Goal: Task Accomplishment & Management: Use online tool/utility

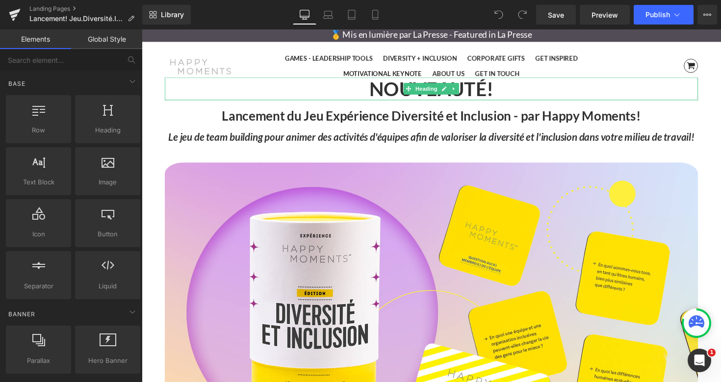
click at [402, 87] on h1 "NOUVEAUTÉ!" at bounding box center [438, 90] width 546 height 24
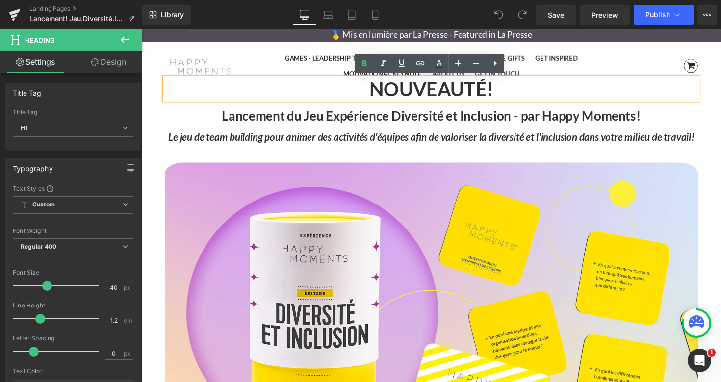
drag, startPoint x: 369, startPoint y: 89, endPoint x: 545, endPoint y: 89, distance: 175.6
click at [545, 89] on h1 "NOUVEAUTÉ!" at bounding box center [438, 90] width 546 height 24
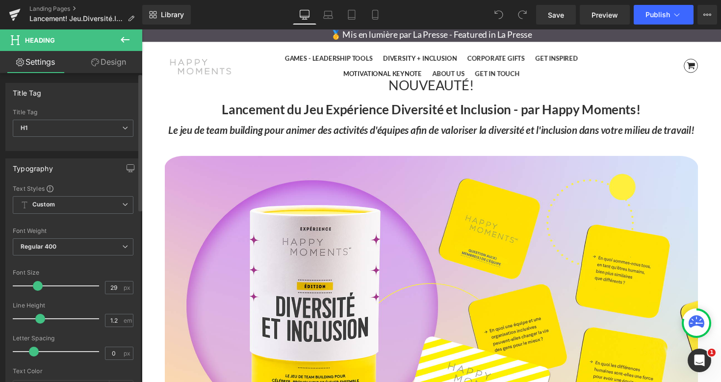
type input "30"
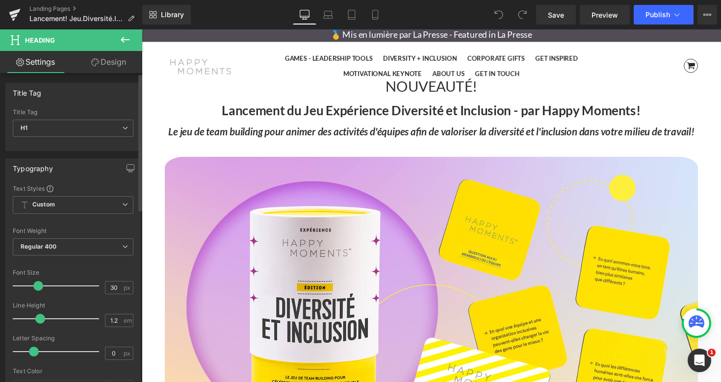
drag, startPoint x: 46, startPoint y: 286, endPoint x: 37, endPoint y: 286, distance: 8.4
click at [37, 286] on span at bounding box center [38, 286] width 10 height 10
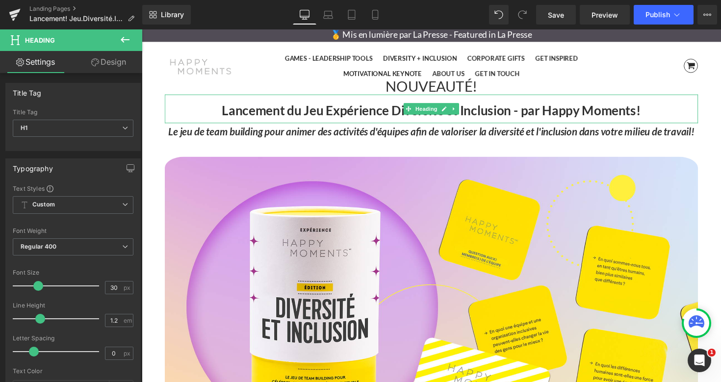
click at [244, 112] on span "Lancement du Jeu Expérience Diversité et Inclusion - par Happy Moments!" at bounding box center [438, 112] width 429 height 16
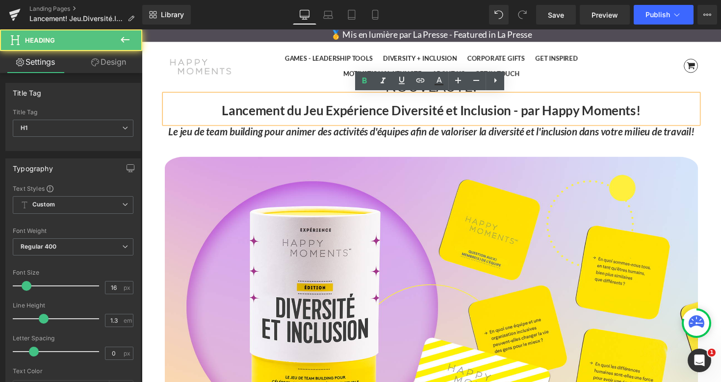
drag, startPoint x: 657, startPoint y: 111, endPoint x: 529, endPoint y: 112, distance: 128.5
click at [528, 112] on h1 "Lancement du Jeu Expérience Diversité et Inclusion - par Happy Moments!" at bounding box center [438, 113] width 546 height 12
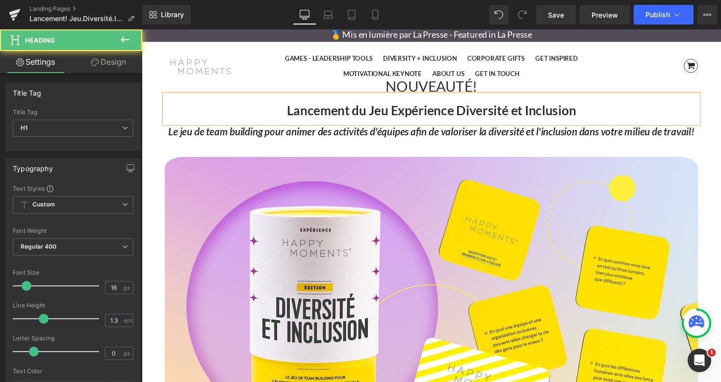
click at [381, 119] on span "Lancement du Jeu Expérience Diversité et Inclusion" at bounding box center [438, 112] width 296 height 16
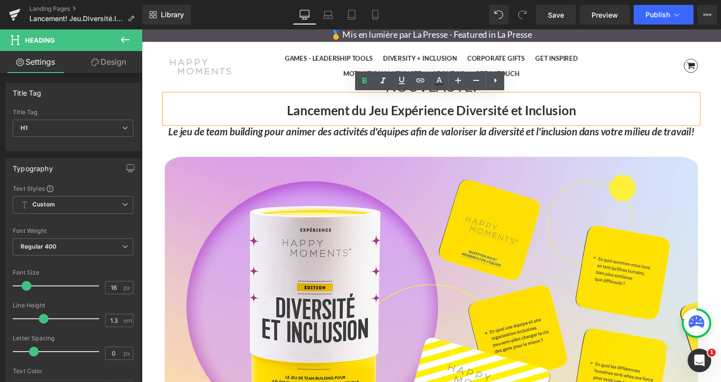
click at [400, 117] on span "Lancement du Jeu Expérience Diversité et Inclusion" at bounding box center [438, 112] width 296 height 16
drag, startPoint x: 374, startPoint y: 111, endPoint x: 287, endPoint y: 111, distance: 86.3
click at [287, 111] on h1 "Lancement du Jeu Expérience Diversité et Inclusion" at bounding box center [438, 113] width 546 height 12
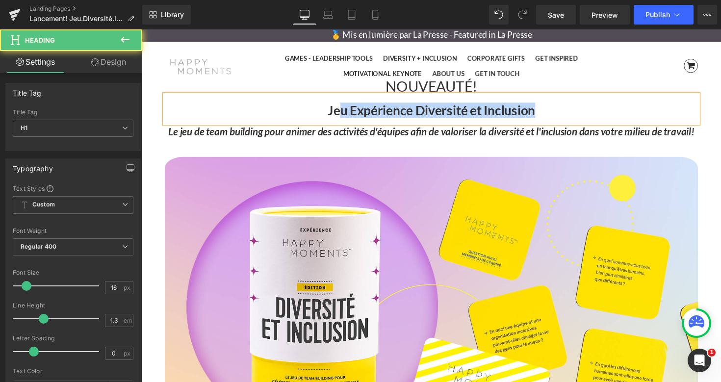
drag, startPoint x: 554, startPoint y: 111, endPoint x: 346, endPoint y: 113, distance: 207.5
click at [346, 113] on h1 "Jeu Expérience Diversité et Inclusion" at bounding box center [438, 113] width 546 height 12
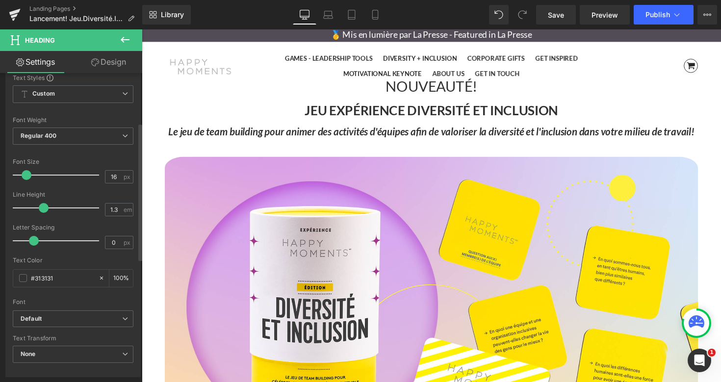
scroll to position [111, 0]
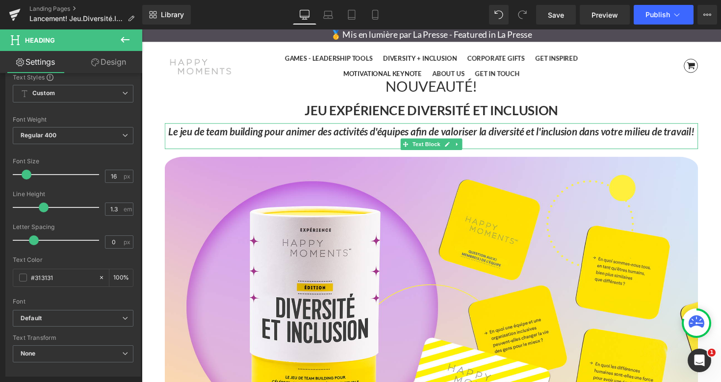
click at [289, 137] on icon "Le jeu de team building pour animer des activités d'équipes afin de valoriser l…" at bounding box center [438, 134] width 539 height 12
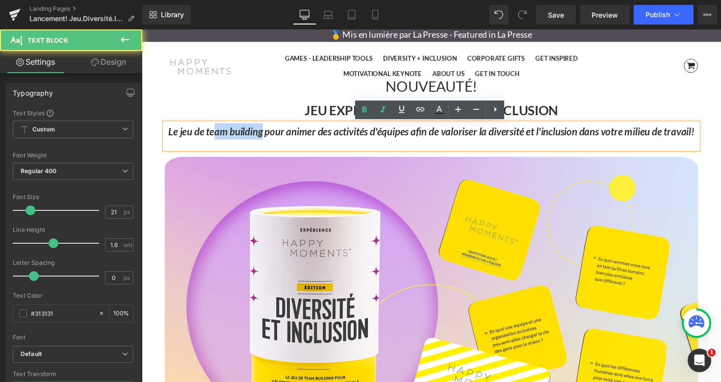
drag, startPoint x: 281, startPoint y: 135, endPoint x: 233, endPoint y: 134, distance: 48.1
click at [233, 134] on icon "Le jeu de team building pour animer des activités d'équipes afin de valoriser l…" at bounding box center [438, 134] width 539 height 12
click at [225, 134] on icon "Le jeu de team building pour animer des activités d'équipes afin de valoriser l…" at bounding box center [438, 134] width 539 height 12
click at [220, 134] on icon "Le jeu de team building pour animer des activités d'équipes afin de valoriser l…" at bounding box center [438, 134] width 539 height 12
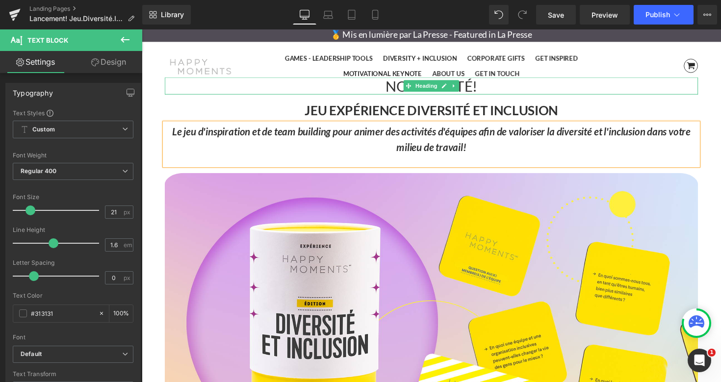
click at [499, 87] on h1 "NOUVEAUTÉ!" at bounding box center [438, 87] width 546 height 18
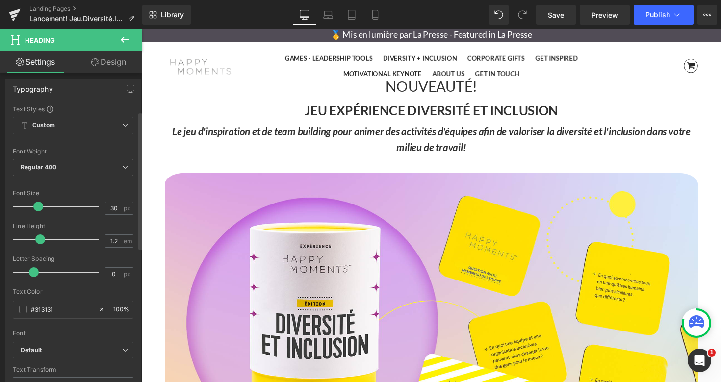
scroll to position [87, 0]
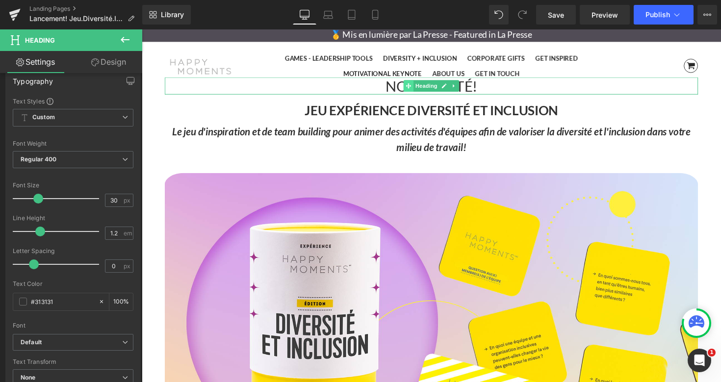
click at [411, 87] on span at bounding box center [415, 87] width 10 height 12
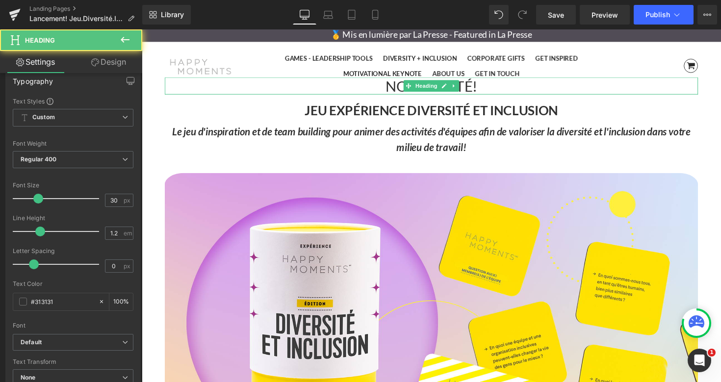
click at [398, 87] on h1 "NOUVEAUTÉ!" at bounding box center [438, 87] width 546 height 18
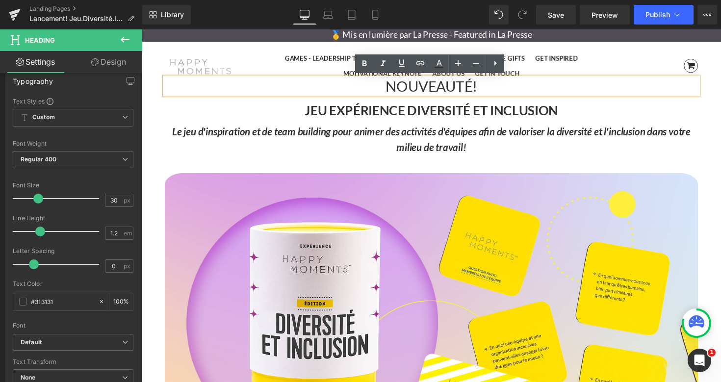
drag, startPoint x: 390, startPoint y: 87, endPoint x: 520, endPoint y: 87, distance: 129.5
click at [520, 87] on h1 "NOUVEAUTÉ!" at bounding box center [438, 87] width 546 height 18
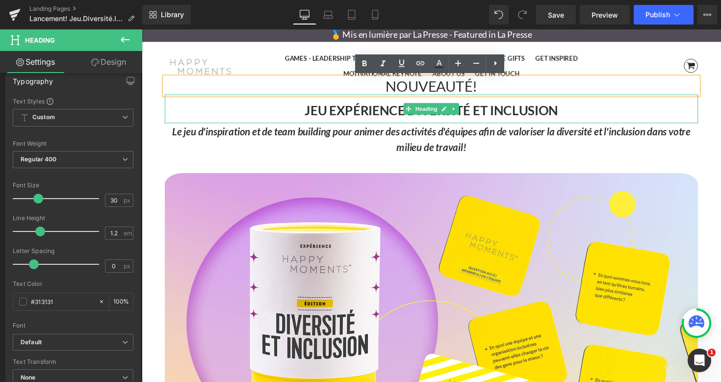
click at [344, 110] on span "JEU EXPÉRIENCE DIVERSITÉ ET INCLUSION" at bounding box center [439, 112] width 260 height 16
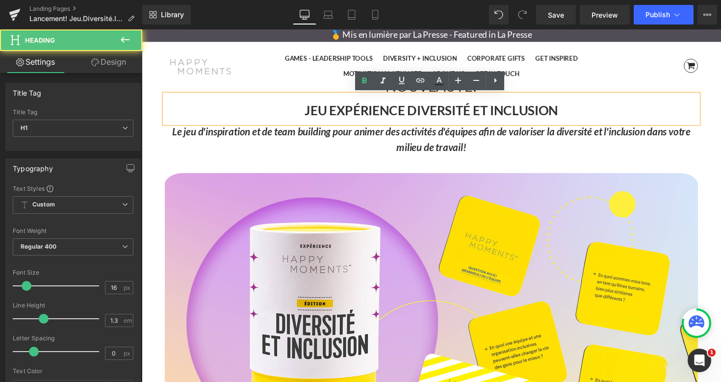
click at [510, 117] on span "JEU EXPÉRIENCE DIVERSITÉ ET INCLUSION" at bounding box center [439, 112] width 260 height 16
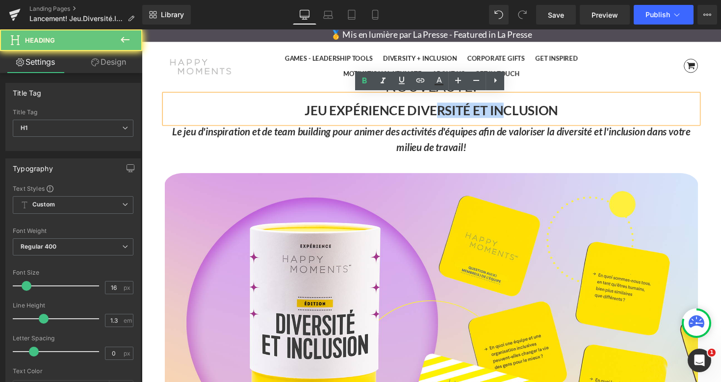
drag, startPoint x: 444, startPoint y: 113, endPoint x: 511, endPoint y: 113, distance: 67.2
click at [511, 113] on span "JEU EXPÉRIENCE DIVERSITÉ ET INCLUSION" at bounding box center [439, 112] width 260 height 16
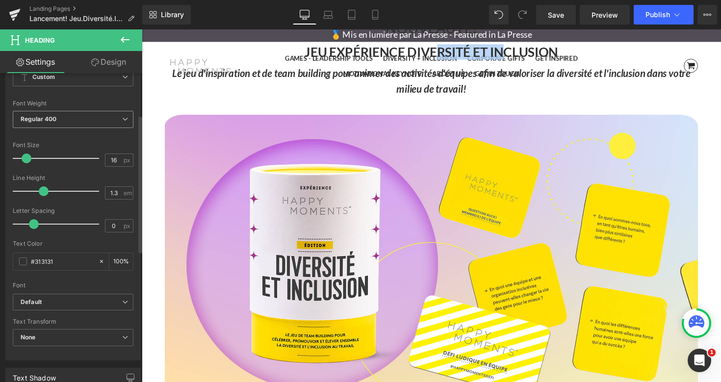
scroll to position [129, 0]
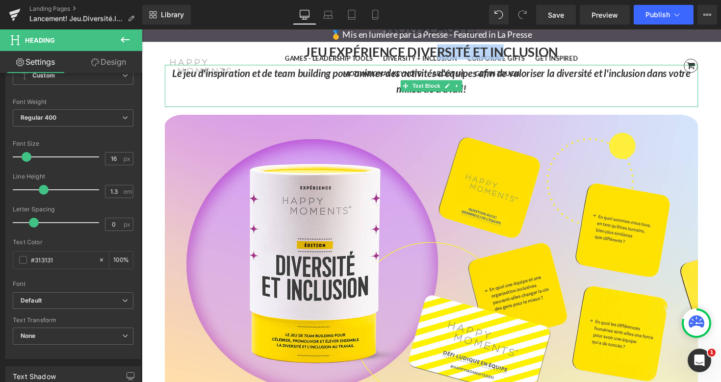
click at [342, 78] on icon "Le jeu d'inspiration et de team building pour animer des activités d'équipes af…" at bounding box center [438, 82] width 531 height 29
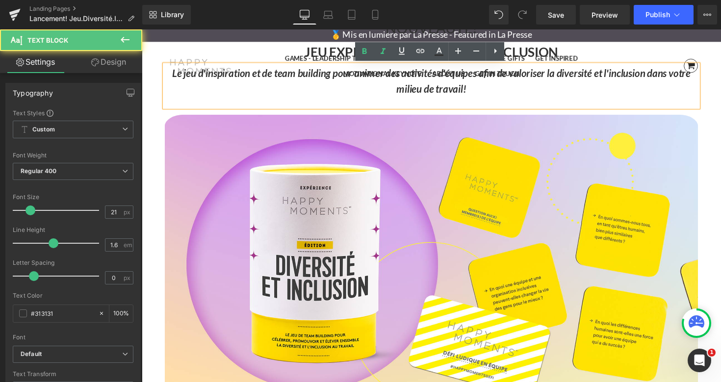
scroll to position [0, 0]
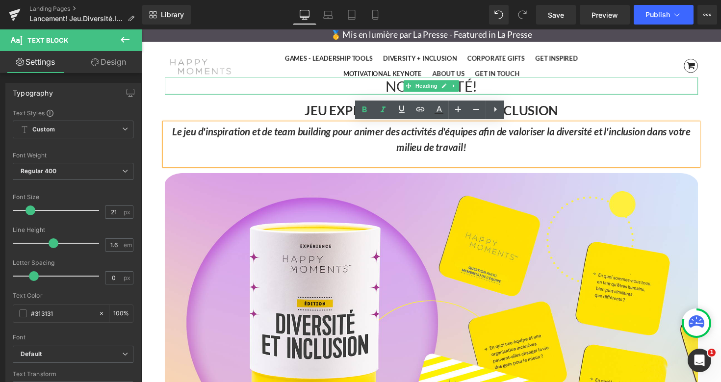
click at [400, 86] on h1 "NOUVEAUTÉ!" at bounding box center [438, 87] width 546 height 18
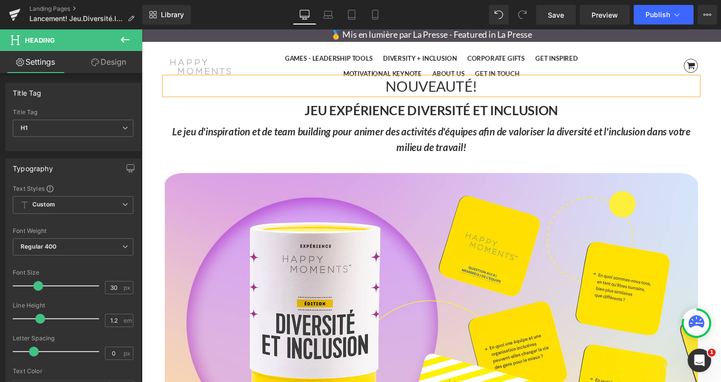
click at [114, 56] on link "Design" at bounding box center [108, 62] width 71 height 22
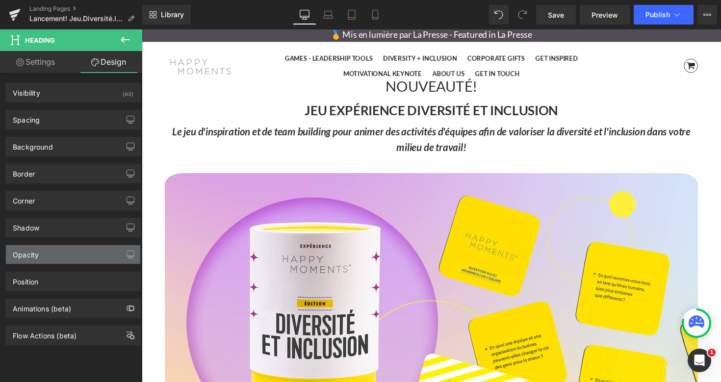
click at [55, 256] on div "Opacity" at bounding box center [73, 254] width 134 height 19
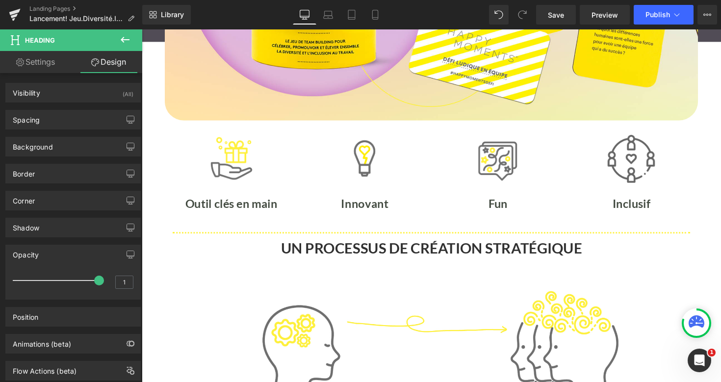
scroll to position [362, 0]
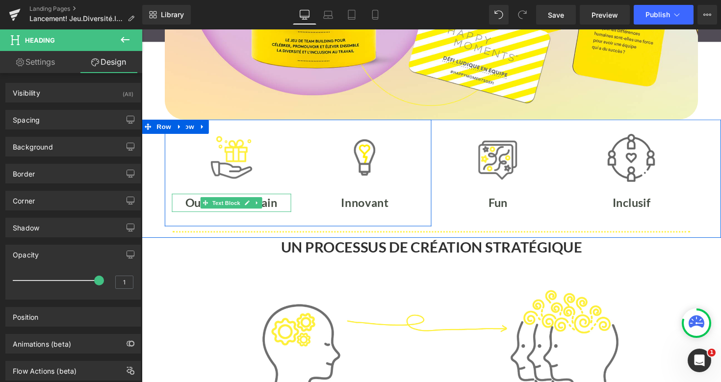
click at [191, 206] on b "Outil clés en main" at bounding box center [233, 207] width 95 height 14
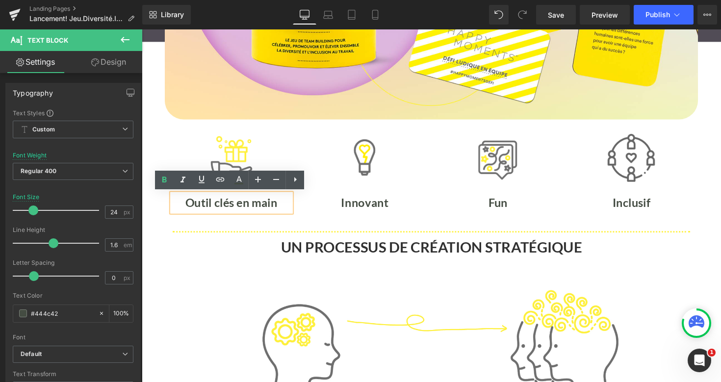
click at [228, 211] on b "Outil clés en main" at bounding box center [233, 207] width 95 height 14
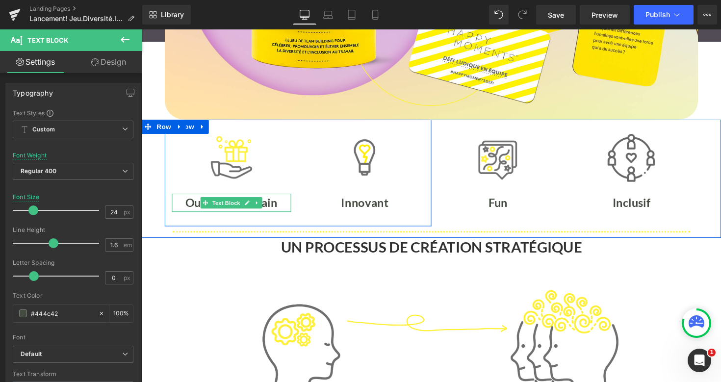
click at [286, 208] on p "Outil clés en main" at bounding box center [234, 207] width 122 height 19
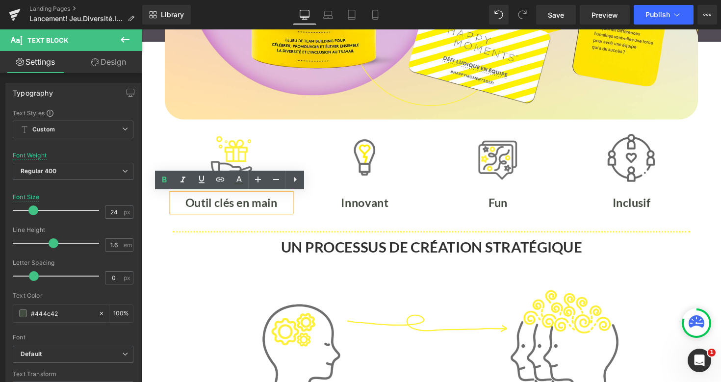
click at [306, 140] on div "Image Innovant Text Block" at bounding box center [370, 176] width 137 height 80
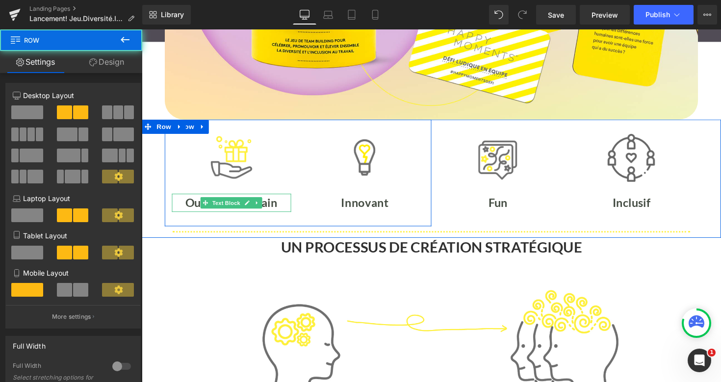
click at [272, 207] on b "Outil clés en main" at bounding box center [233, 207] width 95 height 14
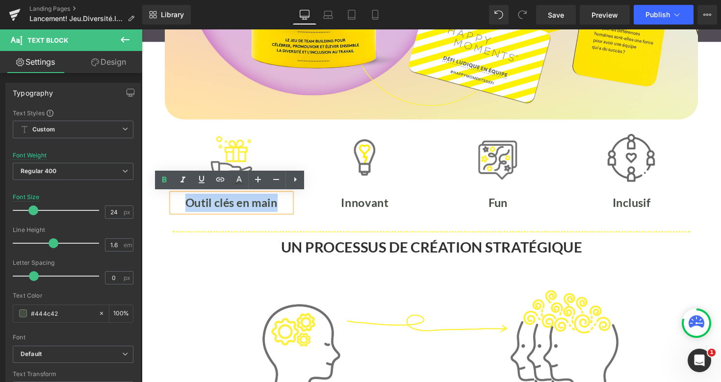
drag, startPoint x: 281, startPoint y: 207, endPoint x: 182, endPoint y: 208, distance: 99.6
click at [182, 208] on p "Outil clés en main" at bounding box center [234, 207] width 122 height 19
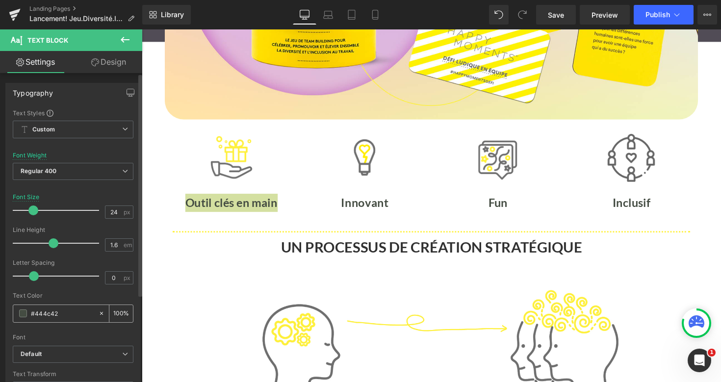
drag, startPoint x: 63, startPoint y: 315, endPoint x: 36, endPoint y: 314, distance: 27.0
click at [36, 314] on input "#444c42" at bounding box center [62, 313] width 63 height 11
type input "#"
type input "0"
type input "#3131"
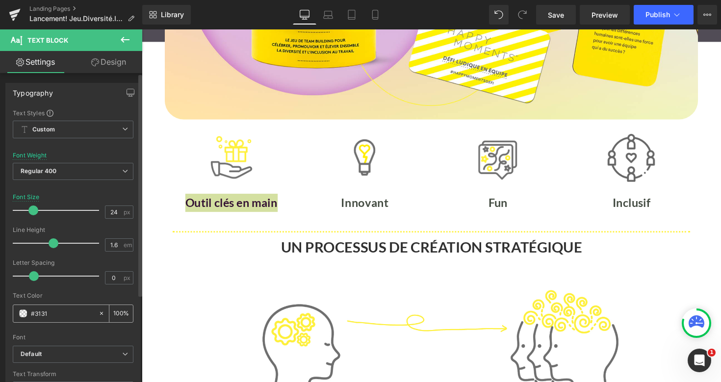
type input "7"
type input "#313131"
type input "100"
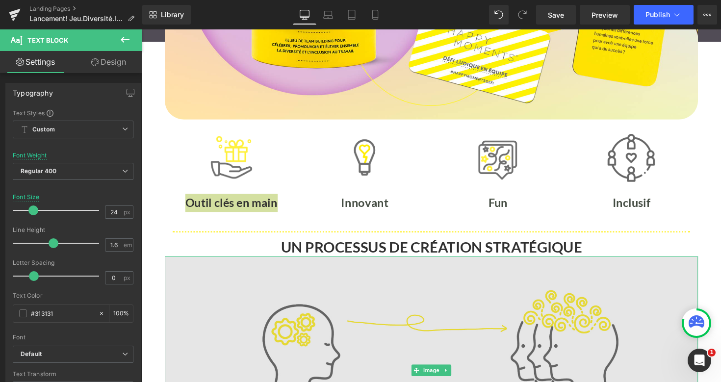
type input "#31313"
type input "0"
type input "#313131"
type input "100"
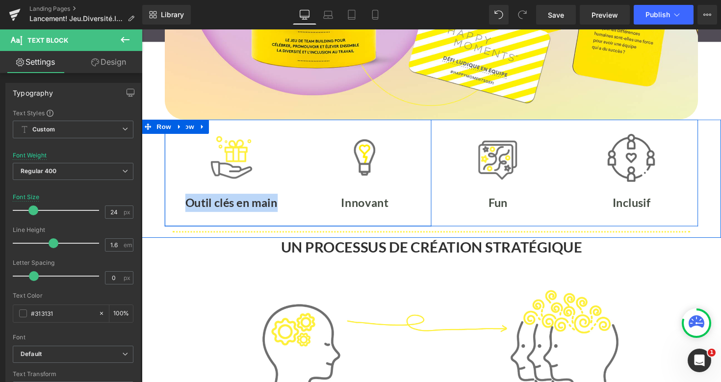
click at [290, 191] on div "Image Outil clés en main Text Block" at bounding box center [233, 176] width 137 height 80
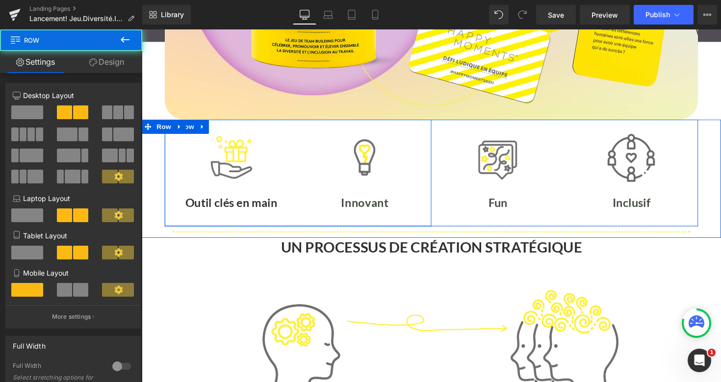
click at [265, 209] on b "Outil clés en main" at bounding box center [233, 207] width 95 height 14
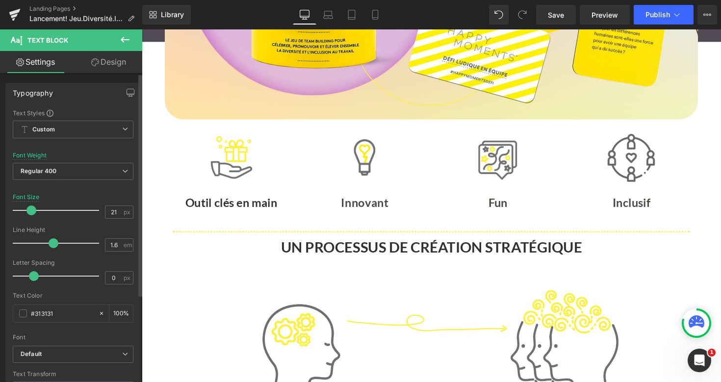
type input "20"
click at [29, 208] on span at bounding box center [30, 211] width 10 height 10
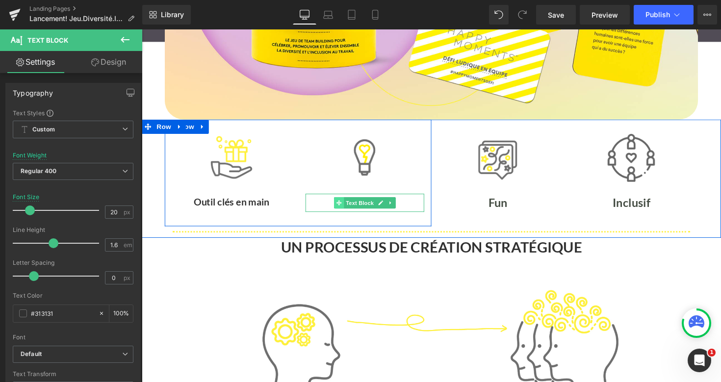
click at [347, 207] on span at bounding box center [343, 207] width 10 height 12
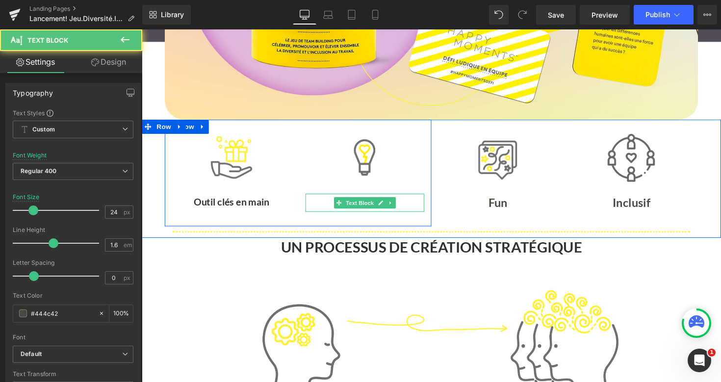
click at [334, 207] on p "Innovant" at bounding box center [371, 207] width 122 height 19
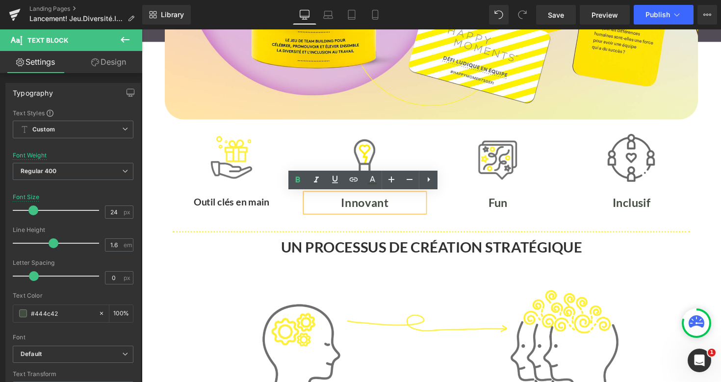
click at [359, 206] on b "Innovant" at bounding box center [370, 207] width 49 height 14
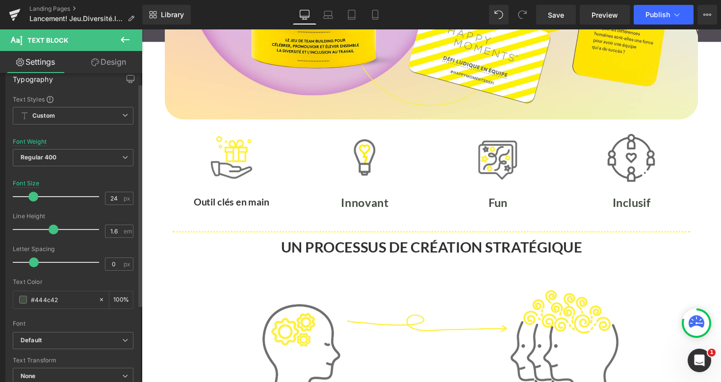
scroll to position [14, 0]
drag, startPoint x: 63, startPoint y: 298, endPoint x: 37, endPoint y: 298, distance: 26.0
click at [37, 298] on input "#444c42" at bounding box center [62, 299] width 63 height 11
type input "#4"
type input "0"
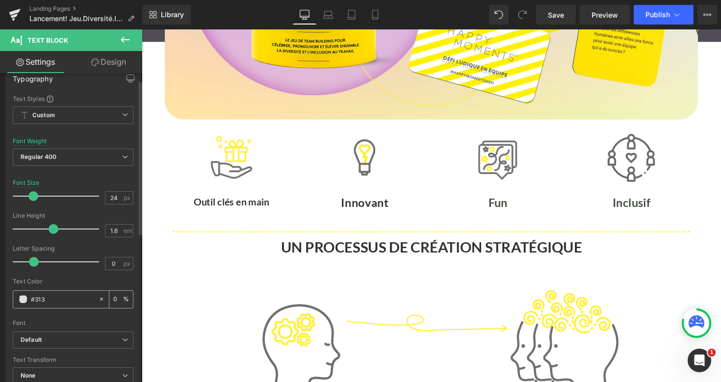
type input "#3131"
type input "7"
type input "#313131"
type input "100"
type input "#313131"
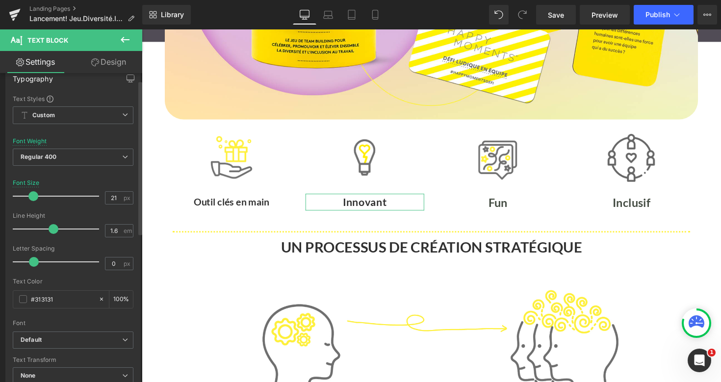
type input "20"
click at [28, 196] on span at bounding box center [30, 196] width 10 height 10
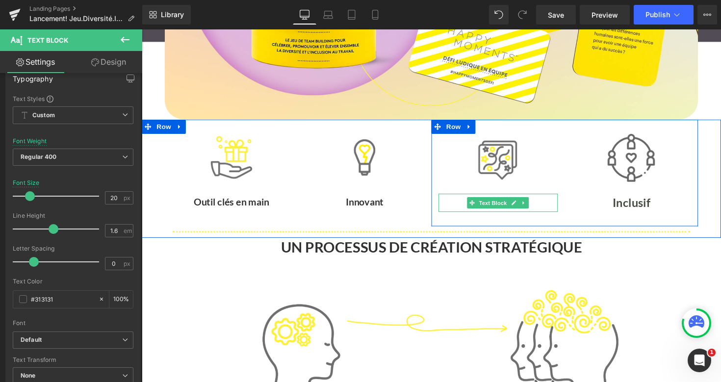
click at [552, 204] on p "Fun" at bounding box center [507, 207] width 122 height 19
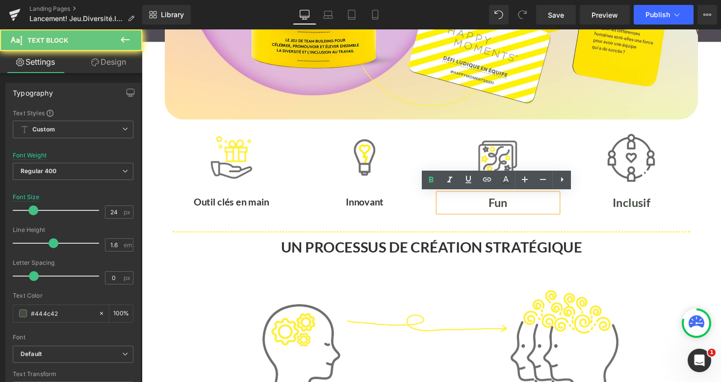
click at [547, 206] on p "Fun" at bounding box center [507, 207] width 122 height 19
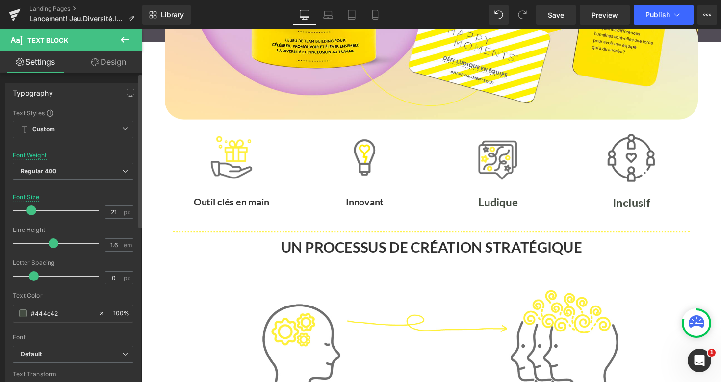
type input "20"
click at [27, 211] on span at bounding box center [30, 211] width 10 height 10
click at [63, 312] on input "#444c42" at bounding box center [62, 313] width 63 height 11
drag, startPoint x: 63, startPoint y: 312, endPoint x: 45, endPoint y: 312, distance: 18.6
click at [45, 312] on input "#444c42" at bounding box center [62, 313] width 63 height 11
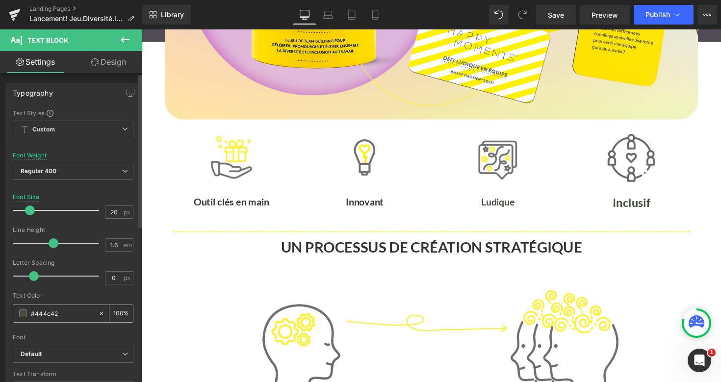
type input "#"
type input "0"
type input "#3131"
type input "7"
type input "#313131"
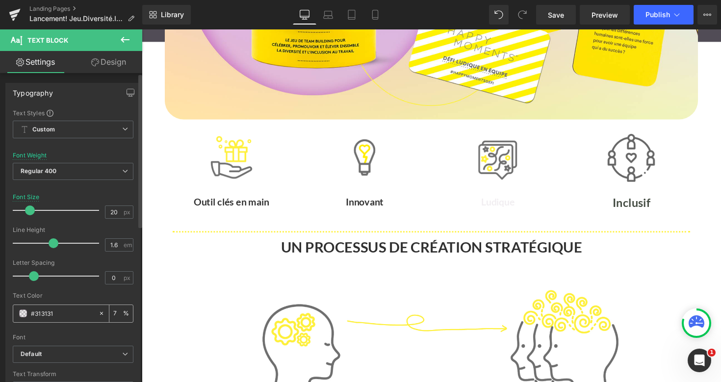
type input "100"
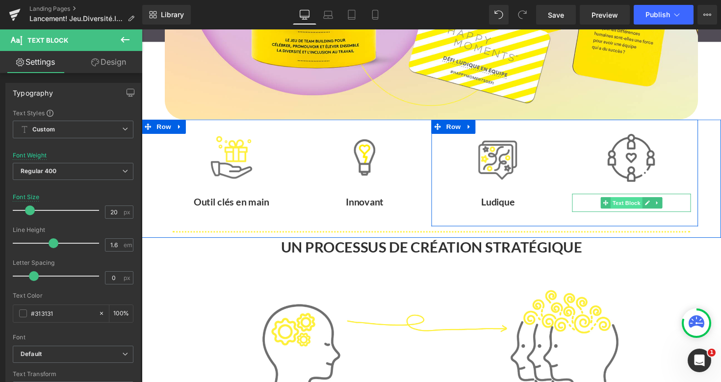
click at [636, 208] on span "Text Block" at bounding box center [638, 207] width 32 height 12
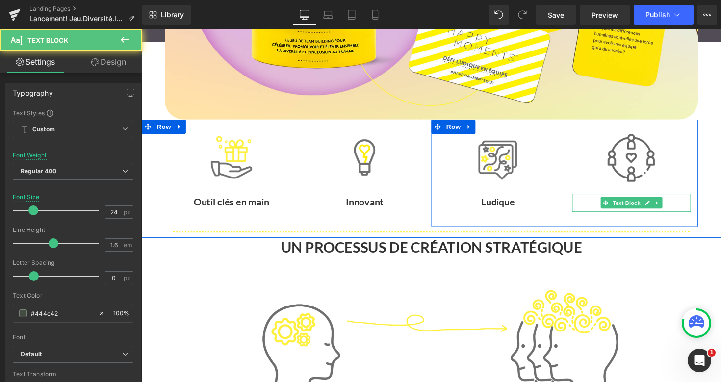
click at [681, 205] on p "Inclusif" at bounding box center [644, 207] width 122 height 19
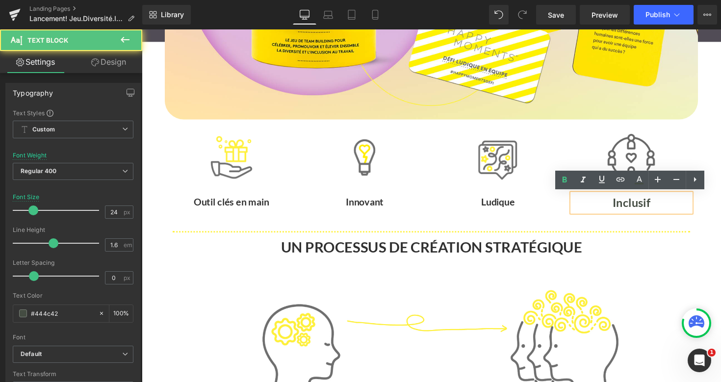
click at [674, 211] on p "Inclusif" at bounding box center [644, 207] width 122 height 19
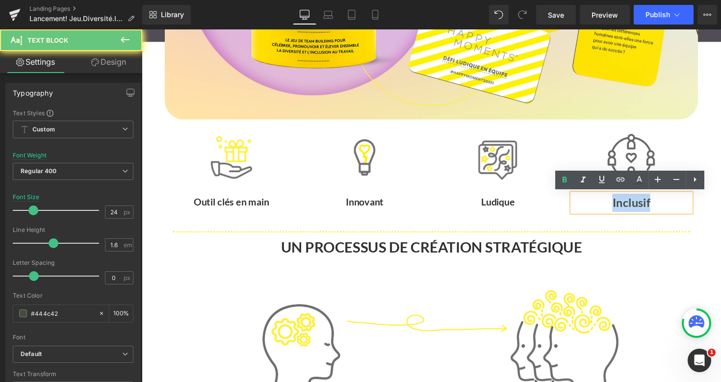
drag, startPoint x: 675, startPoint y: 207, endPoint x: 599, endPoint y: 207, distance: 75.6
click at [599, 207] on p "Inclusif" at bounding box center [644, 207] width 122 height 19
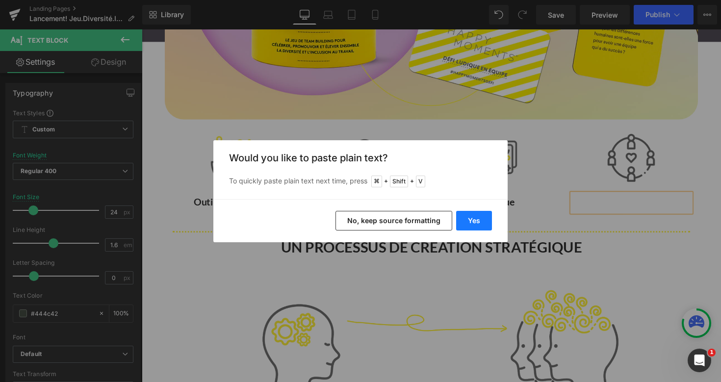
click at [476, 216] on button "Yes" at bounding box center [474, 221] width 36 height 20
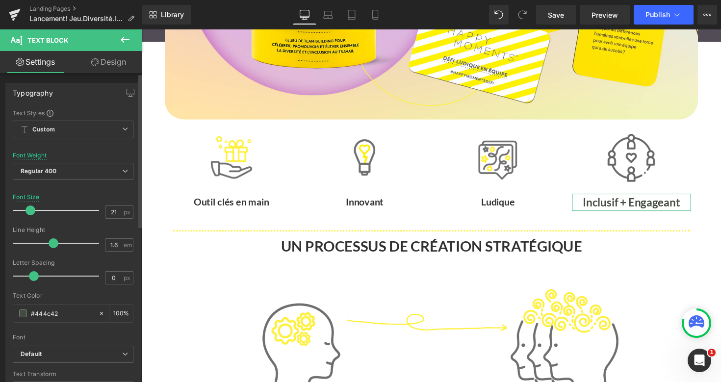
type input "20"
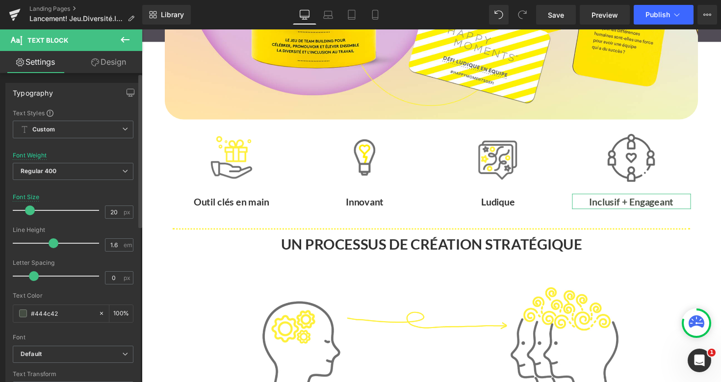
click at [29, 211] on span at bounding box center [30, 211] width 10 height 10
drag, startPoint x: 67, startPoint y: 311, endPoint x: 37, endPoint y: 311, distance: 29.9
click at [37, 311] on input "#444c42" at bounding box center [62, 313] width 63 height 11
type input "#4"
type input "0"
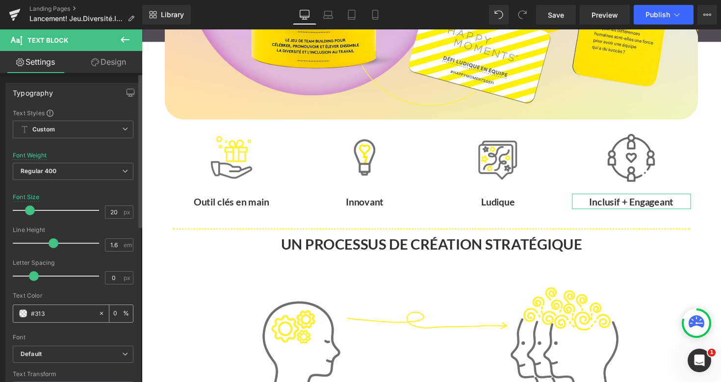
type input "#3131"
type input "7"
type input "#313131"
type input "100"
click at [336, 246] on h1 "UN PROCESSUS DE CRÉATION STRATÉGIQUE" at bounding box center [438, 249] width 546 height 19
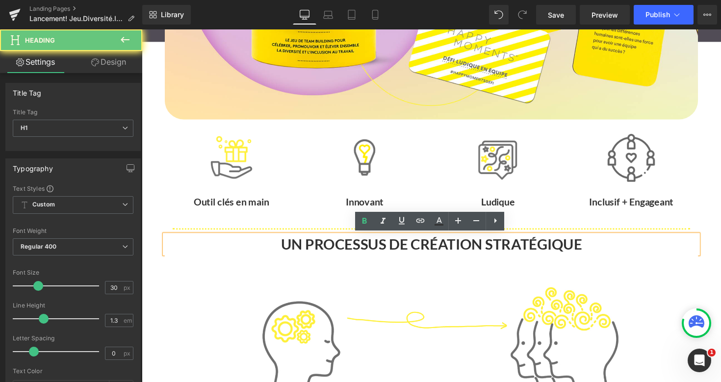
click at [326, 252] on h1 "UN PROCESSUS DE CRÉATION STRATÉGIQUE" at bounding box center [438, 249] width 546 height 19
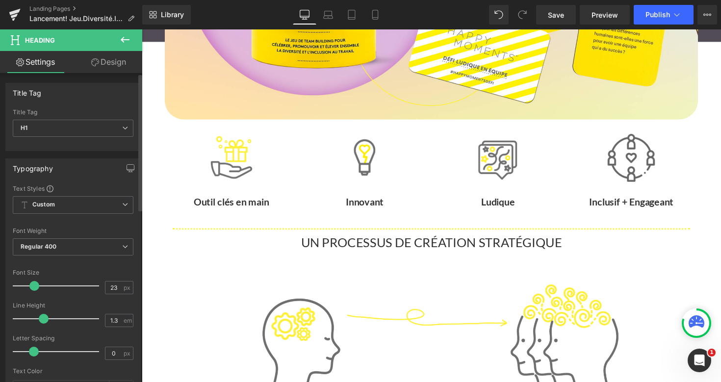
type input "22"
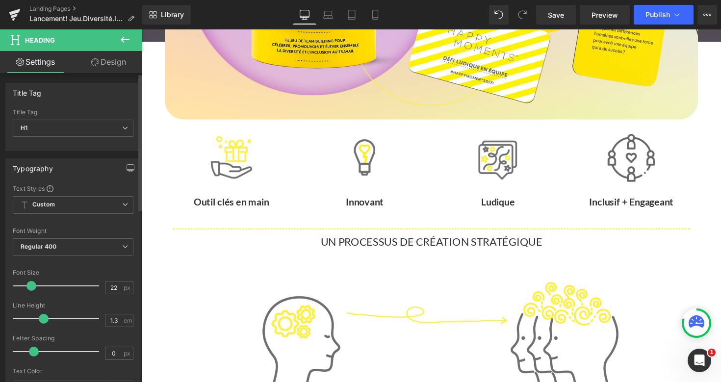
drag, startPoint x: 36, startPoint y: 284, endPoint x: 29, endPoint y: 286, distance: 7.1
click at [29, 286] on span at bounding box center [31, 286] width 10 height 10
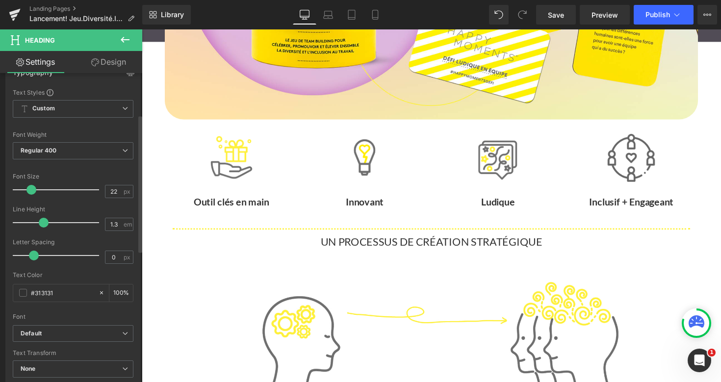
scroll to position [98, 0]
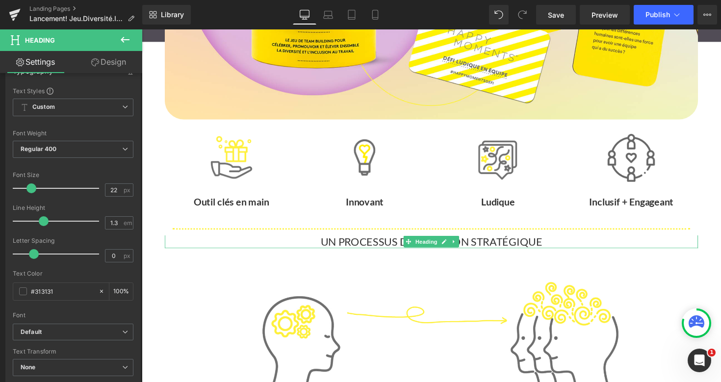
click at [354, 250] on h1 "UN PROCESSUS DE CRÉATION STRATÉGIQUE" at bounding box center [438, 247] width 546 height 14
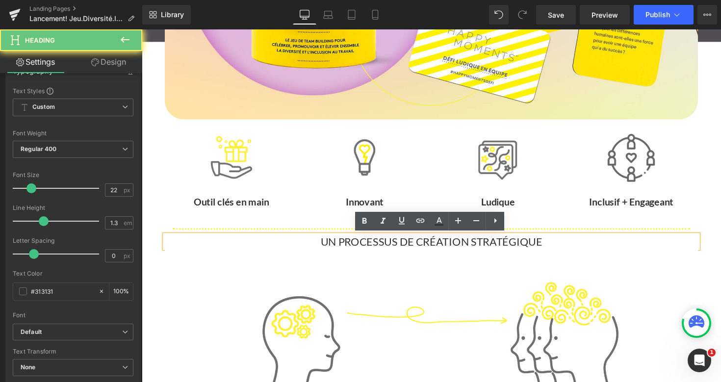
drag, startPoint x: 316, startPoint y: 248, endPoint x: 582, endPoint y: 248, distance: 265.4
click at [582, 248] on h1 "UN PROCESSUS DE CRÉATION STRATÉGIQUE" at bounding box center [438, 247] width 546 height 14
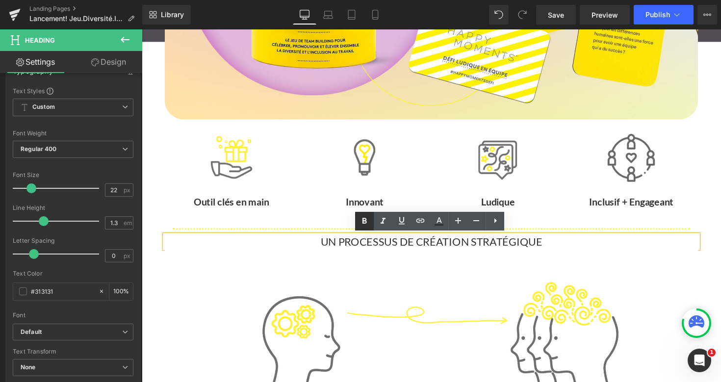
click at [364, 221] on icon at bounding box center [365, 221] width 4 height 6
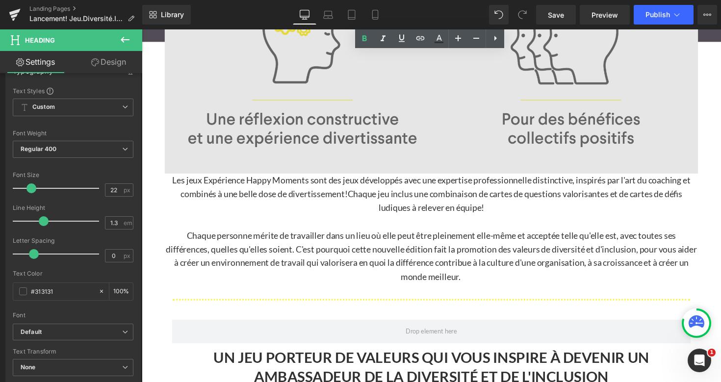
scroll to position [673, 0]
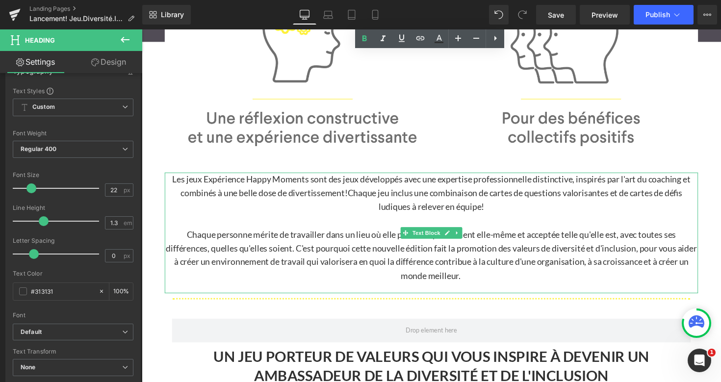
click at [501, 208] on p "Les jeux Expérience Happy Moments sont des jeux développés avec une expertise p…" at bounding box center [438, 197] width 546 height 42
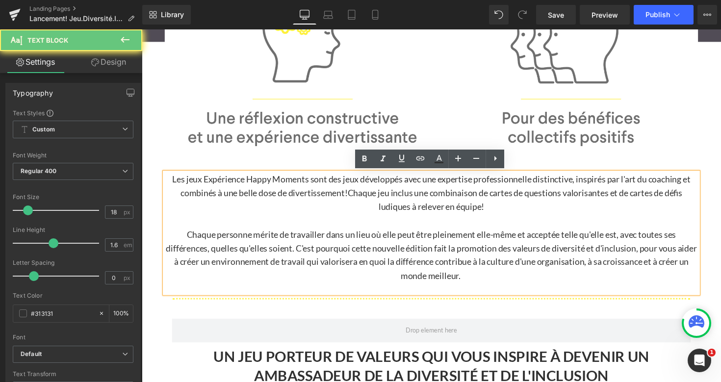
click at [496, 214] on p "Les jeux Expérience Happy Moments sont des jeux développés avec une expertise p…" at bounding box center [438, 197] width 546 height 42
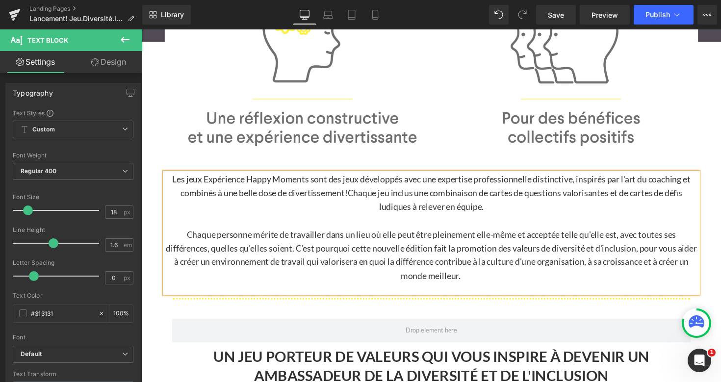
click at [351, 194] on p "Les jeux Expérience Happy Moments sont des jeux développés avec une expertise p…" at bounding box center [438, 197] width 546 height 42
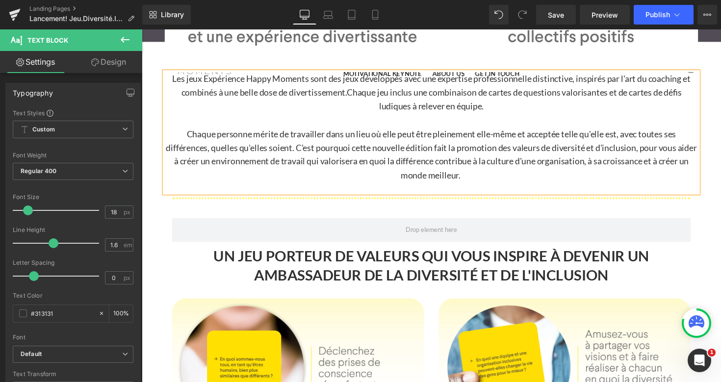
scroll to position [786, 0]
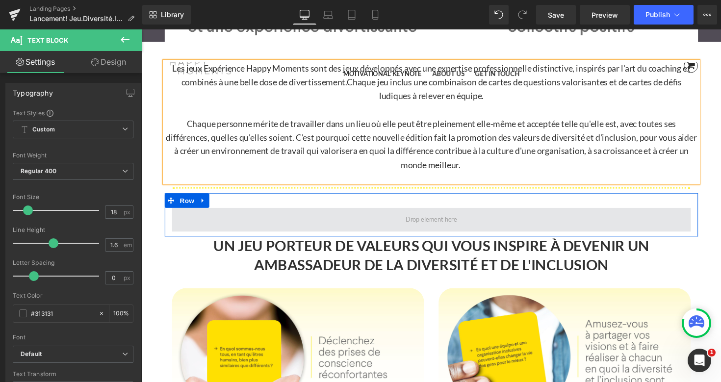
click at [405, 227] on span at bounding box center [438, 224] width 531 height 25
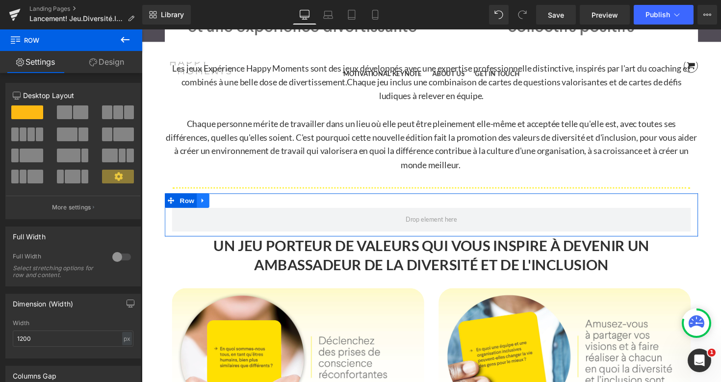
click at [204, 205] on icon at bounding box center [204, 205] width 2 height 4
click at [227, 206] on icon at bounding box center [230, 205] width 7 height 7
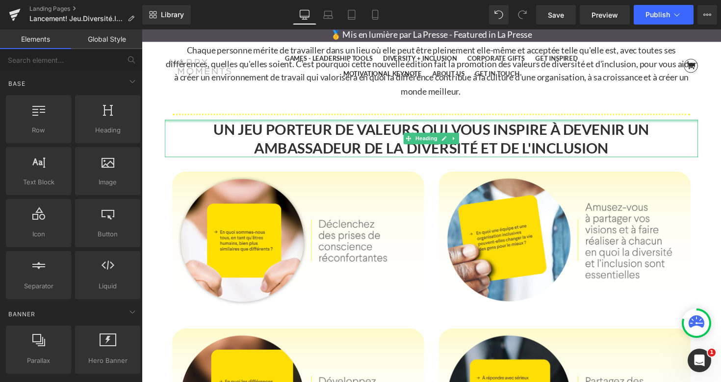
scroll to position [875, 0]
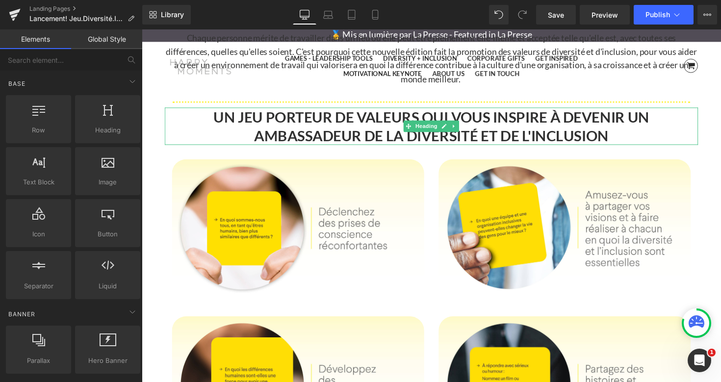
click at [261, 120] on h1 "UN JEU PORTEUR DE VALEURS QUI VOUS INSPIRE À DEVENIR UN AMBASSADEUR DE LA DIVER…" at bounding box center [438, 128] width 546 height 38
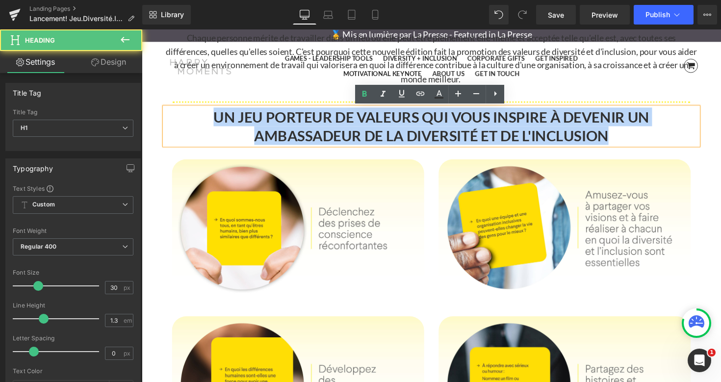
drag, startPoint x: 210, startPoint y: 119, endPoint x: 676, endPoint y: 139, distance: 465.5
click at [676, 139] on h1 "UN JEU PORTEUR DE VALEURS QUI VOUS INSPIRE À DEVENIR UN AMBASSADEUR DE LA DIVER…" at bounding box center [438, 128] width 546 height 38
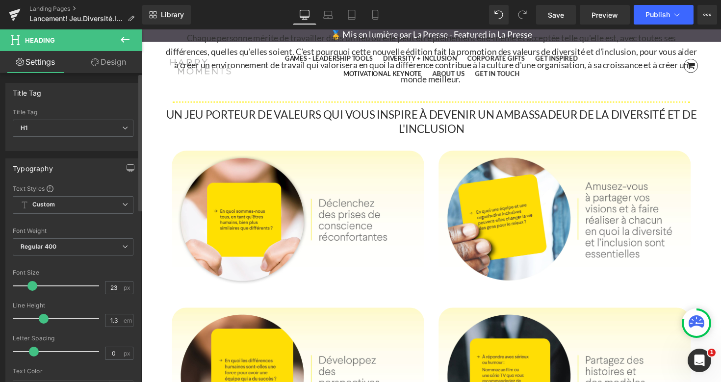
type input "22"
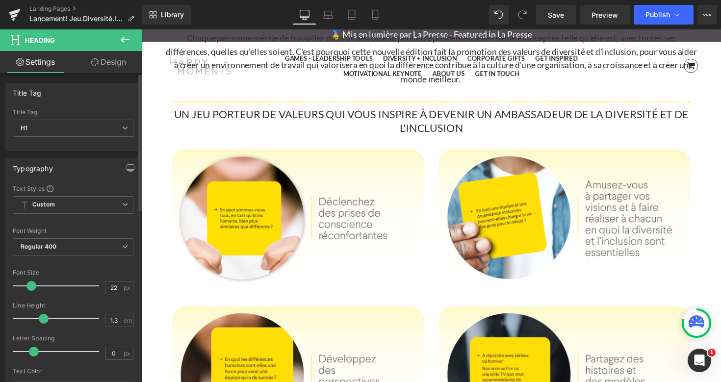
drag, startPoint x: 36, startPoint y: 287, endPoint x: 29, endPoint y: 287, distance: 6.9
click at [29, 287] on span at bounding box center [31, 286] width 10 height 10
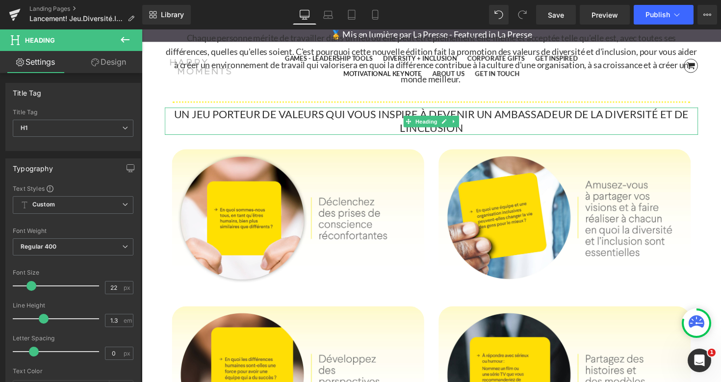
click at [203, 113] on h1 "UN JEU PORTEUR DE VALEURS QUI VOUS INSPIRE À DEVENIR UN AMBASSADEUR DE LA DIVER…" at bounding box center [438, 123] width 546 height 28
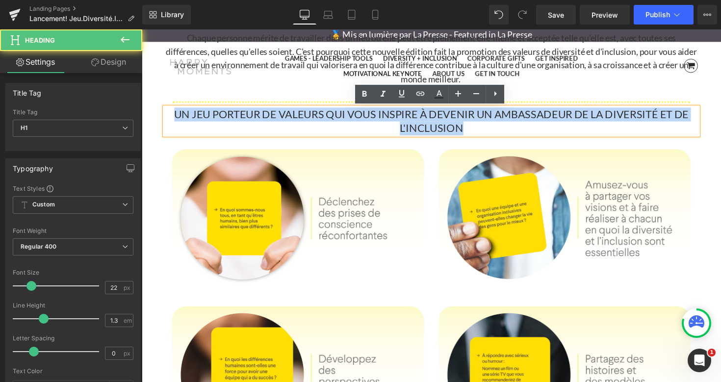
drag, startPoint x: 178, startPoint y: 116, endPoint x: 534, endPoint y: 130, distance: 356.5
click at [534, 130] on h1 "UN JEU PORTEUR DE VALEURS QUI VOUS INSPIRE À DEVENIR UN AMBASSADEUR DE LA DIVER…" at bounding box center [438, 123] width 546 height 28
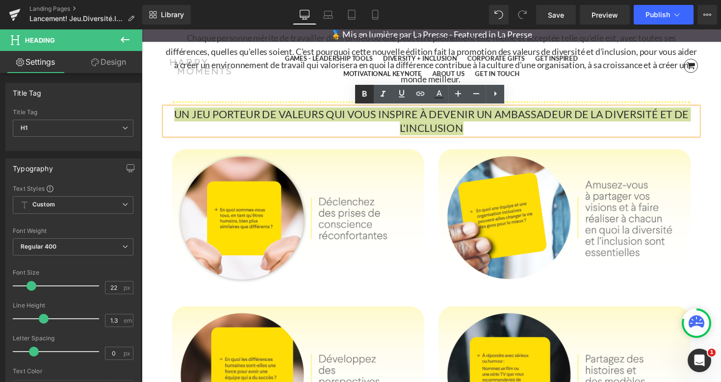
click at [366, 95] on icon at bounding box center [365, 94] width 4 height 6
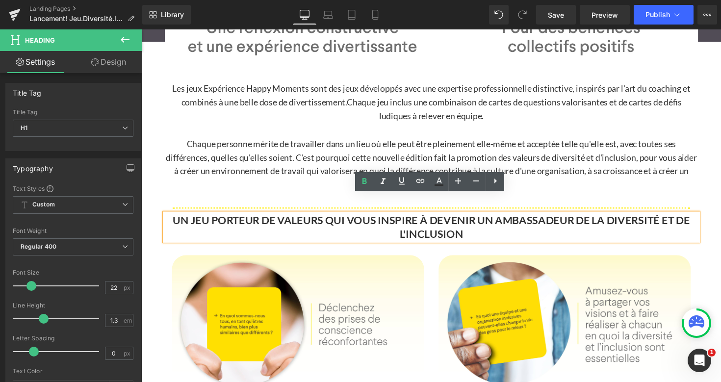
scroll to position [765, 0]
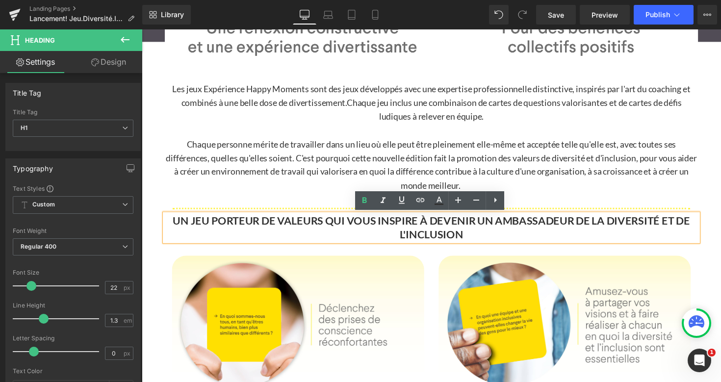
click at [401, 156] on span "Chaque personne mérite de travailler dans un lieu où elle peut être pleinement …" at bounding box center [439, 168] width 544 height 53
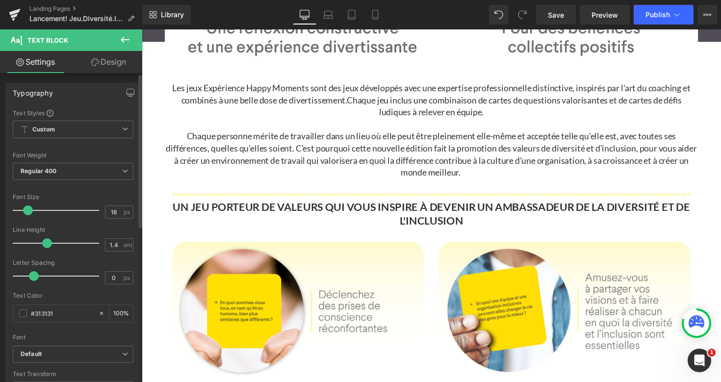
type input "1.3"
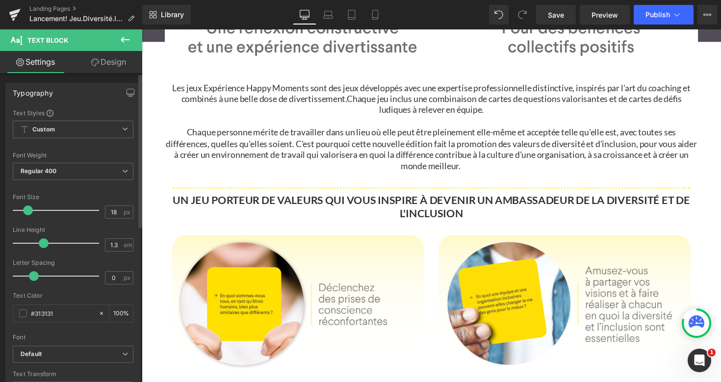
drag, startPoint x: 52, startPoint y: 243, endPoint x: 43, endPoint y: 245, distance: 8.6
click at [43, 245] on span at bounding box center [44, 243] width 10 height 10
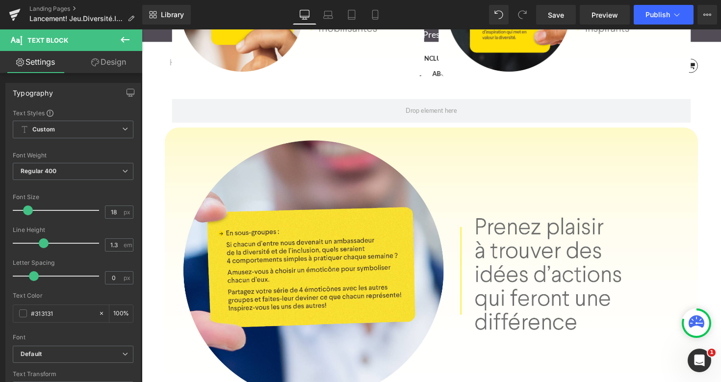
scroll to position [1235, 0]
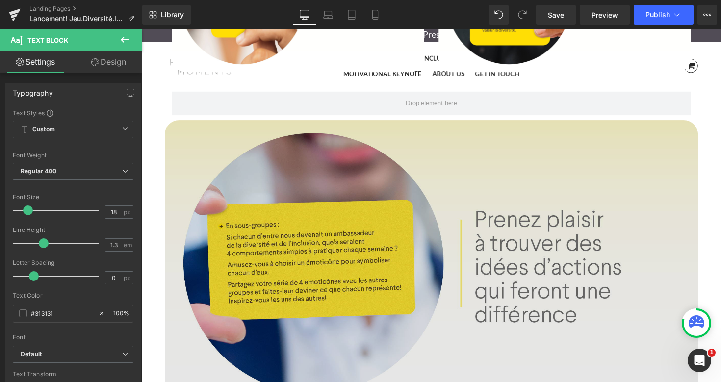
click at [352, 169] on img at bounding box center [438, 272] width 546 height 299
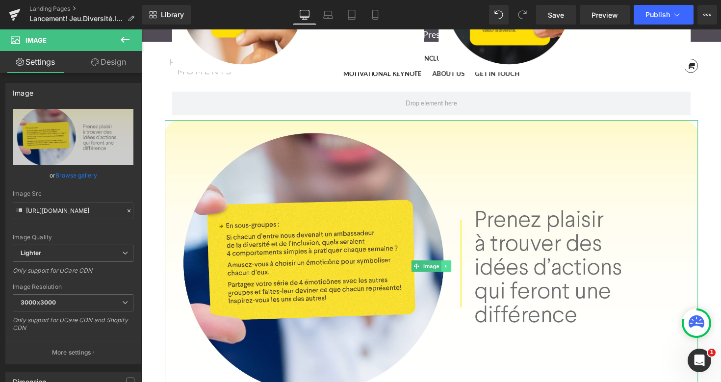
click at [451, 271] on icon at bounding box center [453, 272] width 5 height 6
click at [457, 271] on icon at bounding box center [458, 271] width 5 height 5
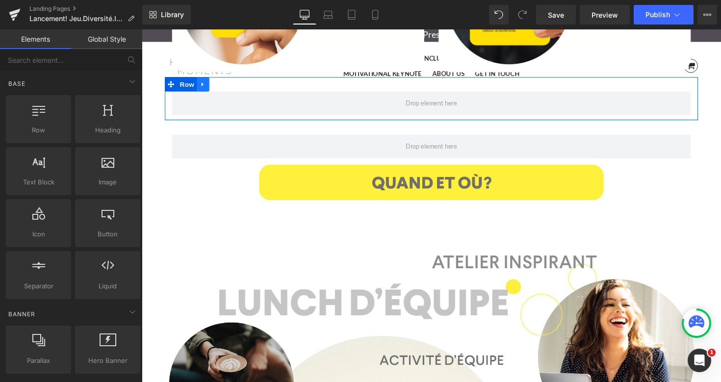
click at [207, 85] on icon at bounding box center [204, 85] width 7 height 7
click at [230, 84] on icon at bounding box center [230, 85] width 7 height 7
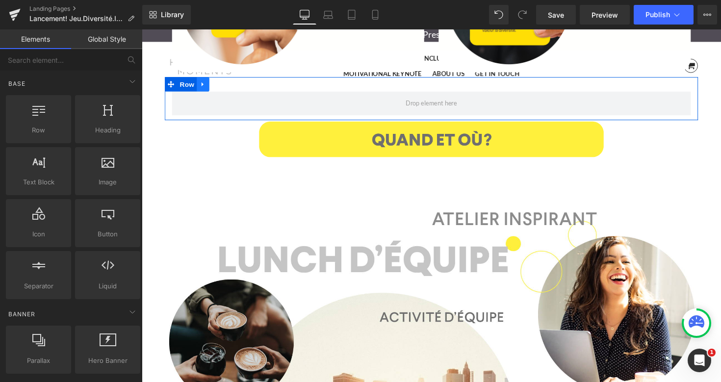
click at [204, 85] on icon at bounding box center [204, 85] width 2 height 4
click at [230, 85] on icon at bounding box center [230, 85] width 7 height 7
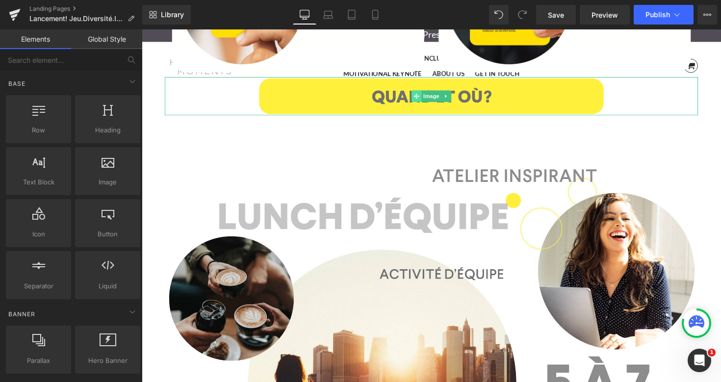
click at [420, 94] on span at bounding box center [423, 98] width 10 height 12
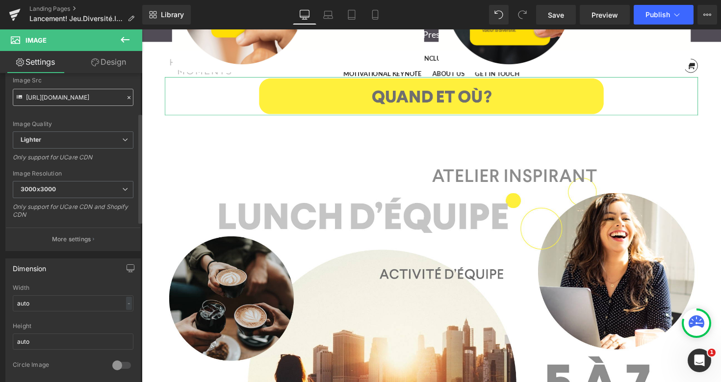
scroll to position [115, 0]
click at [122, 188] on icon at bounding box center [125, 187] width 6 height 6
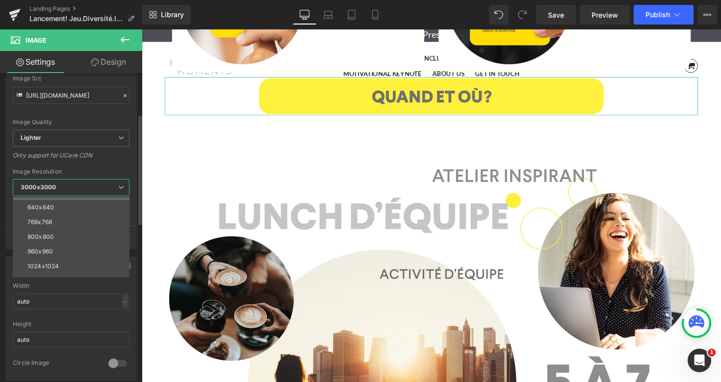
scroll to position [56, 0]
click at [60, 262] on li "1024x1024" at bounding box center [73, 266] width 121 height 15
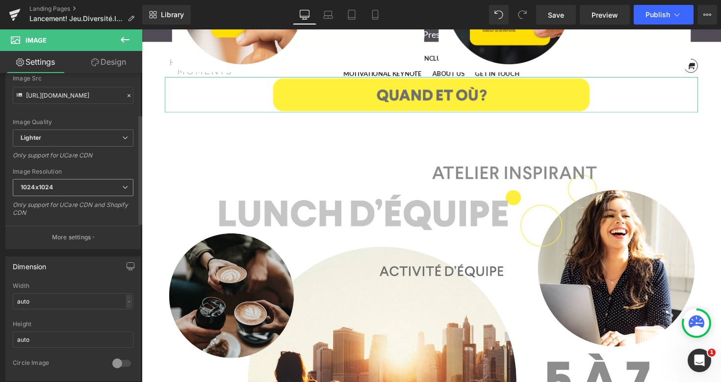
type input "https://ucarecdn.com/c657c433-f798-4385-af8b-1eaf0c887bbc/-/format/auto/-/previ…"
click at [48, 302] on input "auto" at bounding box center [73, 301] width 121 height 16
click at [45, 340] on input "auto" at bounding box center [73, 340] width 121 height 16
type input "a"
type input "50"
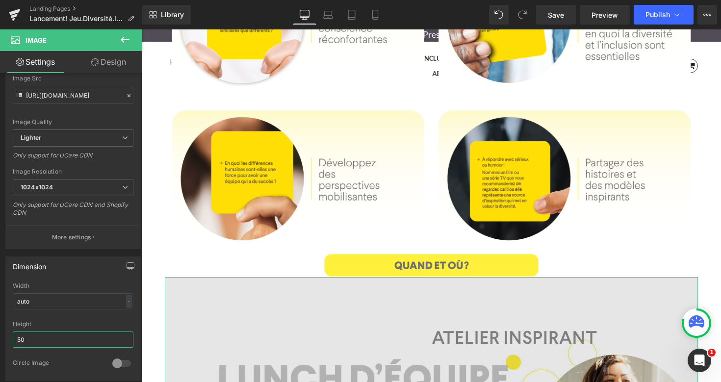
scroll to position [1043, 0]
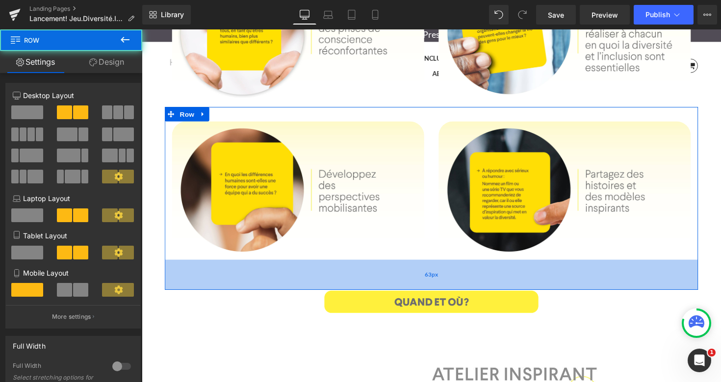
drag, startPoint x: 441, startPoint y: 269, endPoint x: 440, endPoint y: 293, distance: 24.5
click at [440, 294] on div "63px" at bounding box center [438, 280] width 546 height 31
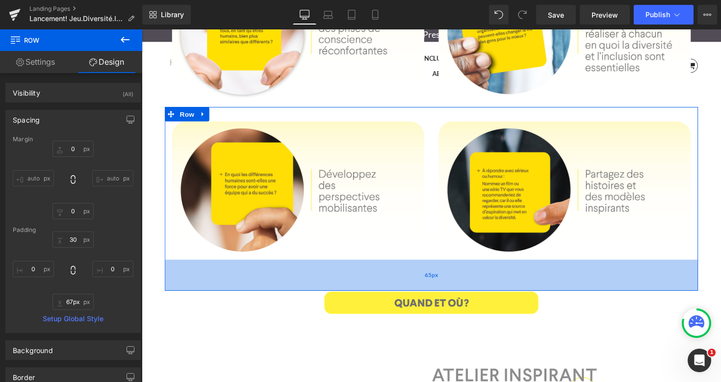
type input "68px"
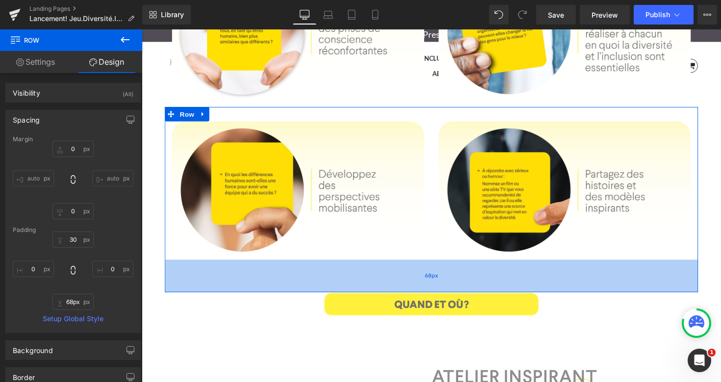
click at [442, 296] on div "68px" at bounding box center [438, 281] width 546 height 33
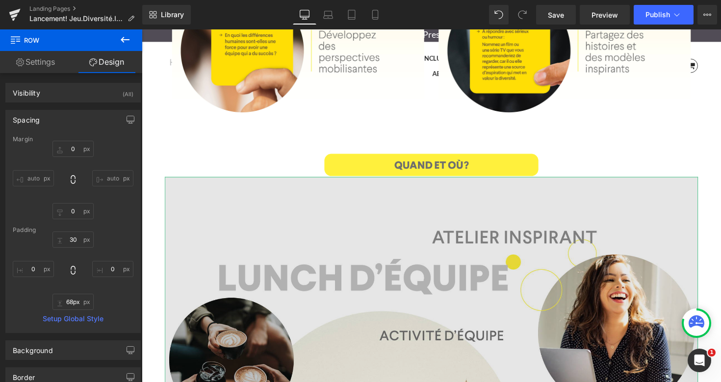
scroll to position [1187, 0]
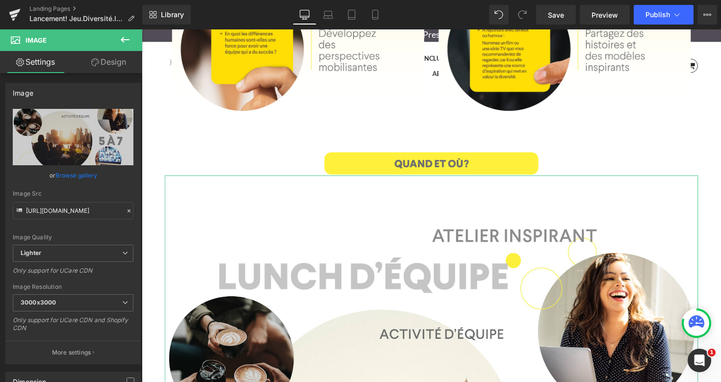
drag, startPoint x: 479, startPoint y: 180, endPoint x: 614, endPoint y: 178, distance: 134.9
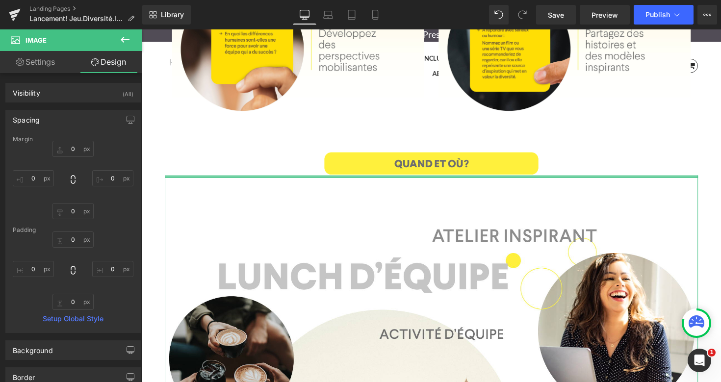
type input "0px"
drag, startPoint x: 629, startPoint y: 179, endPoint x: 628, endPoint y: 166, distance: 12.8
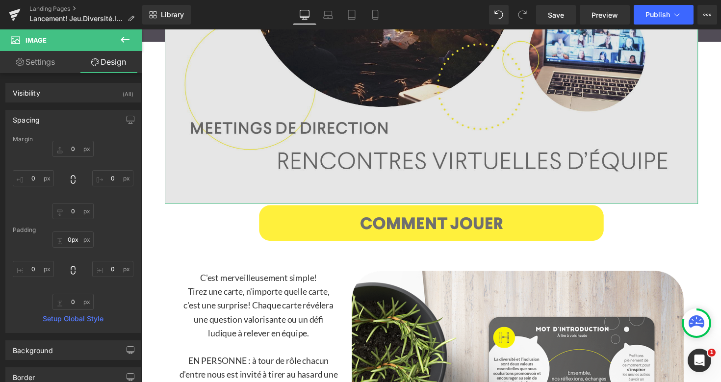
scroll to position [1672, 0]
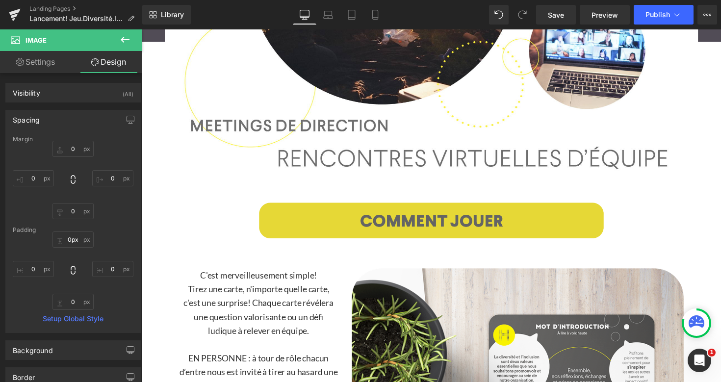
click at [492, 217] on img at bounding box center [438, 225] width 546 height 39
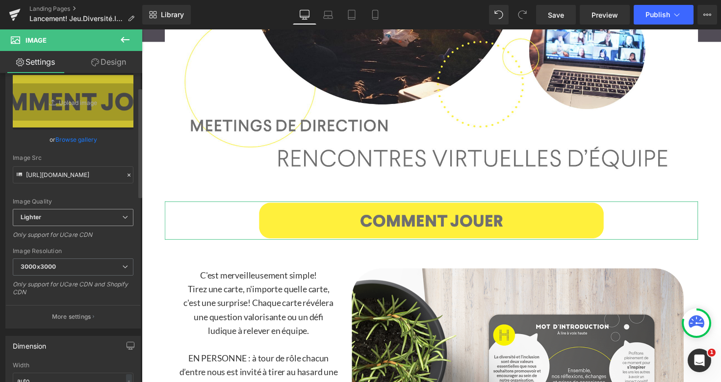
scroll to position [40, 0]
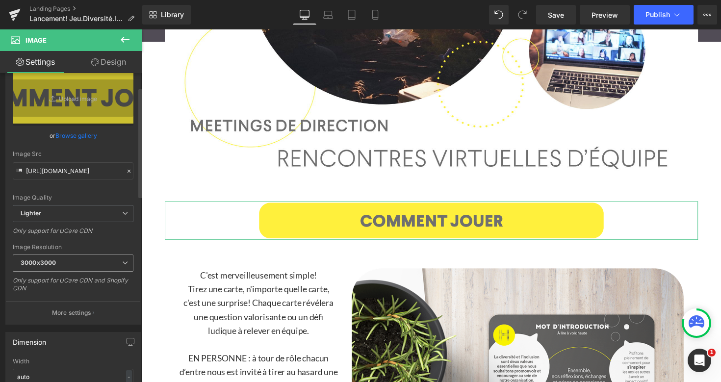
click at [94, 264] on span "3000x3000" at bounding box center [73, 263] width 121 height 17
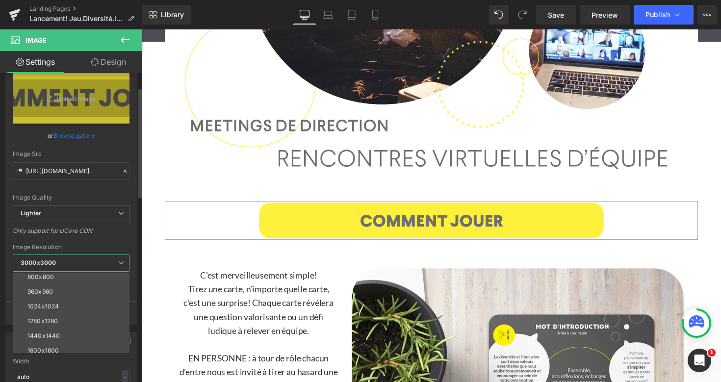
scroll to position [95, 0]
click at [66, 303] on li "1024x1024" at bounding box center [73, 303] width 121 height 15
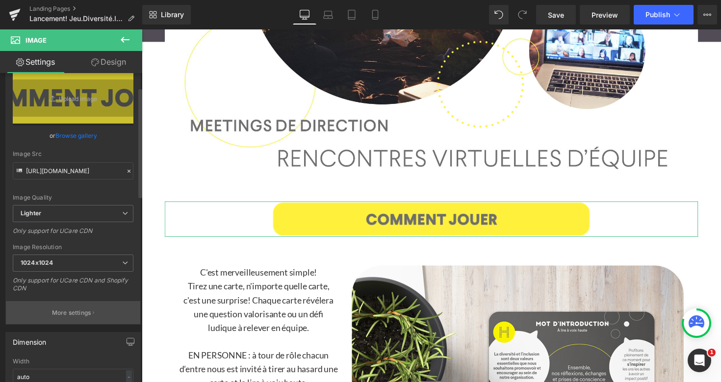
type input "https://ucarecdn.com/1b19d9e7-a7ff-4757-a444-51addb1dd90d/-/format/auto/-/previ…"
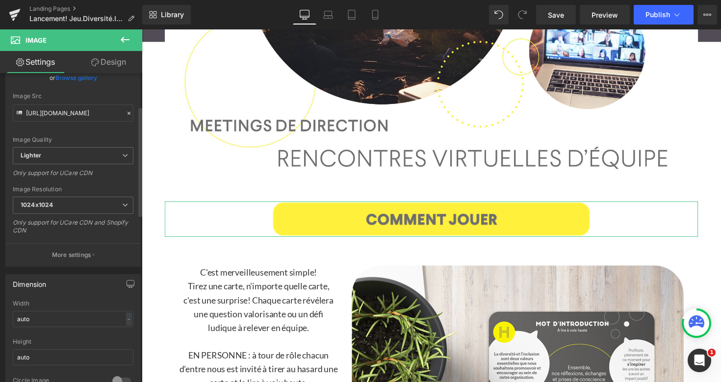
scroll to position [107, 0]
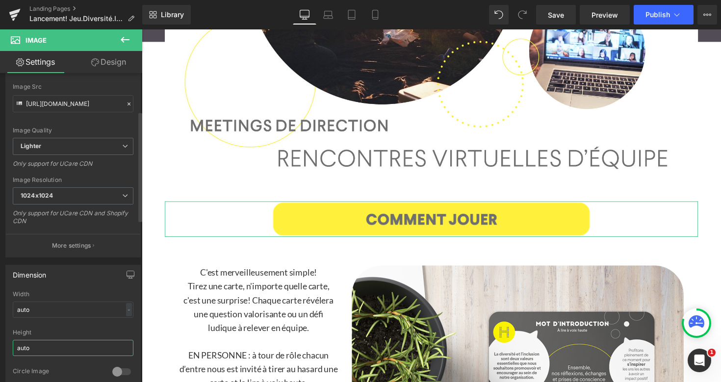
click at [42, 353] on input "auto" at bounding box center [73, 348] width 121 height 16
type input "a"
type input "50"
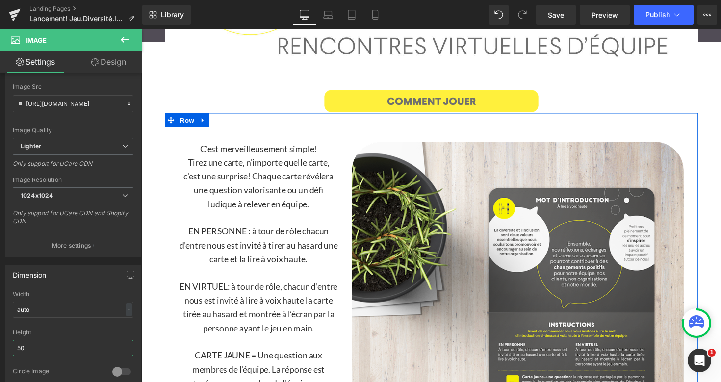
scroll to position [1788, 0]
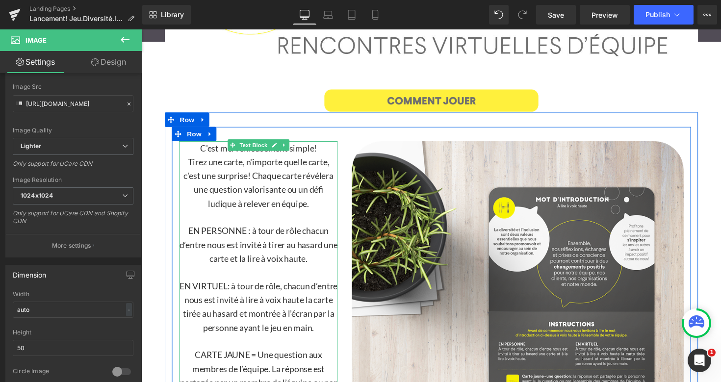
click at [322, 153] on p "C'est merveilleusement simple!" at bounding box center [261, 151] width 162 height 14
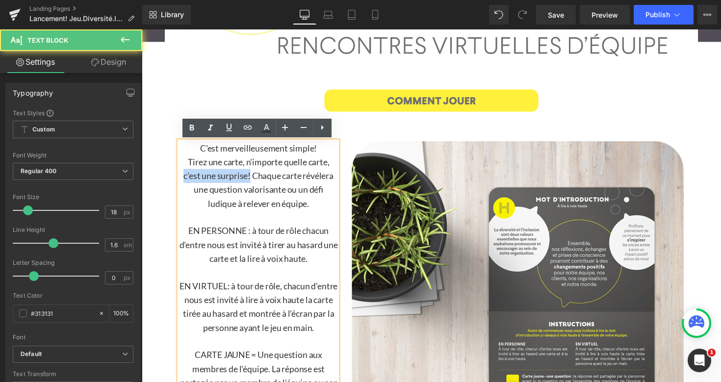
drag, startPoint x: 253, startPoint y: 180, endPoint x: 182, endPoint y: 181, distance: 70.6
click at [182, 181] on p "Tirez une carte, n'importe quelle carte, c'est une surprise! Chaque carte révél…" at bounding box center [261, 186] width 162 height 56
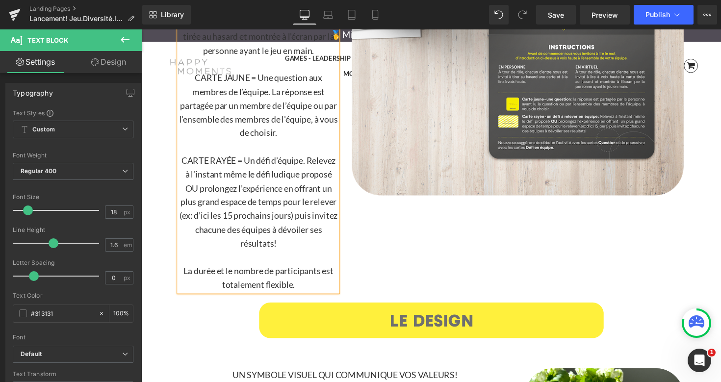
scroll to position [2116, 0]
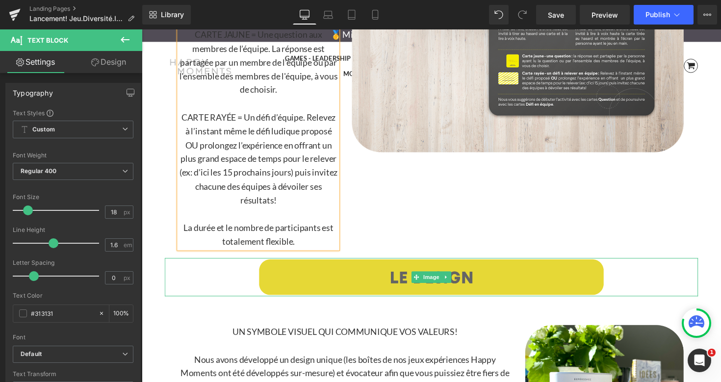
click at [397, 290] on img at bounding box center [438, 283] width 546 height 39
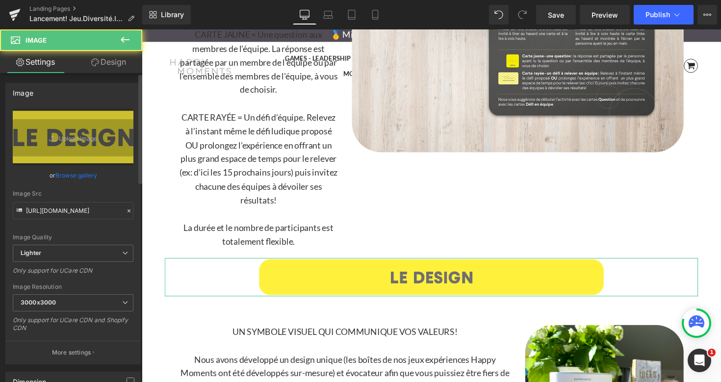
scroll to position [16, 0]
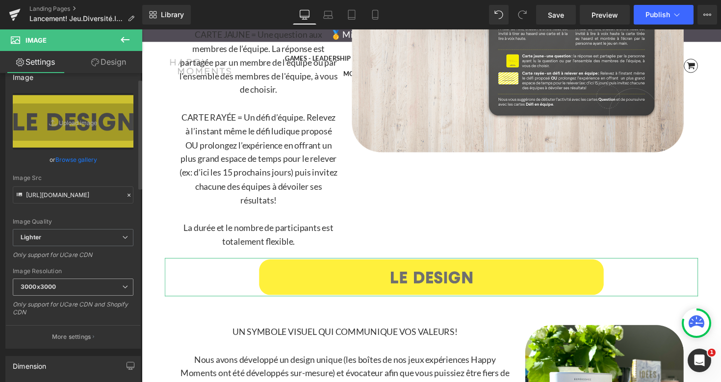
click at [122, 285] on icon at bounding box center [125, 287] width 6 height 6
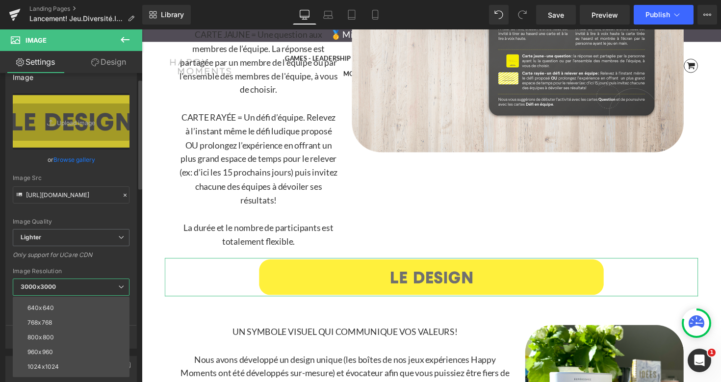
scroll to position [60, 0]
click at [62, 360] on li "1024x1024" at bounding box center [73, 362] width 121 height 15
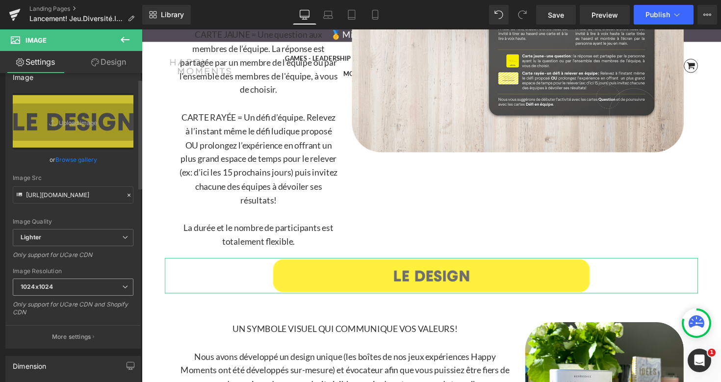
type input "https://ucarecdn.com/4420bc9c-3331-42ca-a87f-6b9d8abf9766/-/format/auto/-/previ…"
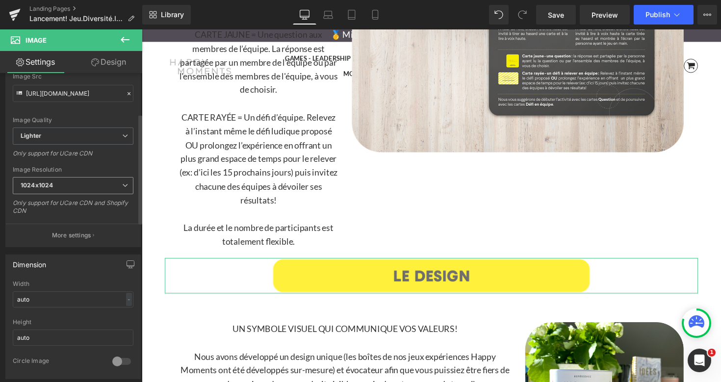
scroll to position [123, 0]
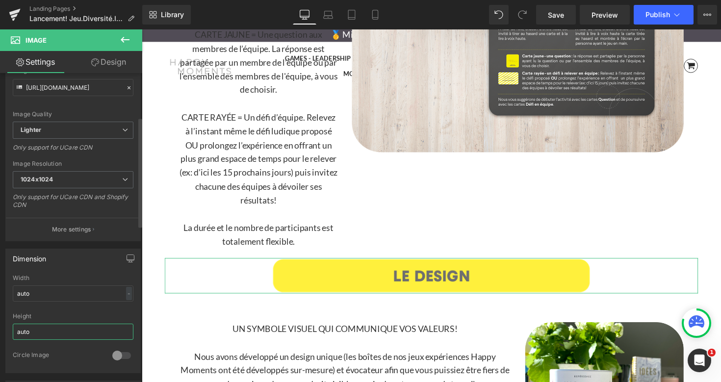
click at [49, 331] on input "auto" at bounding box center [73, 332] width 121 height 16
type input "a"
type input "50"
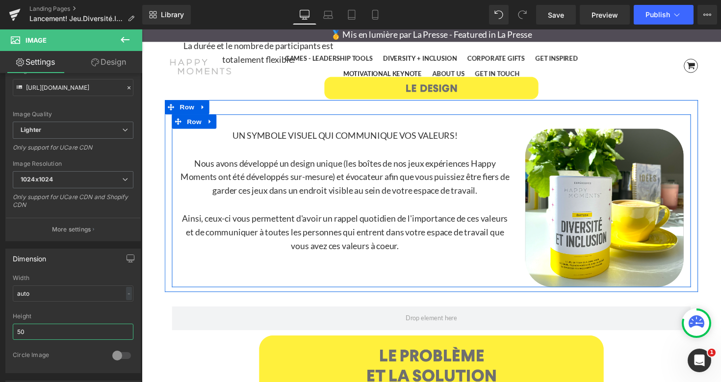
scroll to position [2303, 0]
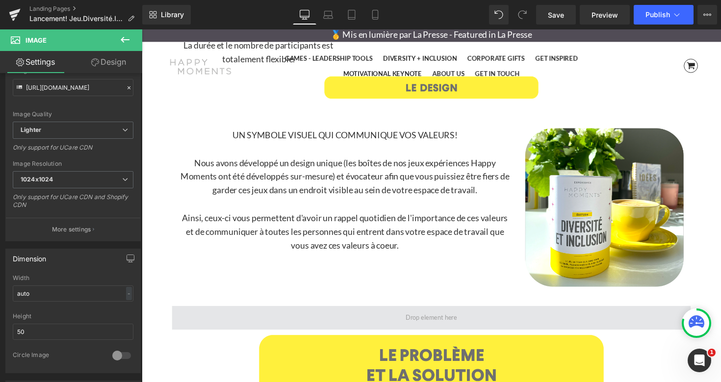
click at [383, 320] on span at bounding box center [438, 324] width 531 height 25
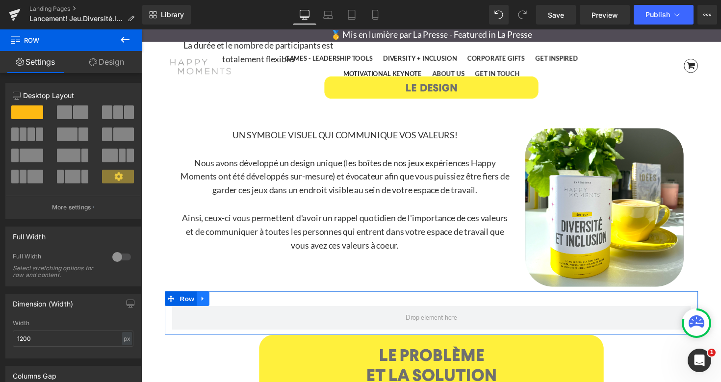
click at [206, 302] on icon at bounding box center [204, 305] width 7 height 7
click at [226, 304] on link at bounding box center [230, 305] width 13 height 15
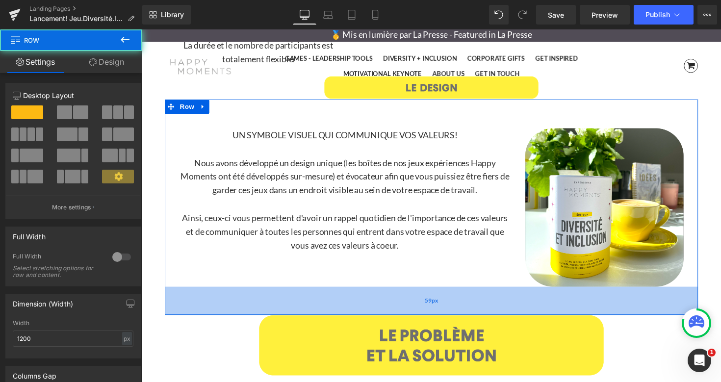
drag, startPoint x: 359, startPoint y: 296, endPoint x: 358, endPoint y: 320, distance: 24.1
click at [358, 320] on div "59px" at bounding box center [438, 307] width 546 height 29
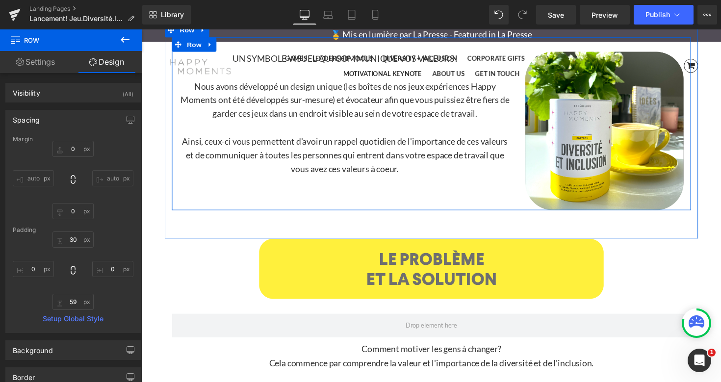
scroll to position [2386, 0]
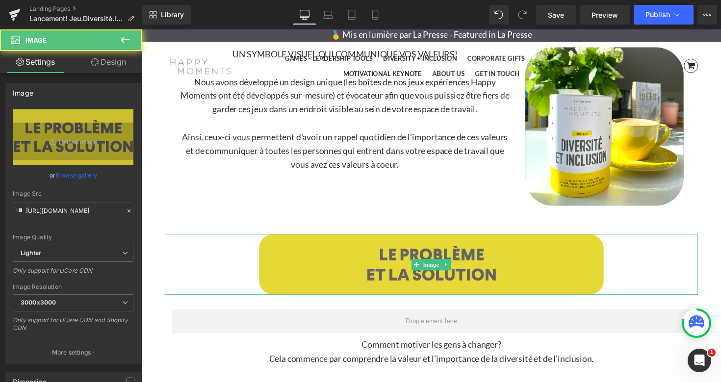
click at [347, 270] on img at bounding box center [438, 270] width 546 height 62
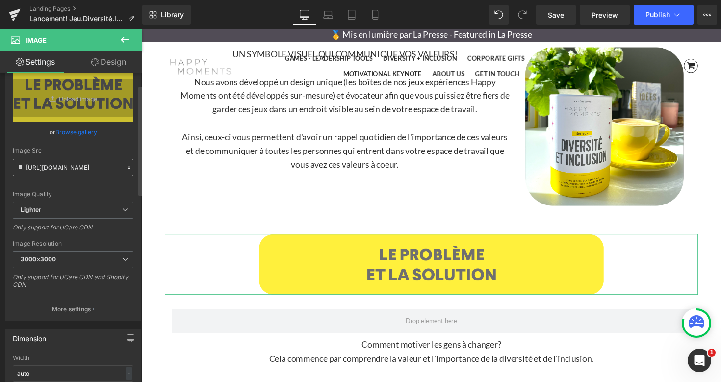
scroll to position [49, 0]
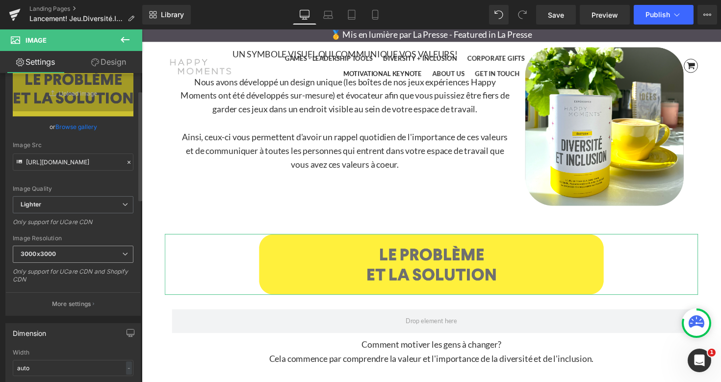
click at [109, 258] on span "3000x3000" at bounding box center [73, 254] width 121 height 17
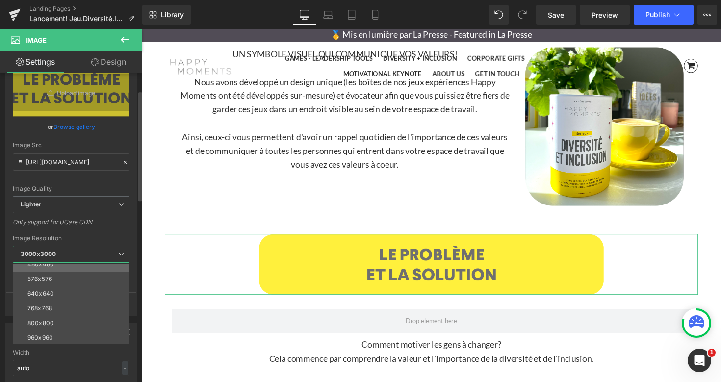
scroll to position [52, 0]
click at [68, 330] on li "1024x1024" at bounding box center [73, 337] width 121 height 15
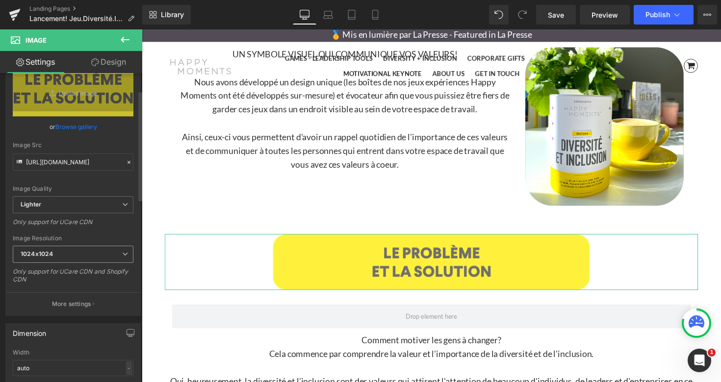
type input "https://ucarecdn.com/d253fce3-e012-4a45-ab59-e39369377e46/-/format/auto/-/previ…"
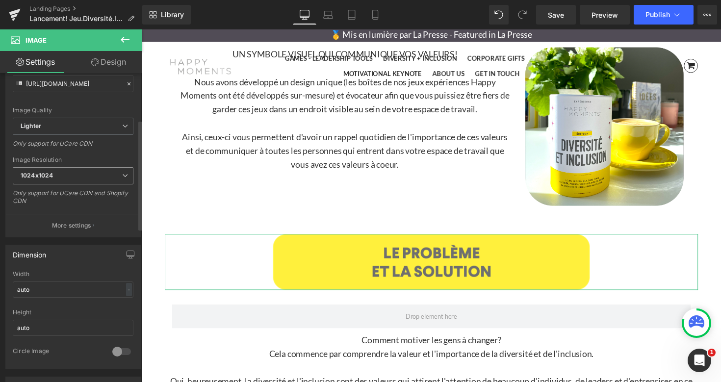
scroll to position [131, 0]
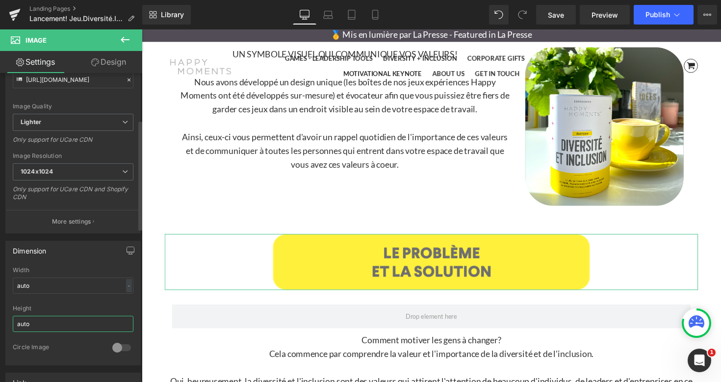
click at [65, 324] on input "auto" at bounding box center [73, 324] width 121 height 16
type input "a"
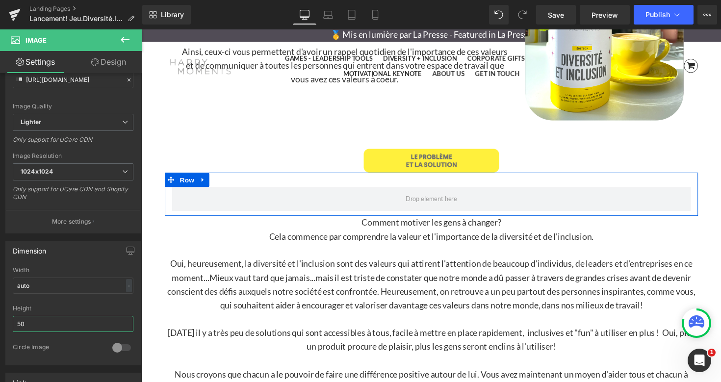
scroll to position [2476, 0]
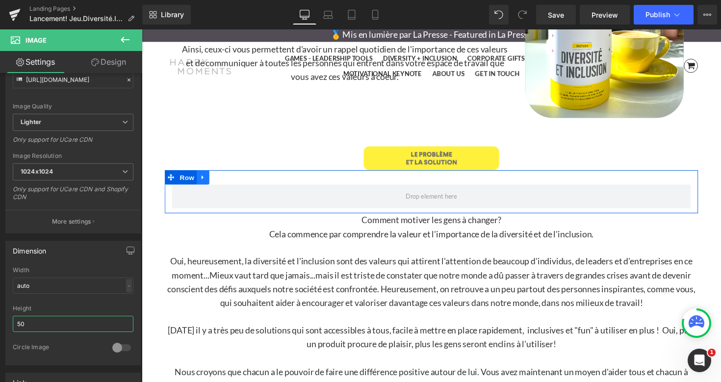
type input "50"
click at [208, 181] on icon at bounding box center [204, 181] width 7 height 7
click at [231, 181] on icon at bounding box center [230, 181] width 7 height 7
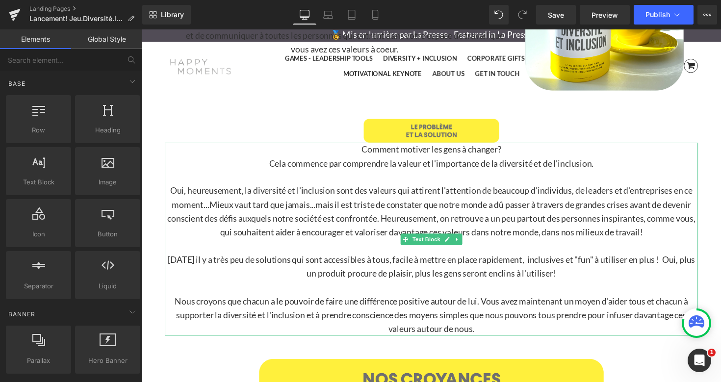
scroll to position [2505, 0]
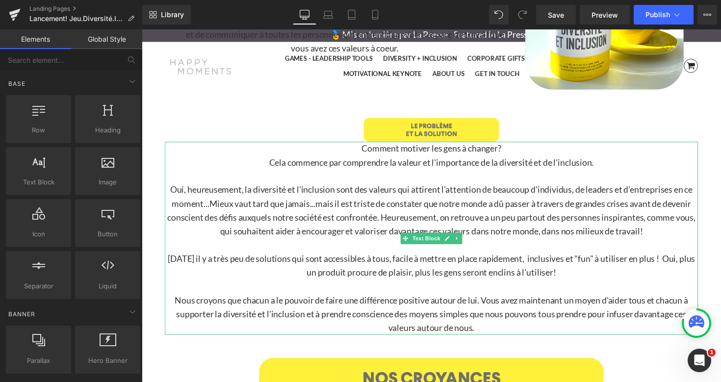
click at [208, 208] on p "Oui, heureusement, la diversité et l'inclusion sont des valeurs qui attirent l'…" at bounding box center [438, 215] width 546 height 56
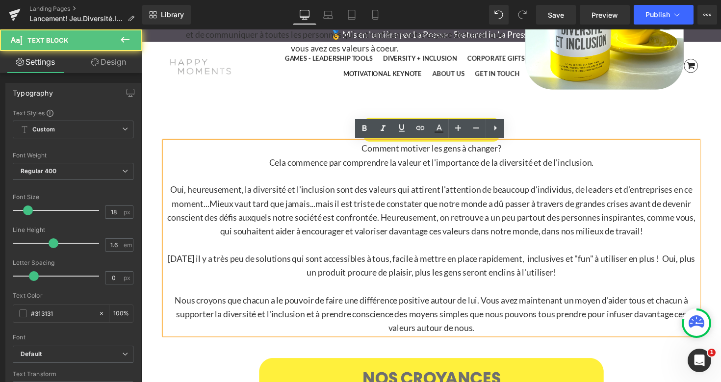
drag, startPoint x: 396, startPoint y: 223, endPoint x: 215, endPoint y: 210, distance: 182.0
click at [215, 210] on p "Oui, heureusement, la diversité et l'inclusion sont des valeurs qui attirent l'…" at bounding box center [438, 215] width 546 height 56
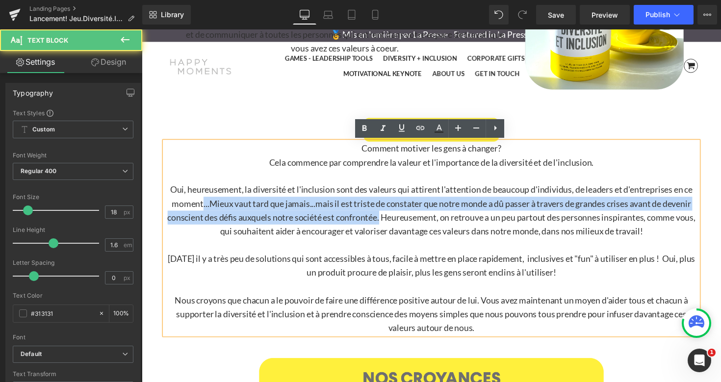
drag, startPoint x: 396, startPoint y: 222, endPoint x: 203, endPoint y: 209, distance: 194.2
click at [203, 209] on p "Oui, heureusement, la diversité et l'inclusion sont des valeurs qui attirent l'…" at bounding box center [438, 215] width 546 height 56
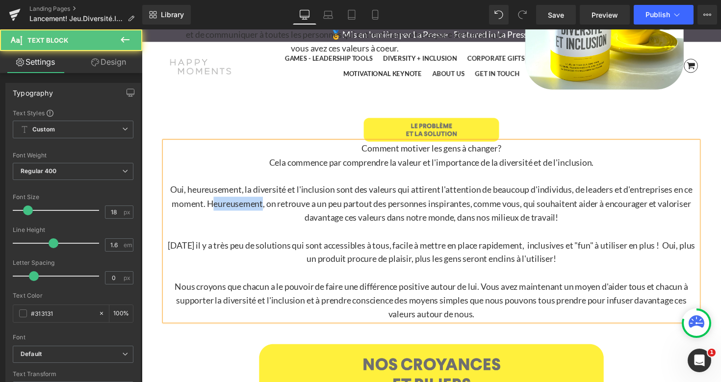
drag, startPoint x: 262, startPoint y: 208, endPoint x: 213, endPoint y: 207, distance: 49.1
click at [213, 207] on p "Oui, heureusement, la diversité et l'inclusion sont des valeurs qui attirent l'…" at bounding box center [438, 208] width 546 height 42
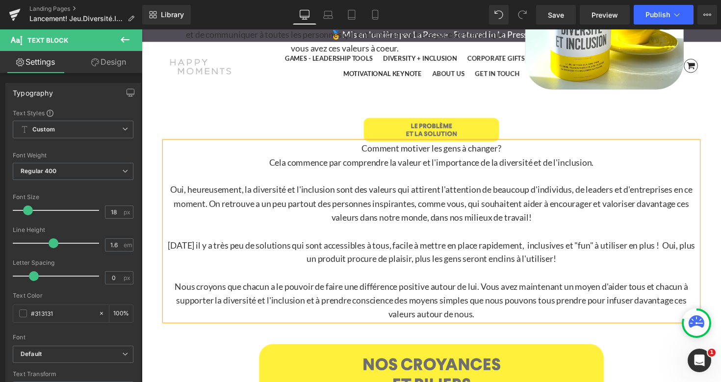
click at [219, 241] on p at bounding box center [438, 237] width 546 height 14
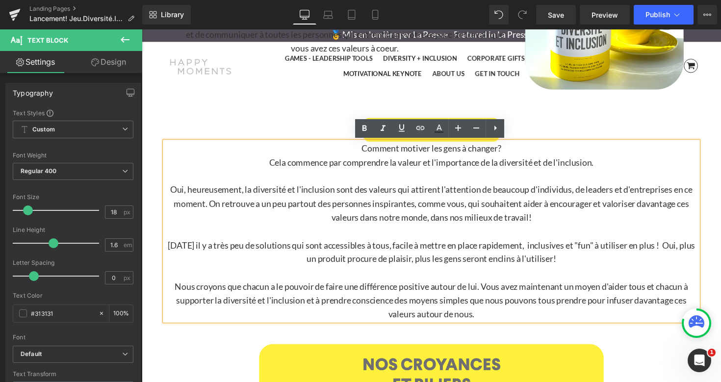
click at [190, 194] on p "Oui, heureusement, la diversité et l'inclusion sont des valeurs qui attirent l'…" at bounding box center [438, 208] width 546 height 42
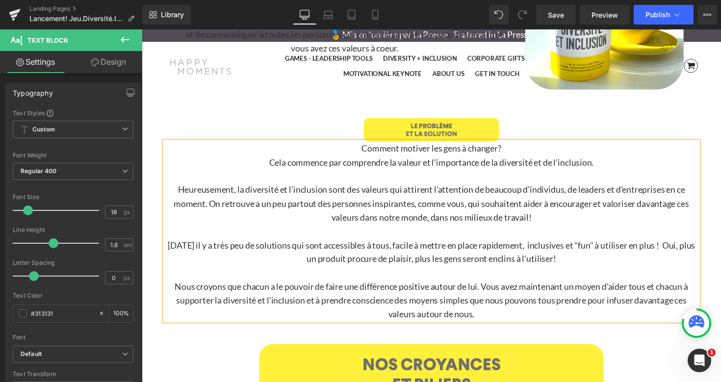
click at [217, 226] on p "Heureusement, la diversité et l'inclusion sont des valeurs qui attirent l'atten…" at bounding box center [438, 208] width 546 height 42
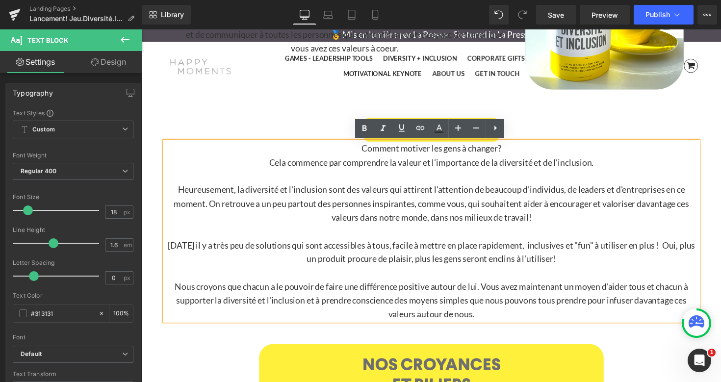
click at [263, 209] on p "Heureusement, la diversité et l'inclusion sont des valeurs qui attirent l'atten…" at bounding box center [438, 208] width 546 height 42
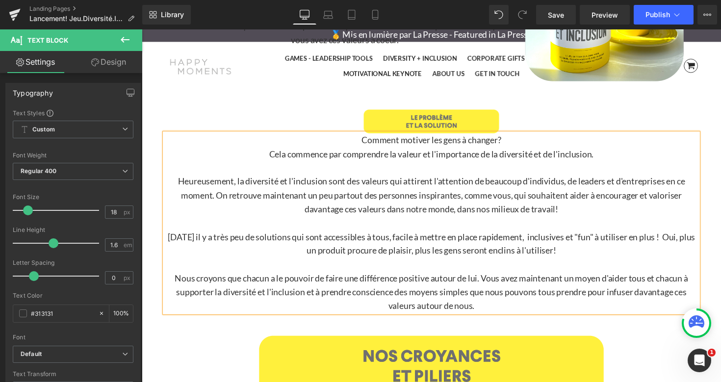
scroll to position [2514, 0]
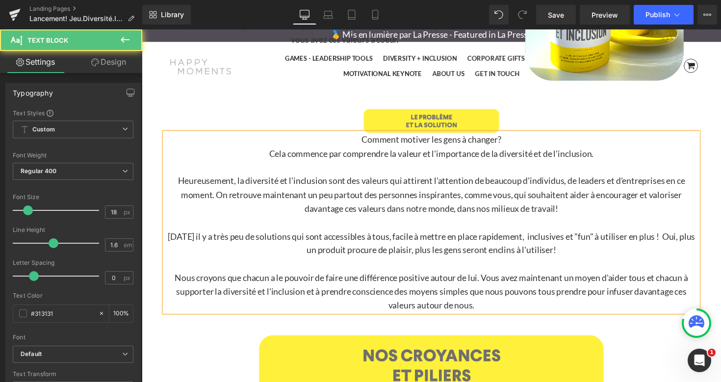
click at [587, 213] on p "Heureusement, la diversité et l'inclusion sont des valeurs qui attirent l'atten…" at bounding box center [438, 199] width 546 height 42
drag, startPoint x: 442, startPoint y: 213, endPoint x: 351, endPoint y: 212, distance: 91.7
click at [351, 212] on p "Heureusement, la diversité et l'inclusion sont des valeurs qui attirent l'atten…" at bounding box center [438, 199] width 546 height 42
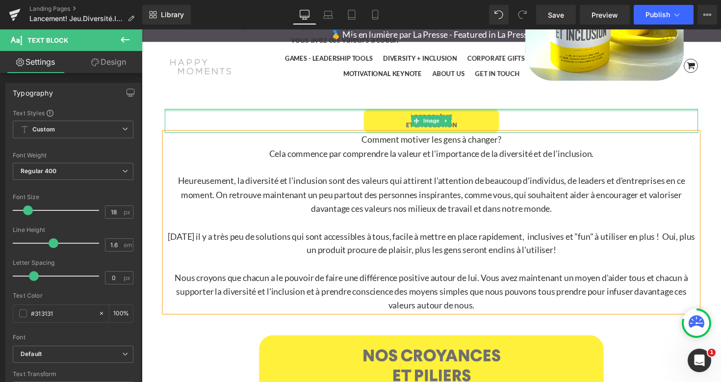
click at [674, 115] on div at bounding box center [438, 123] width 546 height 25
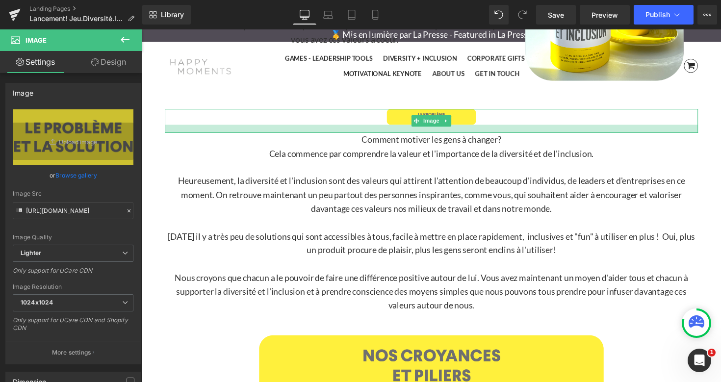
drag, startPoint x: 593, startPoint y: 134, endPoint x: 593, endPoint y: 142, distance: 8.3
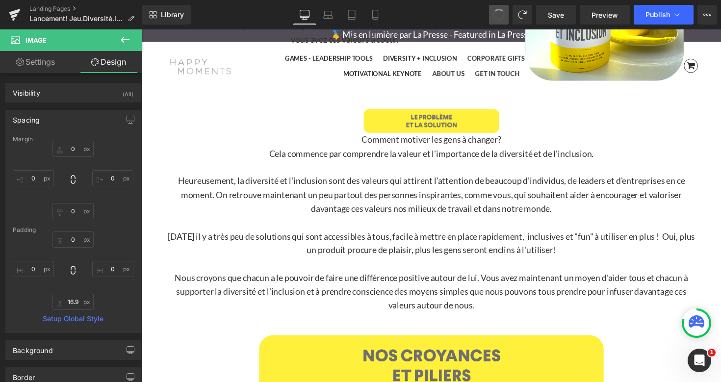
type input "0"
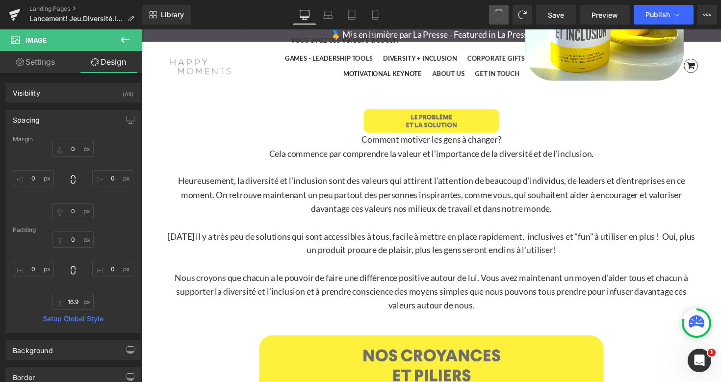
type input "0"
type input "11.126"
type input "0"
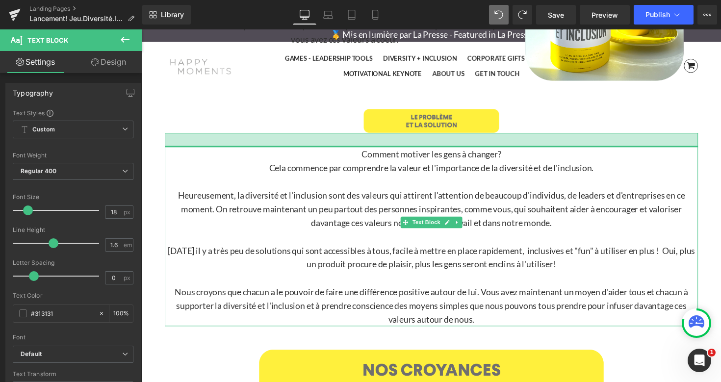
drag, startPoint x: 541, startPoint y: 137, endPoint x: 540, endPoint y: 152, distance: 14.7
click at [540, 152] on div "Comment motiver les gens à changer? Cela commence par comprendre la valeur et l…" at bounding box center [438, 234] width 546 height 198
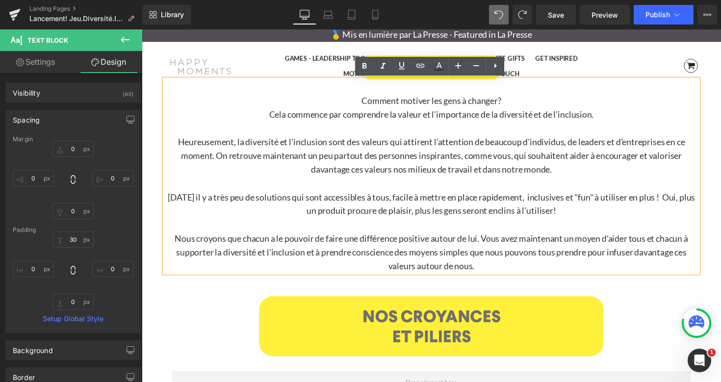
scroll to position [2570, 0]
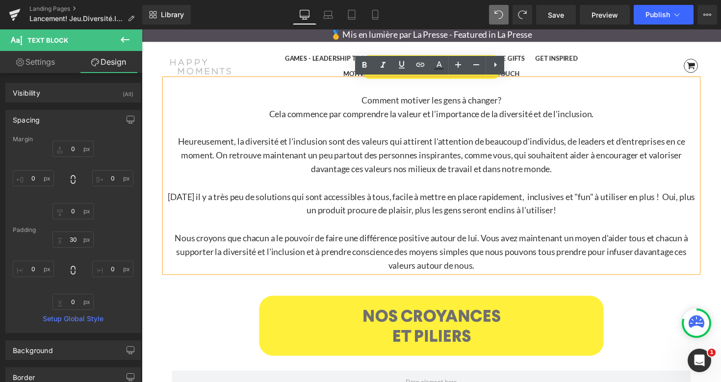
click at [401, 173] on p "Heureusement, la diversité et l'inclusion sont des valeurs qui attirent l'atten…" at bounding box center [438, 158] width 546 height 42
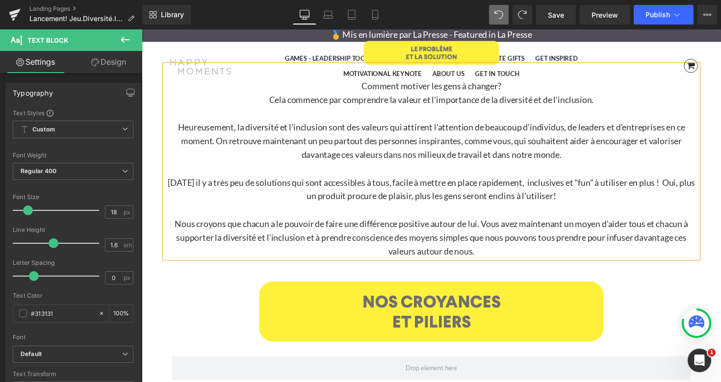
scroll to position [2586, 0]
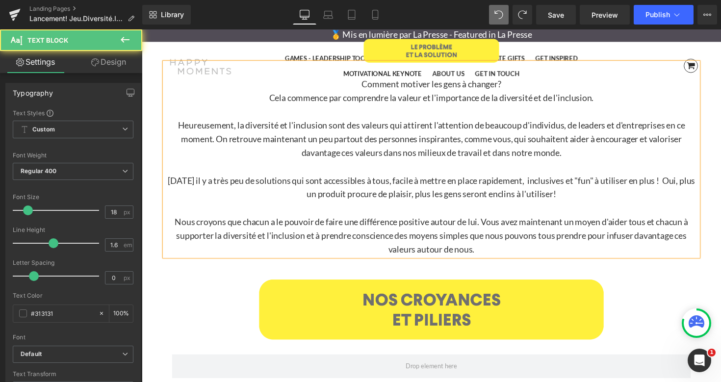
click at [596, 200] on p "Aujourd'hui il y a très peu de solutions qui sont accessibles à tous, facile à …" at bounding box center [438, 192] width 546 height 28
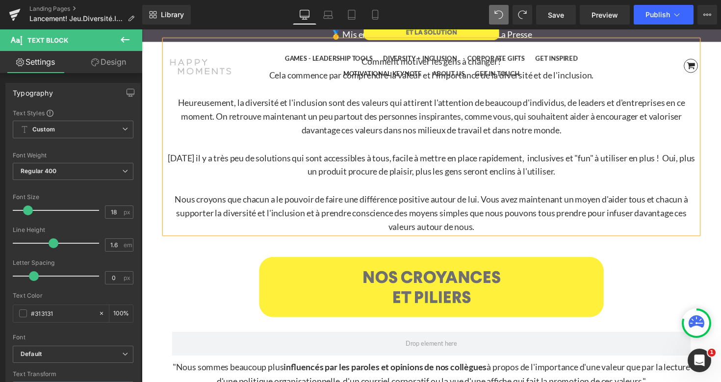
scroll to position [2611, 0]
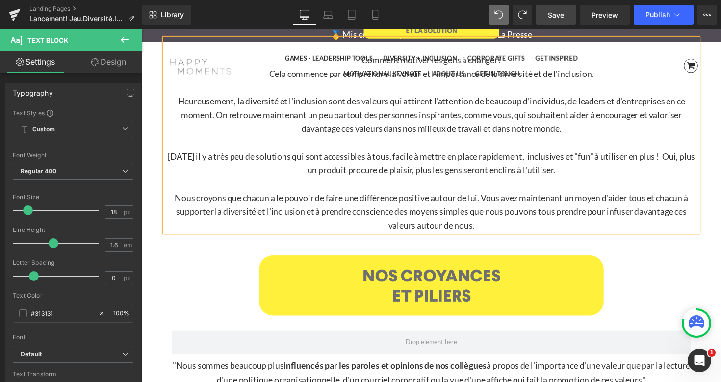
click at [558, 13] on span "Save" at bounding box center [556, 15] width 16 height 10
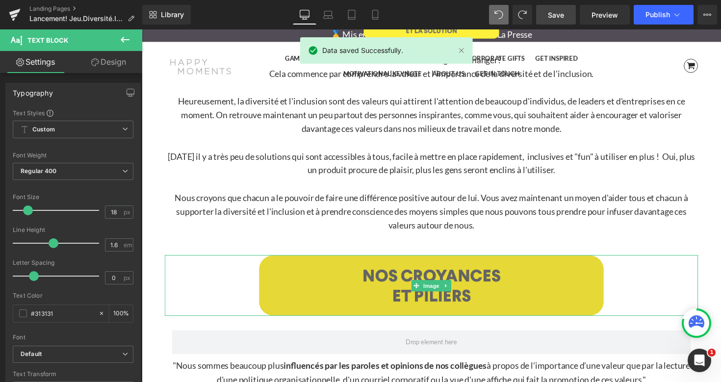
click at [356, 276] on img at bounding box center [438, 291] width 546 height 62
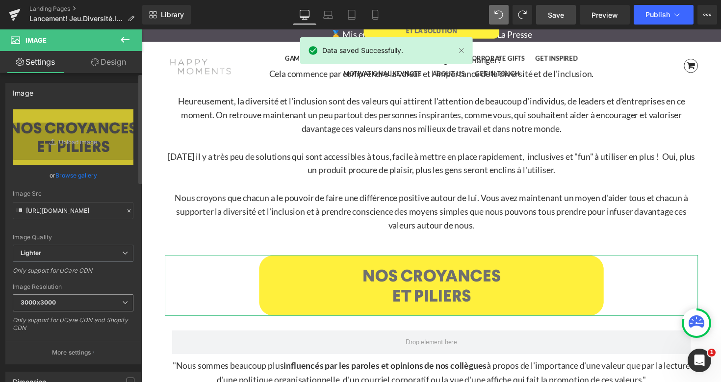
click at [86, 303] on span "3000x3000" at bounding box center [73, 302] width 121 height 17
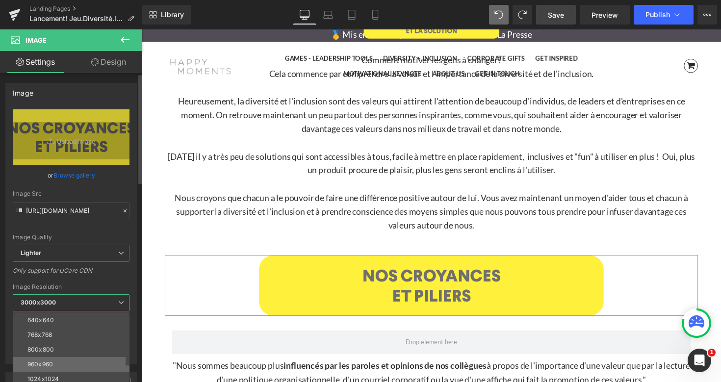
scroll to position [88, 0]
click at [69, 349] on li "1024x1024" at bounding box center [73, 349] width 121 height 15
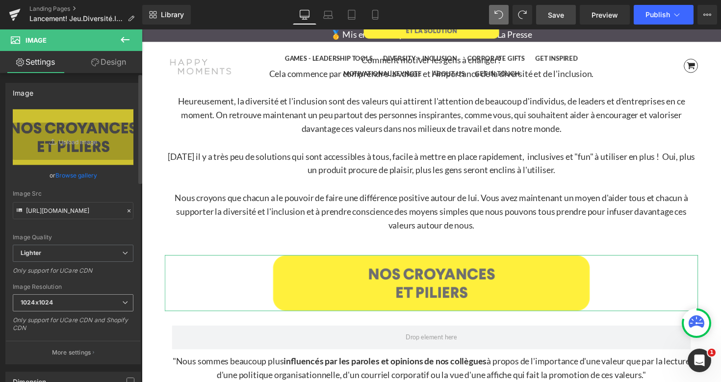
type input "https://ucarecdn.com/6d41a283-3969-4f8e-83e7-d04286f6984e/-/format/auto/-/previ…"
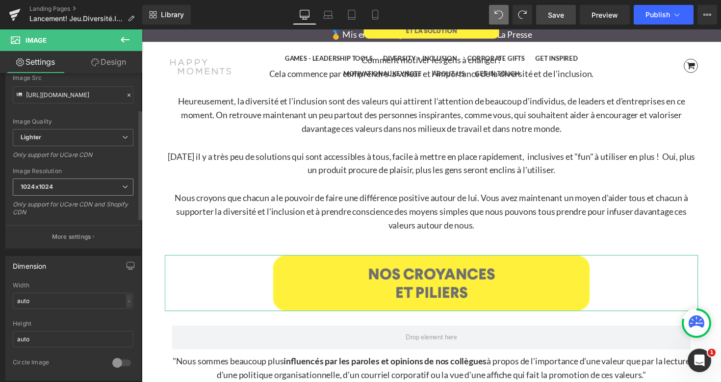
scroll to position [122, 0]
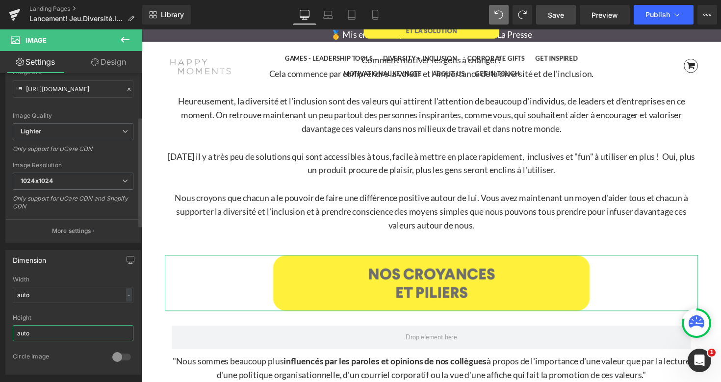
click at [61, 328] on input "auto" at bounding box center [73, 333] width 121 height 16
click at [58, 336] on input "auto" at bounding box center [73, 333] width 121 height 16
type input "a"
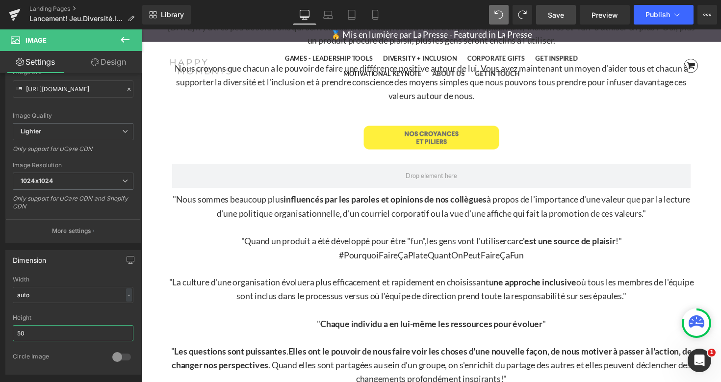
scroll to position [2744, 0]
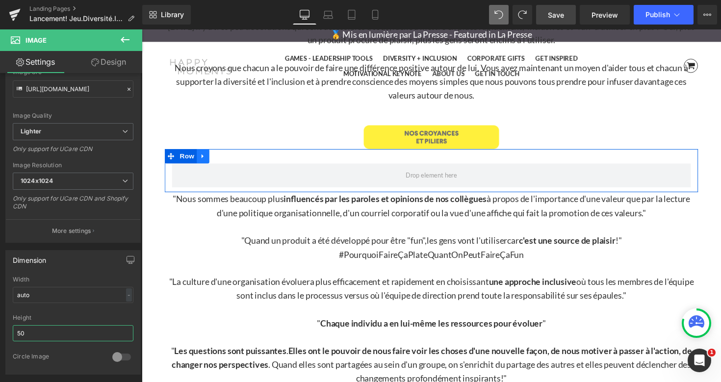
type input "50"
click at [208, 160] on icon at bounding box center [204, 159] width 7 height 7
click at [229, 160] on icon at bounding box center [230, 159] width 7 height 7
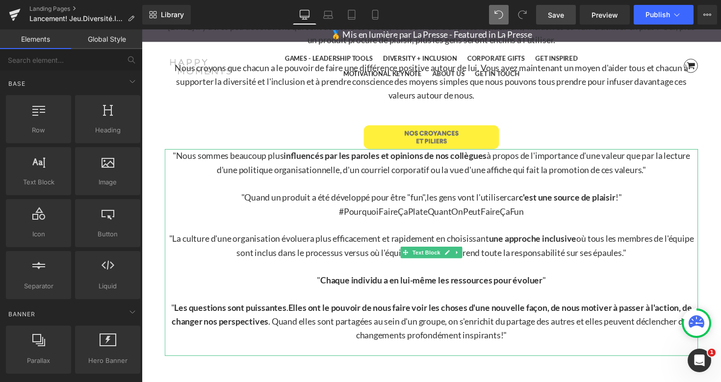
click at [226, 168] on p ""Nous sommes beaucoup plus influencés par les paroles et opinions de nos collèg…" at bounding box center [438, 166] width 546 height 28
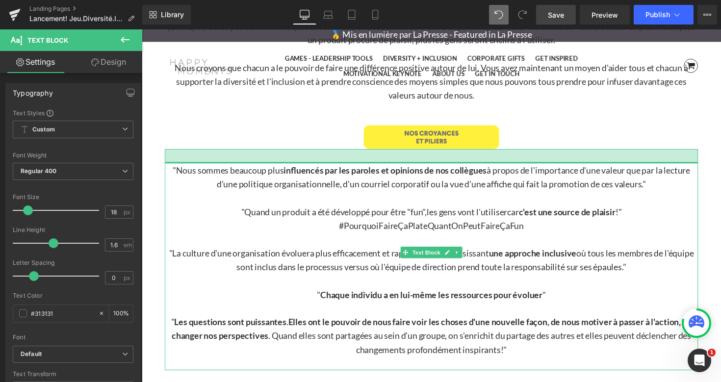
drag, startPoint x: 541, startPoint y: 152, endPoint x: 494, endPoint y: 187, distance: 58.6
click at [540, 166] on div at bounding box center [438, 159] width 546 height 15
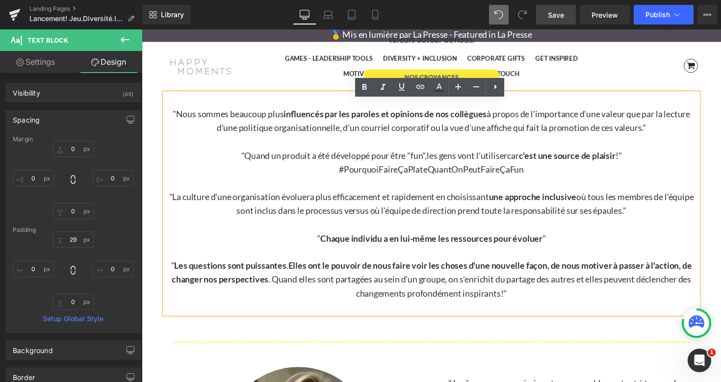
scroll to position [2804, 0]
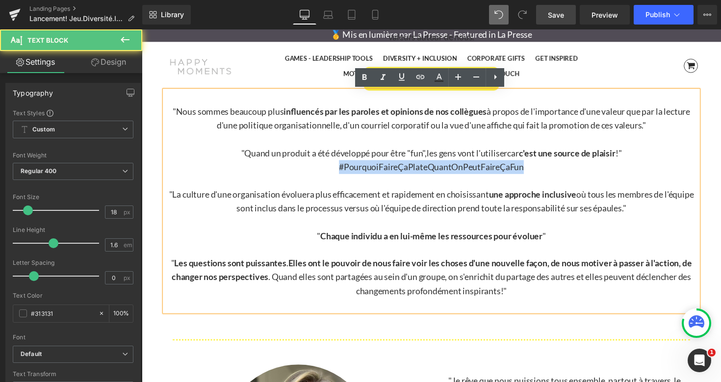
drag, startPoint x: 541, startPoint y: 170, endPoint x: 335, endPoint y: 167, distance: 206.5
click at [335, 167] on p ""Quand un produit a été développé pour être "fun", les gens vont l'utiliser car…" at bounding box center [438, 163] width 546 height 28
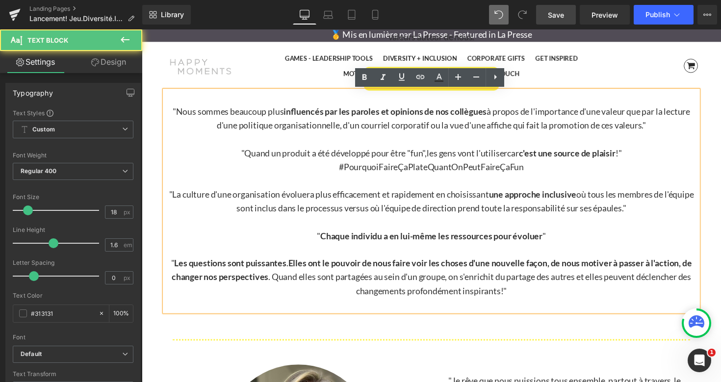
click at [362, 204] on p ""La culture d'une organisation évoluera plus efficacement et rapidement en choi…" at bounding box center [438, 205] width 546 height 28
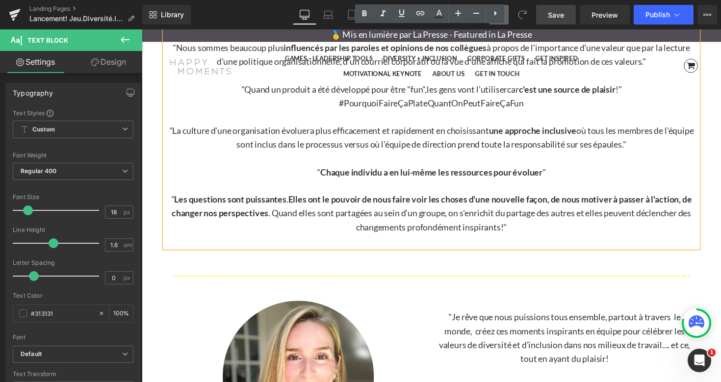
scroll to position [2870, 0]
click at [409, 276] on div "Separator" at bounding box center [438, 281] width 546 height 11
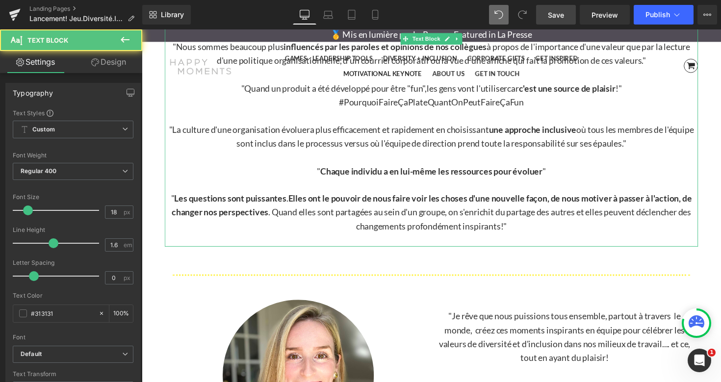
drag, startPoint x: 430, startPoint y: 251, endPoint x: 432, endPoint y: 258, distance: 7.5
click at [432, 241] on div ""Nous sommes beaucoup plus influencés par les paroles et opinions de nos collèg…" at bounding box center [438, 139] width 546 height 226
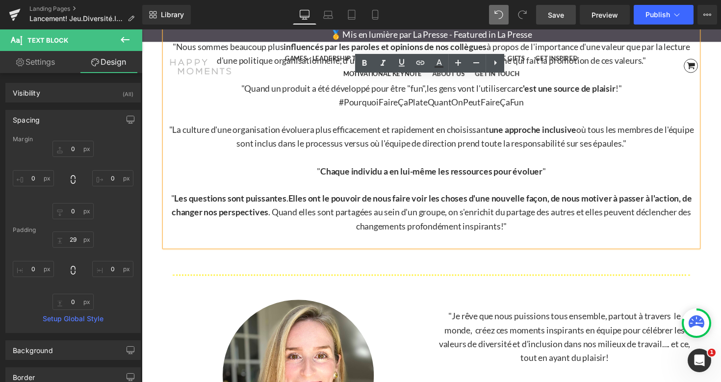
click at [430, 279] on span "Separator" at bounding box center [438, 282] width 30 height 12
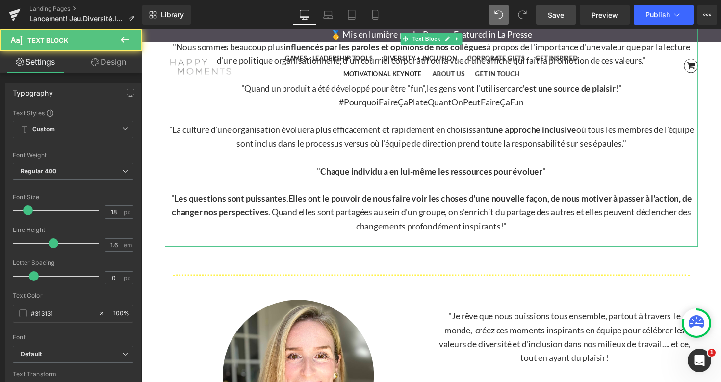
drag, startPoint x: 443, startPoint y: 251, endPoint x: 443, endPoint y: 245, distance: 5.9
click at [443, 245] on div ""Nous sommes beaucoup plus influencés par les paroles et opinions de nos collèg…" at bounding box center [438, 139] width 546 height 226
click at [443, 243] on p at bounding box center [438, 245] width 546 height 14
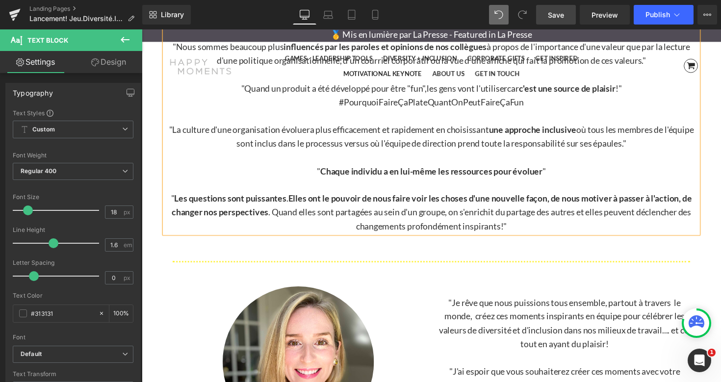
click at [430, 300] on div "Image" at bounding box center [302, 370] width 259 height 155
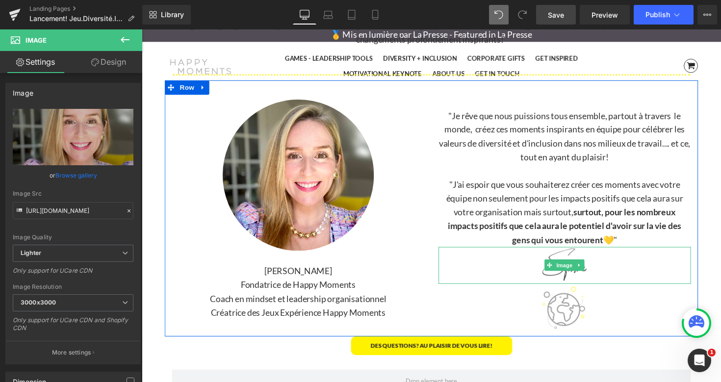
scroll to position [3064, 0]
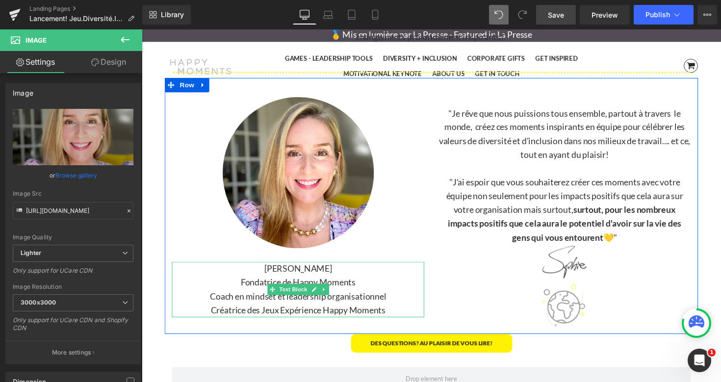
click at [361, 299] on p "Coach en mindset et leadership organisationnel" at bounding box center [302, 303] width 259 height 14
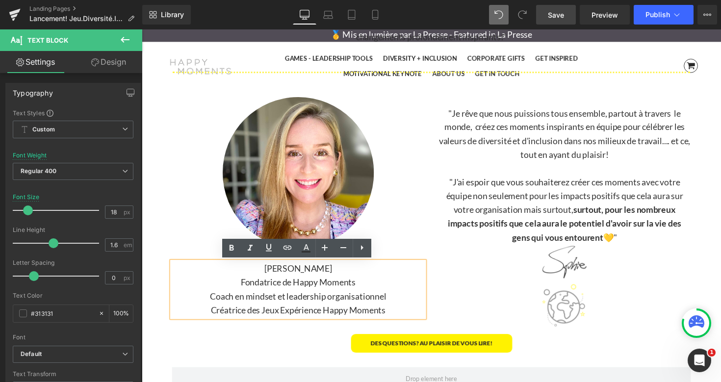
drag, startPoint x: 399, startPoint y: 304, endPoint x: 201, endPoint y: 306, distance: 197.7
click at [201, 306] on p "Coach en mindset et leadership organisationnel" at bounding box center [302, 303] width 259 height 14
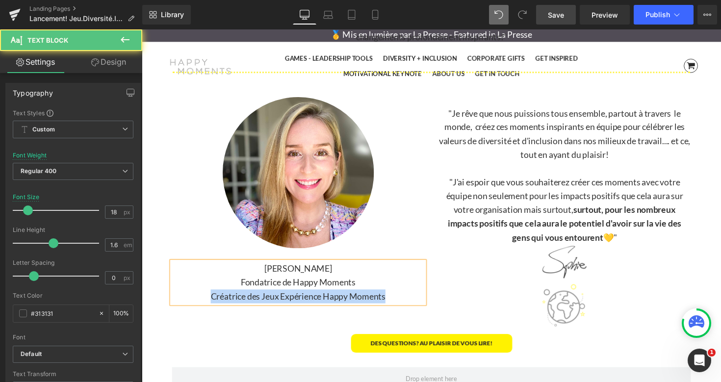
drag, startPoint x: 400, startPoint y: 302, endPoint x: 194, endPoint y: 303, distance: 206.0
click at [194, 303] on p "Créatrice des Jeux Expérience Happy Moments" at bounding box center [302, 303] width 259 height 14
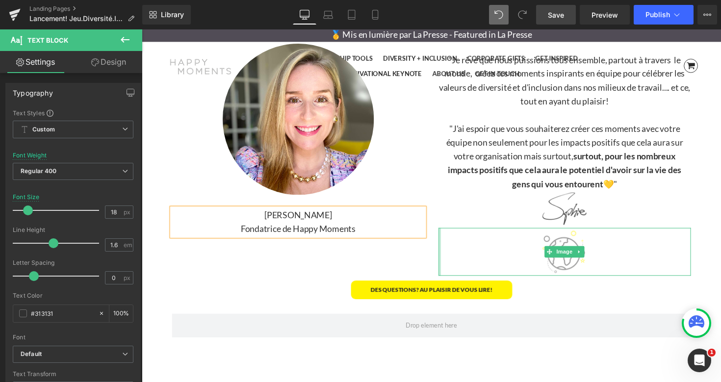
scroll to position [3121, 0]
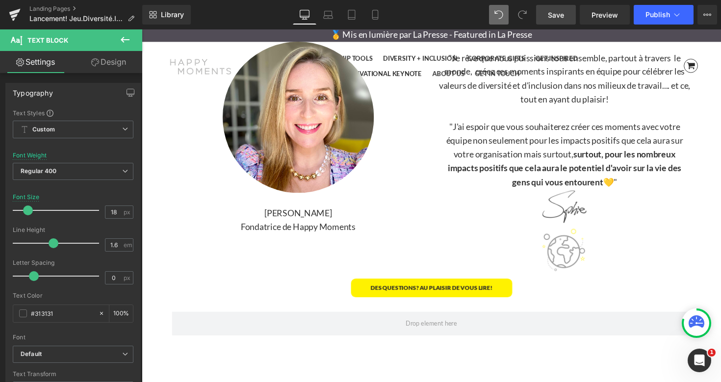
click at [559, 13] on span "Save" at bounding box center [556, 15] width 16 height 10
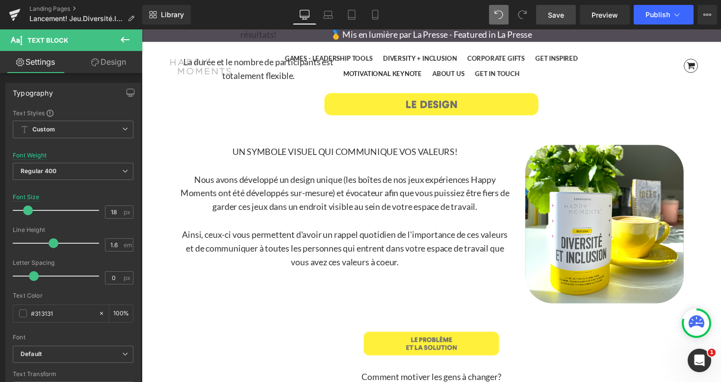
scroll to position [2286, 0]
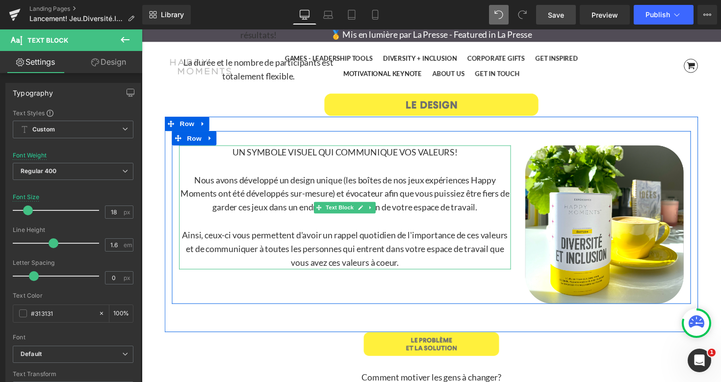
click at [406, 171] on p at bounding box center [349, 169] width 339 height 14
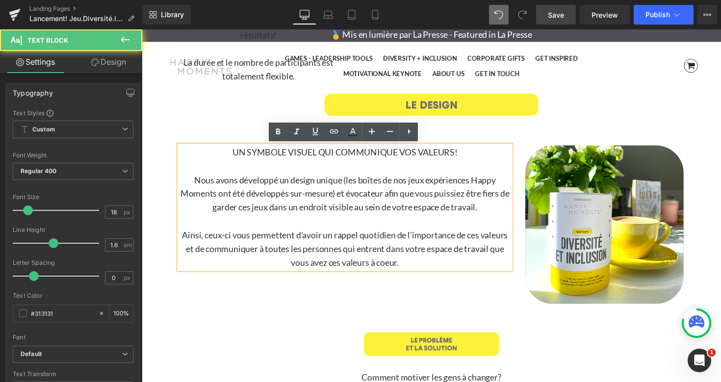
click at [403, 177] on p "Nous avons développé un design unique (les boîtes de nos jeux expériences Happy…" at bounding box center [349, 198] width 339 height 42
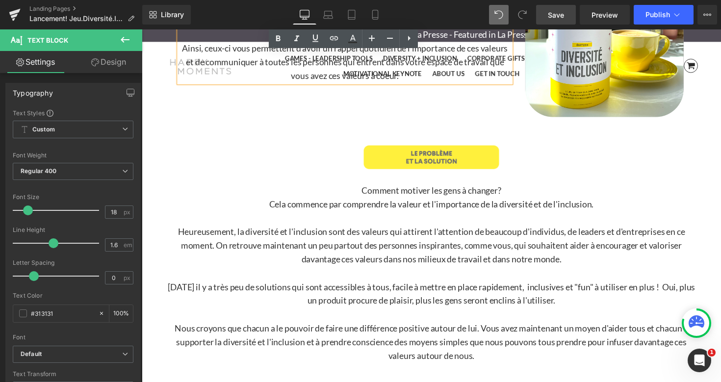
scroll to position [2482, 0]
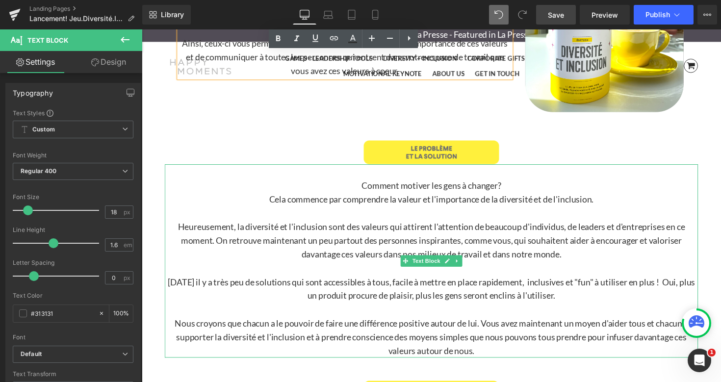
click at [376, 212] on p at bounding box center [438, 218] width 546 height 14
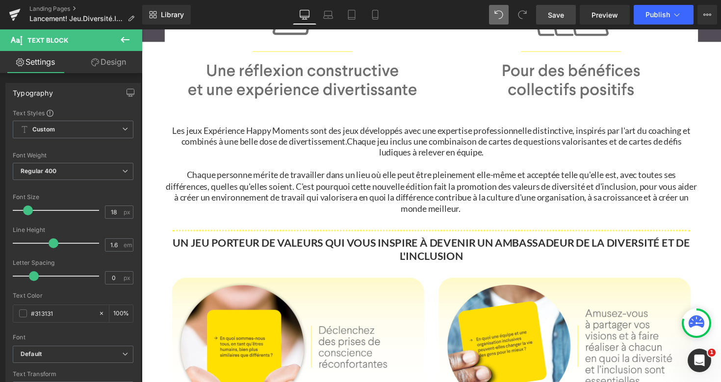
scroll to position [708, 0]
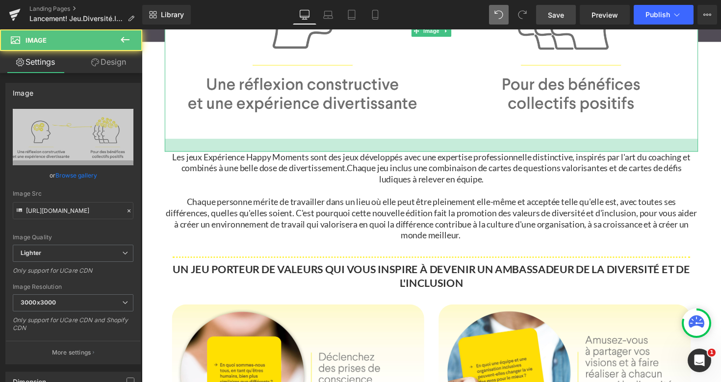
drag, startPoint x: 406, startPoint y: 140, endPoint x: 608, endPoint y: 156, distance: 203.3
click at [405, 153] on div at bounding box center [438, 147] width 546 height 13
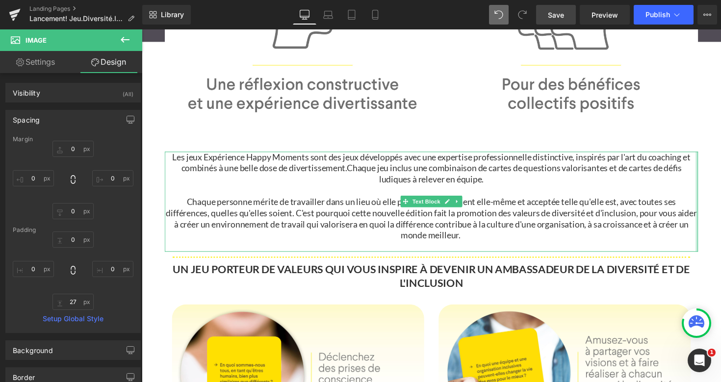
click at [710, 164] on div at bounding box center [710, 206] width 2 height 103
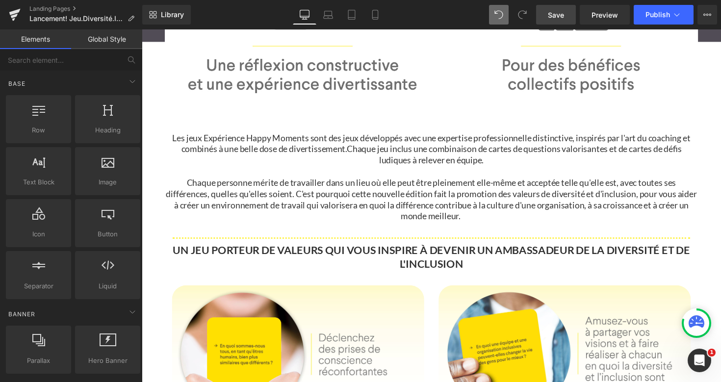
scroll to position [729, 0]
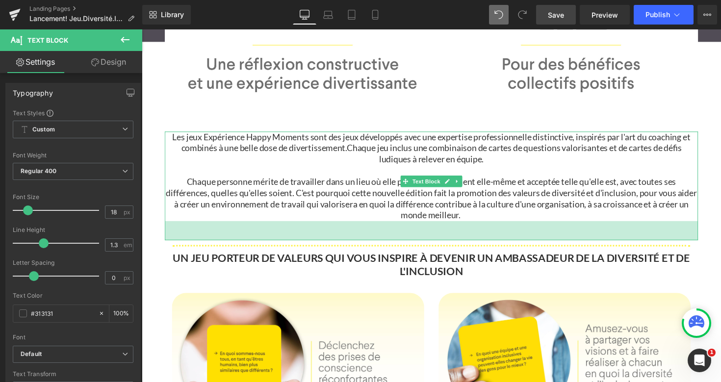
drag, startPoint x: 573, startPoint y: 236, endPoint x: 572, endPoint y: 245, distance: 8.9
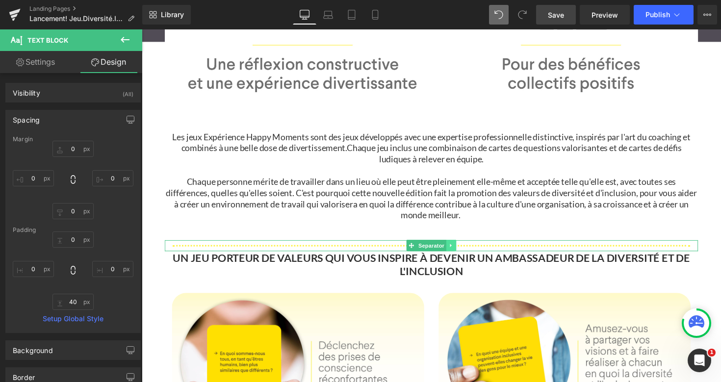
click at [458, 251] on icon at bounding box center [458, 250] width 1 height 3
click at [454, 251] on icon at bounding box center [453, 250] width 5 height 5
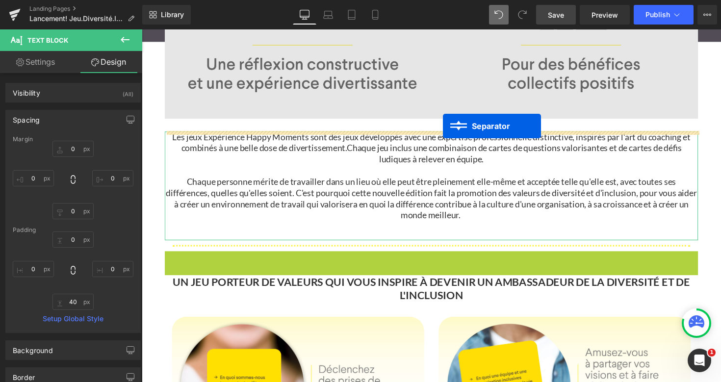
drag, startPoint x: 419, startPoint y: 263, endPoint x: 450, endPoint y: 129, distance: 138.0
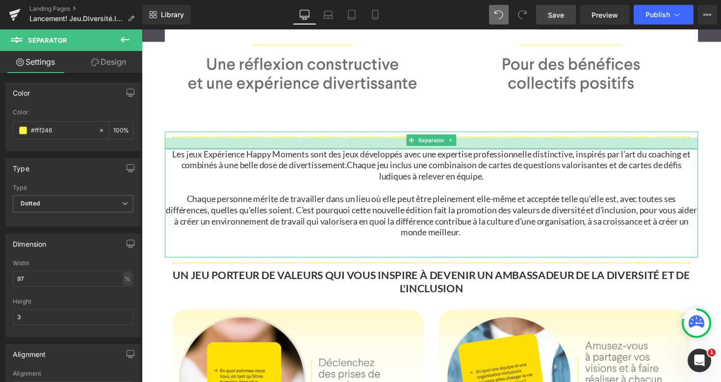
drag, startPoint x: 701, startPoint y: 144, endPoint x: 701, endPoint y: 150, distance: 6.4
click at [701, 150] on div at bounding box center [438, 145] width 546 height 11
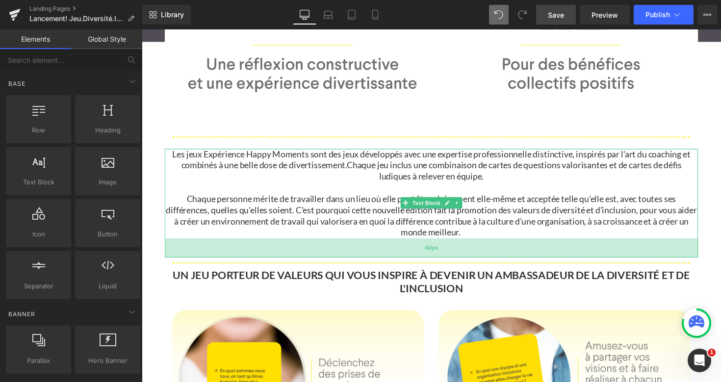
click at [451, 258] on div "40px" at bounding box center [438, 253] width 546 height 20
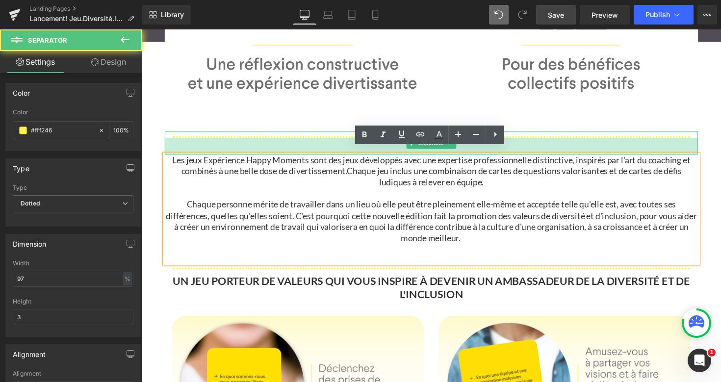
drag, startPoint x: 685, startPoint y: 148, endPoint x: 685, endPoint y: 154, distance: 5.9
click at [685, 154] on div "35px" at bounding box center [438, 148] width 546 height 17
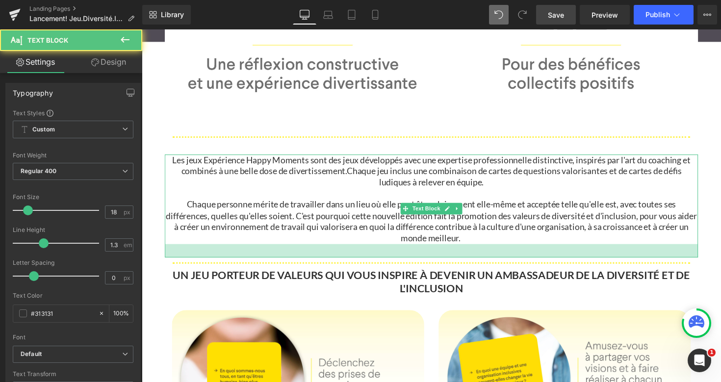
drag, startPoint x: 526, startPoint y: 264, endPoint x: 526, endPoint y: 259, distance: 5.9
click at [526, 259] on div at bounding box center [438, 256] width 546 height 14
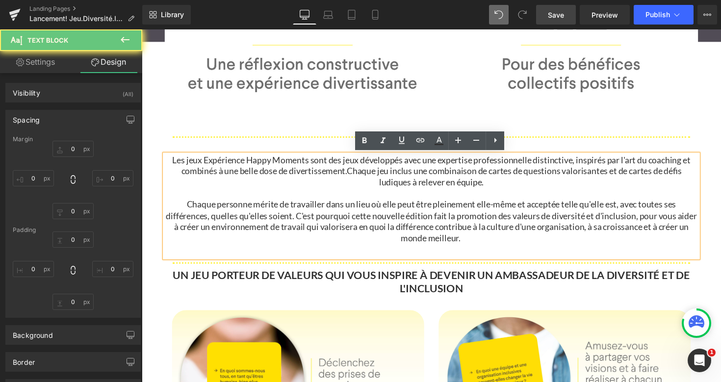
type input "0"
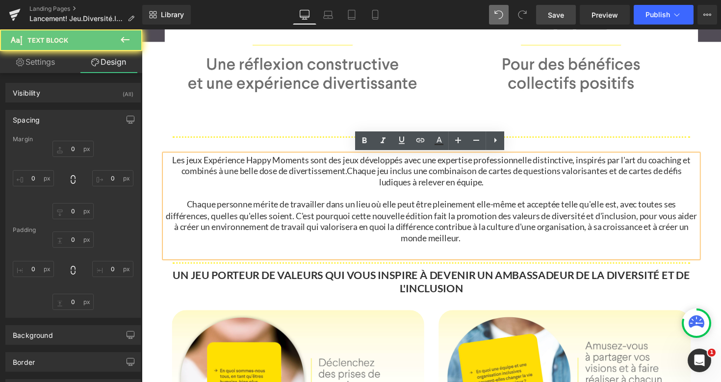
type input "0"
type input "28"
type input "0"
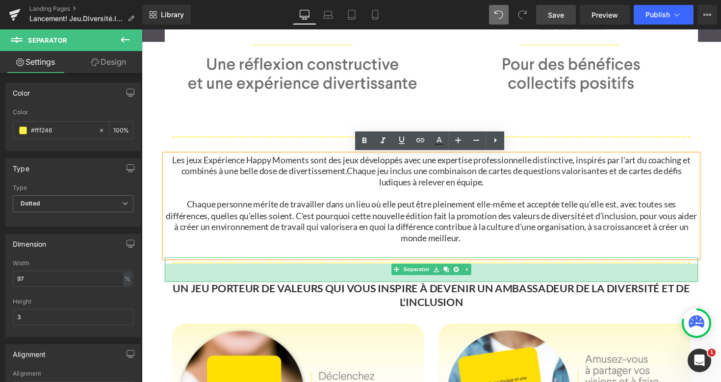
drag, startPoint x: 625, startPoint y: 273, endPoint x: 714, endPoint y: 251, distance: 91.6
click at [625, 287] on div "38px" at bounding box center [438, 278] width 546 height 19
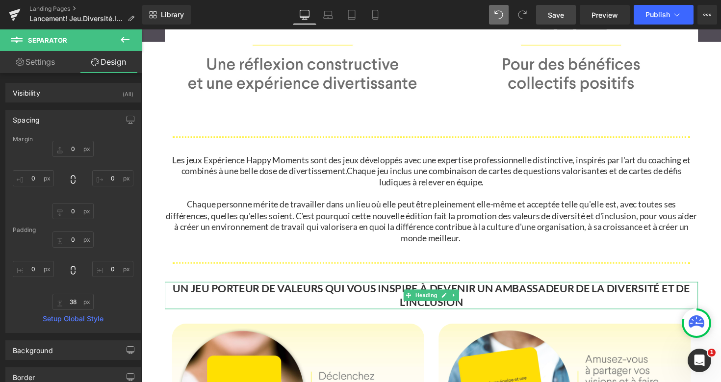
click at [357, 296] on strong "UN JEU PORTEUR DE VALEURS QUI VOUS INSPIRE À DEVENIR UN AMBASSADEUR DE LA DIVER…" at bounding box center [439, 301] width 530 height 27
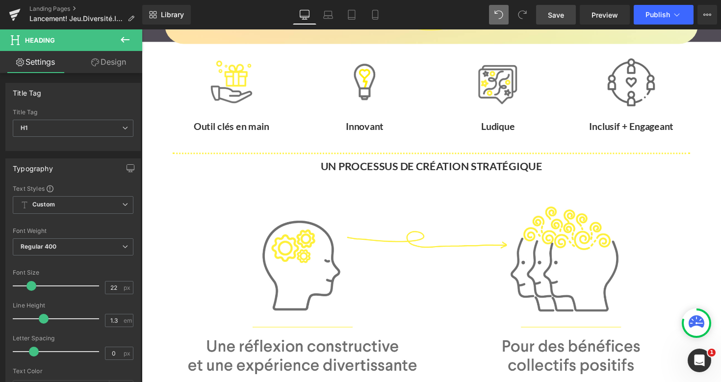
scroll to position [439, 0]
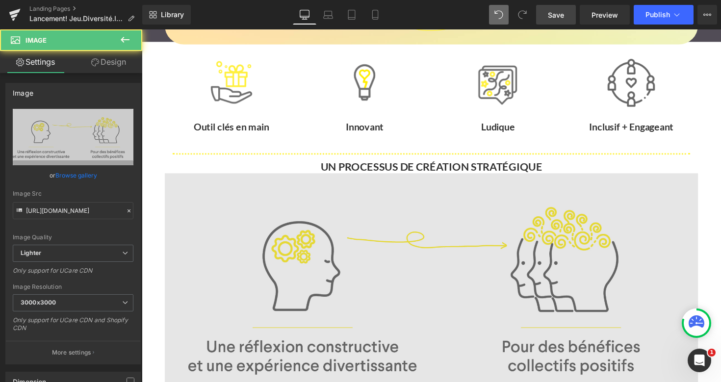
click at [345, 236] on img at bounding box center [438, 300] width 546 height 246
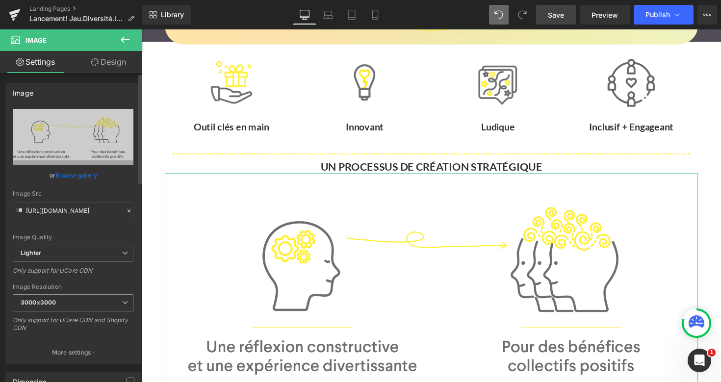
click at [117, 304] on span "3000x3000" at bounding box center [73, 302] width 121 height 17
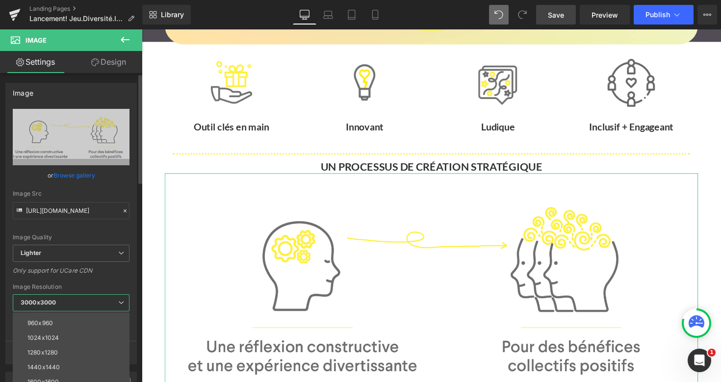
scroll to position [101, 0]
click at [76, 338] on li "1024x1024" at bounding box center [73, 336] width 121 height 15
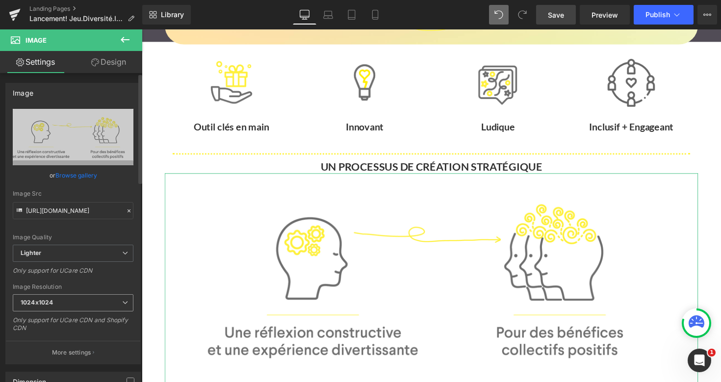
type input "https://ucarecdn.com/b696ccb3-1b1e-41d9-9fb3-fdbfa05663e0/-/format/auto/-/previ…"
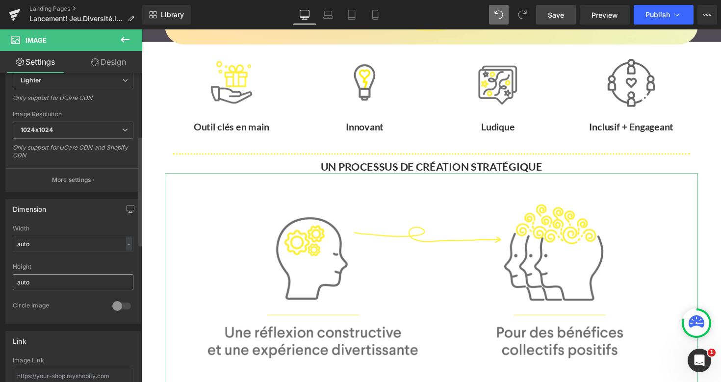
scroll to position [177, 0]
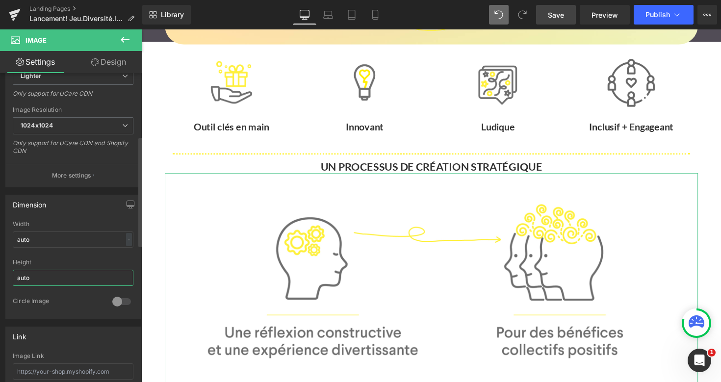
click at [67, 279] on input "auto" at bounding box center [73, 278] width 121 height 16
type input "a"
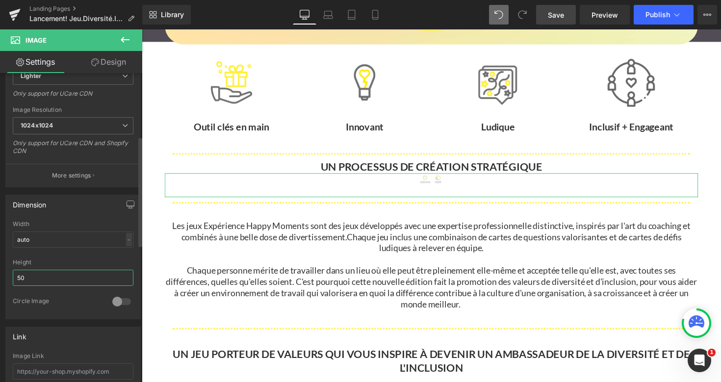
type input "5"
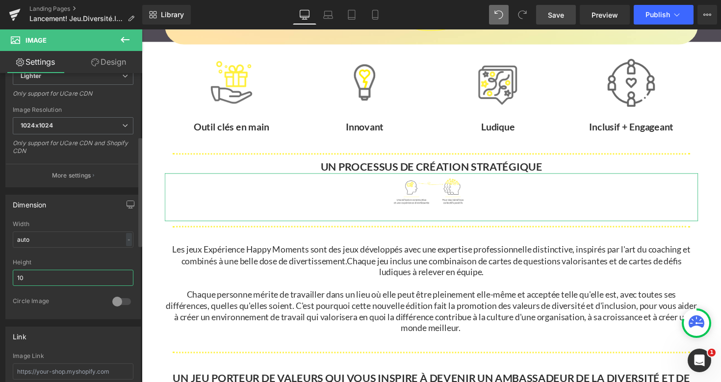
type input "1"
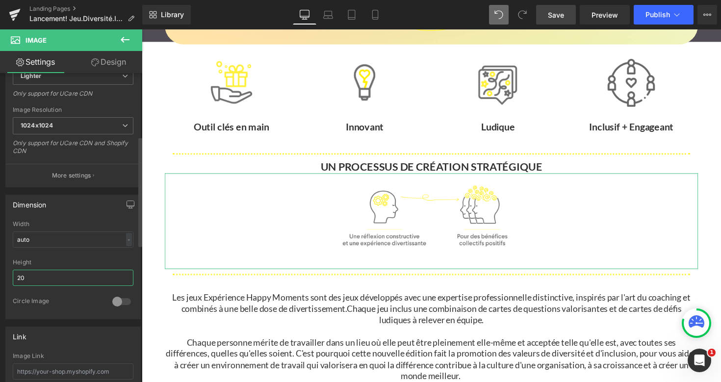
type input "2"
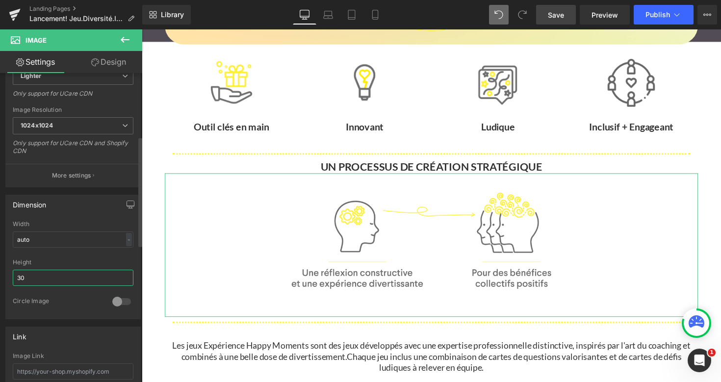
type input "3"
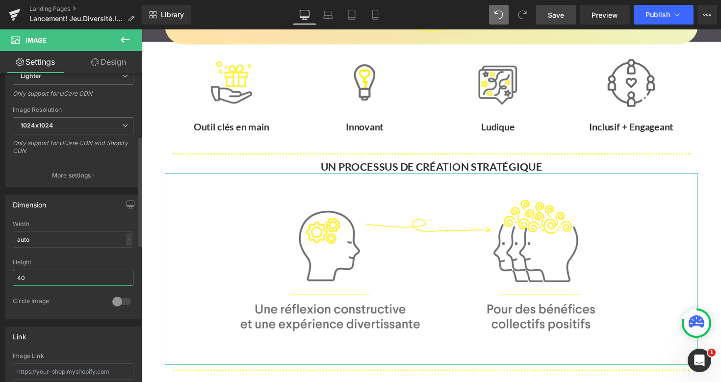
type input "4"
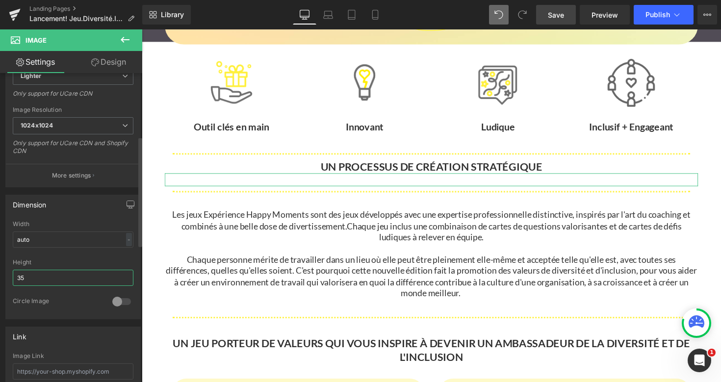
type input "350"
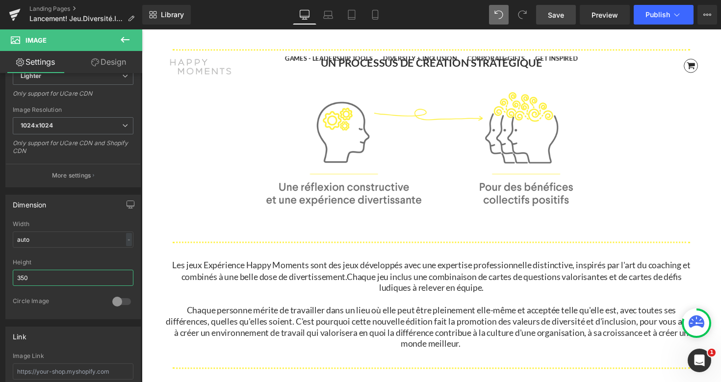
scroll to position [547, 0]
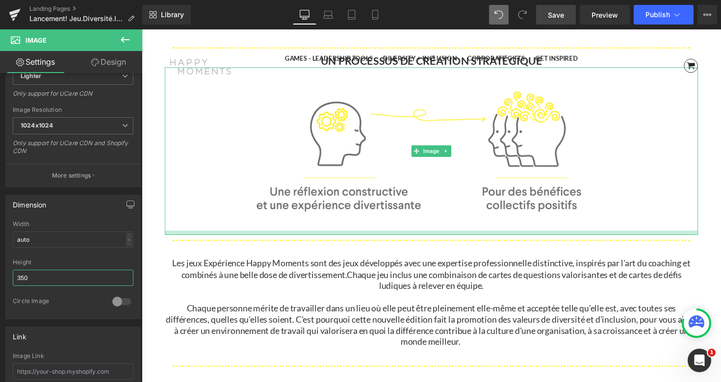
drag, startPoint x: 664, startPoint y: 235, endPoint x: 666, endPoint y: 226, distance: 9.0
click at [666, 226] on div "Image" at bounding box center [438, 154] width 546 height 172
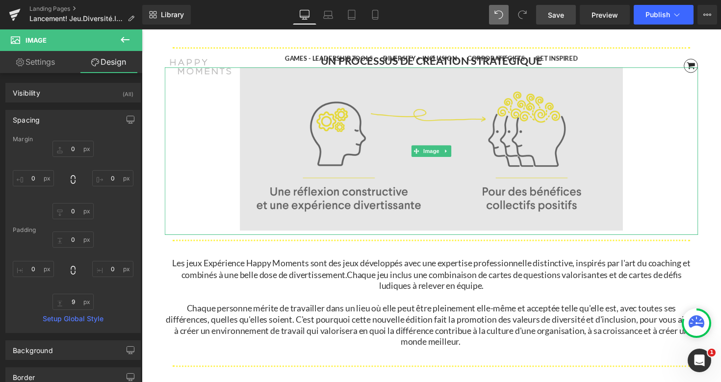
click at [306, 171] on img at bounding box center [438, 154] width 392 height 172
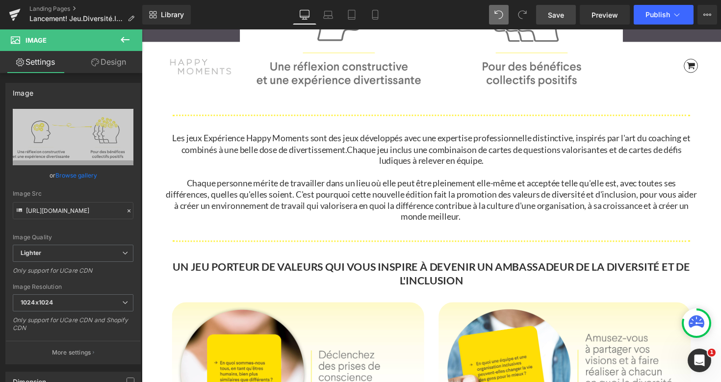
scroll to position [669, 0]
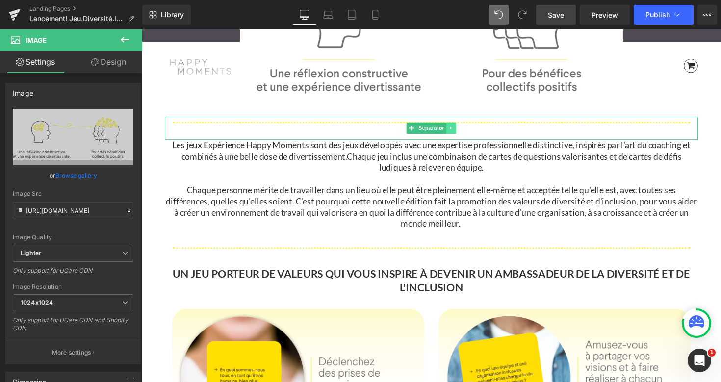
click at [457, 130] on icon at bounding box center [458, 131] width 5 height 6
click at [455, 130] on icon at bounding box center [453, 130] width 5 height 5
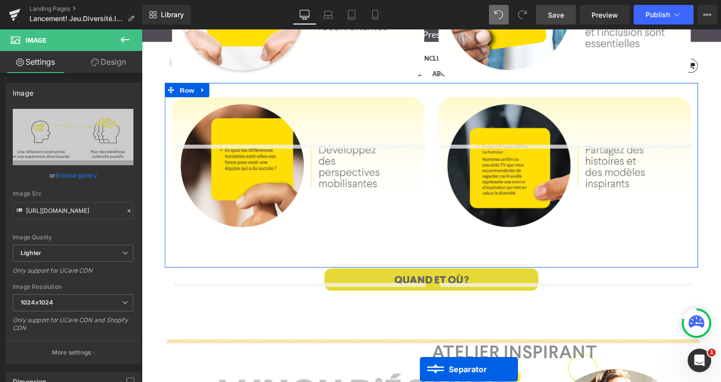
scroll to position [1081, 0]
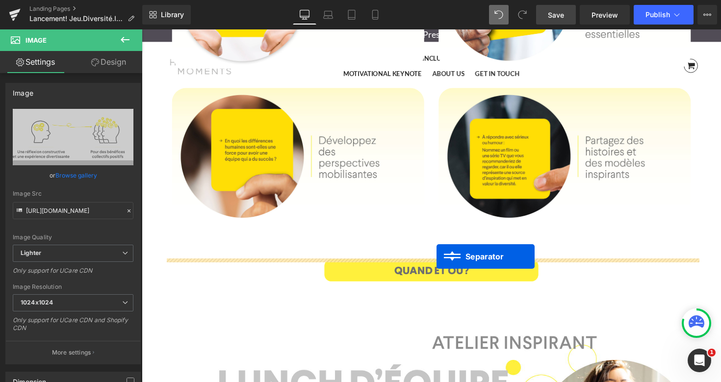
drag, startPoint x: 420, startPoint y: 152, endPoint x: 444, endPoint y: 261, distance: 112.1
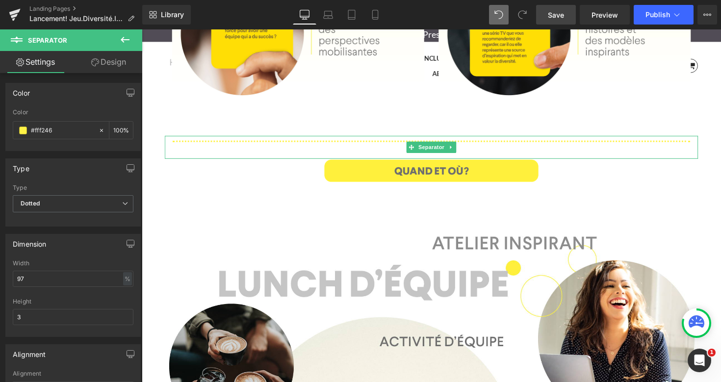
scroll to position [1185, 0]
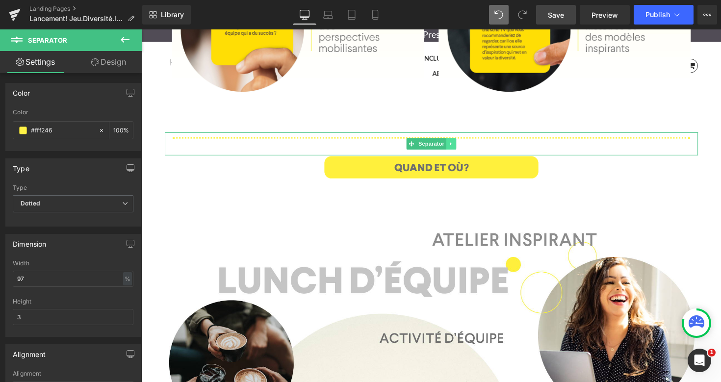
click at [459, 146] on icon at bounding box center [458, 146] width 1 height 3
click at [455, 146] on icon at bounding box center [453, 146] width 5 height 5
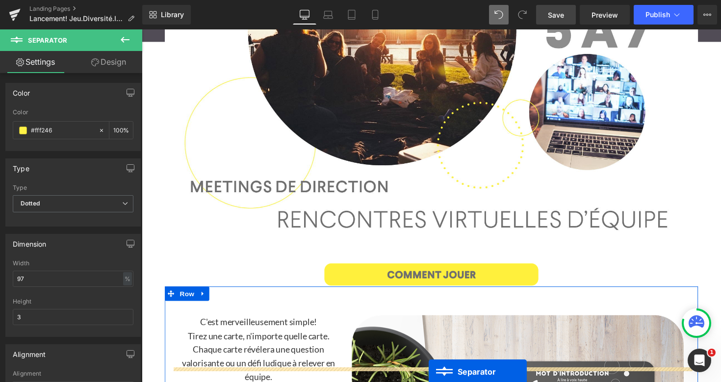
scroll to position [1656, 0]
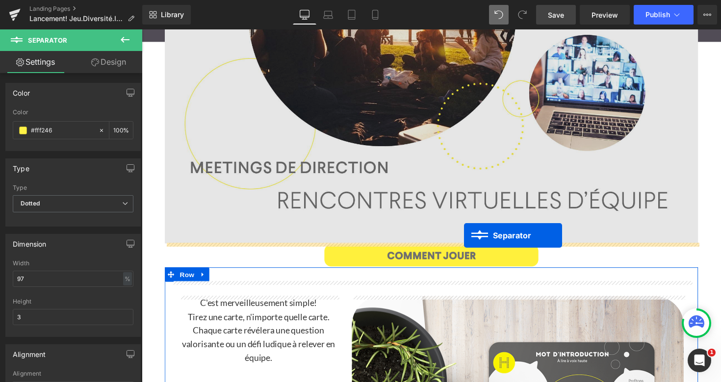
drag, startPoint x: 418, startPoint y: 169, endPoint x: 472, endPoint y: 241, distance: 89.4
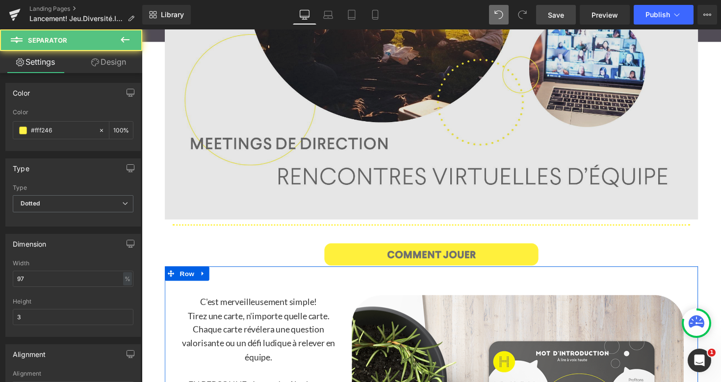
scroll to position [1632, 0]
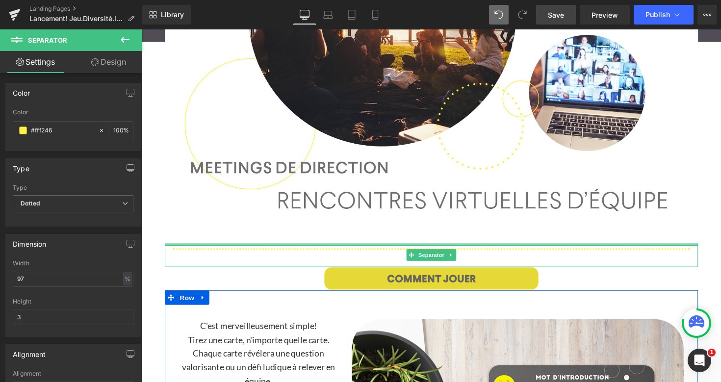
drag, startPoint x: 575, startPoint y: 248, endPoint x: 607, endPoint y: 292, distance: 54.5
click at [577, 246] on div "NOUVEAUTÉ! Heading JEU EXPÉRIENCE DIVERSITÉ ET INCLUSION Heading Le jeu d'inspi…" at bounding box center [438, 219] width 546 height 3545
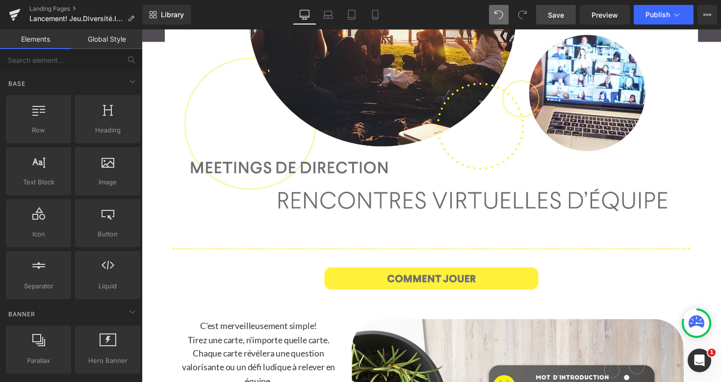
click at [716, 264] on div "NOUVEAUTÉ! Heading JEU EXPÉRIENCE DIVERSITÉ ET INCLUSION Heading Le jeu d'inspi…" at bounding box center [439, 217] width 594 height 3639
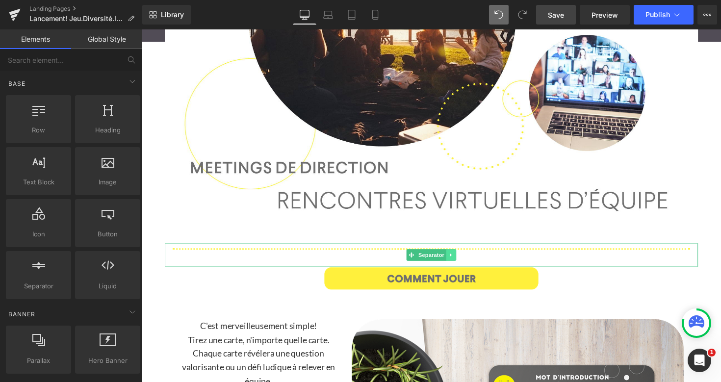
click at [462, 259] on link at bounding box center [459, 261] width 10 height 12
click at [454, 260] on icon at bounding box center [453, 260] width 5 height 5
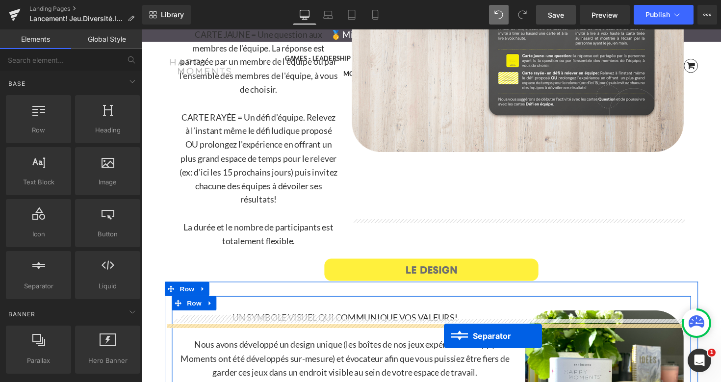
scroll to position [2245, 0]
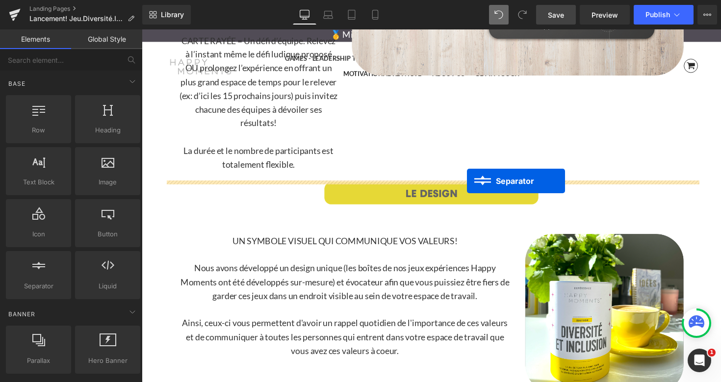
drag, startPoint x: 417, startPoint y: 170, endPoint x: 475, endPoint y: 185, distance: 59.3
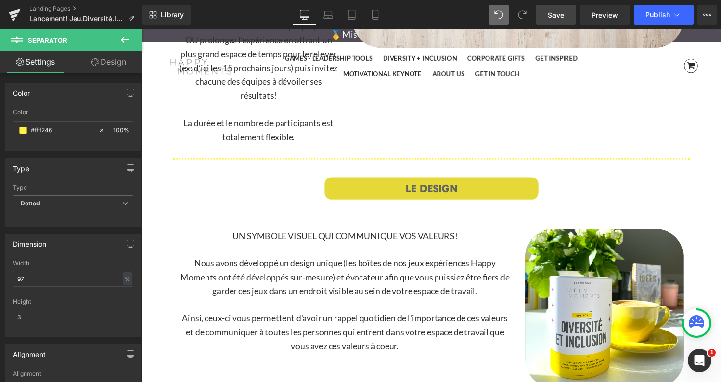
scroll to position [2248, 0]
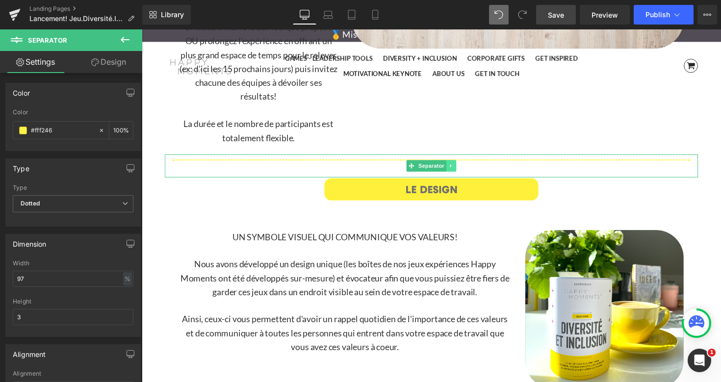
click at [461, 166] on icon at bounding box center [458, 169] width 5 height 6
click at [454, 169] on icon at bounding box center [453, 168] width 5 height 5
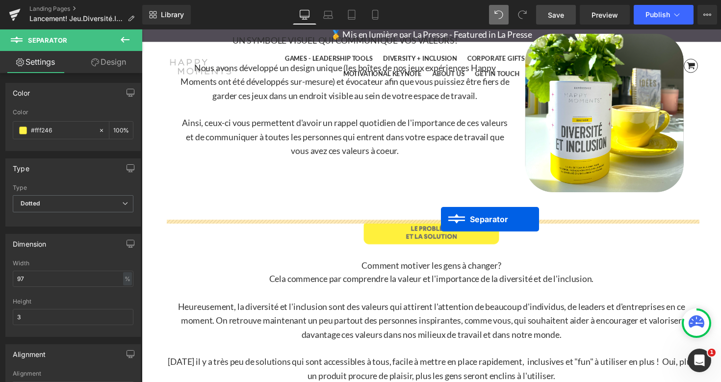
drag, startPoint x: 420, startPoint y: 193, endPoint x: 448, endPoint y: 224, distance: 42.4
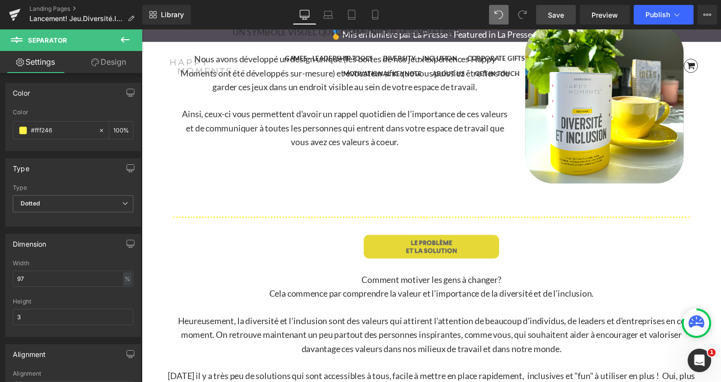
scroll to position [2458, 0]
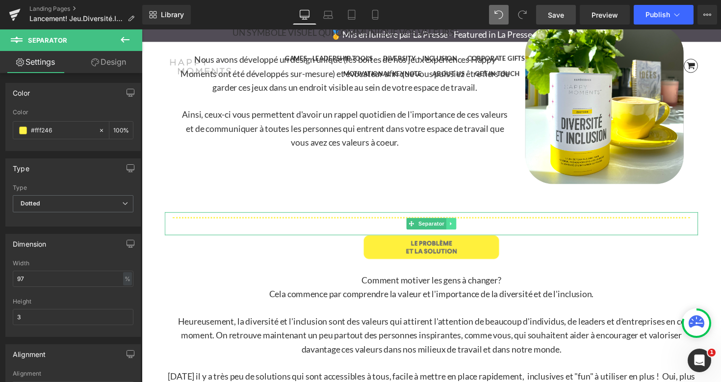
click at [460, 227] on icon at bounding box center [458, 229] width 5 height 6
click at [452, 229] on icon at bounding box center [453, 228] width 5 height 5
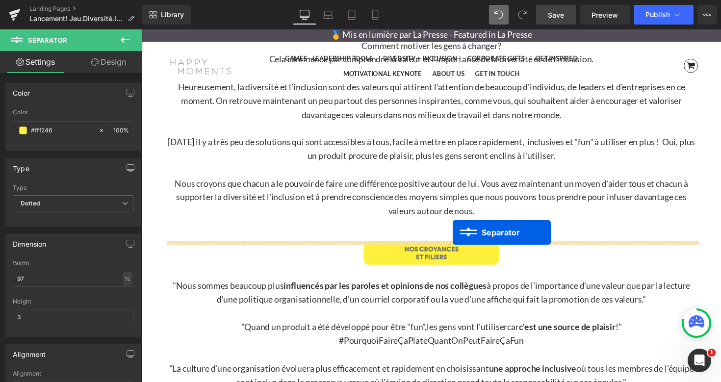
drag, startPoint x: 417, startPoint y: 251, endPoint x: 461, endPoint y: 236, distance: 45.6
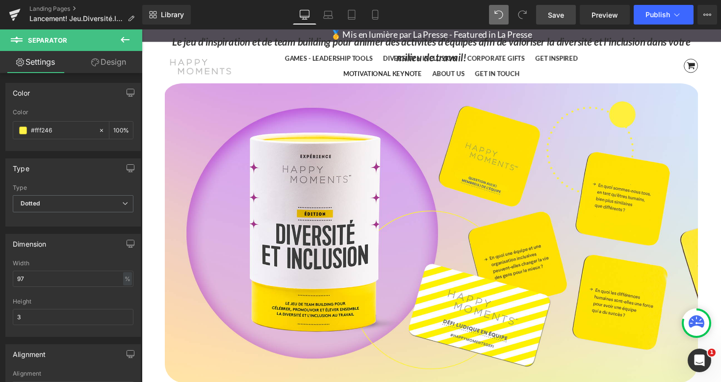
scroll to position [0, 0]
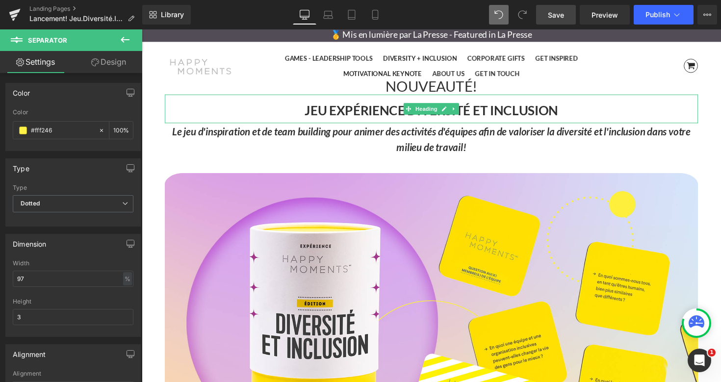
click at [357, 114] on span "JEU EXPÉRIENCE DIVERSITÉ ET INCLUSION" at bounding box center [439, 112] width 260 height 16
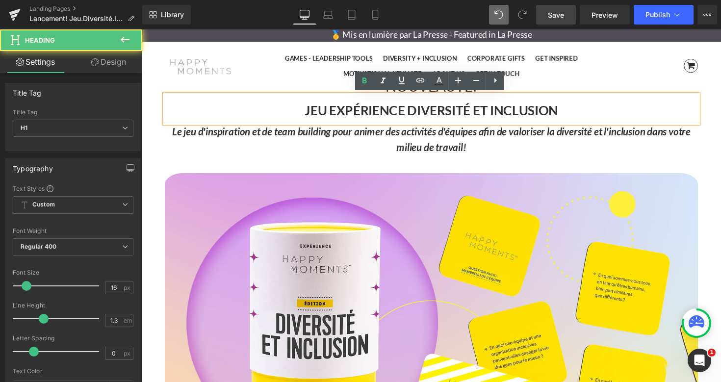
click at [348, 113] on span "JEU EXPÉRIENCE DIVERSITÉ ET INCLUSION" at bounding box center [439, 112] width 260 height 16
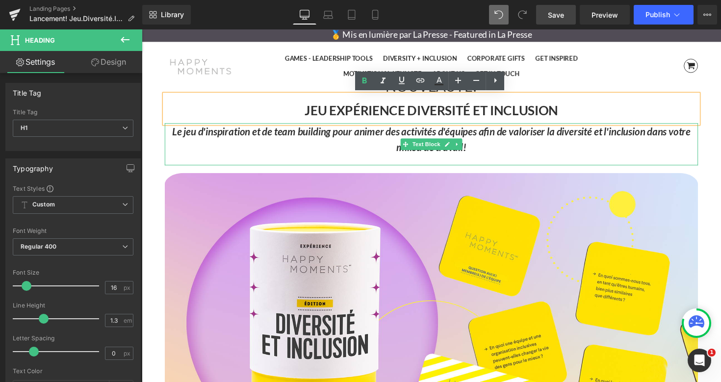
click at [346, 146] on p "Le jeu d'inspiration et de team building pour animer des activités d'équipes af…" at bounding box center [438, 142] width 546 height 33
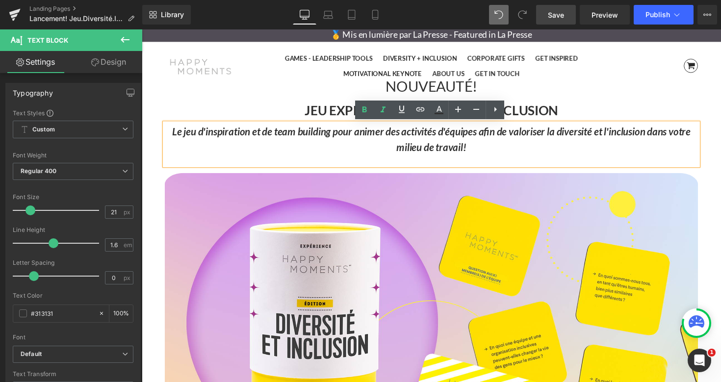
click at [349, 128] on icon "Le jeu d'inspiration et de team building pour animer des activités d'équipes af…" at bounding box center [438, 142] width 531 height 29
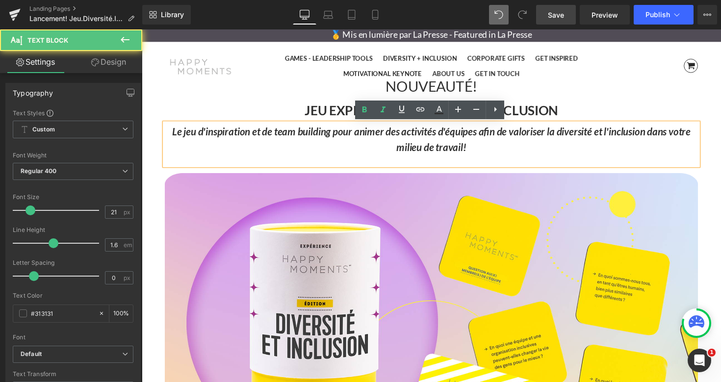
click at [345, 115] on span "JEU EXPÉRIENCE DIVERSITÉ ET INCLUSION" at bounding box center [439, 112] width 260 height 16
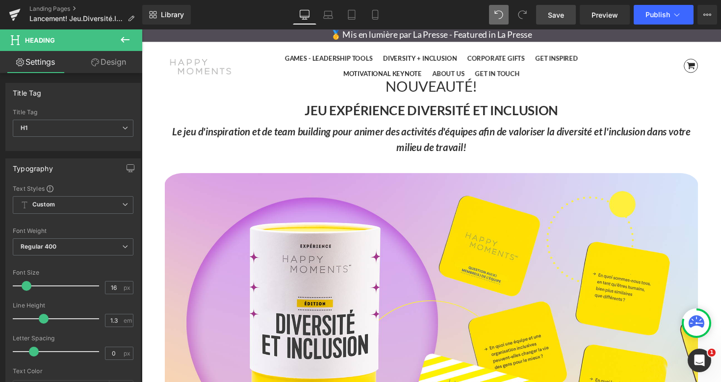
click at [120, 45] on icon at bounding box center [125, 40] width 12 height 12
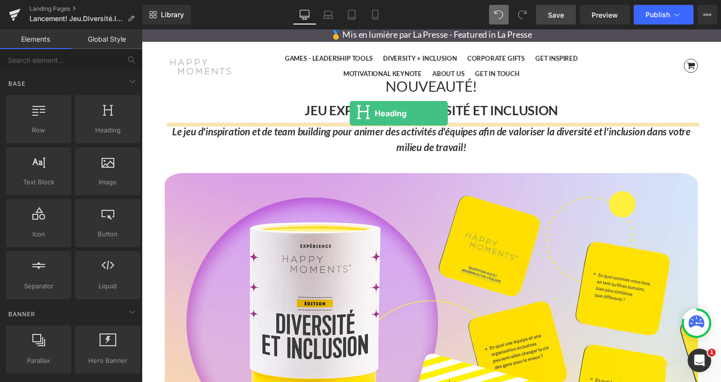
drag, startPoint x: 250, startPoint y: 146, endPoint x: 355, endPoint y: 115, distance: 109.4
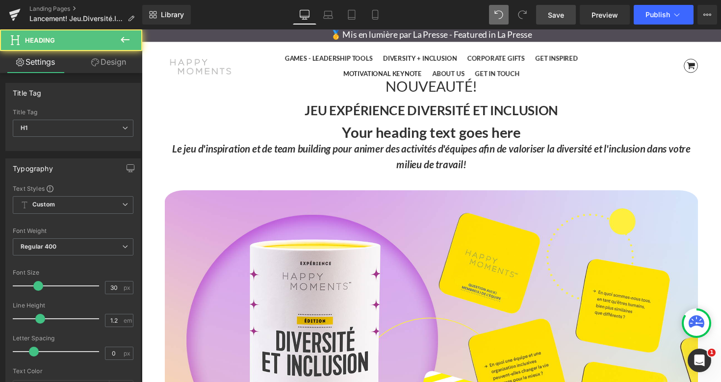
click at [503, 137] on h1 "Your heading text goes here" at bounding box center [438, 135] width 546 height 18
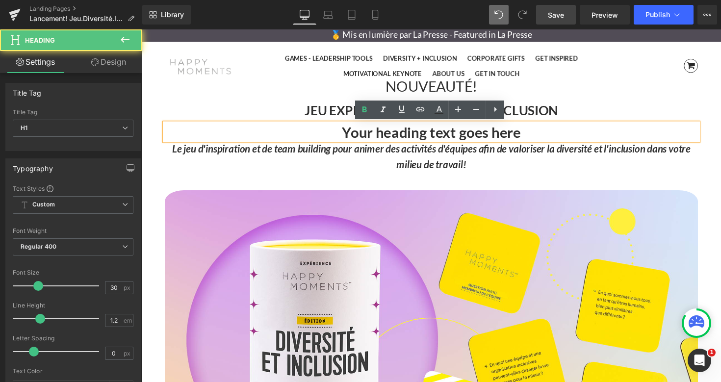
click at [548, 136] on h1 "Your heading text goes here" at bounding box center [438, 135] width 546 height 18
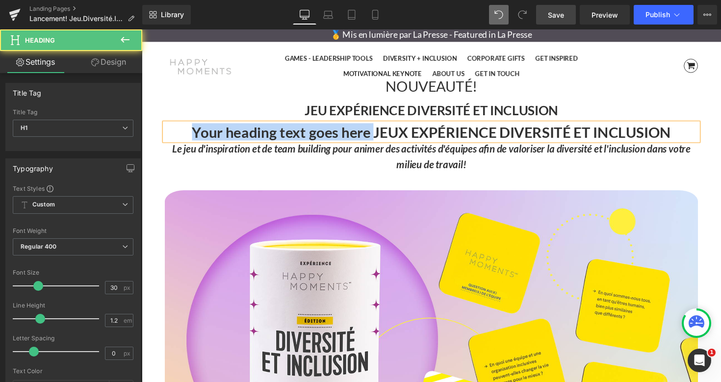
drag, startPoint x: 377, startPoint y: 136, endPoint x: 196, endPoint y: 136, distance: 181.0
click at [196, 136] on h1 "Your heading text goes here JEUX EXPÉRIENCE DIVERSITÉ ET INCLUSION" at bounding box center [438, 135] width 546 height 18
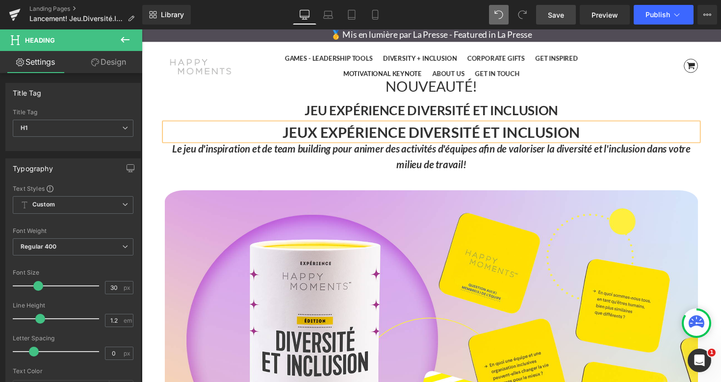
click at [670, 109] on h1 "JEU EXPÉRIENCE DIVERSITÉ ET INCLUSION" at bounding box center [438, 113] width 546 height 12
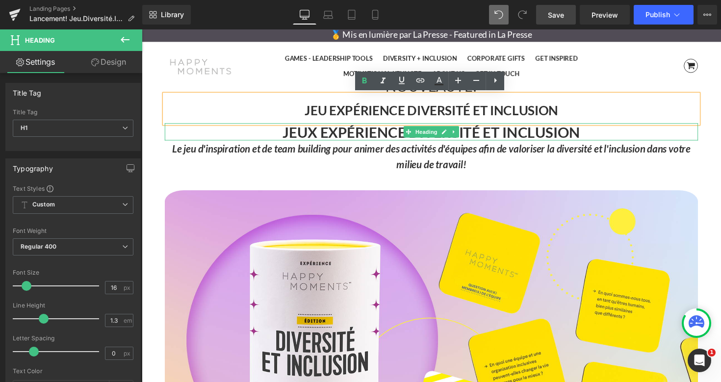
click at [312, 137] on h1 "JEUX EXPÉRIENCE DIVERSITÉ ET INCLUSION" at bounding box center [438, 135] width 546 height 18
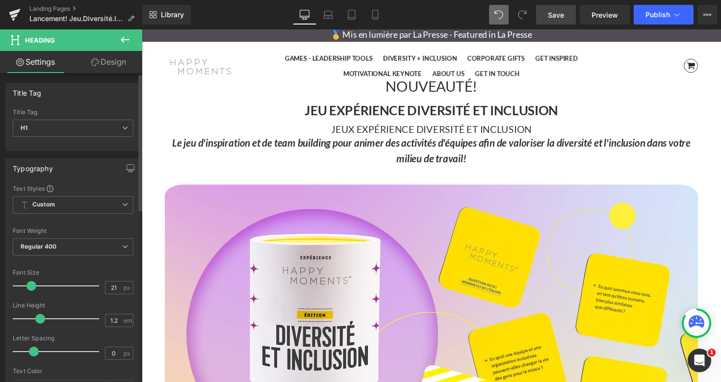
type input "22"
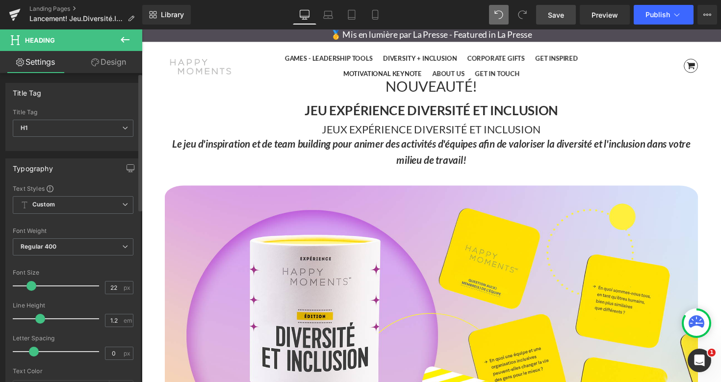
drag, startPoint x: 35, startPoint y: 286, endPoint x: 28, endPoint y: 286, distance: 6.9
click at [28, 286] on span at bounding box center [31, 286] width 10 height 10
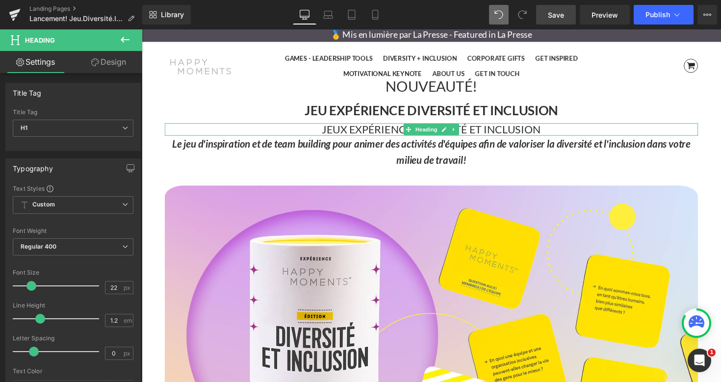
click at [338, 132] on h1 "JEUX EXPÉRIENCE DIVERSITÉ ET INCLUSION" at bounding box center [438, 132] width 546 height 13
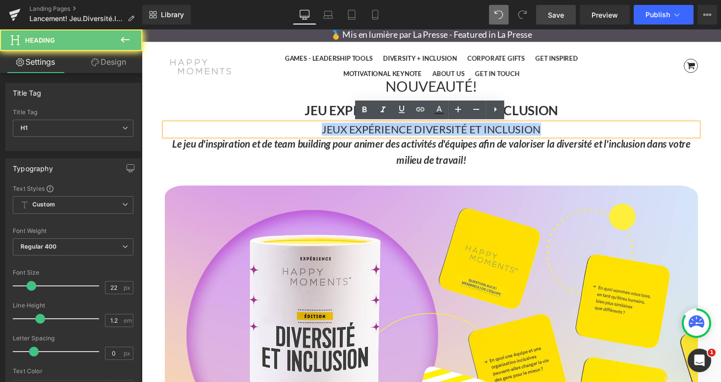
drag, startPoint x: 320, startPoint y: 133, endPoint x: 581, endPoint y: 133, distance: 261.0
click at [581, 133] on h1 "JEUX EXPÉRIENCE DIVERSITÉ ET INCLUSION" at bounding box center [438, 132] width 546 height 13
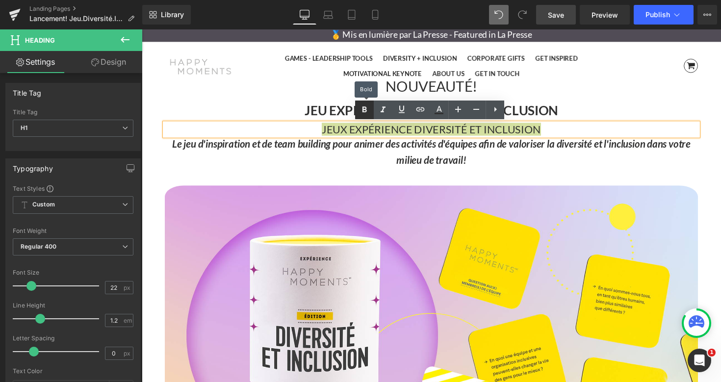
click at [365, 111] on icon at bounding box center [365, 109] width 4 height 6
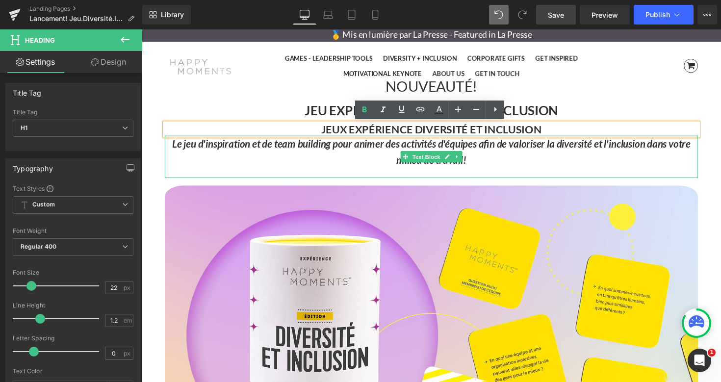
click at [310, 145] on icon "Le jeu d'inspiration et de team building pour animer des activités d'équipes af…" at bounding box center [438, 154] width 531 height 29
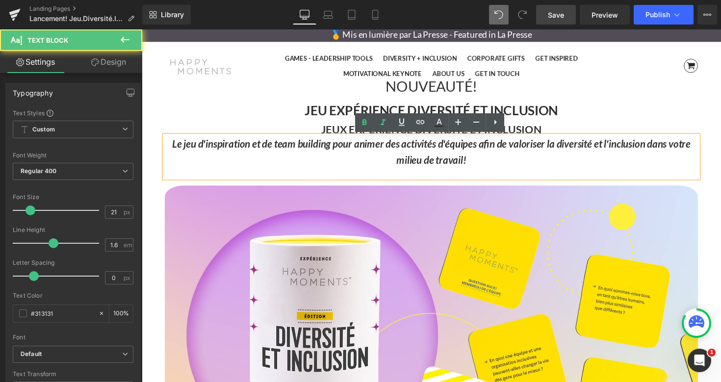
drag, startPoint x: 168, startPoint y: 146, endPoint x: 500, endPoint y: 163, distance: 332.1
click at [500, 163] on p "Le jeu d'inspiration et de team building pour animer des activités d'équipes af…" at bounding box center [438, 154] width 546 height 33
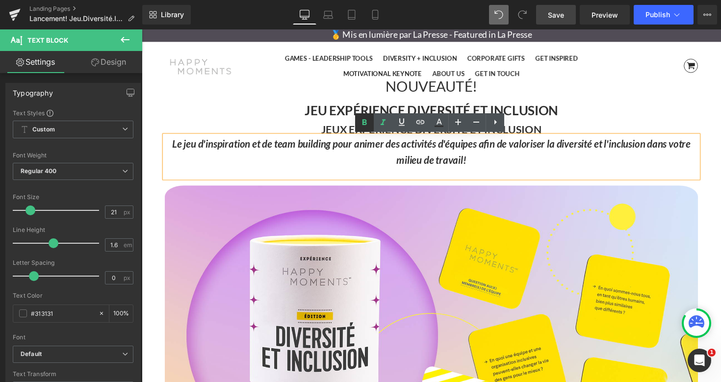
click at [364, 123] on icon at bounding box center [365, 123] width 12 height 12
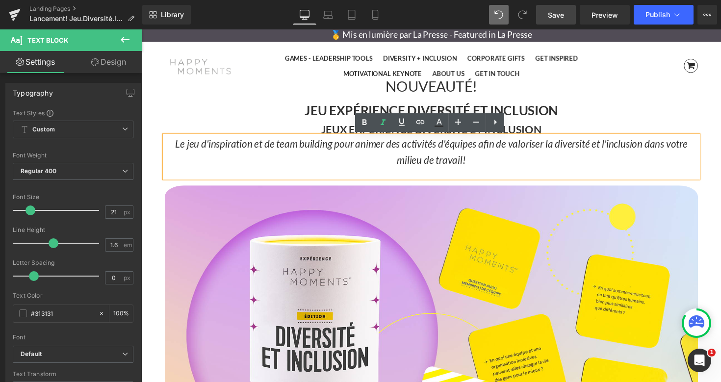
click at [273, 144] on icon "Le jeu d'inspiration et de team building pour animer des activités d'équipes af…" at bounding box center [438, 154] width 525 height 29
click at [480, 123] on icon at bounding box center [476, 122] width 12 height 12
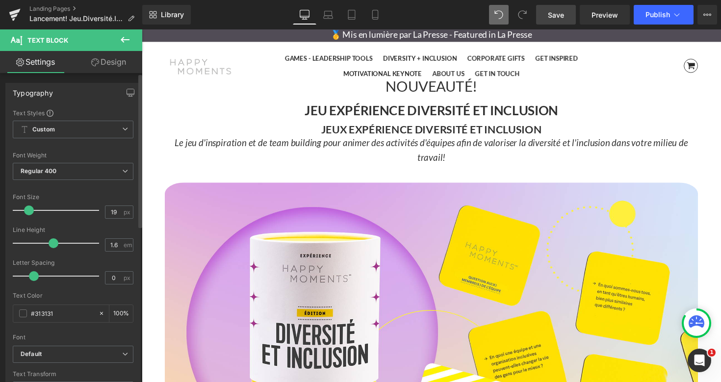
type input "20"
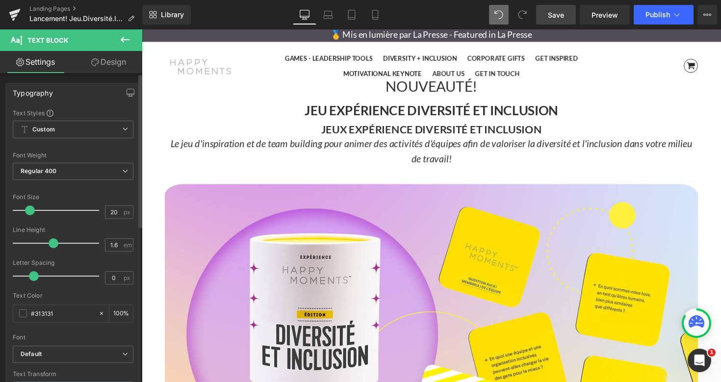
click at [29, 210] on span at bounding box center [30, 211] width 10 height 10
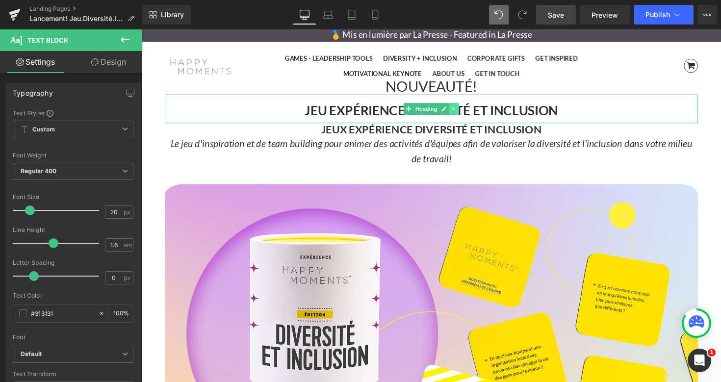
click at [462, 113] on icon at bounding box center [461, 111] width 5 height 6
click at [465, 110] on icon at bounding box center [467, 110] width 5 height 5
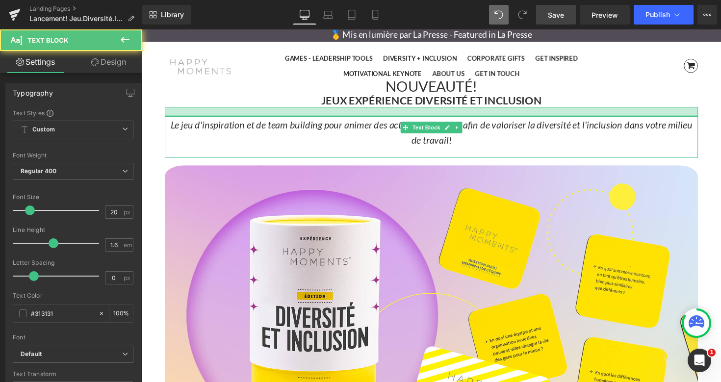
drag, startPoint x: 566, startPoint y: 109, endPoint x: 565, endPoint y: 120, distance: 10.8
click at [565, 120] on div "Le jeu d'inspiration et de team building pour animer des activités d'équipes af…" at bounding box center [438, 135] width 546 height 52
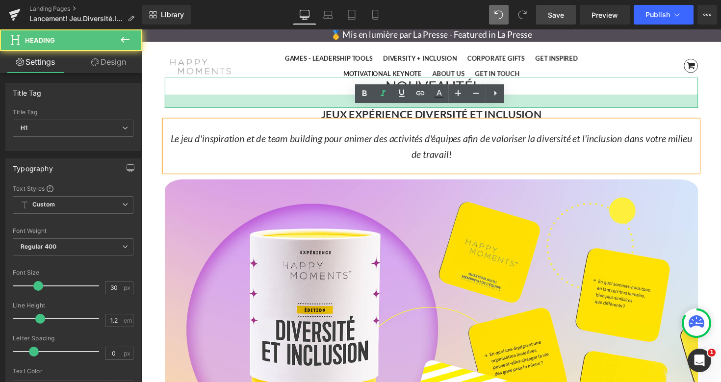
drag, startPoint x: 532, startPoint y: 97, endPoint x: 531, endPoint y: 108, distance: 11.4
click at [530, 108] on div at bounding box center [438, 103] width 546 height 14
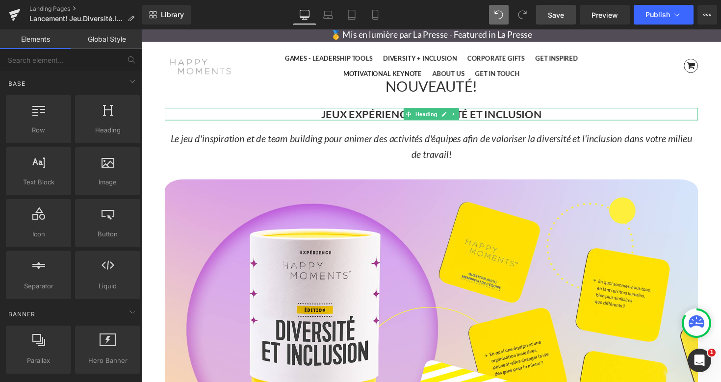
click at [401, 118] on strong "JEUX EXPÉRIENCE DIVERSITÉ ET INCLUSION" at bounding box center [439, 115] width 226 height 13
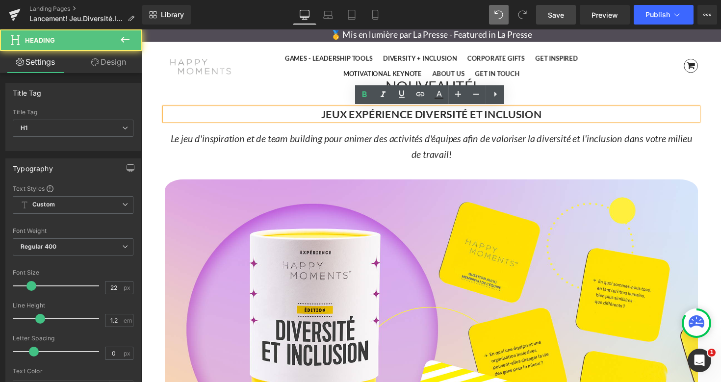
click at [421, 116] on strong "JEUX EXPÉRIENCE DIVERSITÉ ET INCLUSION" at bounding box center [439, 115] width 226 height 13
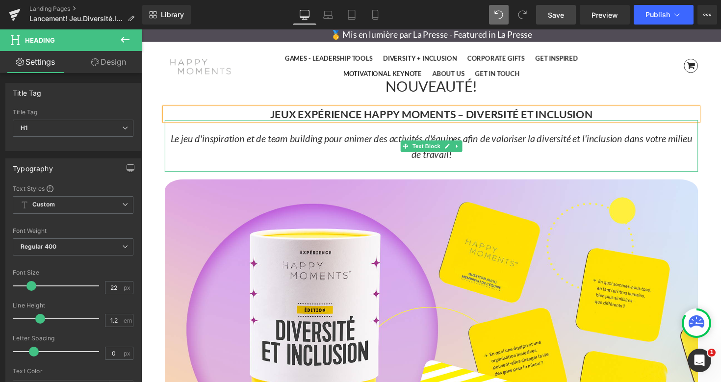
click at [385, 148] on p "Le jeu d'inspiration et de team building pour animer des activités d'équipes af…" at bounding box center [438, 148] width 546 height 31
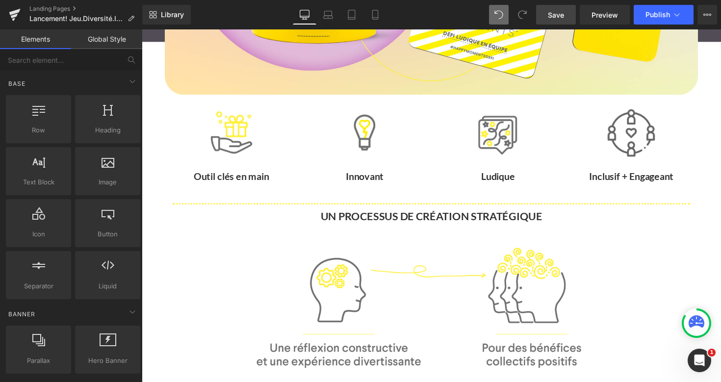
scroll to position [398, 0]
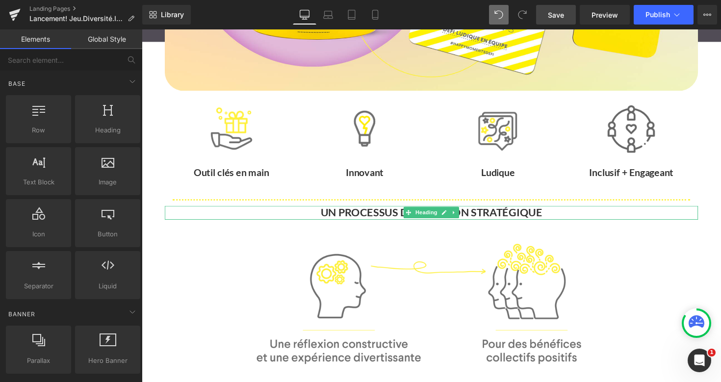
click at [388, 217] on strong "UN PROCESSUS DE CRÉATION STRATÉGIQUE" at bounding box center [438, 216] width 227 height 13
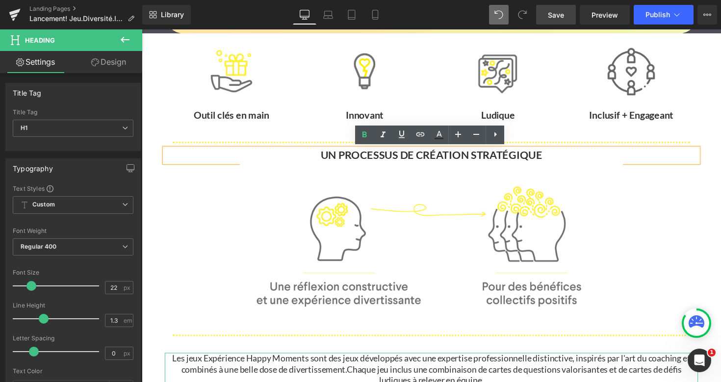
scroll to position [458, 0]
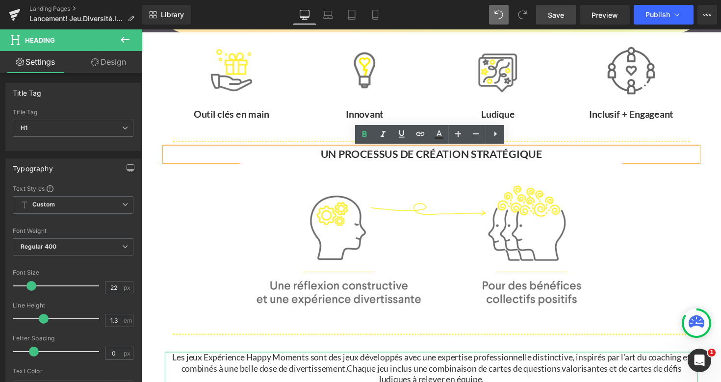
click at [616, 134] on div "Image Ludique Text Block Image Inclusif + Engageant Text Block Row" at bounding box center [575, 86] width 273 height 106
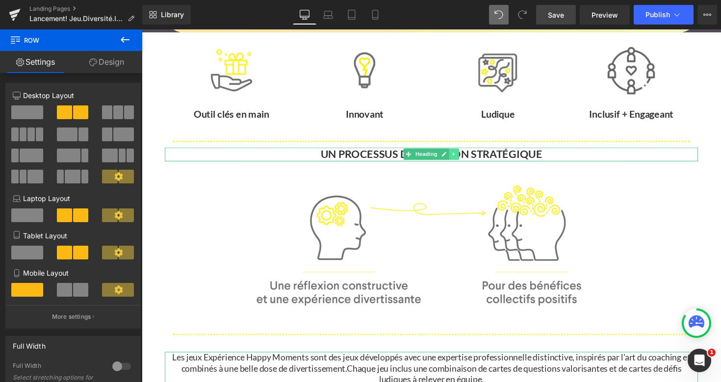
click at [466, 155] on link at bounding box center [462, 158] width 10 height 12
click at [456, 157] on icon at bounding box center [456, 157] width 5 height 5
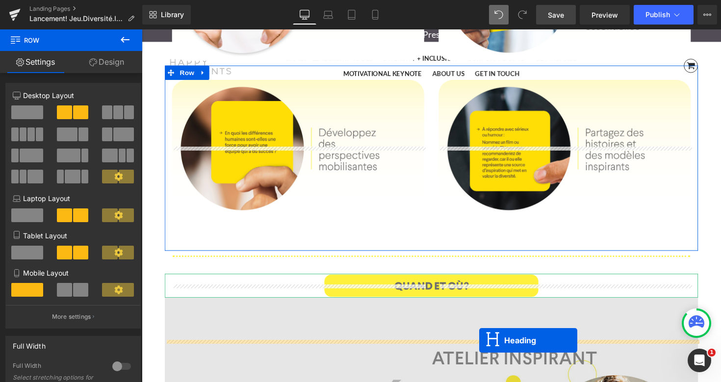
scroll to position [1174, 0]
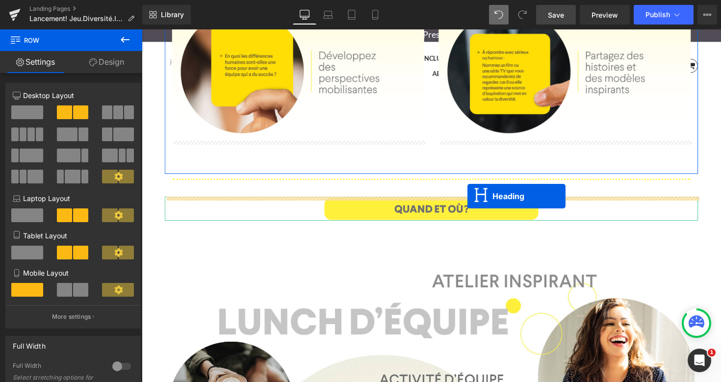
drag, startPoint x: 414, startPoint y: 172, endPoint x: 476, endPoint y: 199, distance: 67.2
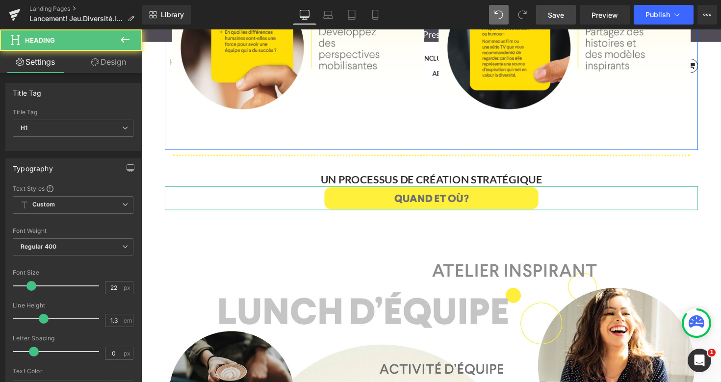
scroll to position [1149, 0]
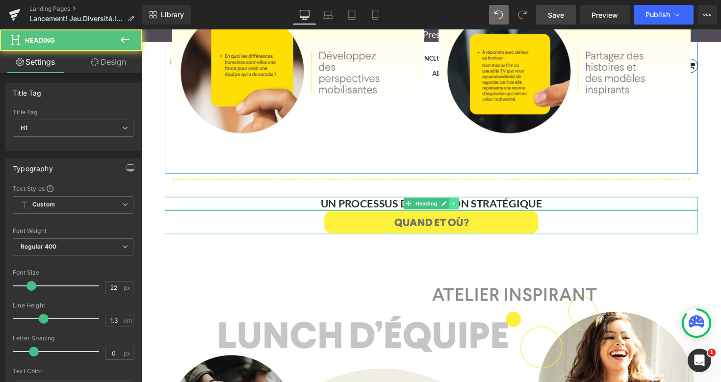
click at [466, 212] on link at bounding box center [462, 208] width 10 height 12
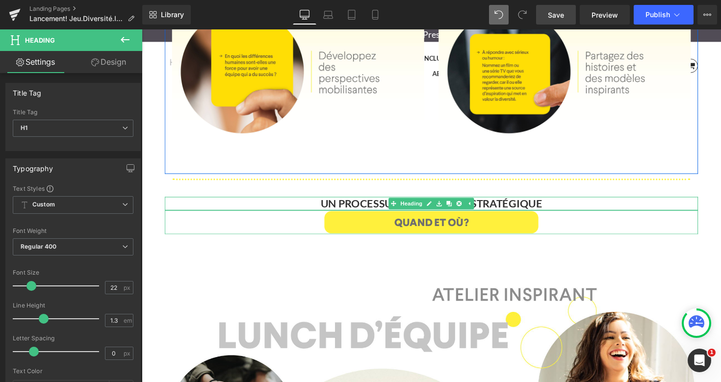
click at [512, 209] on strong "UN PROCESSUS DE CRÉATION STRATÉGIQUE" at bounding box center [438, 207] width 227 height 13
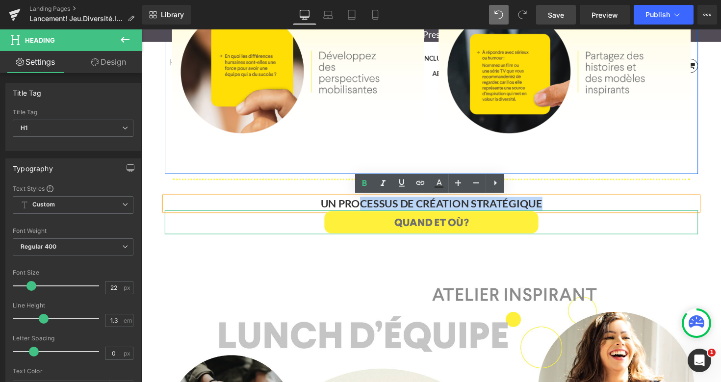
drag, startPoint x: 550, startPoint y: 205, endPoint x: 365, endPoint y: 207, distance: 184.5
click at [365, 207] on strong "UN PROCESSUS DE CRÉATION STRATÉGIQUE" at bounding box center [438, 207] width 227 height 13
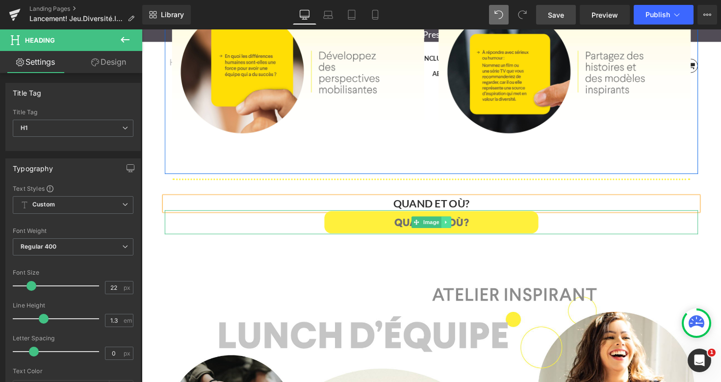
click at [453, 229] on icon at bounding box center [453, 227] width 5 height 6
click at [457, 229] on icon at bounding box center [458, 227] width 5 height 5
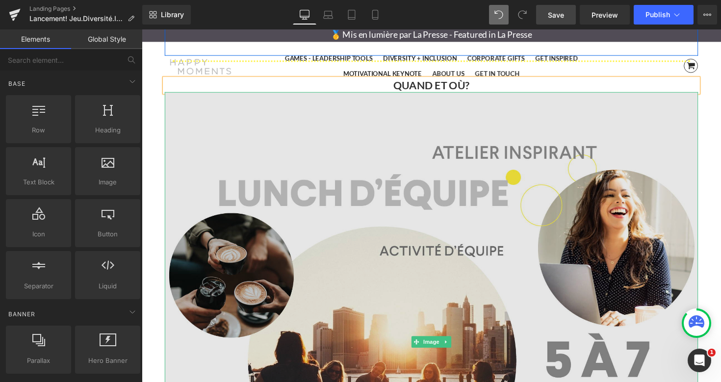
scroll to position [1276, 0]
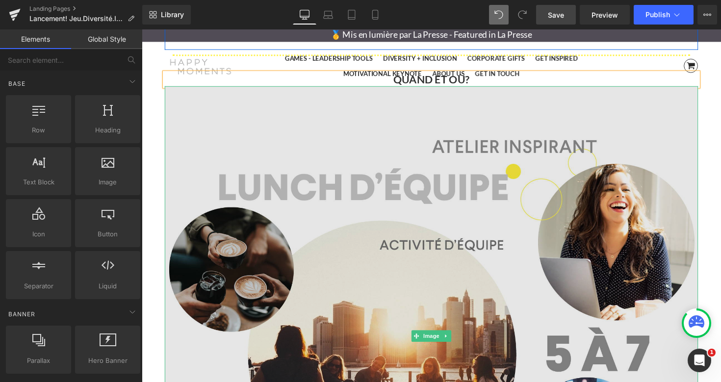
click at [435, 308] on img at bounding box center [438, 344] width 546 height 512
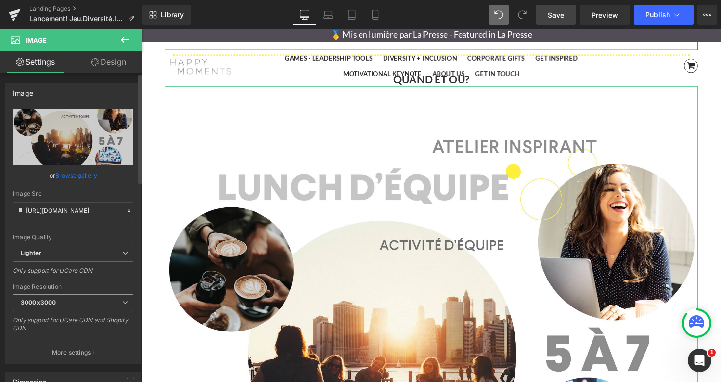
click at [122, 302] on icon at bounding box center [125, 303] width 6 height 6
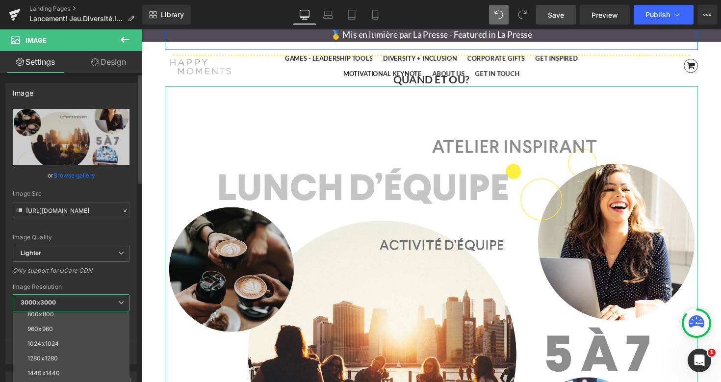
scroll to position [97, 0]
click at [67, 337] on li "1024x1024" at bounding box center [73, 340] width 121 height 15
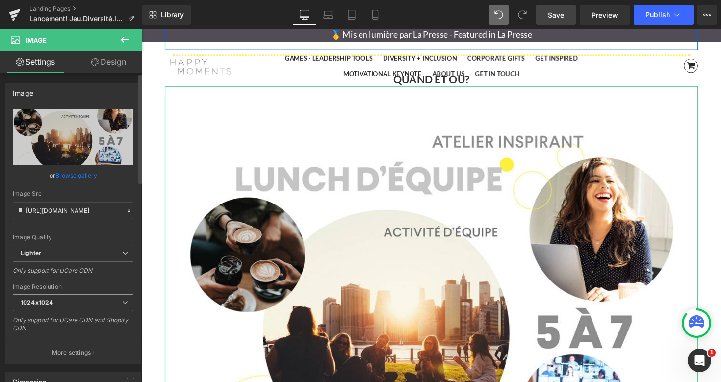
type input "https://ucarecdn.com/d1379c95-424a-460b-a78b-69528c82ea69/-/format/auto/-/previ…"
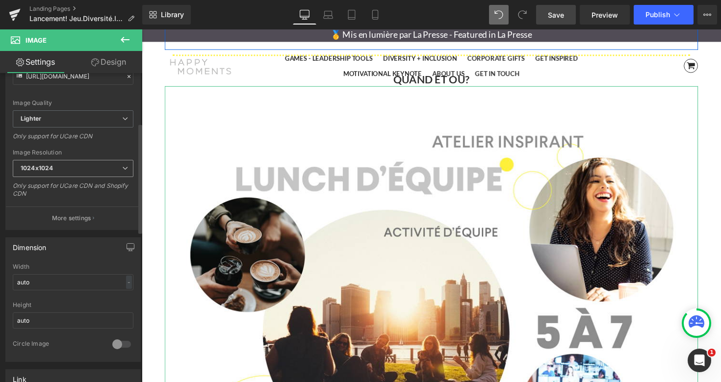
scroll to position [140, 0]
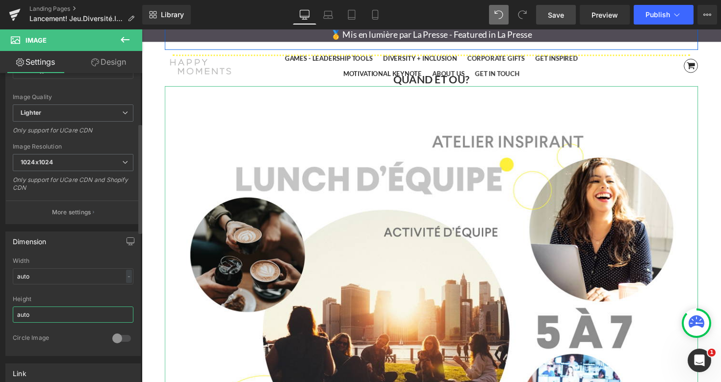
click at [63, 312] on input "auto" at bounding box center [73, 315] width 121 height 16
type input "a"
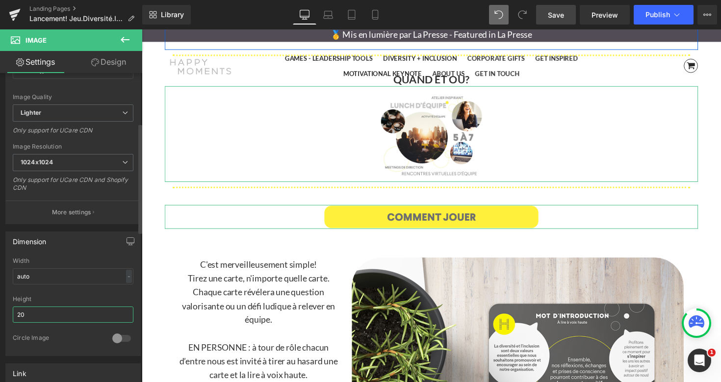
type input "2"
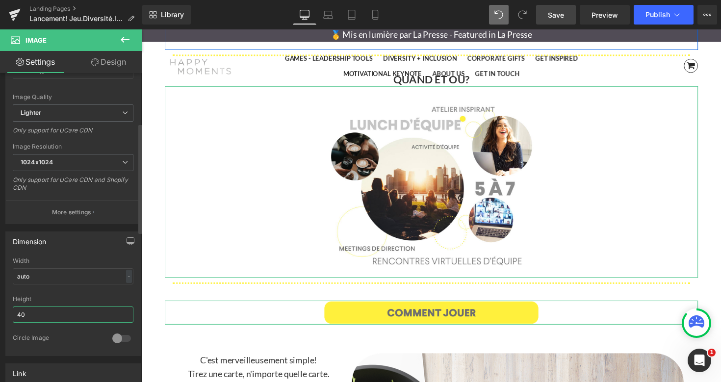
type input "4"
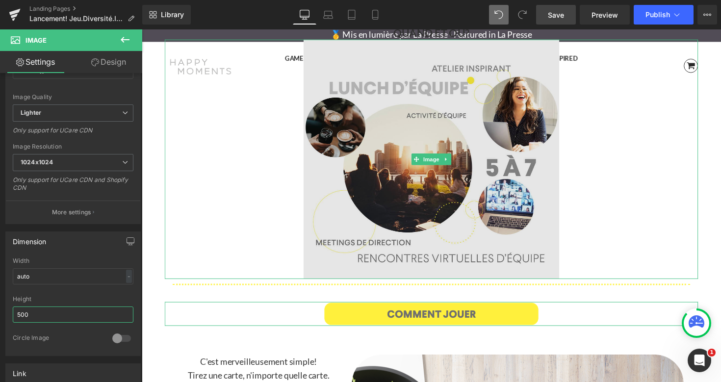
scroll to position [1223, 0]
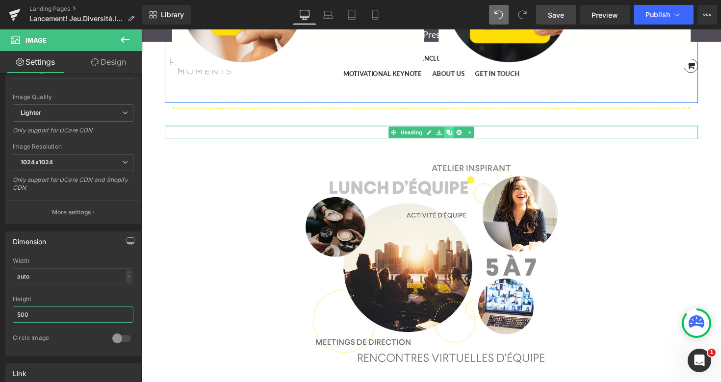
type input "500"
click at [456, 136] on icon at bounding box center [456, 135] width 5 height 6
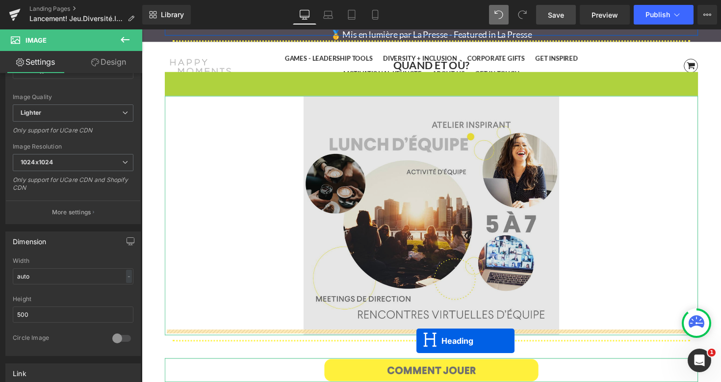
scroll to position [1330, 0]
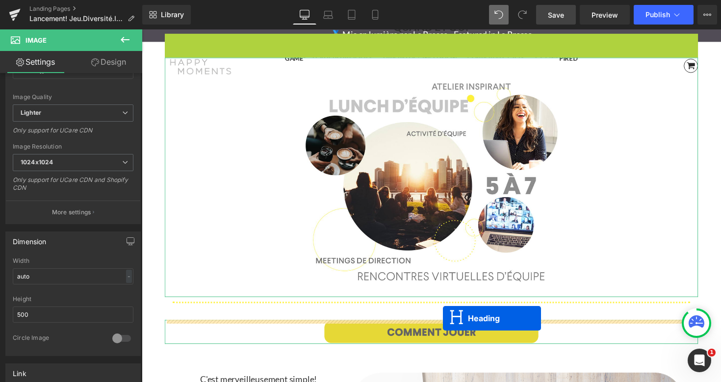
drag, startPoint x: 414, startPoint y: 148, endPoint x: 450, endPoint y: 325, distance: 180.4
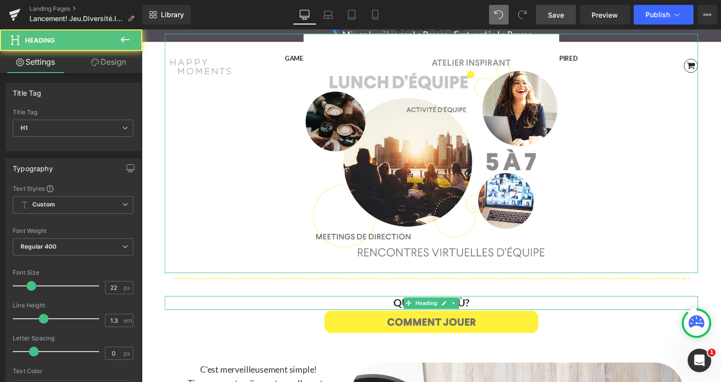
click at [476, 307] on strong "QUAND ET OÙ?" at bounding box center [439, 309] width 78 height 13
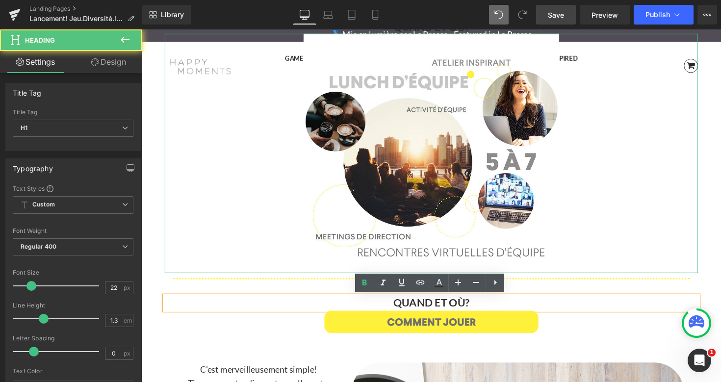
click at [488, 309] on h1 "QUAND ET OÙ?" at bounding box center [438, 310] width 546 height 14
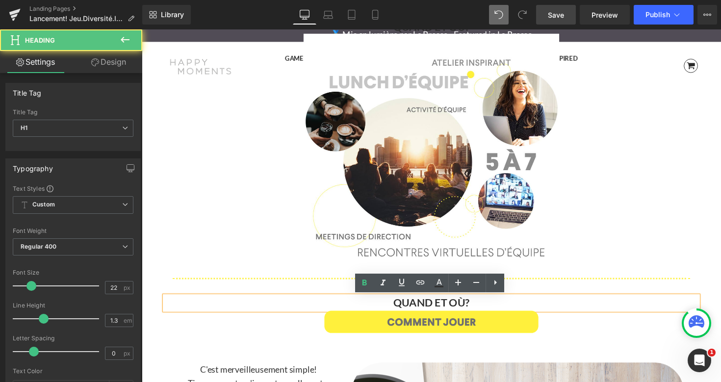
drag, startPoint x: 481, startPoint y: 308, endPoint x: 425, endPoint y: 307, distance: 55.4
click at [425, 307] on h1 "QUAND ET OÙ?" at bounding box center [438, 310] width 546 height 14
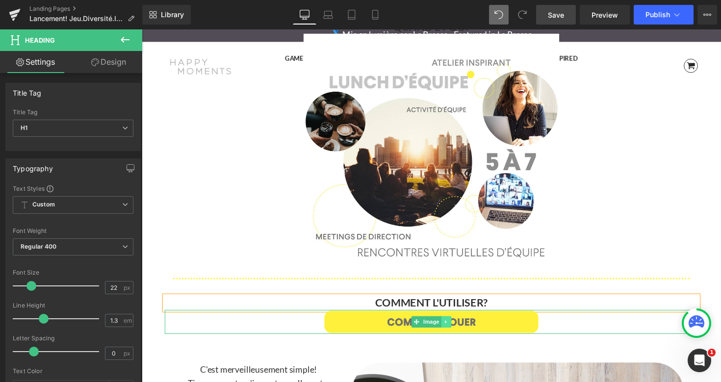
click at [454, 329] on icon at bounding box center [453, 328] width 1 height 3
click at [458, 329] on icon at bounding box center [458, 328] width 5 height 5
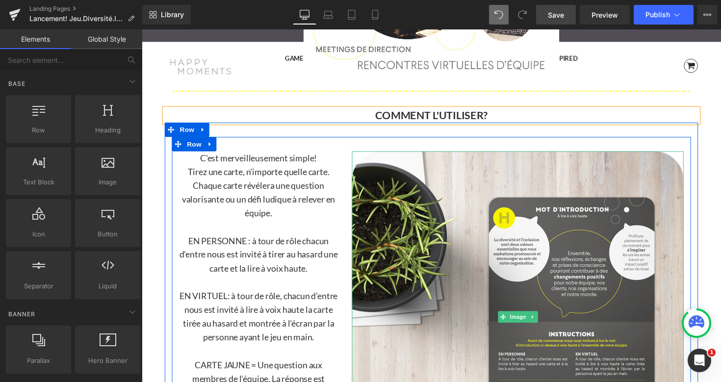
scroll to position [1526, 0]
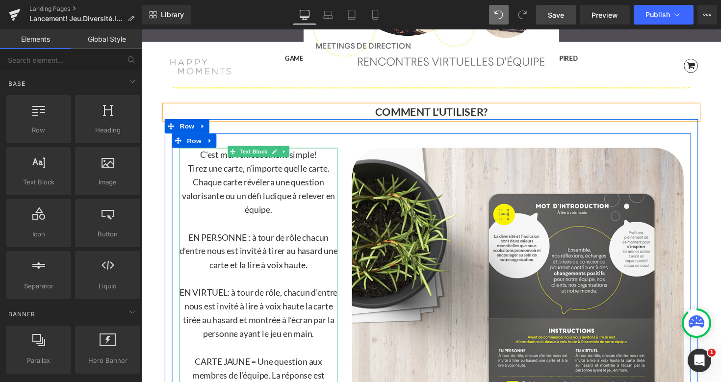
click at [225, 201] on span "Tirez une carte, n'importe quelle carte. Chaque carte révélera une question val…" at bounding box center [261, 192] width 157 height 53
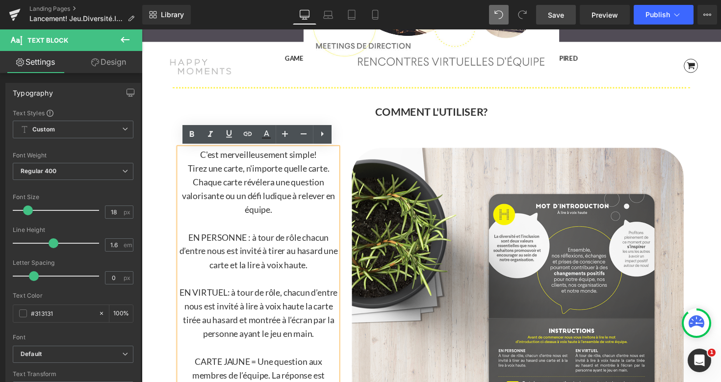
click at [400, 137] on div "C'est merveilleusement simple! Tirez une carte, n'importe quelle carte. Chaque …" at bounding box center [438, 365] width 531 height 458
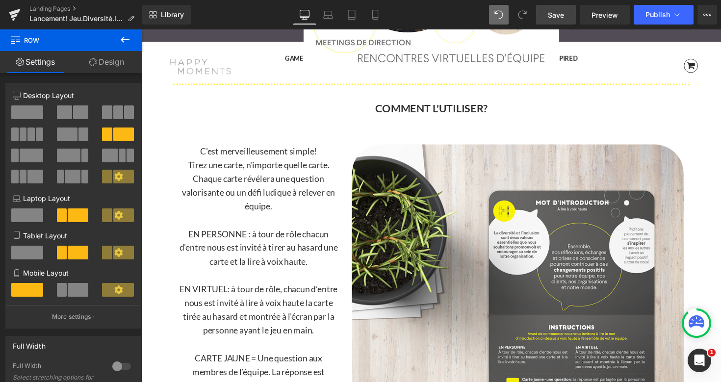
scroll to position [1529, 0]
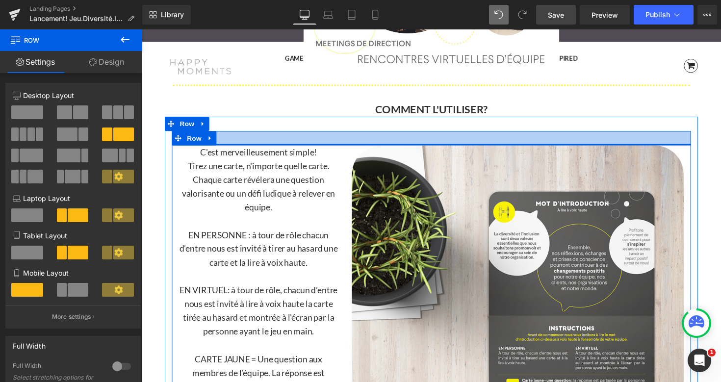
click at [414, 135] on div at bounding box center [438, 140] width 531 height 15
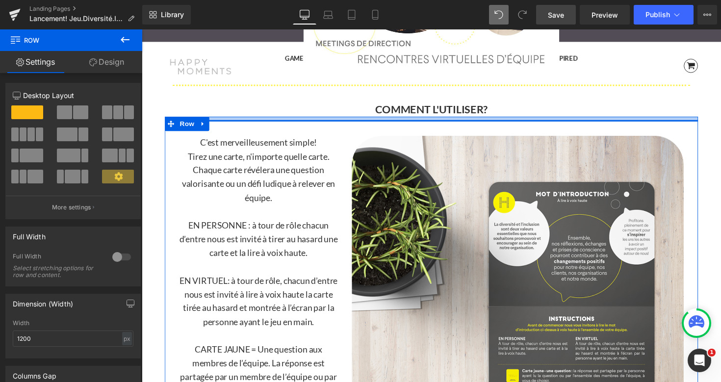
drag, startPoint x: 415, startPoint y: 132, endPoint x: 416, endPoint y: 122, distance: 9.9
click at [416, 122] on div at bounding box center [438, 121] width 546 height 5
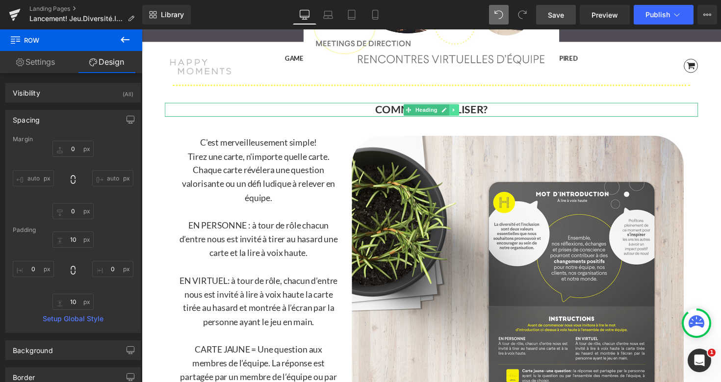
click at [461, 112] on icon at bounding box center [461, 111] width 1 height 3
click at [457, 112] on icon at bounding box center [456, 111] width 5 height 5
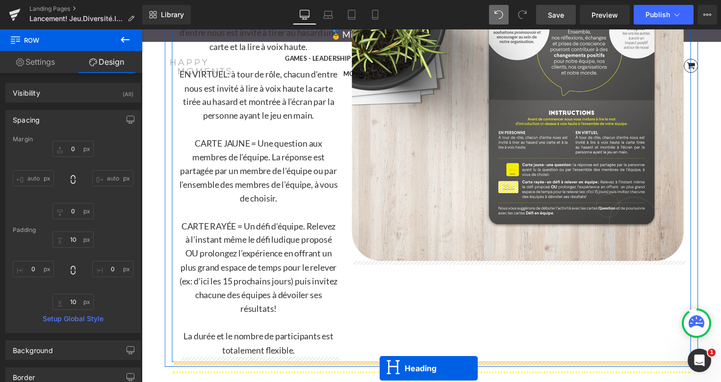
scroll to position [1833, 0]
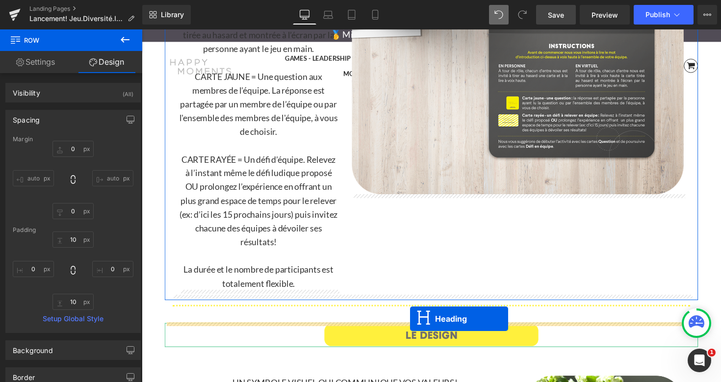
drag, startPoint x: 414, startPoint y: 127, endPoint x: 416, endPoint y: 326, distance: 198.7
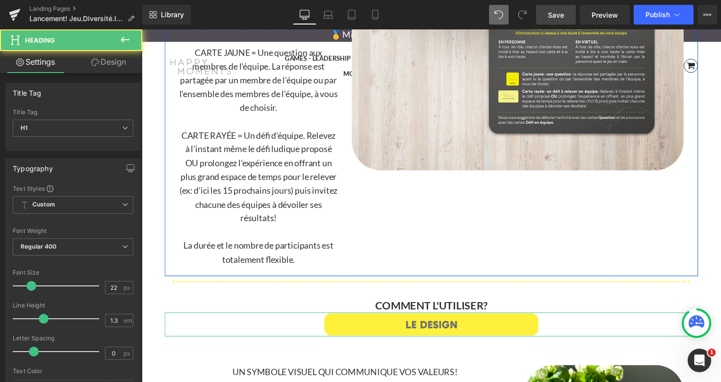
scroll to position [1808, 0]
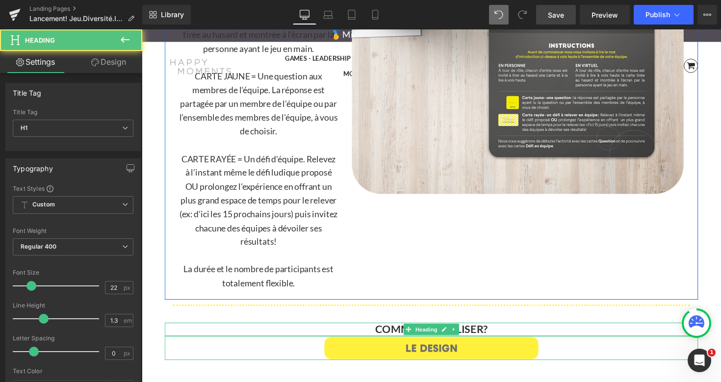
click at [504, 336] on h1 "COMMENT L'UTILISER?" at bounding box center [438, 337] width 546 height 14
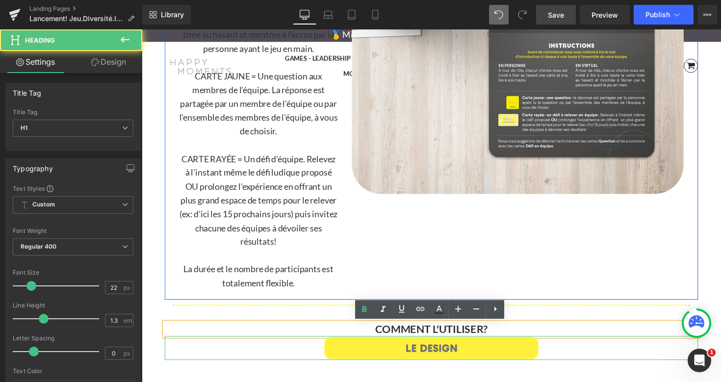
click at [497, 337] on h1 "COMMENT L'UTILISER?" at bounding box center [438, 337] width 546 height 14
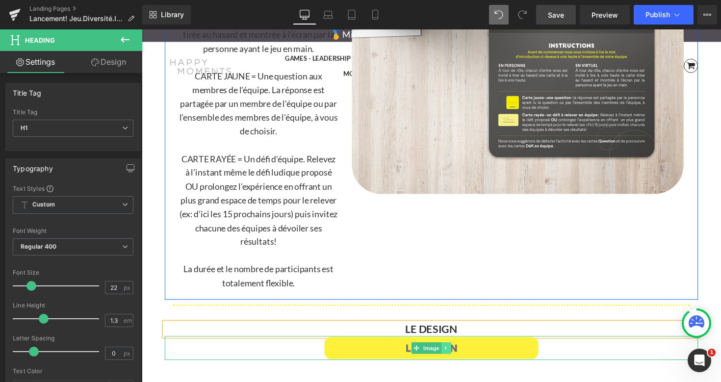
click at [455, 358] on icon at bounding box center [453, 356] width 5 height 6
click at [461, 356] on icon at bounding box center [458, 356] width 5 height 5
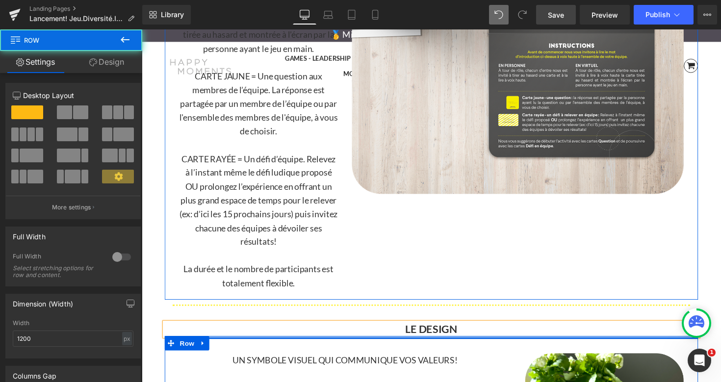
drag, startPoint x: 461, startPoint y: 356, endPoint x: 474, endPoint y: 272, distance: 85.0
click at [462, 345] on div at bounding box center [438, 345] width 546 height 3
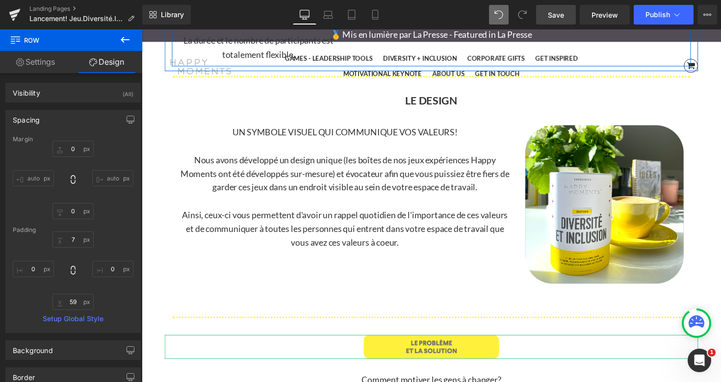
scroll to position [2044, 0]
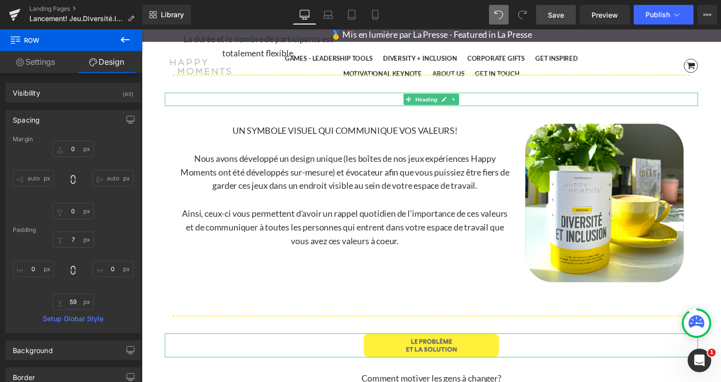
click at [401, 102] on h1 "LE DESIGN" at bounding box center [438, 101] width 546 height 14
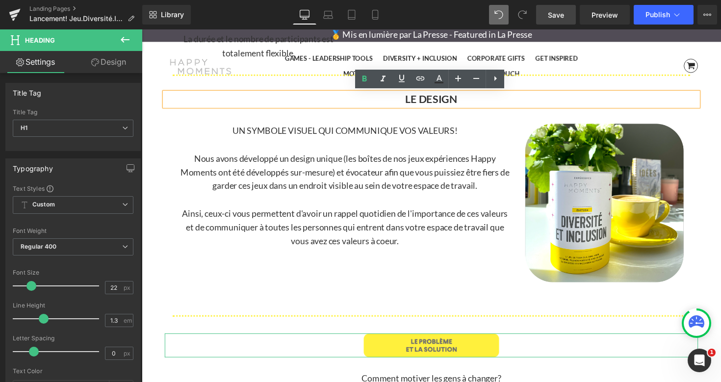
click at [424, 102] on b "LE DESIGN" at bounding box center [438, 100] width 53 height 13
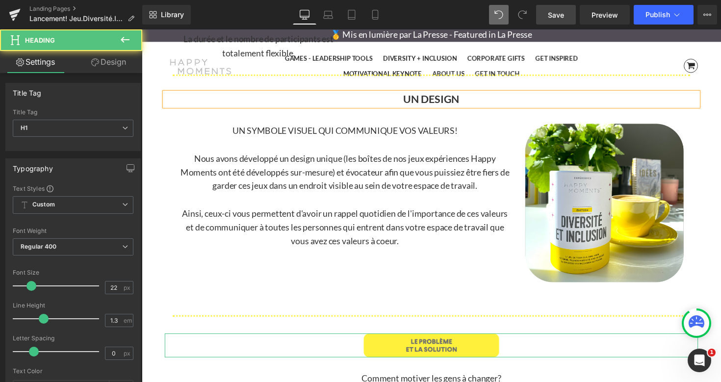
click at [475, 99] on h1 "UN DESIGN" at bounding box center [438, 101] width 546 height 14
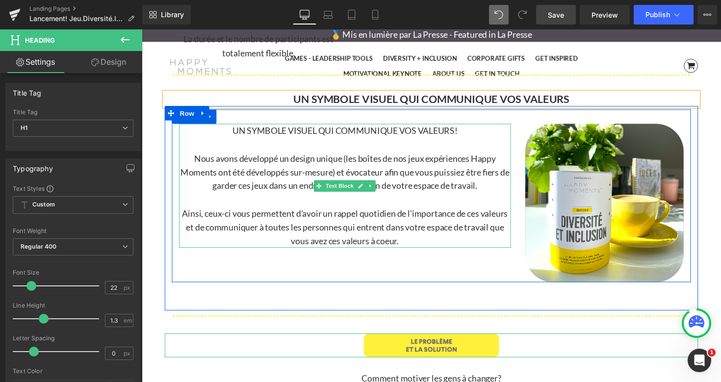
click at [415, 136] on p "UN SYMBOLE VISUEL QUI COMMUNIQUE VOS VALEURS!" at bounding box center [349, 133] width 339 height 14
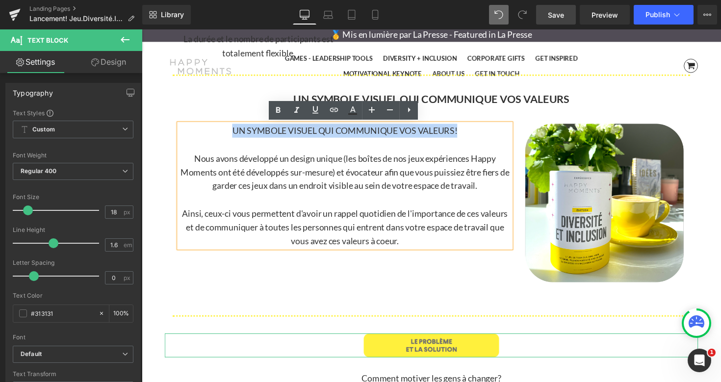
drag, startPoint x: 477, startPoint y: 130, endPoint x: 217, endPoint y: 128, distance: 259.5
click at [217, 128] on p "UN SYMBOLE VISUEL QUI COMMUNIQUE VOS VALEURS!" at bounding box center [349, 133] width 339 height 14
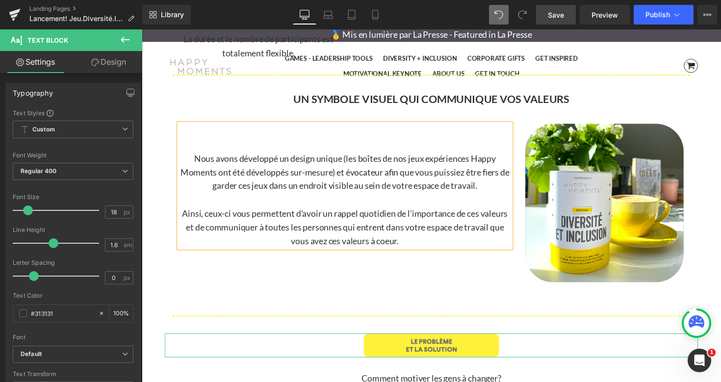
click at [194, 162] on p "Nous avons développé un design unique (les boîtes de nos jeux expériences Happy…" at bounding box center [349, 176] width 339 height 42
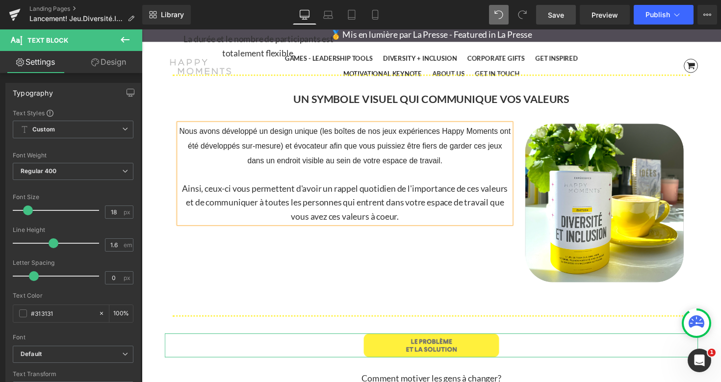
click at [229, 148] on span "Nous avons développé un design unique (les boîtes de nos jeux expériences Happy…" at bounding box center [349, 149] width 339 height 39
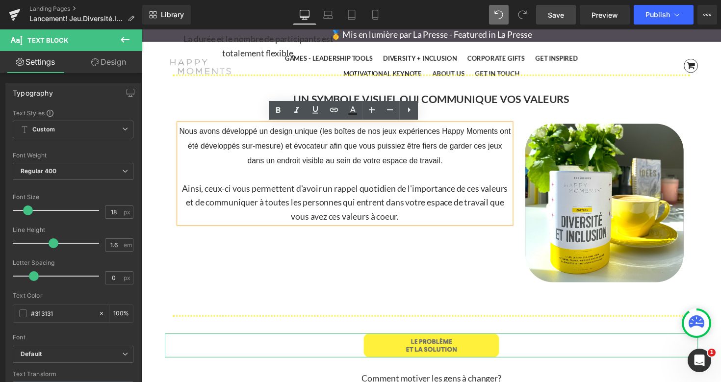
click at [260, 159] on span "Nous avons développé un design unique (les boîtes de nos jeux expériences Happy…" at bounding box center [349, 149] width 339 height 39
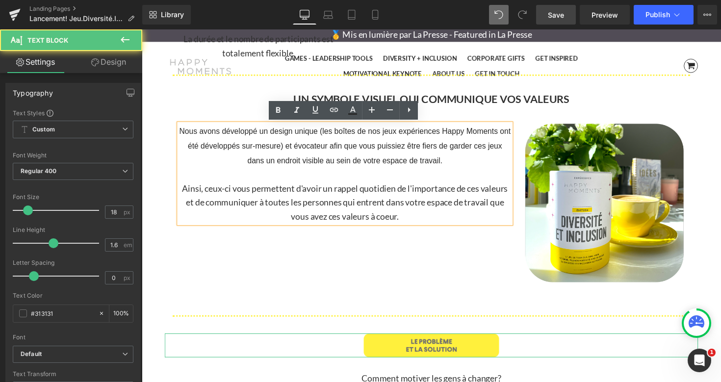
click at [208, 133] on span "Nous avons développé un design unique (les boîtes de nos jeux expériences Happy…" at bounding box center [349, 149] width 339 height 39
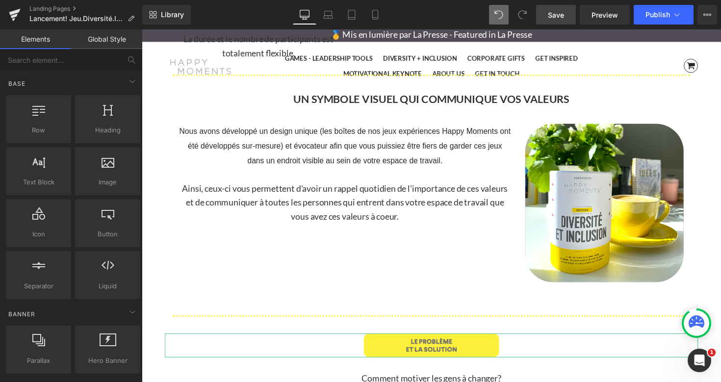
click at [190, 150] on span "Nous avons développé un design unique (les boîtes de nos jeux expériences Happy…" at bounding box center [349, 149] width 339 height 39
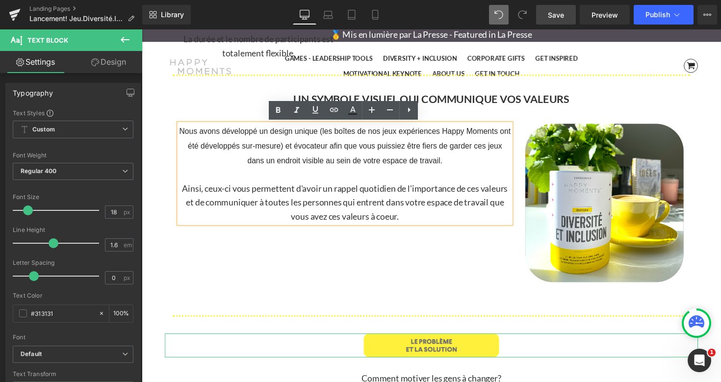
click at [192, 140] on p "Nous avons développé un design unique (les boîtes de nos jeux expériences Happy…" at bounding box center [349, 148] width 339 height 45
click at [195, 134] on span "Nous avons développé un design unique (les boîtes de nos jeux expériences Happy…" at bounding box center [349, 149] width 339 height 39
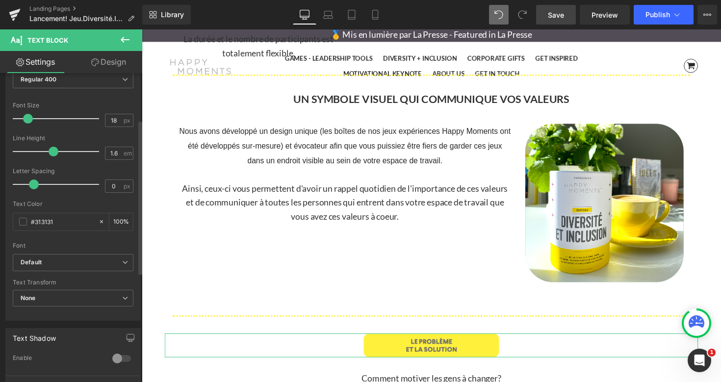
scroll to position [93, 0]
click at [110, 258] on b "Default" at bounding box center [72, 261] width 102 height 8
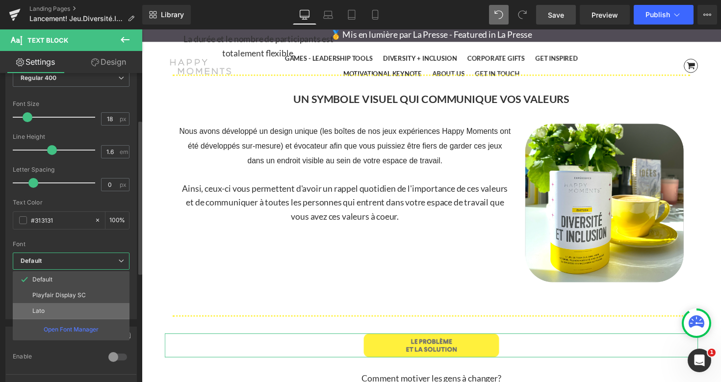
click at [70, 306] on li "Lato" at bounding box center [71, 311] width 117 height 16
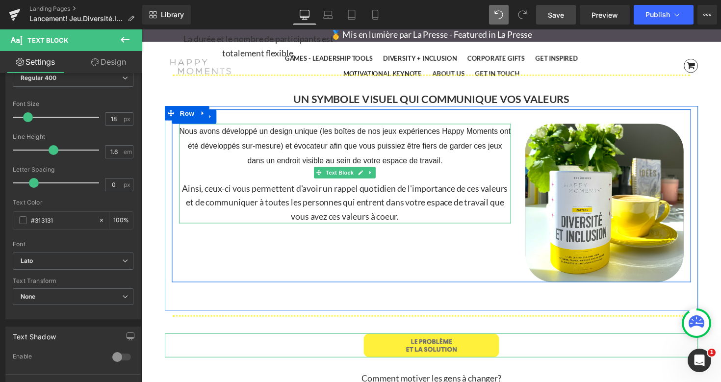
click at [208, 137] on span "Nous avons développé un design unique (les boîtes de nos jeux expériences Happy…" at bounding box center [349, 149] width 339 height 39
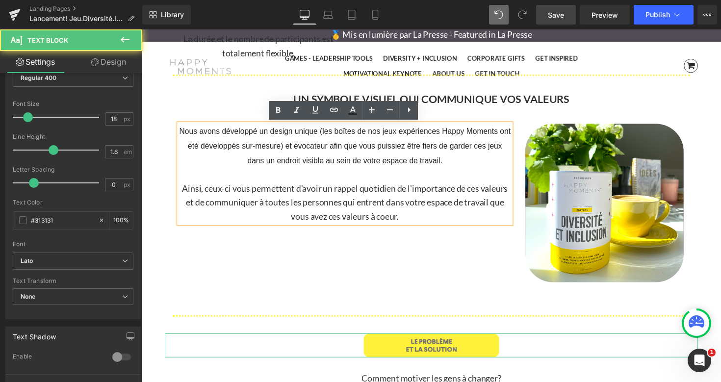
drag, startPoint x: 185, startPoint y: 132, endPoint x: 465, endPoint y: 166, distance: 281.7
click at [465, 166] on p "Nous avons développé un design unique (les boîtes de nos jeux expériences Happy…" at bounding box center [349, 148] width 339 height 45
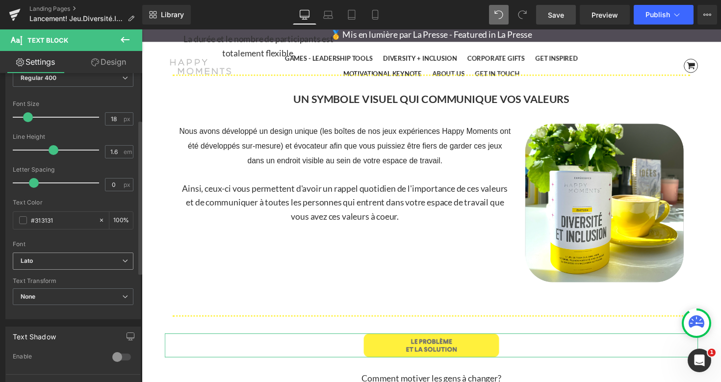
click at [114, 263] on b "Lato" at bounding box center [72, 261] width 102 height 8
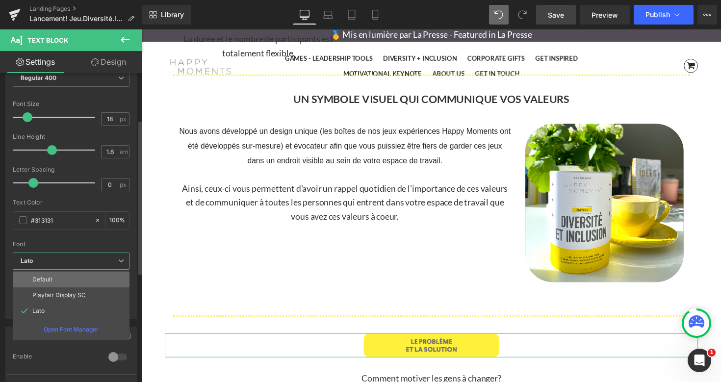
click at [67, 279] on li "Default" at bounding box center [71, 280] width 117 height 16
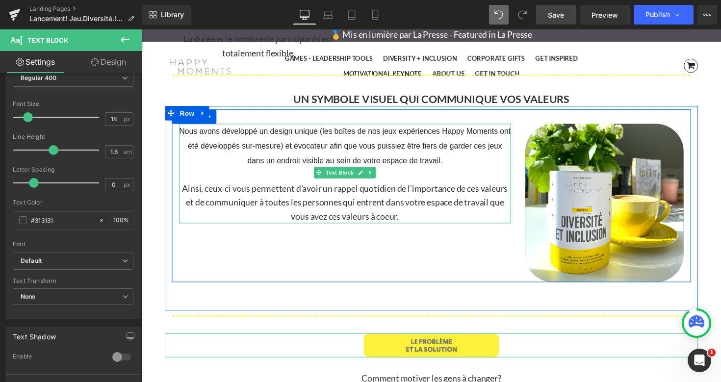
click at [222, 195] on p "Ainsi, ceux-ci vous permettent d'avoir un rappel quotidien de l'importance de c…" at bounding box center [349, 206] width 339 height 42
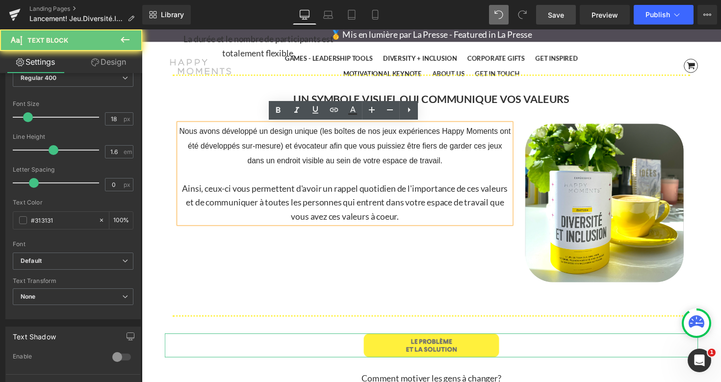
click at [182, 190] on p "Ainsi, ceux-ci vous permettent d'avoir un rappel quotidien de l'importance de c…" at bounding box center [349, 206] width 339 height 42
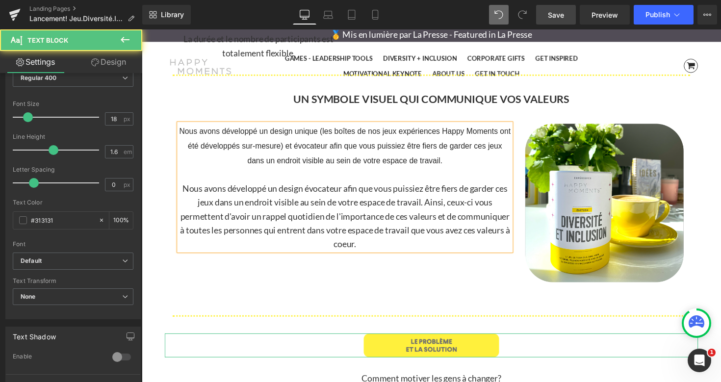
drag, startPoint x: 464, startPoint y: 162, endPoint x: 175, endPoint y: 137, distance: 289.6
click at [175, 137] on div "Nous avons développé un design unique (les boîtes de nos jeux expériences Happy…" at bounding box center [350, 191] width 354 height 130
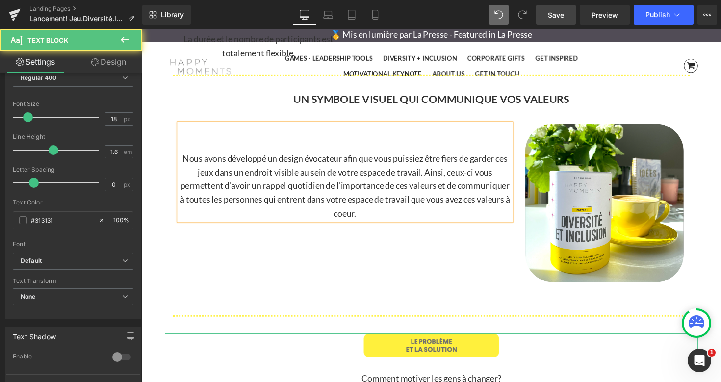
click at [433, 178] on p "Nous avons développé un design évocateur afin que vous puissiez être fiers de g…" at bounding box center [349, 190] width 339 height 71
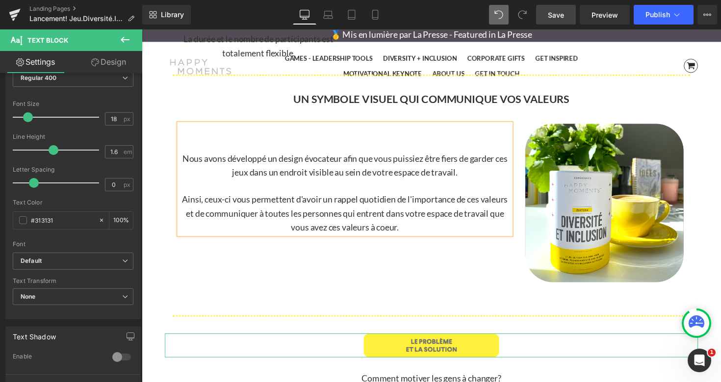
click at [487, 181] on p "Nous avons développé un design évocateur afin que vous puissiez être fiers de g…" at bounding box center [349, 169] width 339 height 28
click at [416, 259] on div "Nous avons développé un design évocateur afin que vous puissiez être fiers de g…" at bounding box center [438, 199] width 531 height 177
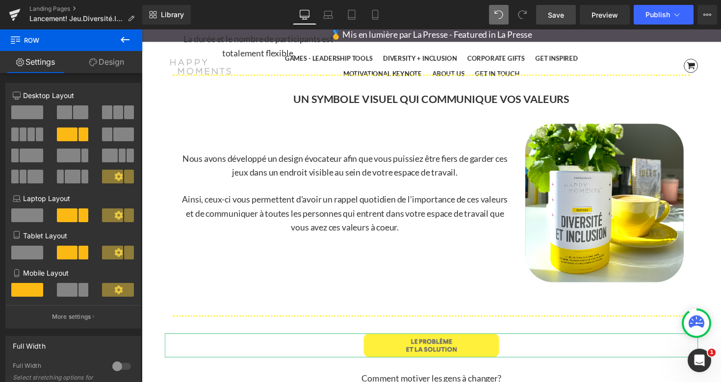
click at [561, 15] on span "Save" at bounding box center [556, 15] width 16 height 10
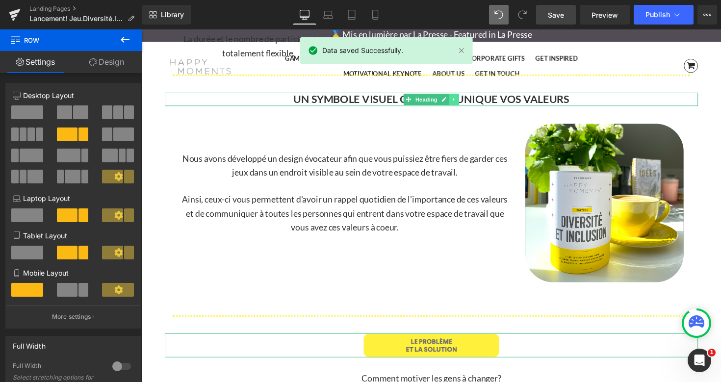
click at [461, 103] on icon at bounding box center [461, 101] width 5 height 6
click at [458, 103] on icon at bounding box center [456, 100] width 5 height 5
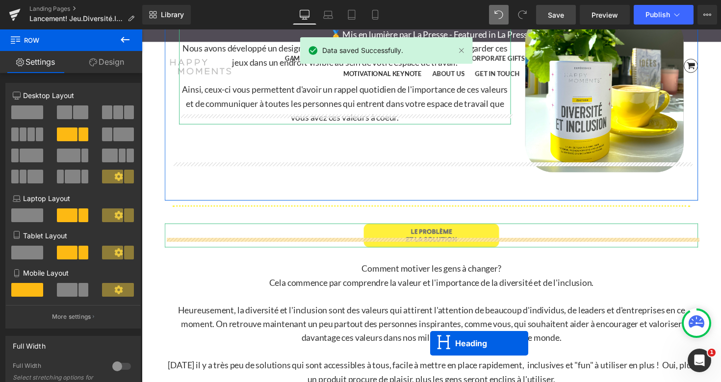
scroll to position [2231, 0]
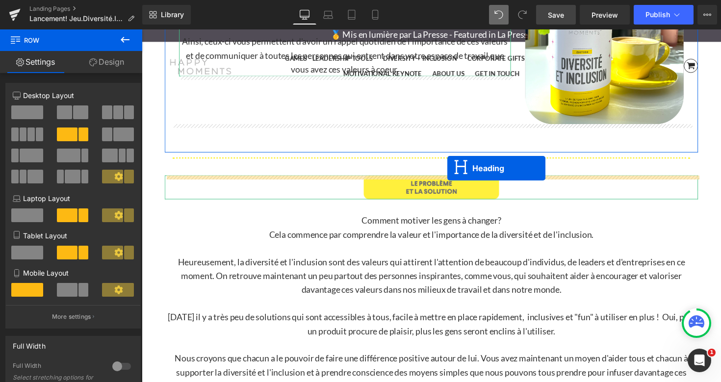
drag, startPoint x: 414, startPoint y: 115, endPoint x: 455, endPoint y: 171, distance: 68.8
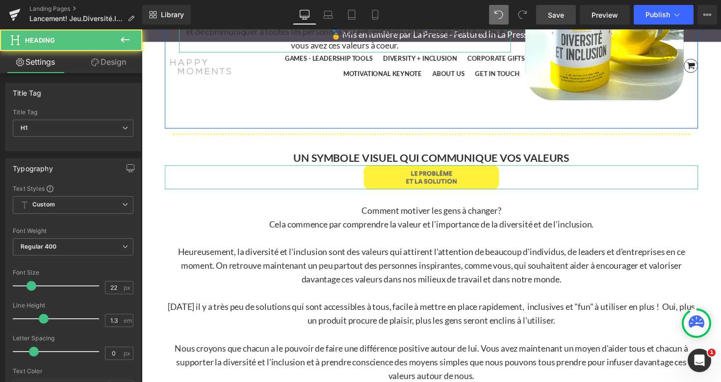
scroll to position [2206, 0]
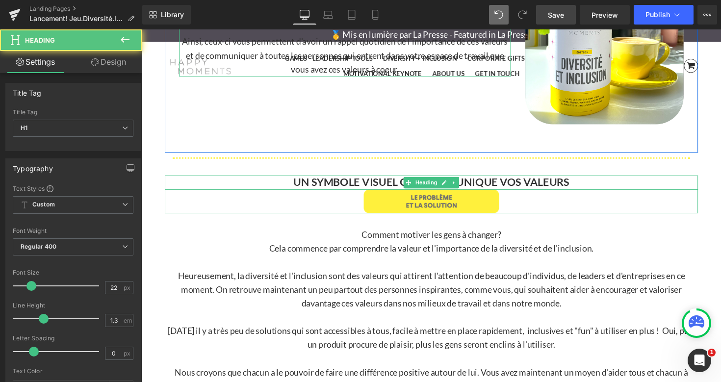
click at [579, 186] on b "UN SYMBOLE VISUEL QUI COMMUNIQUE VOS VALEURS" at bounding box center [438, 185] width 283 height 13
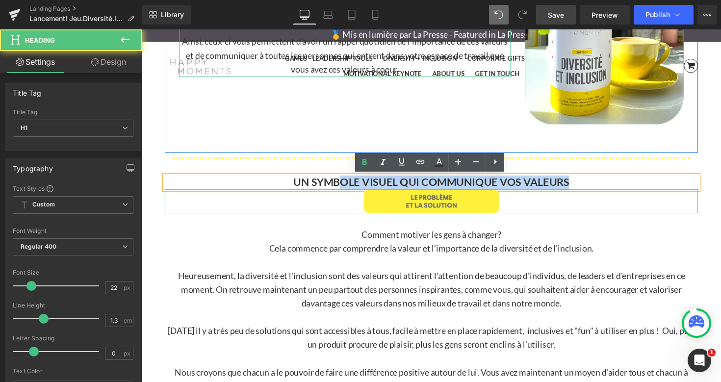
drag, startPoint x: 591, startPoint y: 186, endPoint x: 342, endPoint y: 183, distance: 248.7
click at [342, 183] on h1 "UN SYMBOLE VISUEL QUI COMMUNIQUE VOS VALEURS" at bounding box center [438, 186] width 546 height 14
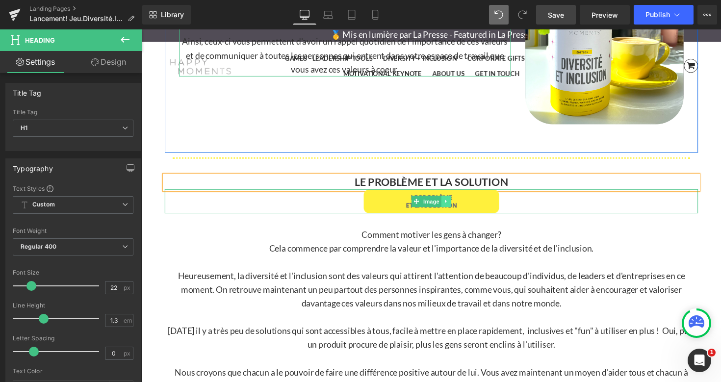
click at [455, 206] on icon at bounding box center [453, 206] width 5 height 6
click at [459, 205] on icon at bounding box center [458, 206] width 5 height 6
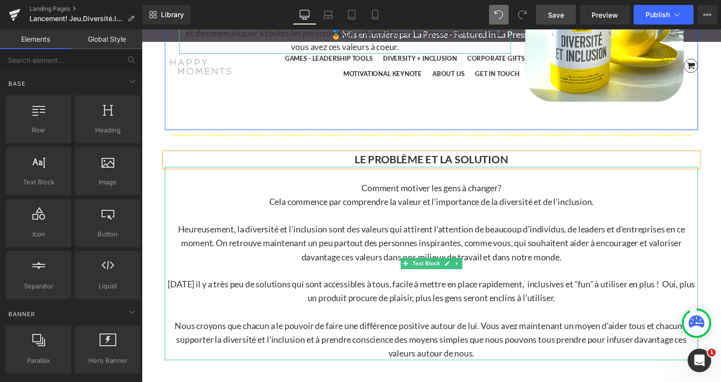
scroll to position [2229, 0]
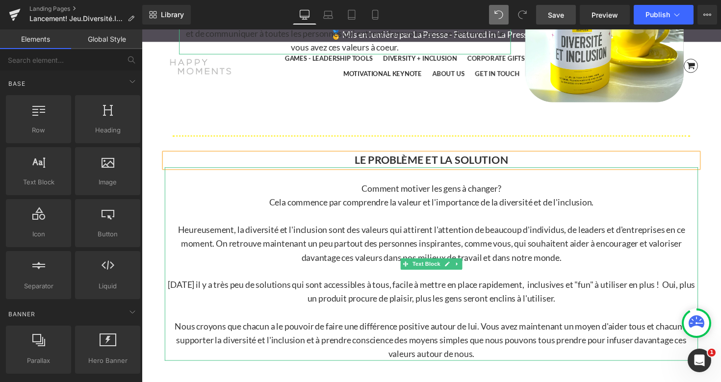
click at [515, 212] on p "Cela commence par comprendre la valeur et l'importance de la diversité et de l'…" at bounding box center [438, 207] width 546 height 14
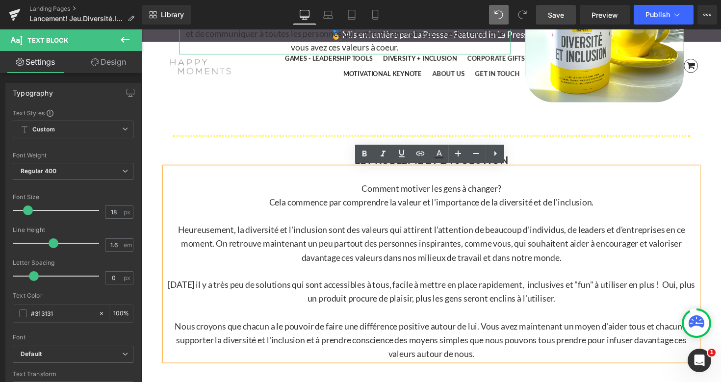
click at [537, 128] on div "Nous avons développé un design évocateur afin que vous puissiez être fiers de g…" at bounding box center [438, 27] width 546 height 209
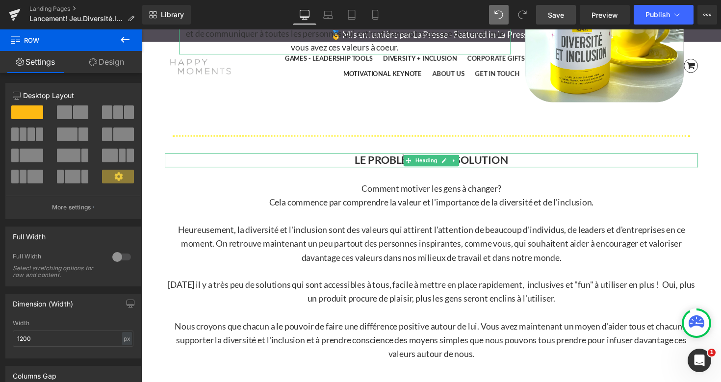
click at [510, 163] on b "LE PROBLÈME ET LA SOLUTION" at bounding box center [438, 162] width 157 height 13
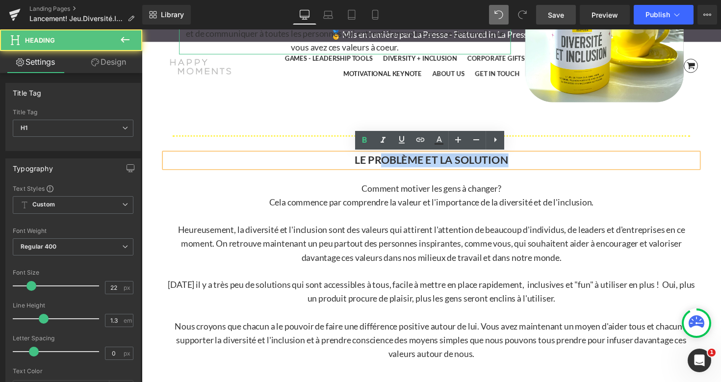
drag, startPoint x: 526, startPoint y: 163, endPoint x: 385, endPoint y: 163, distance: 141.3
click at [385, 163] on h1 "LE PROBLÈME ET LA SOLUTION" at bounding box center [438, 163] width 546 height 14
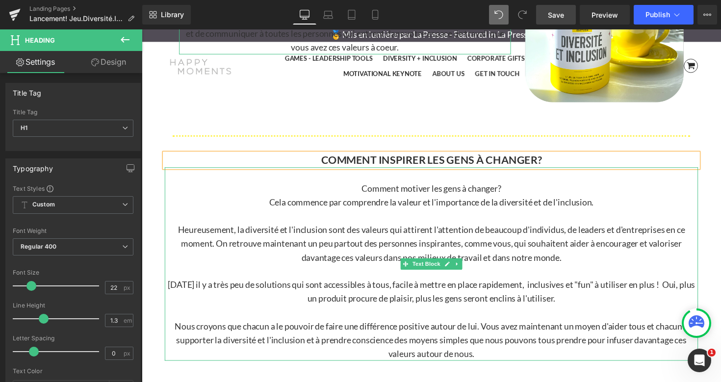
click at [390, 196] on p "Comment motiver les gens à changer?" at bounding box center [438, 192] width 546 height 14
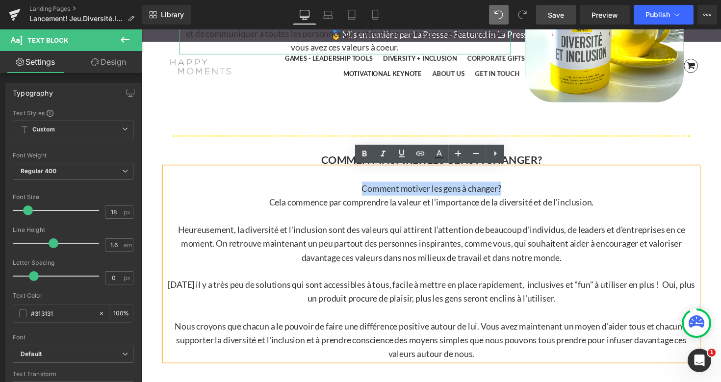
drag, startPoint x: 363, startPoint y: 193, endPoint x: 519, endPoint y: 191, distance: 156.5
click at [519, 191] on p "Comment motiver les gens à changer?" at bounding box center [438, 192] width 546 height 14
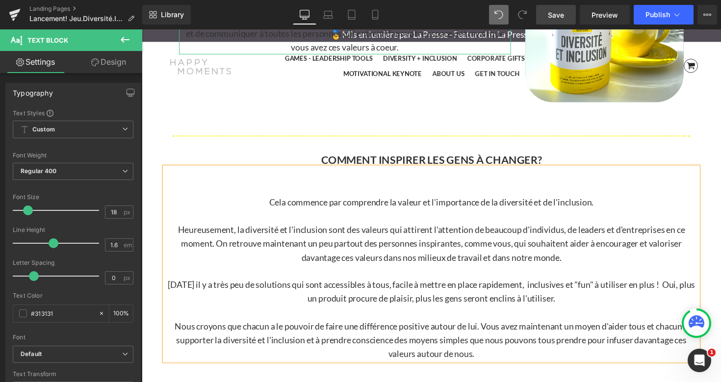
click at [266, 208] on p "Cela commence par comprendre la valeur et l'importance de la diversité et de l'…" at bounding box center [438, 207] width 546 height 14
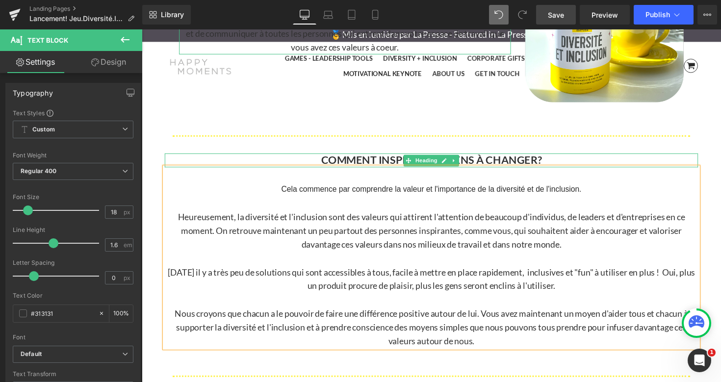
click at [505, 165] on b "COMMENT INSPIRER LES GENS À CHANGER?" at bounding box center [439, 162] width 226 height 13
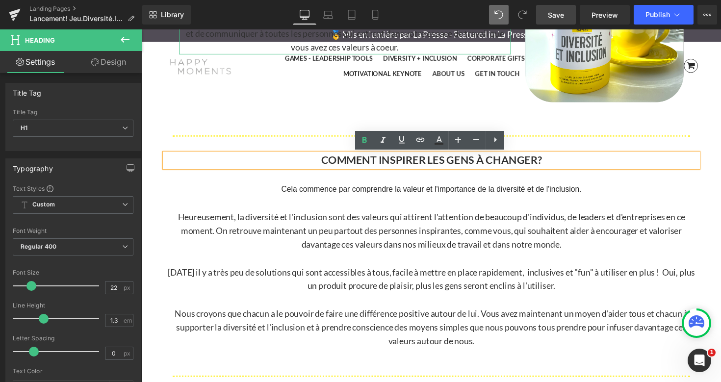
click at [496, 164] on b "COMMENT INSPIRER LES GENS À CHANGER?" at bounding box center [439, 162] width 226 height 13
click at [547, 163] on b "COMMENT INSPIRER LES GENS À CHANGER?" at bounding box center [439, 162] width 226 height 13
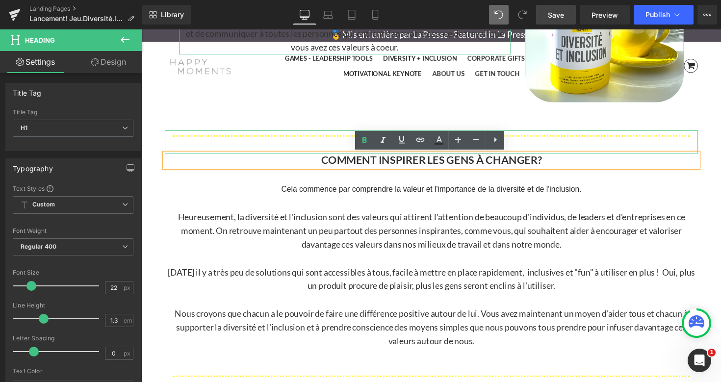
click at [547, 140] on hr at bounding box center [439, 147] width 530 height 19
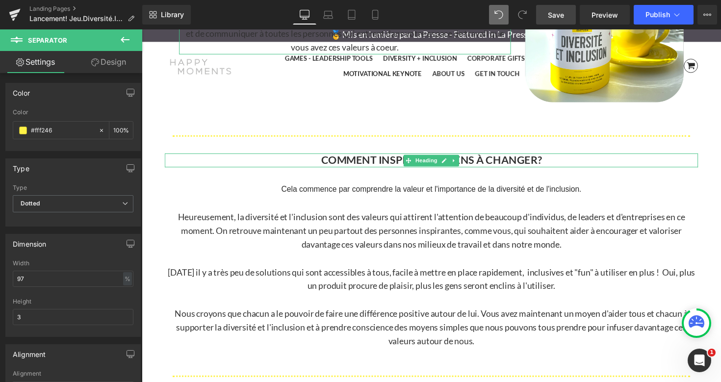
click at [508, 167] on b "COMMENT INSPIRER LES GENS À CHANGER?" at bounding box center [439, 162] width 226 height 13
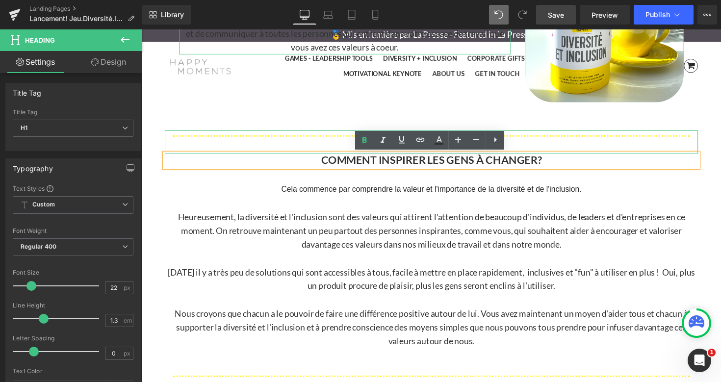
click at [550, 145] on hr at bounding box center [439, 147] width 530 height 19
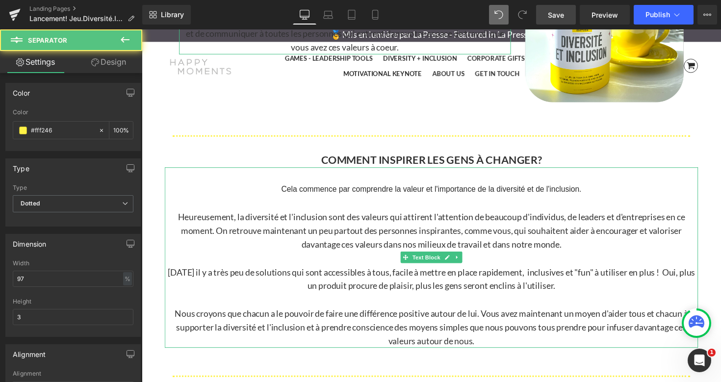
click at [430, 193] on span "Cela commence par comprendre la valeur et l'importance de la diversité et de l'…" at bounding box center [439, 193] width 308 height 8
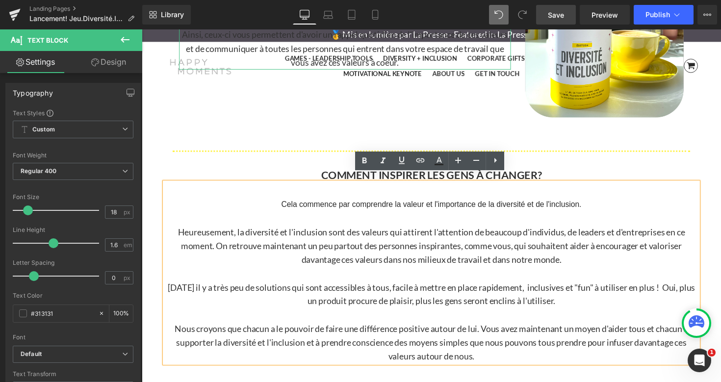
scroll to position [2202, 0]
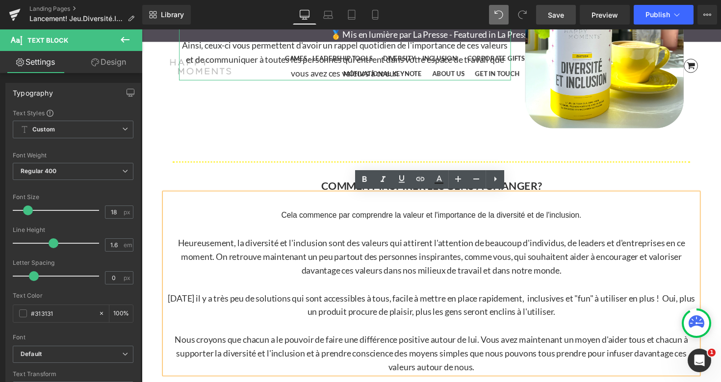
click at [548, 187] on b "COMMENT INSPIRER LES GENS À CHANGER?" at bounding box center [439, 189] width 226 height 13
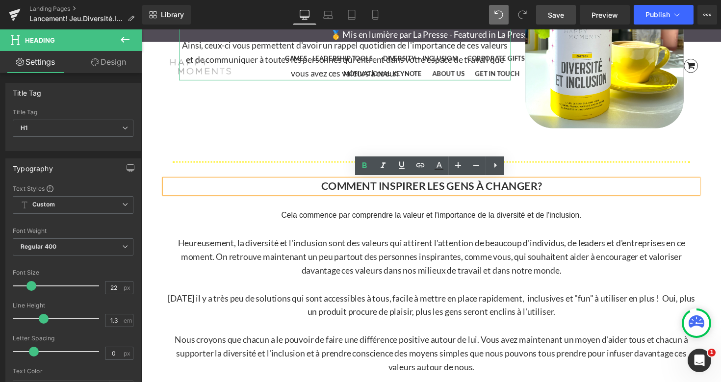
click at [549, 169] on hr at bounding box center [439, 173] width 530 height 19
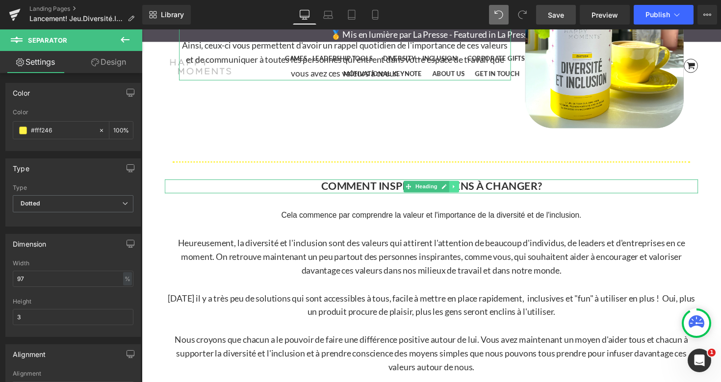
click at [463, 190] on icon at bounding box center [461, 190] width 5 height 6
click at [459, 190] on icon at bounding box center [456, 189] width 5 height 5
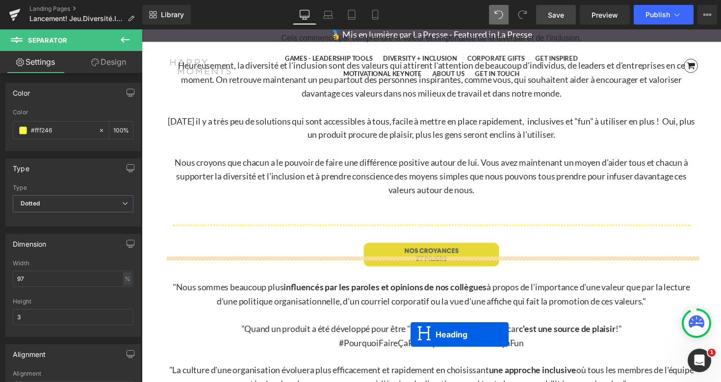
scroll to position [2418, 0]
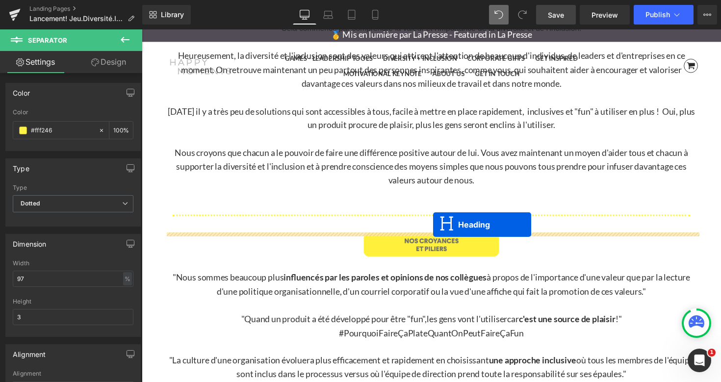
drag, startPoint x: 415, startPoint y: 205, endPoint x: 441, endPoint y: 230, distance: 36.1
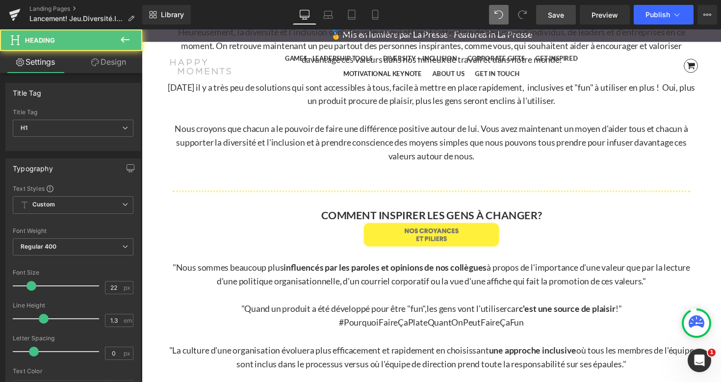
scroll to position [2394, 0]
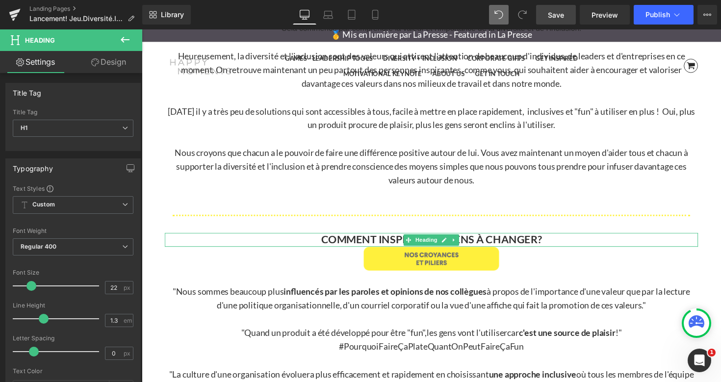
click at [503, 244] on b "COMMENT INSPIRER LES GENS À CHANGER?" at bounding box center [439, 244] width 226 height 13
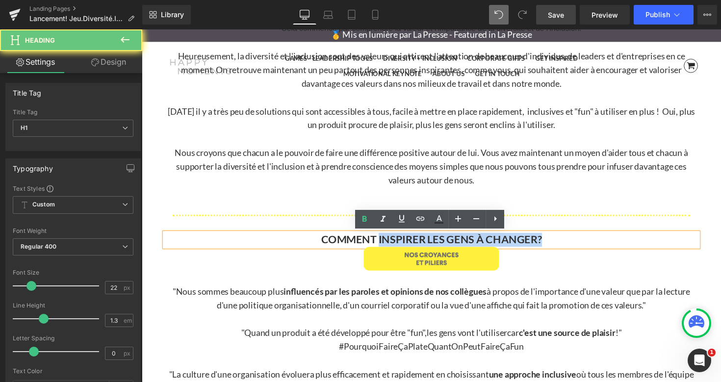
drag, startPoint x: 573, startPoint y: 241, endPoint x: 385, endPoint y: 240, distance: 188.4
click at [385, 241] on h1 "COMMENT INSPIRER LES GENS À CHANGER?" at bounding box center [438, 245] width 546 height 14
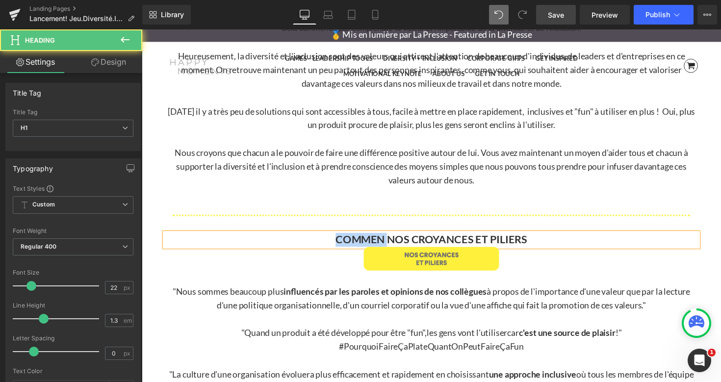
drag, startPoint x: 393, startPoint y: 244, endPoint x: 322, endPoint y: 243, distance: 71.1
click at [322, 243] on h1 "COMMEN NOS CROYANCES ET PILIERS" at bounding box center [438, 245] width 546 height 14
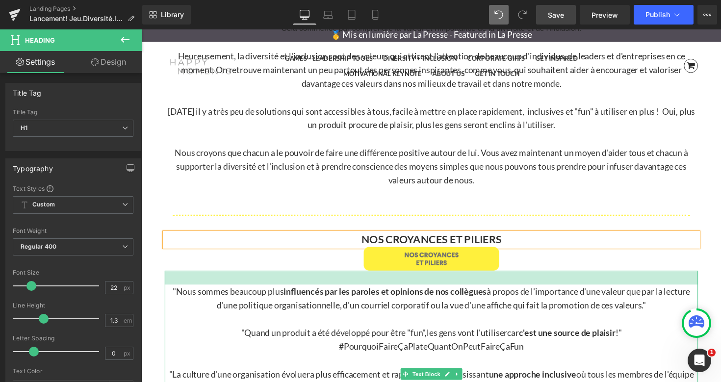
click at [549, 277] on div at bounding box center [438, 284] width 546 height 14
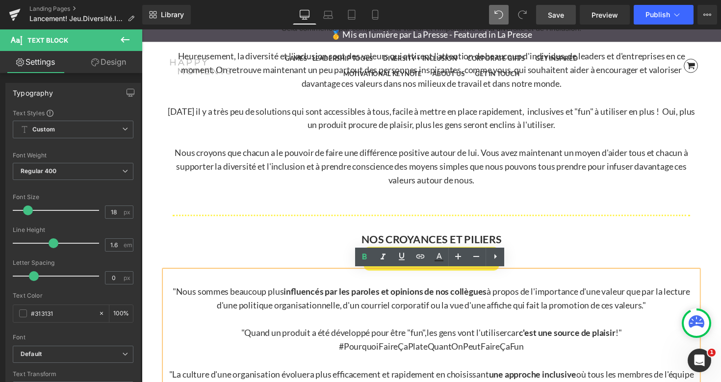
click at [573, 248] on h1 "NOS CROYANCES ET PILIERS" at bounding box center [438, 245] width 546 height 14
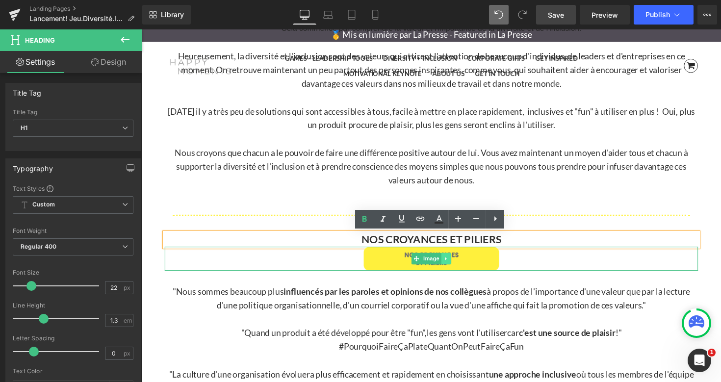
click at [455, 262] on icon at bounding box center [453, 264] width 5 height 6
click at [460, 261] on icon at bounding box center [458, 263] width 5 height 5
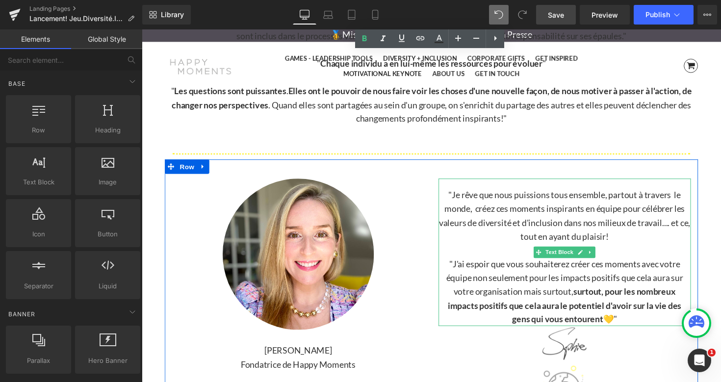
scroll to position [2761, 0]
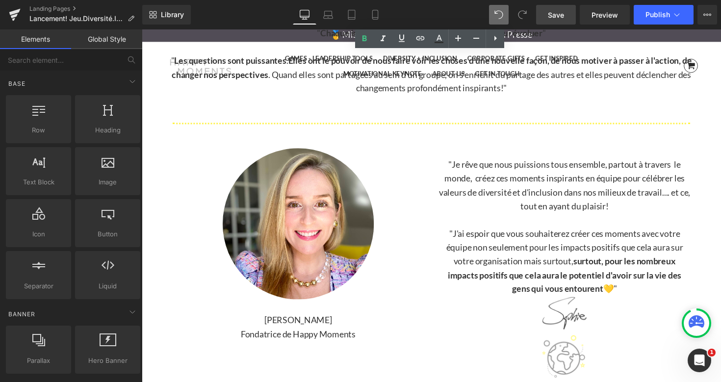
click at [567, 15] on link "Save" at bounding box center [556, 15] width 40 height 20
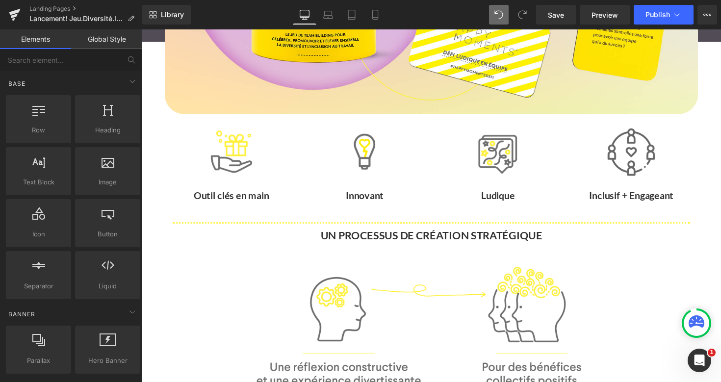
scroll to position [389, 0]
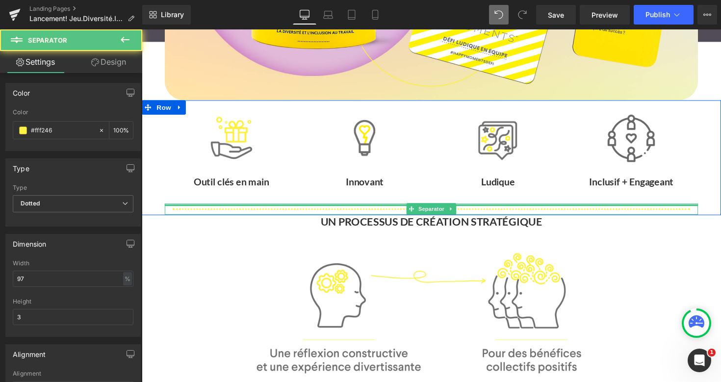
click at [574, 209] on div at bounding box center [438, 209] width 547 height 2
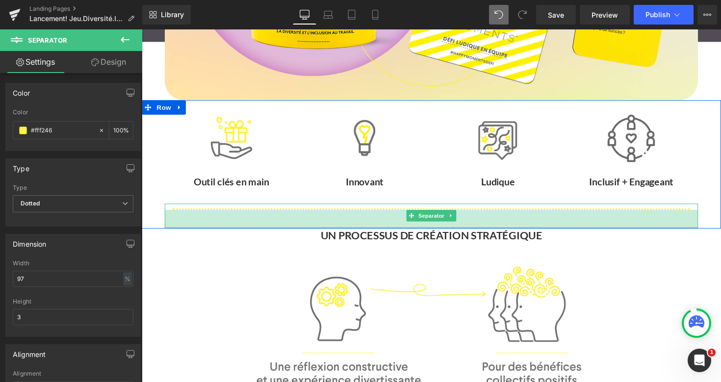
drag, startPoint x: 574, startPoint y: 217, endPoint x: 567, endPoint y: 146, distance: 71.6
click at [574, 231] on div "38px" at bounding box center [438, 223] width 547 height 19
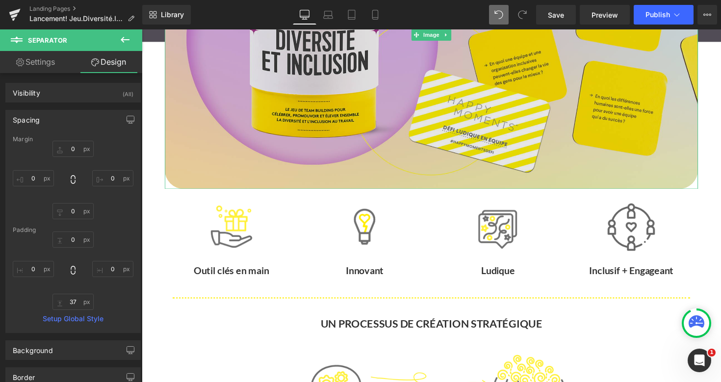
scroll to position [295, 0]
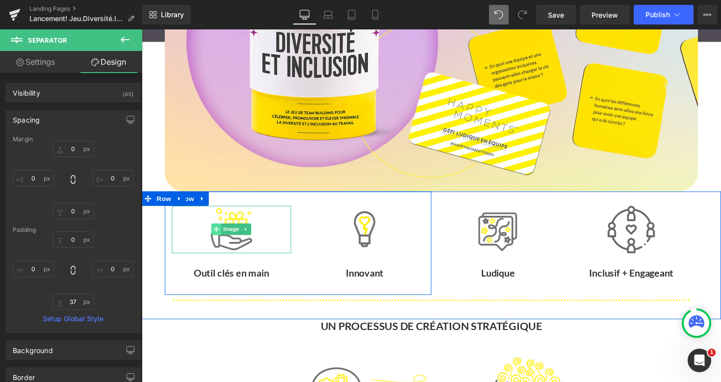
click at [219, 235] on icon at bounding box center [217, 234] width 5 height 5
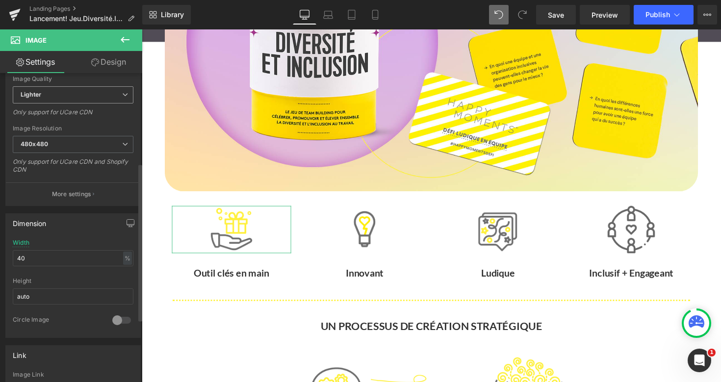
scroll to position [210, 0]
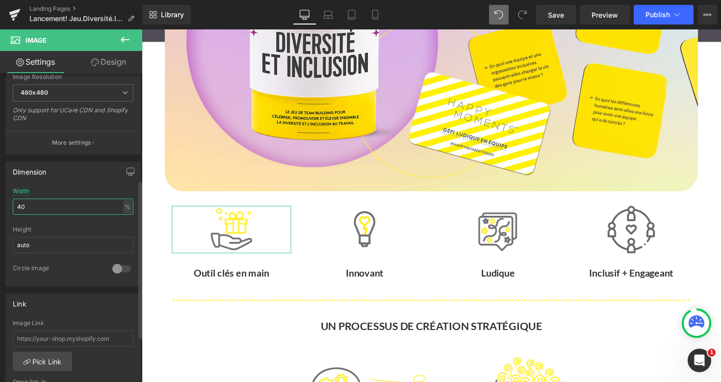
click at [61, 207] on input "40" at bounding box center [73, 207] width 121 height 16
type input "4"
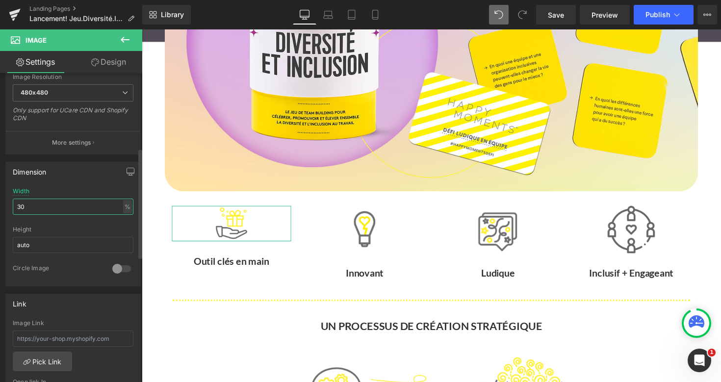
type input "3"
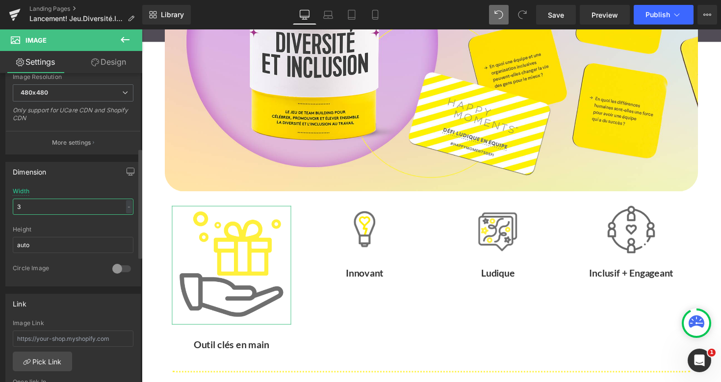
type input "35"
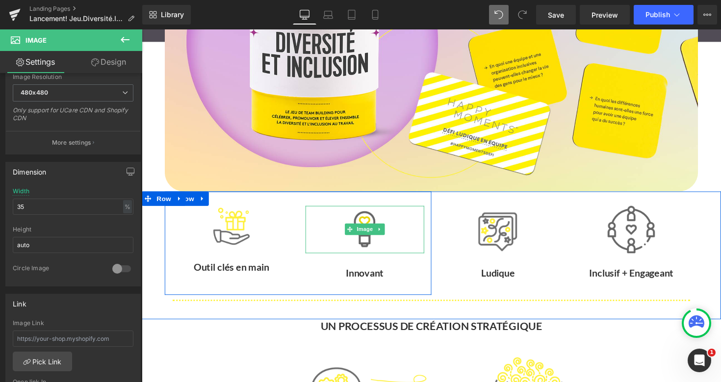
click at [365, 226] on img at bounding box center [370, 234] width 49 height 49
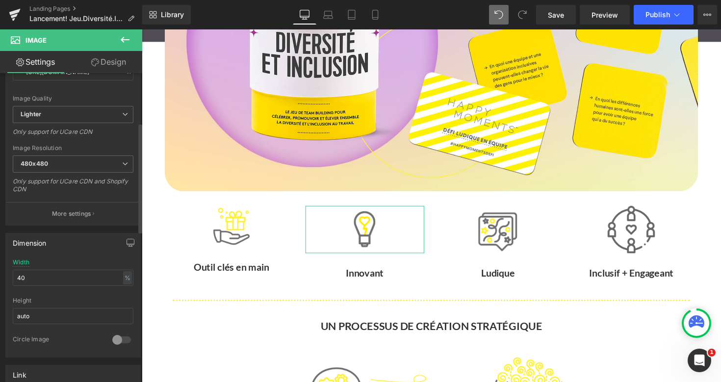
scroll to position [160, 0]
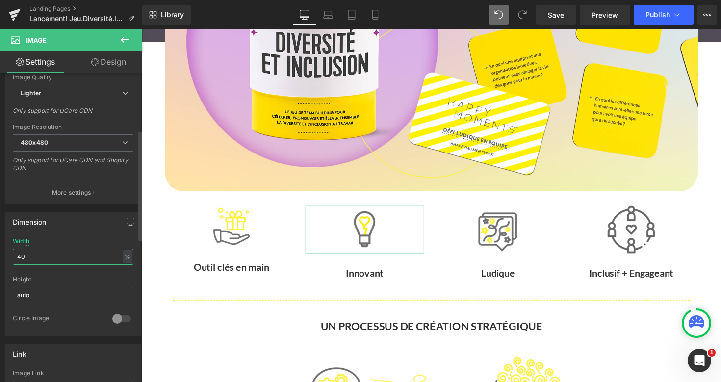
click at [47, 256] on input "40" at bounding box center [73, 257] width 121 height 16
type input "4"
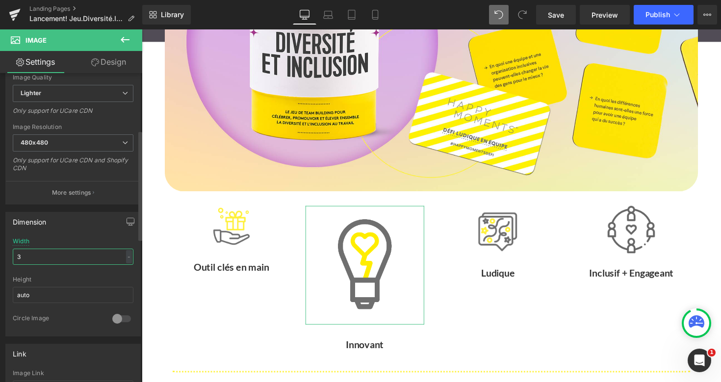
type input "35"
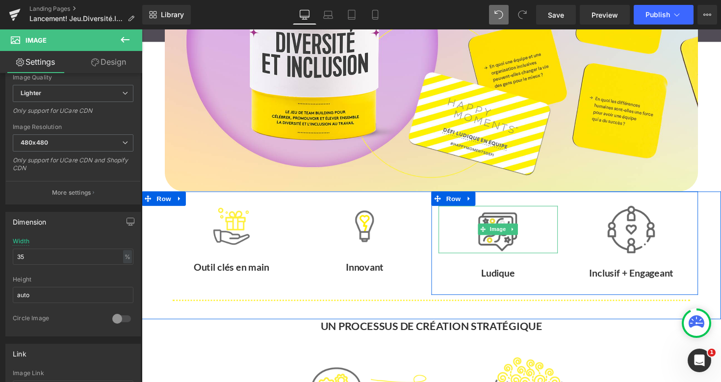
click at [496, 228] on img at bounding box center [507, 234] width 49 height 49
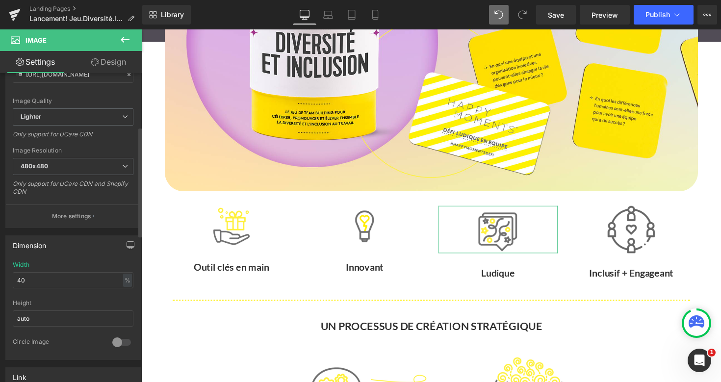
scroll to position [159, 0]
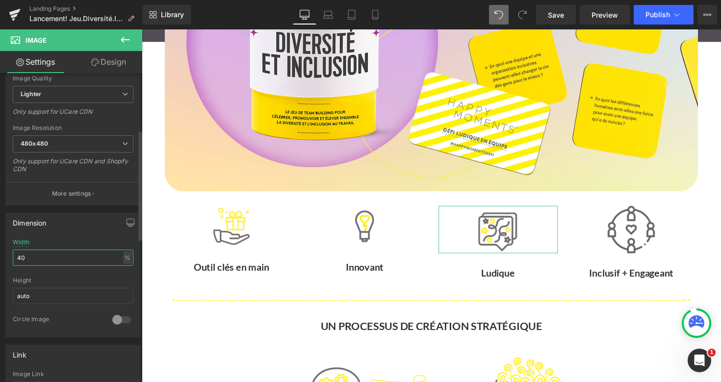
click at [57, 256] on input "40" at bounding box center [73, 258] width 121 height 16
type input "4"
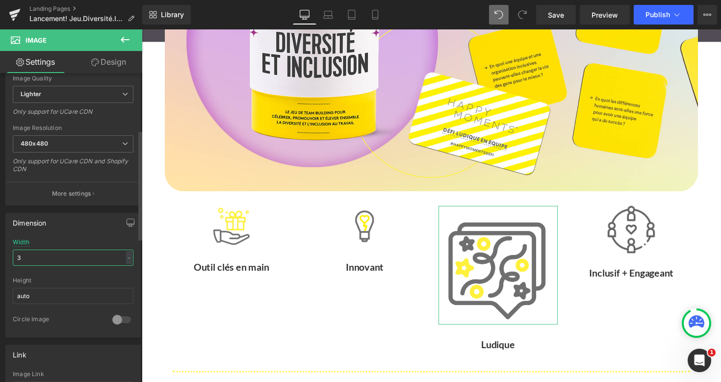
type input "35"
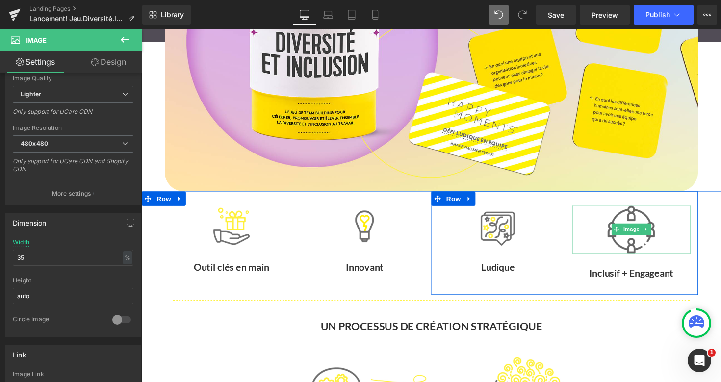
click at [639, 221] on img at bounding box center [643, 234] width 49 height 49
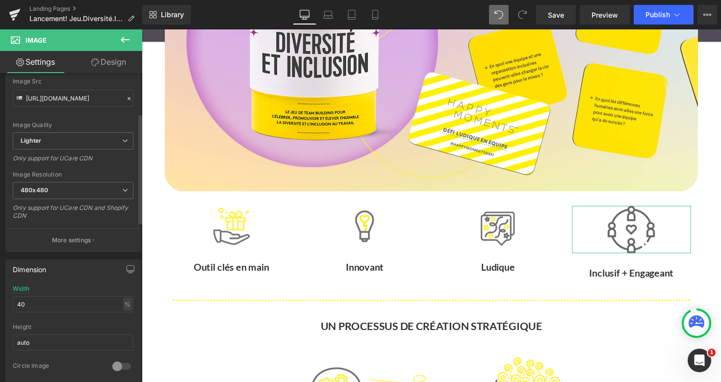
scroll to position [131, 0]
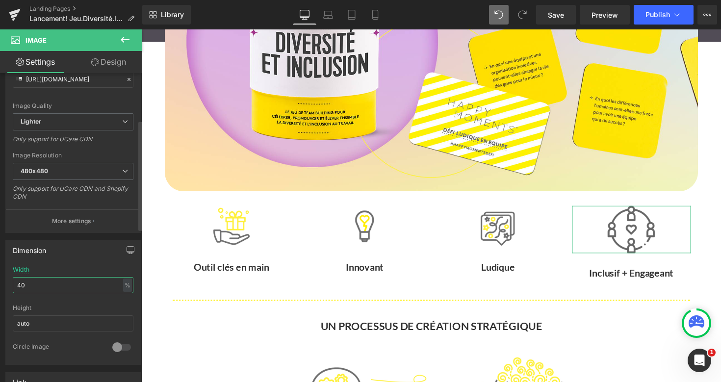
click at [51, 280] on input "40" at bounding box center [73, 285] width 121 height 16
click at [52, 287] on input "40" at bounding box center [73, 285] width 121 height 16
type input "4"
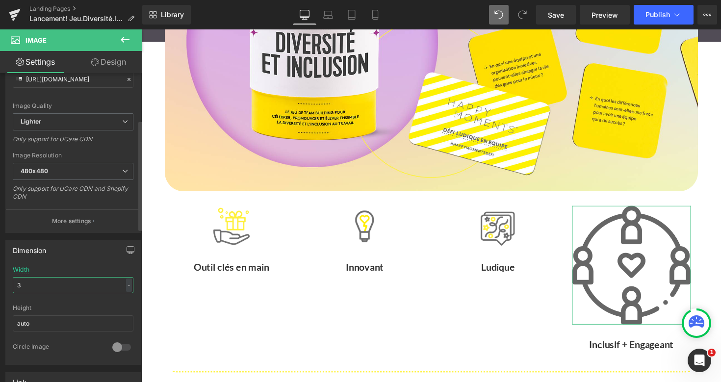
type input "35"
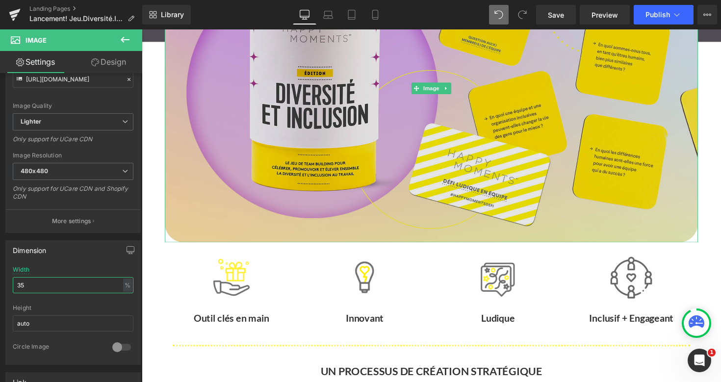
scroll to position [0, 0]
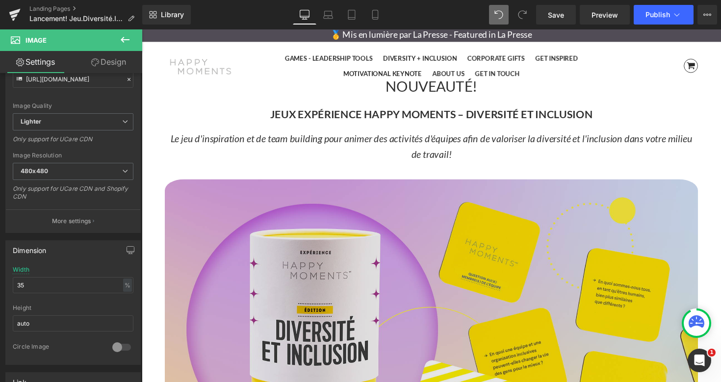
click at [301, 212] on img at bounding box center [438, 332] width 546 height 315
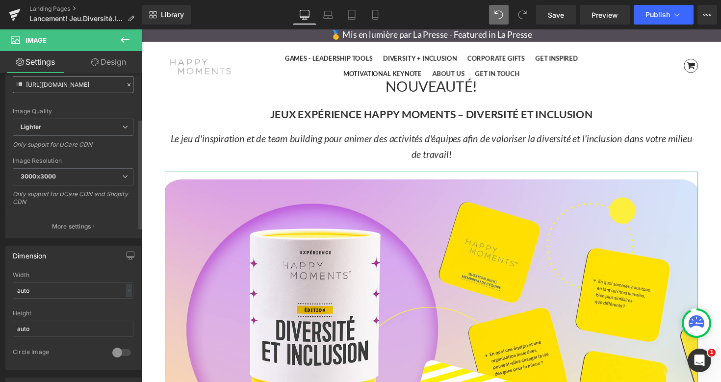
scroll to position [130, 0]
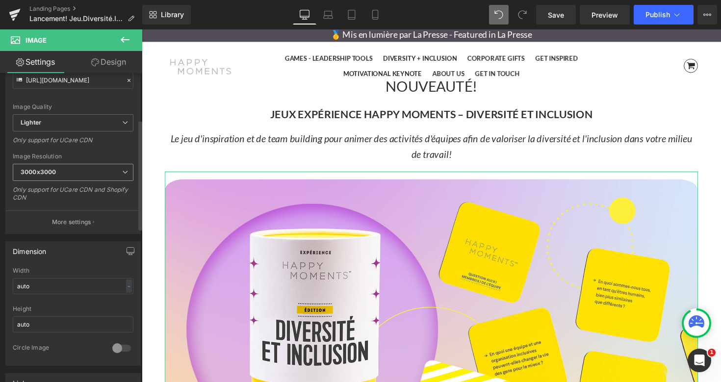
click at [126, 173] on span "3000x3000" at bounding box center [73, 172] width 121 height 17
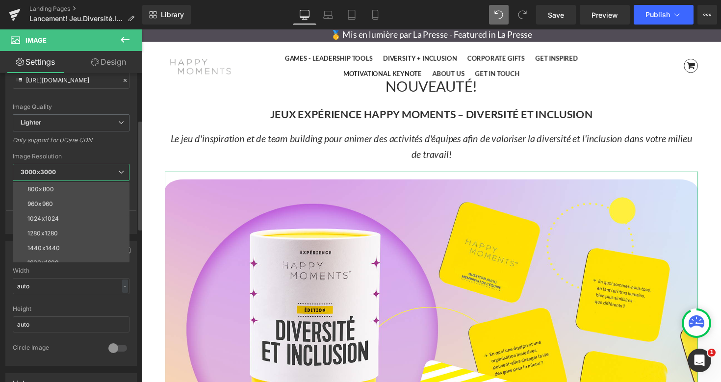
scroll to position [90, 0]
click at [78, 222] on li "1024x1024" at bounding box center [73, 216] width 121 height 15
type input "https://ucarecdn.com/1711b0b3-9344-4643-8fe3-acca266a3524/-/format/auto/-/previ…"
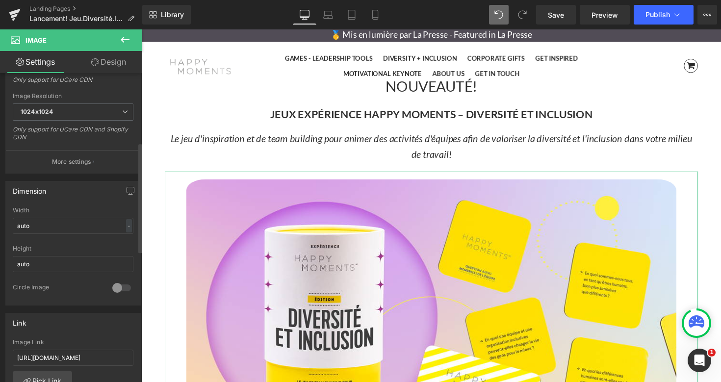
scroll to position [195, 0]
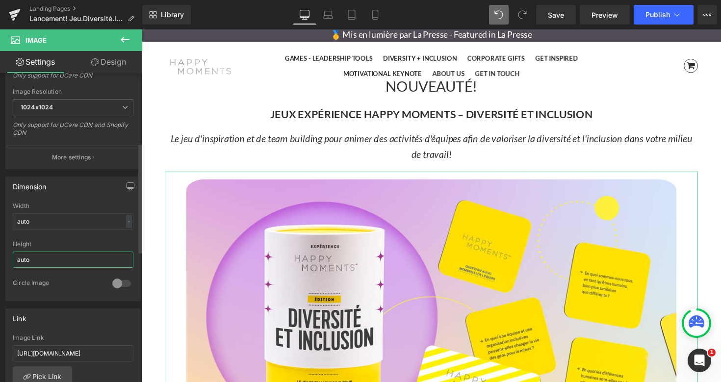
click at [89, 258] on input "auto" at bounding box center [73, 260] width 121 height 16
type input "a"
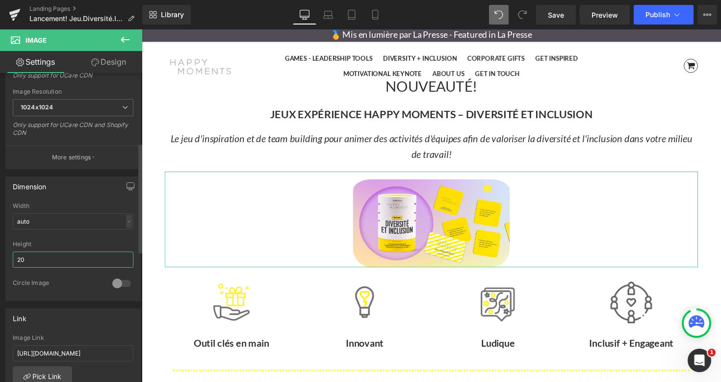
type input "2"
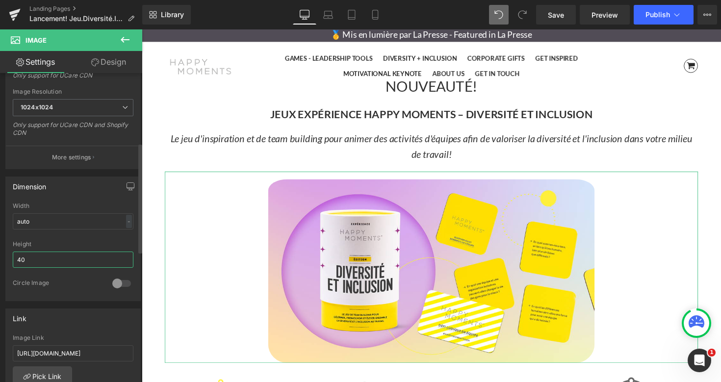
type input "4"
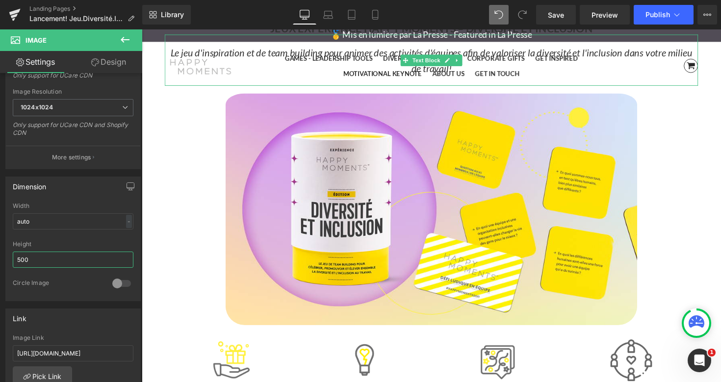
scroll to position [89, 0]
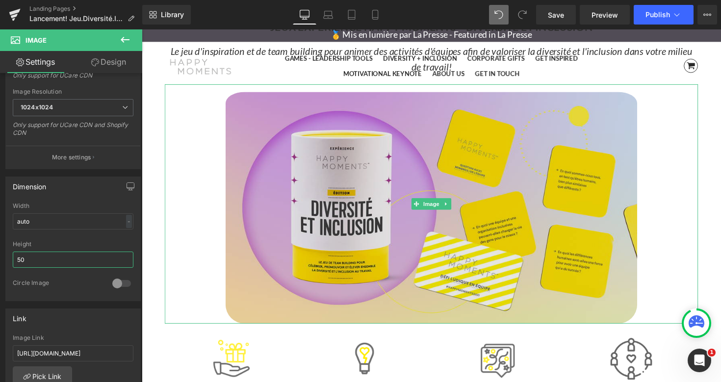
type input "5"
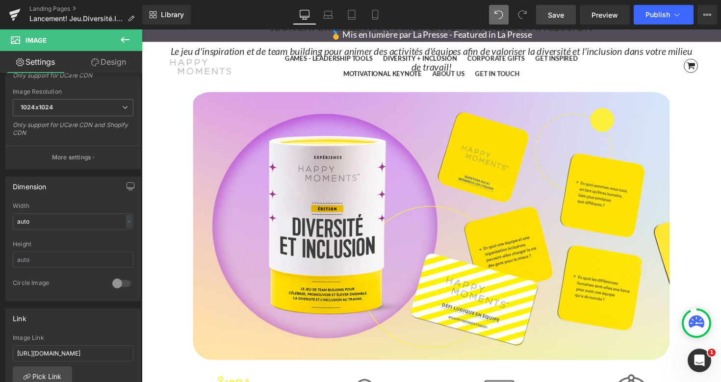
click at [563, 11] on span "Save" at bounding box center [556, 15] width 16 height 10
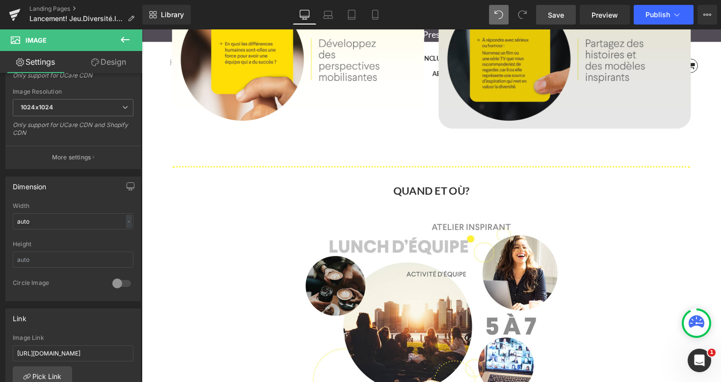
scroll to position [1120, 0]
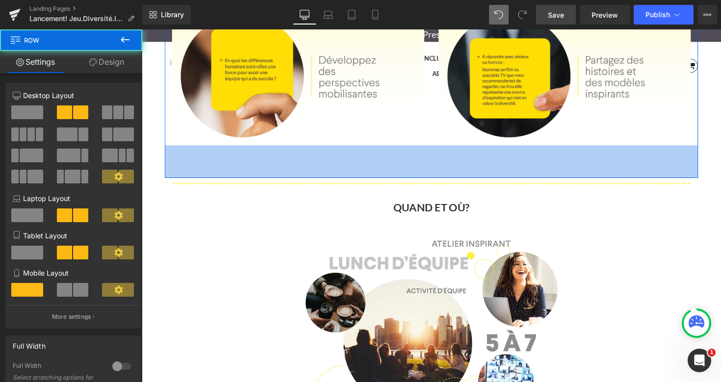
click at [552, 165] on div "Image Image Row 68px" at bounding box center [438, 86] width 546 height 189
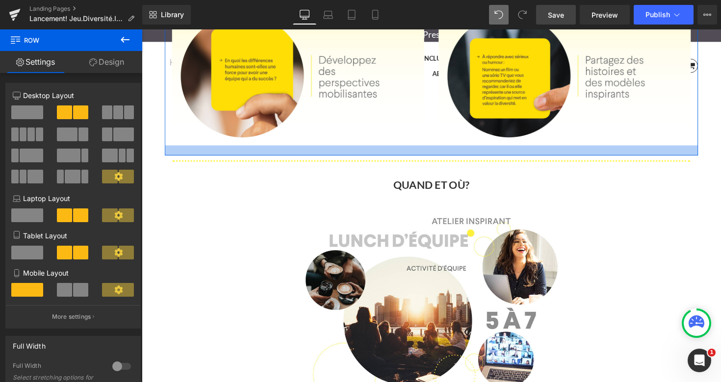
drag, startPoint x: 549, startPoint y: 174, endPoint x: 554, endPoint y: 151, distance: 24.0
click at [554, 151] on div at bounding box center [438, 153] width 546 height 10
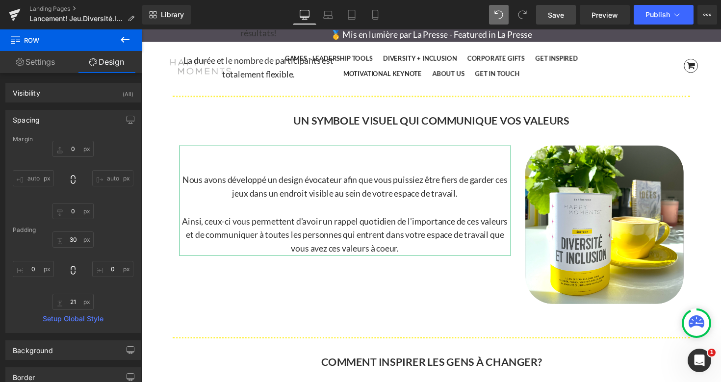
scroll to position [1975, 0]
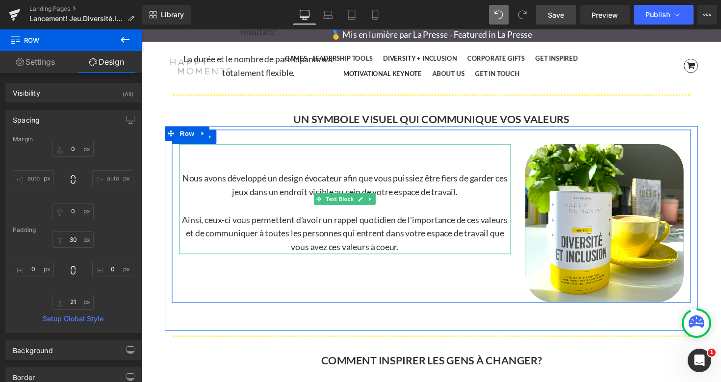
click at [381, 164] on p at bounding box center [349, 168] width 339 height 14
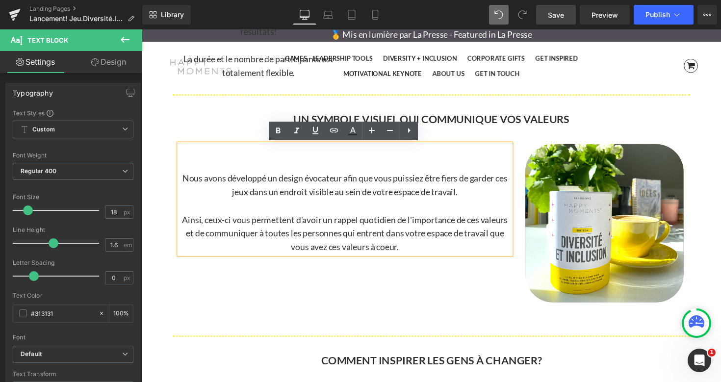
click at [182, 182] on p "Nous avons développé un design évocateur afin que vous puissiez être fiers de g…" at bounding box center [349, 189] width 339 height 28
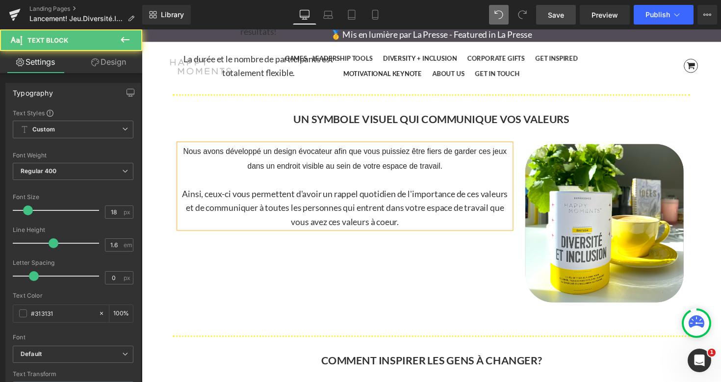
click at [316, 188] on p at bounding box center [349, 184] width 339 height 14
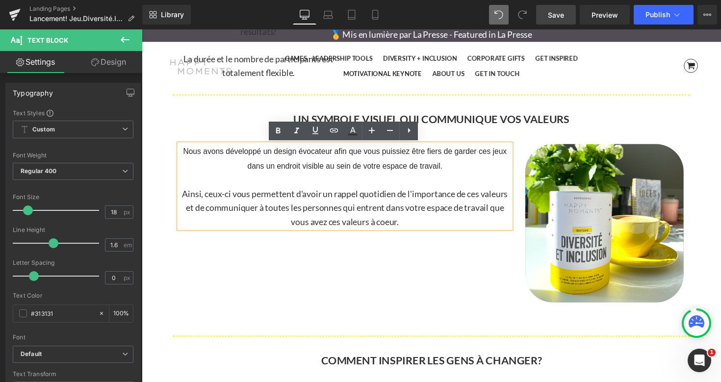
click at [182, 198] on p "Ainsi, ceux-ci vous permettent d'avoir un rappel quotidien de l'importance de c…" at bounding box center [349, 212] width 339 height 42
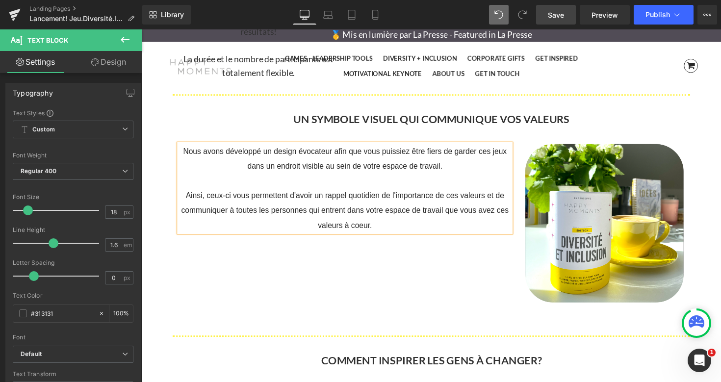
click at [196, 270] on div "Nous avons développé un design évocateur afin que vous puissiez être fiers de g…" at bounding box center [438, 220] width 531 height 177
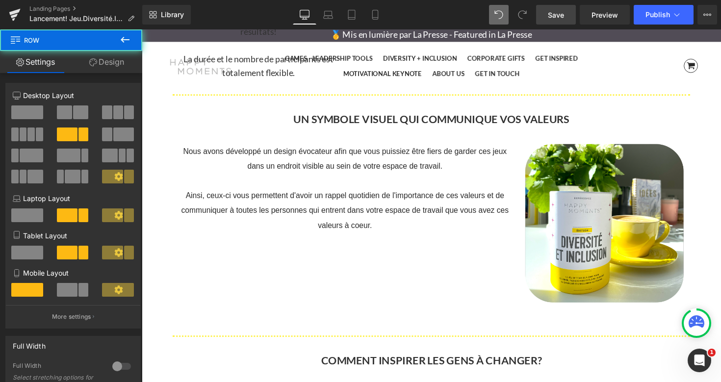
click at [196, 168] on p "Nous avons développé un design évocateur afin que vous puissiez être fiers de g…" at bounding box center [349, 162] width 339 height 30
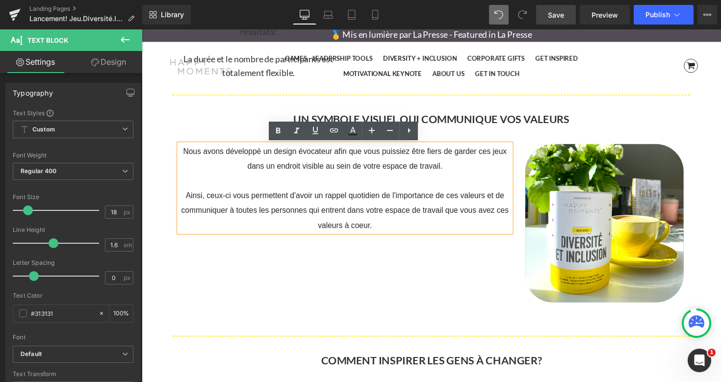
drag, startPoint x: 185, startPoint y: 154, endPoint x: 391, endPoint y: 232, distance: 220.5
click at [391, 232] on div "Nous avons développé un design évocateur afin que vous puissiez être fiers de g…" at bounding box center [349, 192] width 339 height 91
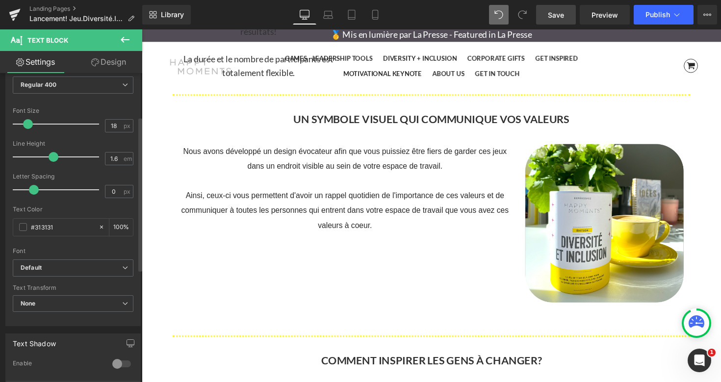
scroll to position [88, 0]
click at [116, 266] on b "Default" at bounding box center [72, 266] width 102 height 8
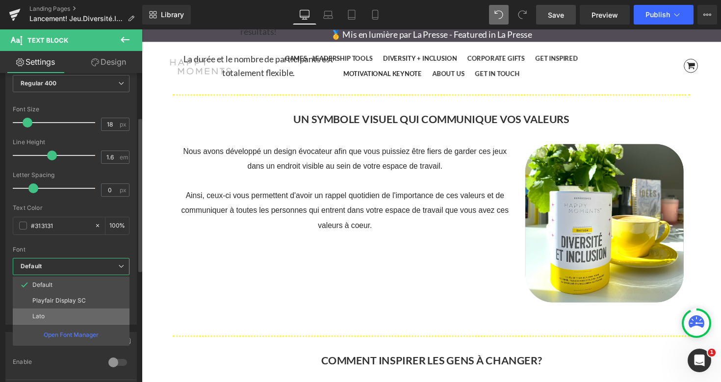
click at [57, 314] on li "Lato" at bounding box center [71, 317] width 117 height 16
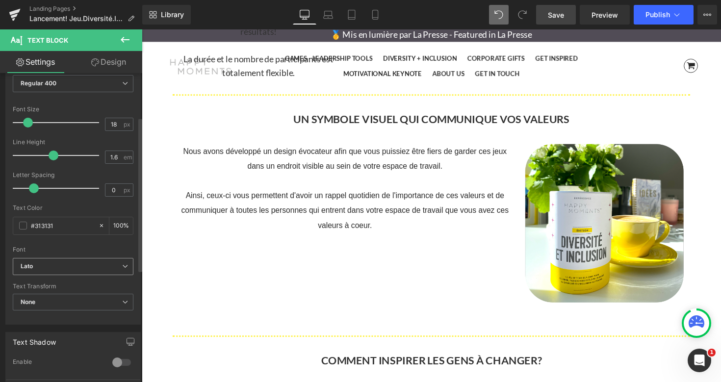
click at [122, 268] on icon at bounding box center [125, 266] width 6 height 6
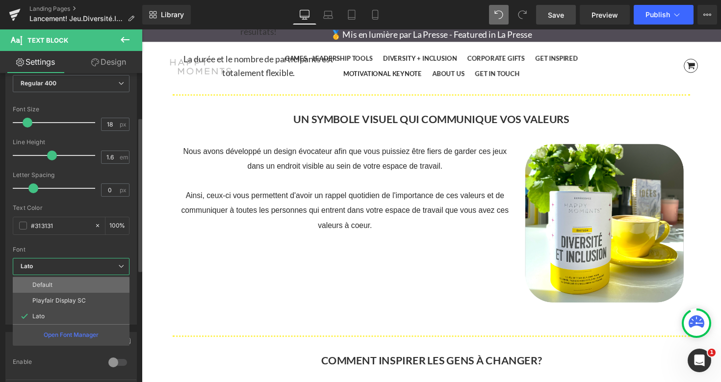
click at [89, 284] on li "Default" at bounding box center [71, 285] width 117 height 16
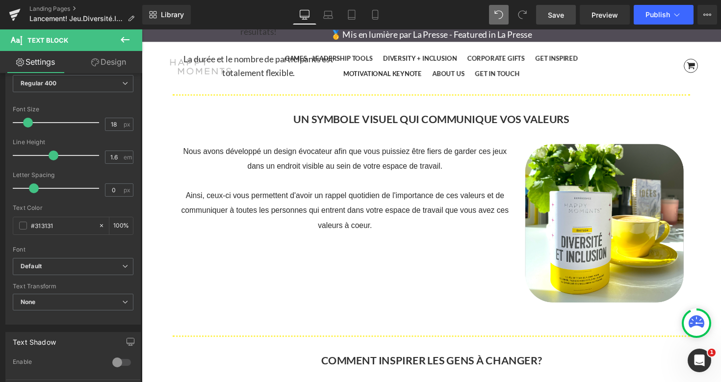
click at [243, 270] on div "Nous avons développé un design évocateur afin que vous puissiez être fiers de g…" at bounding box center [438, 220] width 531 height 177
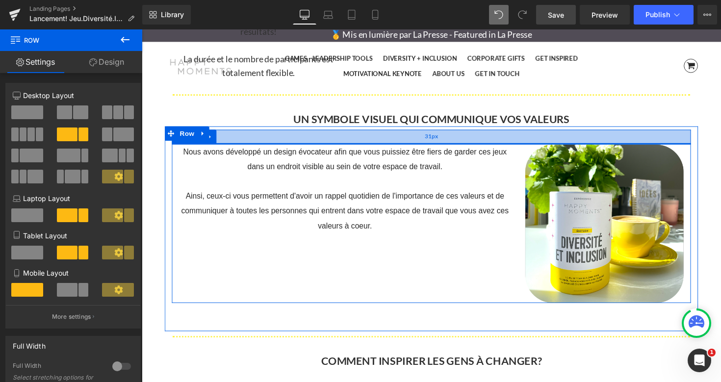
click at [287, 140] on div "31px" at bounding box center [438, 139] width 531 height 15
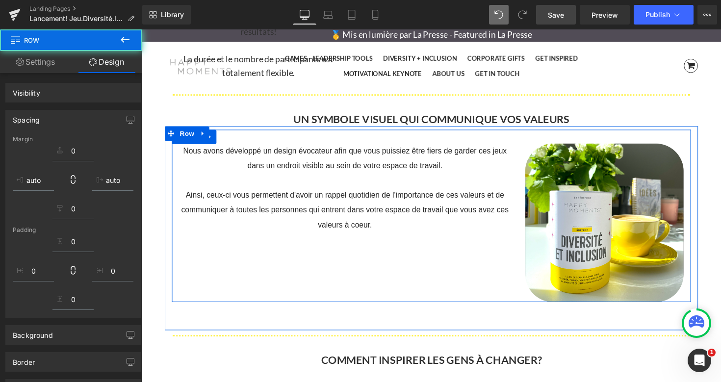
click at [261, 156] on span "Nous avons développé un design évocateur afin que vous puissiez être fiers de g…" at bounding box center [350, 162] width 332 height 24
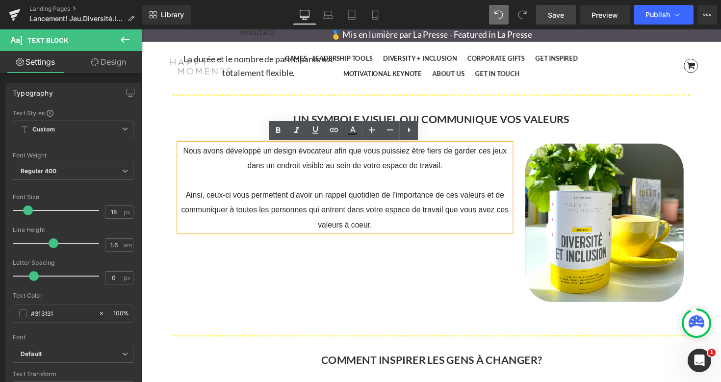
click at [182, 154] on p "Nous avons développé un design évocateur afin que vous puissiez être fiers de g…" at bounding box center [349, 162] width 339 height 30
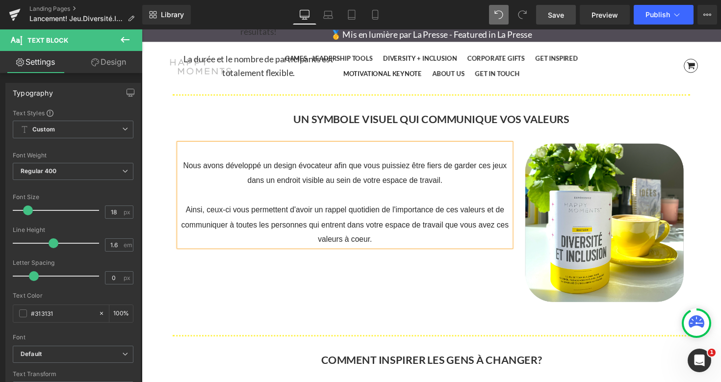
click at [710, 204] on div "Nous avons développé un design évocateur afin que vous puissiez être fiers de g…" at bounding box center [438, 220] width 546 height 177
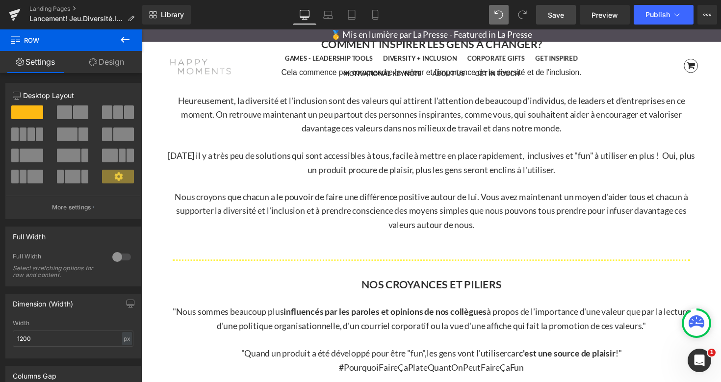
scroll to position [2302, 0]
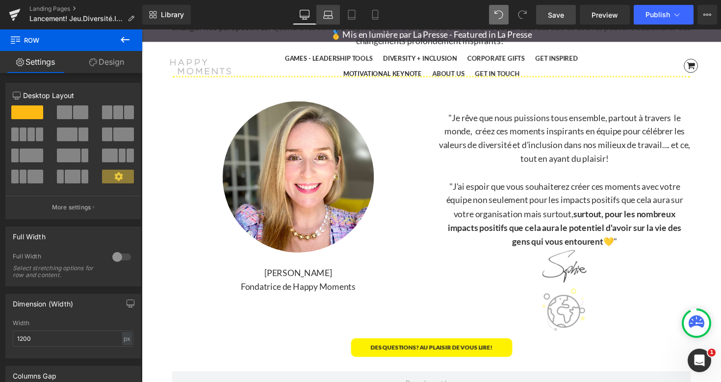
click at [329, 16] on icon at bounding box center [328, 17] width 9 height 3
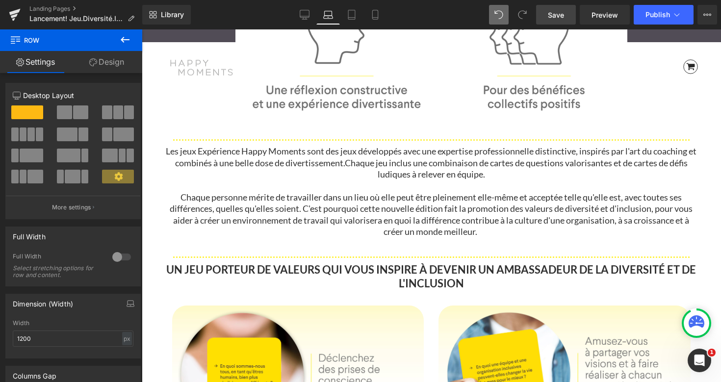
scroll to position [632, 0]
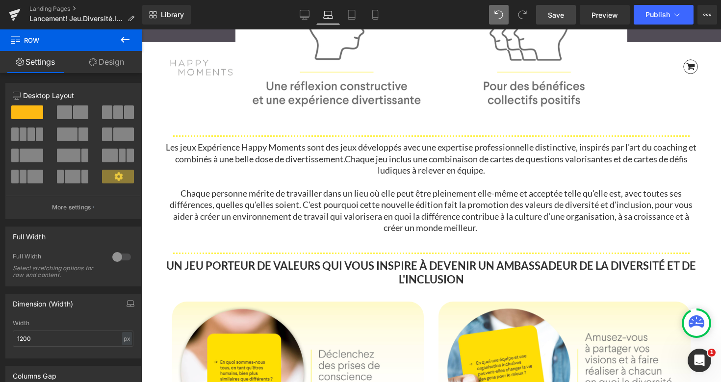
click at [344, 148] on p "Les jeux Expérience Happy Moments sont des jeux développés avec une expertise p…" at bounding box center [431, 159] width 533 height 34
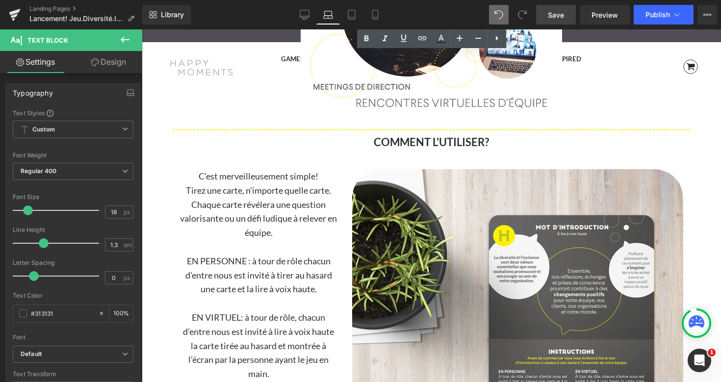
scroll to position [1381, 0]
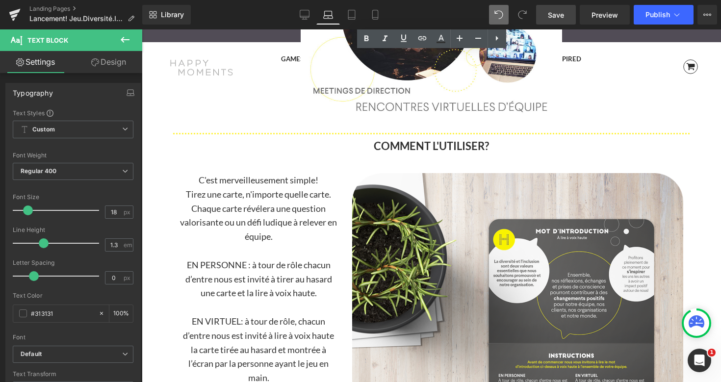
click at [368, 134] on hr at bounding box center [431, 136] width 517 height 6
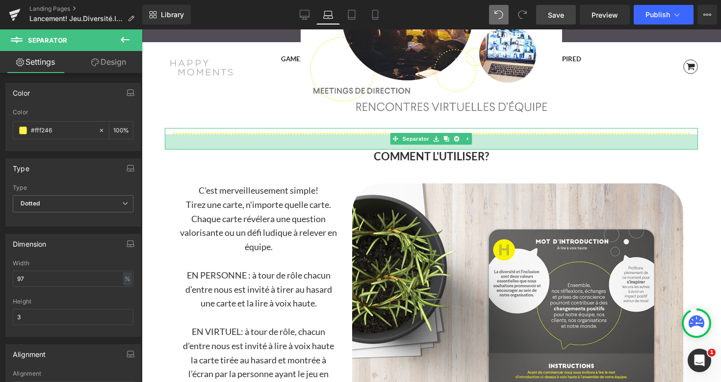
drag, startPoint x: 368, startPoint y: 138, endPoint x: 368, endPoint y: 148, distance: 10.3
click at [368, 148] on div "31px" at bounding box center [431, 141] width 533 height 15
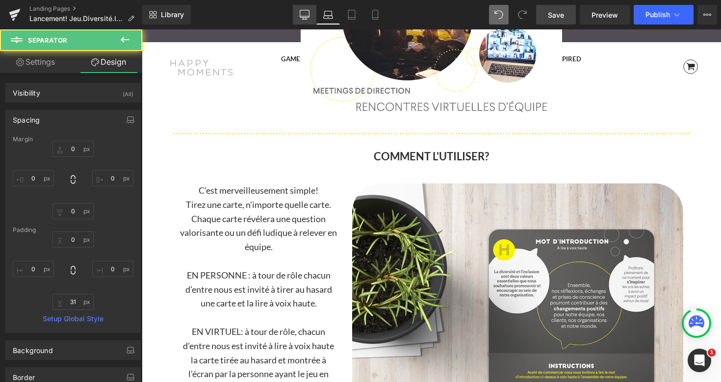
click at [307, 13] on icon at bounding box center [305, 15] width 10 height 10
type input "0"
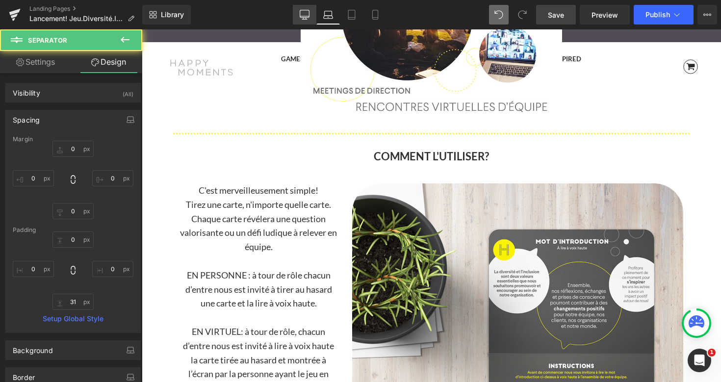
type input "0"
type input "35"
type input "0"
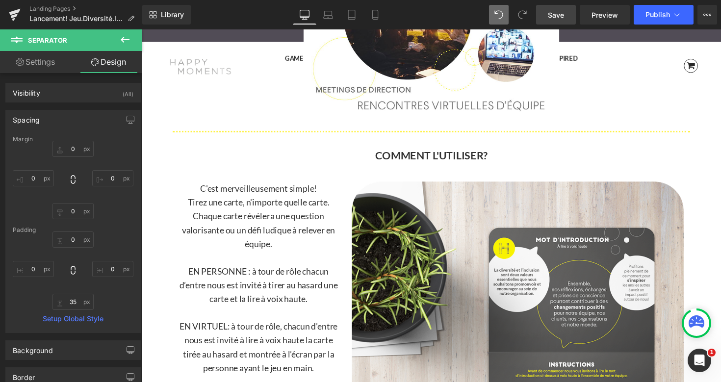
scroll to position [1433, 0]
click at [328, 14] on icon at bounding box center [328, 15] width 10 height 10
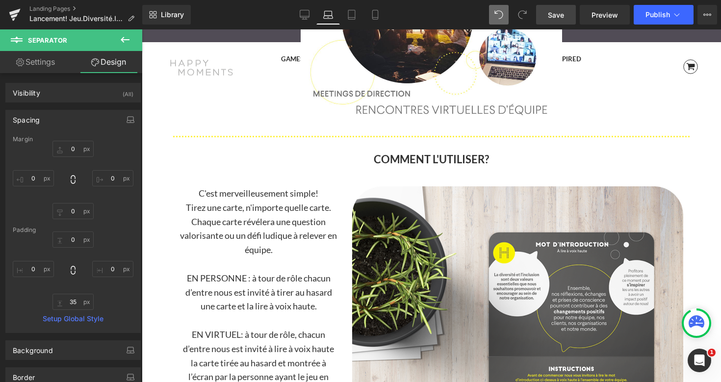
type input "0"
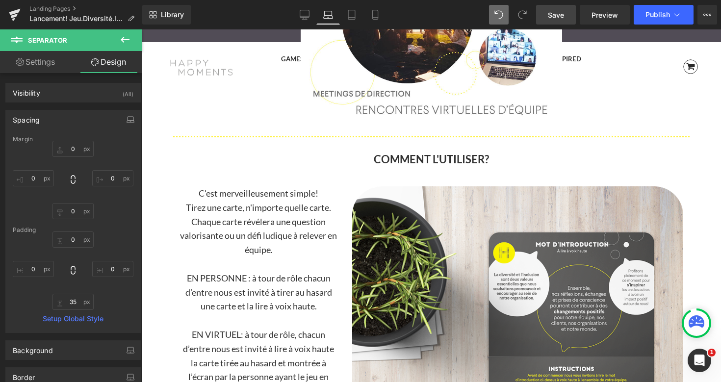
type input "0"
type input "31"
type input "0"
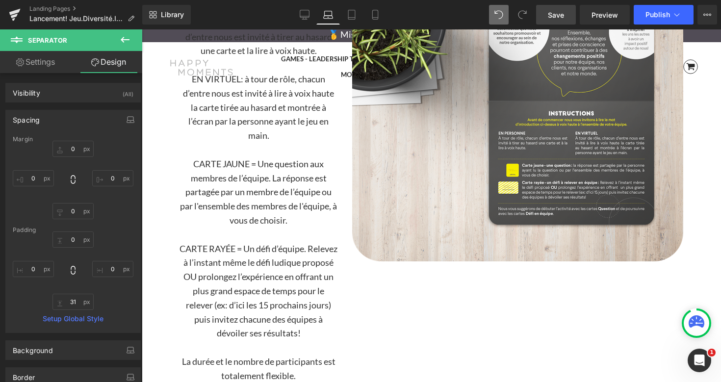
scroll to position [1635, 0]
click at [269, 116] on p "EN VIRTUEL: à tour de rôle, chacun d’entre nous est invité à lire à voix h…" at bounding box center [259, 107] width 158 height 71
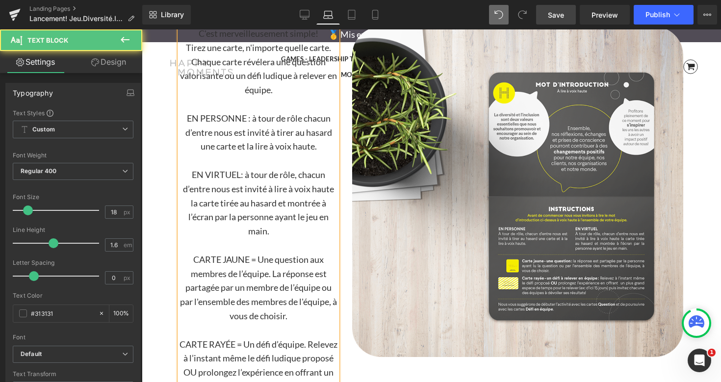
scroll to position [1475, 0]
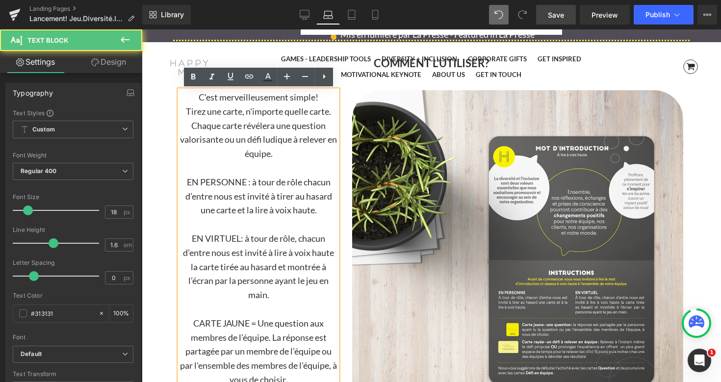
click at [267, 121] on span "Tirez une carte, n'importe quelle carte. Chaque carte révélera une question val…" at bounding box center [258, 132] width 157 height 53
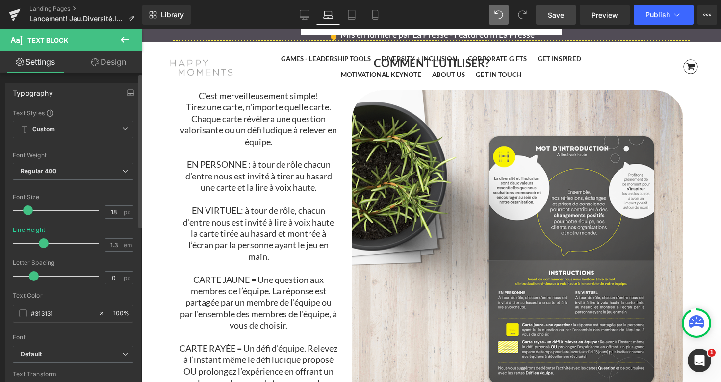
drag, startPoint x: 52, startPoint y: 243, endPoint x: 44, endPoint y: 244, distance: 7.9
click at [44, 244] on span at bounding box center [44, 243] width 10 height 10
click at [308, 16] on icon at bounding box center [304, 16] width 9 height 0
type input "1.6"
type input "100"
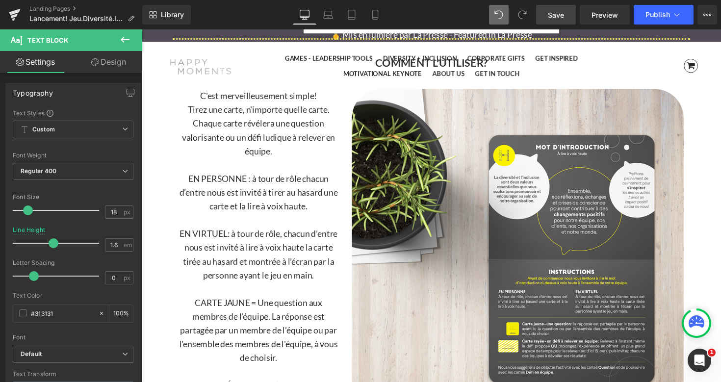
scroll to position [1528, 0]
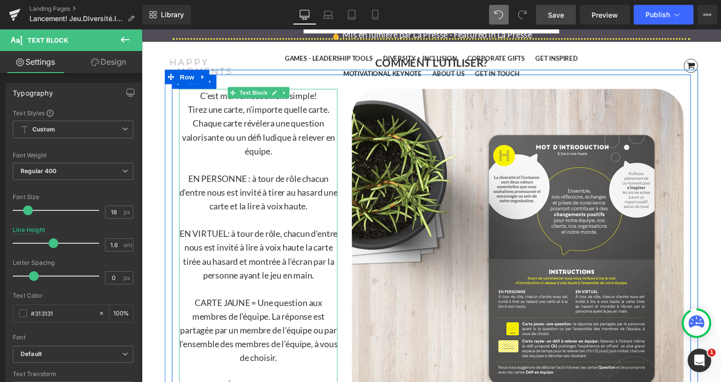
click at [262, 119] on p "Tirez une carte, n'importe quelle carte. Chaque carte révélera une question val…" at bounding box center [261, 132] width 162 height 56
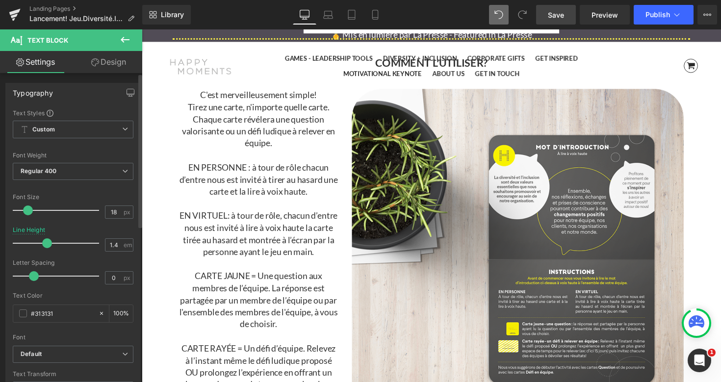
type input "1.3"
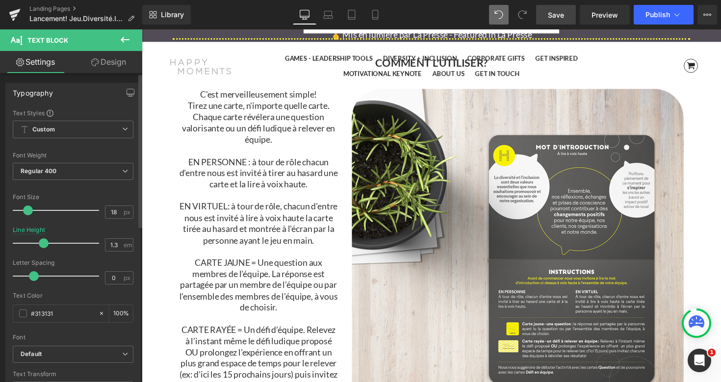
drag, startPoint x: 53, startPoint y: 242, endPoint x: 45, endPoint y: 243, distance: 8.4
click at [45, 243] on span at bounding box center [44, 243] width 10 height 10
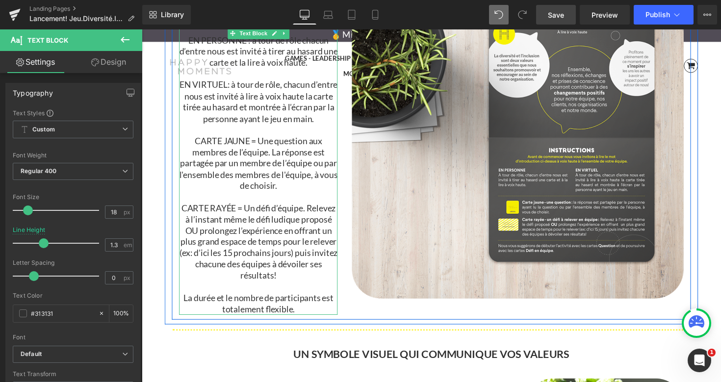
scroll to position [1655, 0]
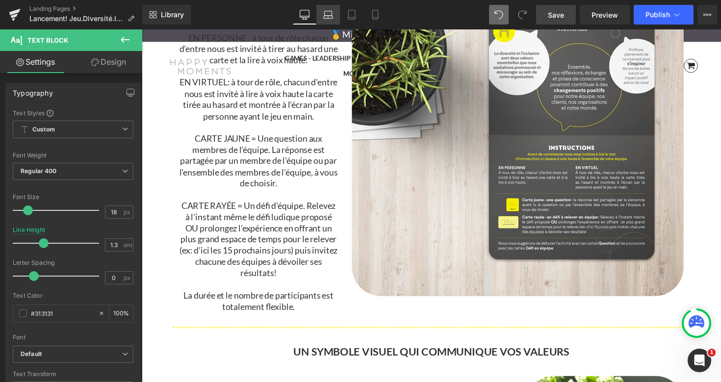
click at [331, 13] on icon at bounding box center [328, 15] width 10 height 10
type input "100"
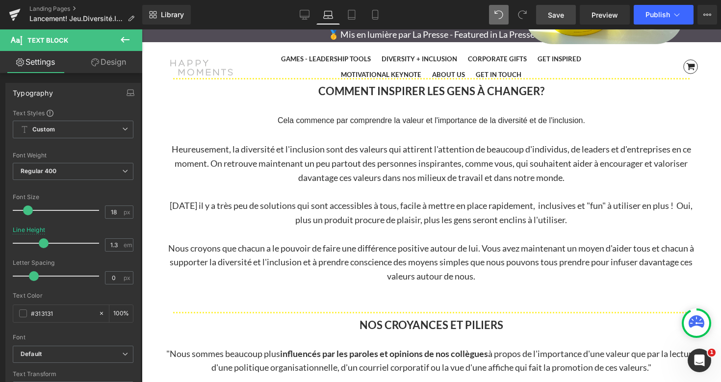
scroll to position [2104, 0]
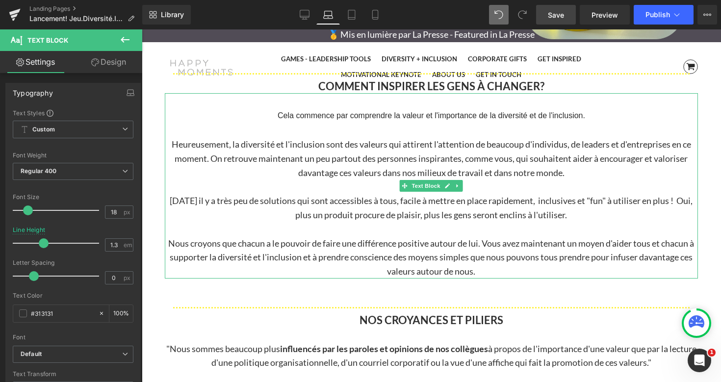
click at [346, 165] on p "Heureusement, la diversité et l'inclusion sont des valeurs qui attirent l'atten…" at bounding box center [431, 158] width 533 height 42
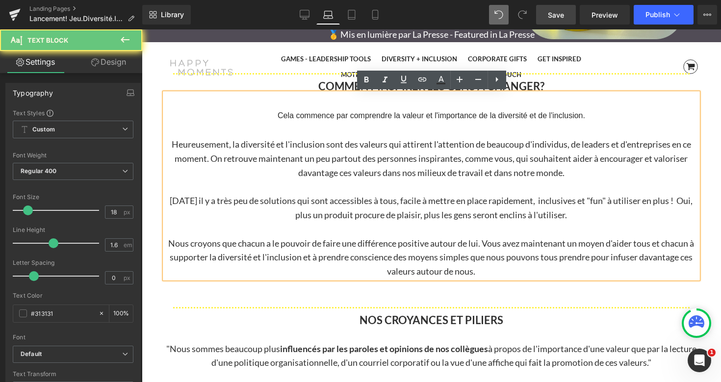
click at [347, 114] on span "Cela commence par comprendre la valeur et l'importance de la diversité et de l'…" at bounding box center [432, 115] width 308 height 8
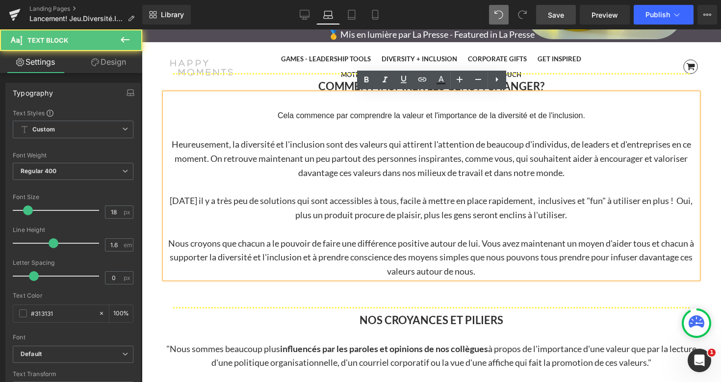
drag, startPoint x: 265, startPoint y: 115, endPoint x: 628, endPoint y: 118, distance: 362.6
click at [628, 118] on p "Cela commence par comprendre la valeur et l'importance de la diversité et de l'…" at bounding box center [431, 115] width 533 height 15
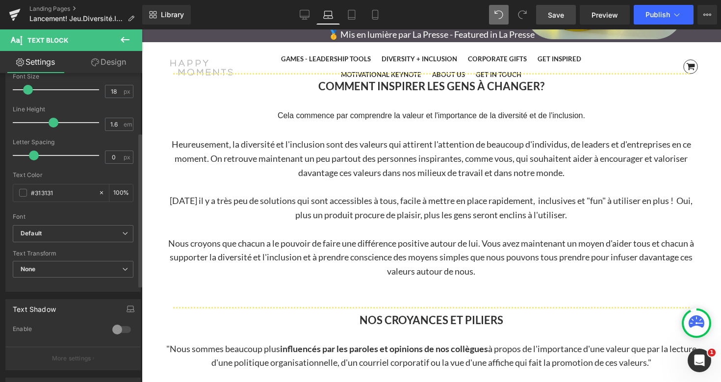
scroll to position [124, 0]
click at [122, 228] on icon at bounding box center [125, 231] width 6 height 6
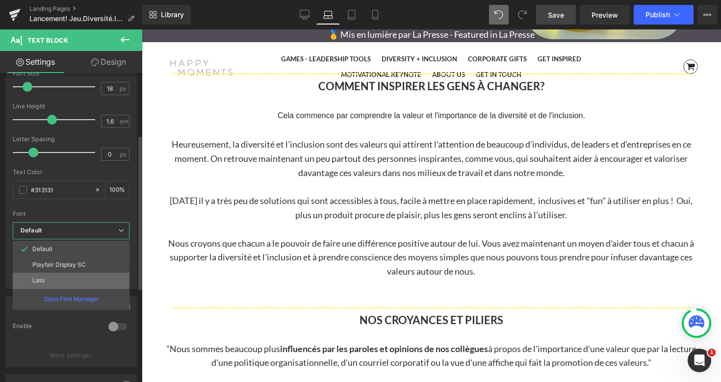
click at [64, 283] on li "Lato" at bounding box center [71, 281] width 117 height 16
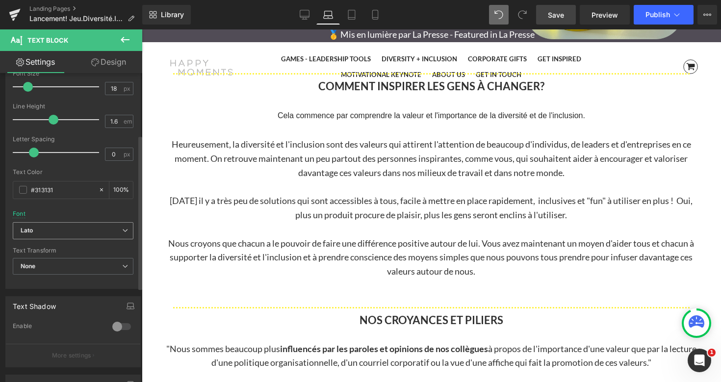
click at [117, 232] on b "Lato" at bounding box center [72, 231] width 102 height 8
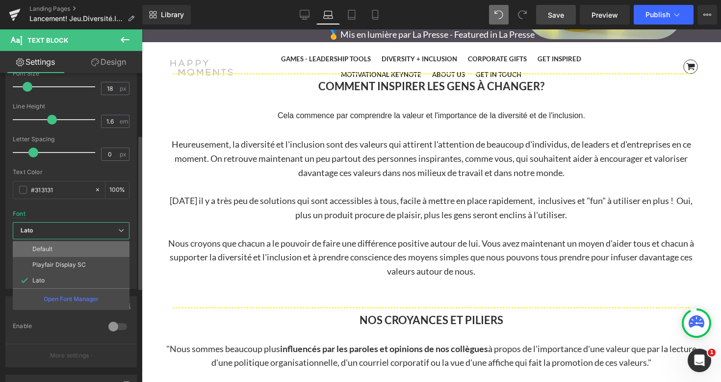
click at [85, 247] on li "Default" at bounding box center [71, 249] width 117 height 16
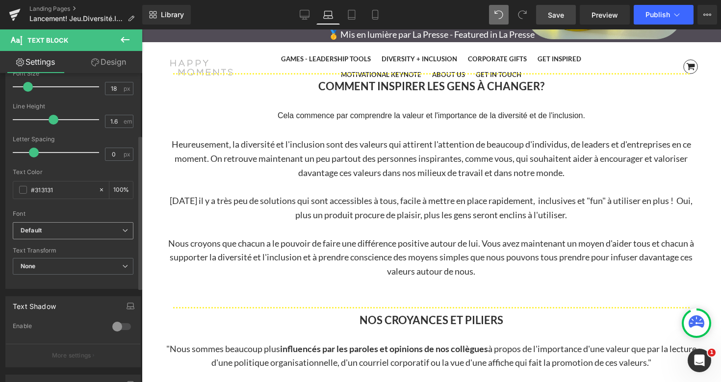
click at [122, 233] on icon at bounding box center [125, 231] width 6 height 6
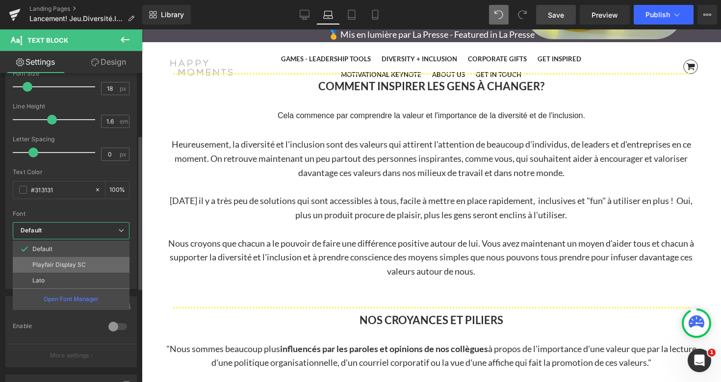
click at [92, 267] on li "Playfair Display SC" at bounding box center [71, 265] width 117 height 16
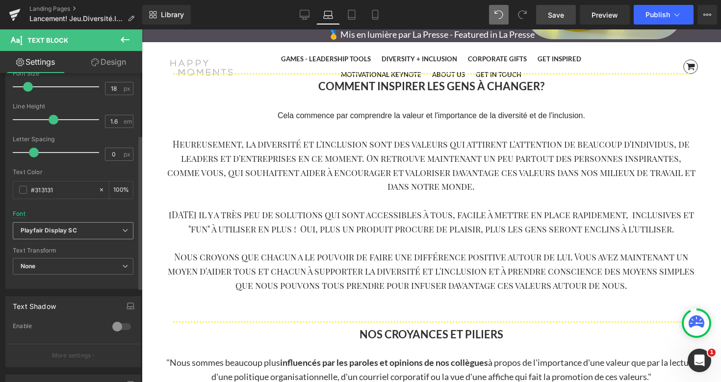
click at [122, 231] on icon at bounding box center [125, 231] width 6 height 6
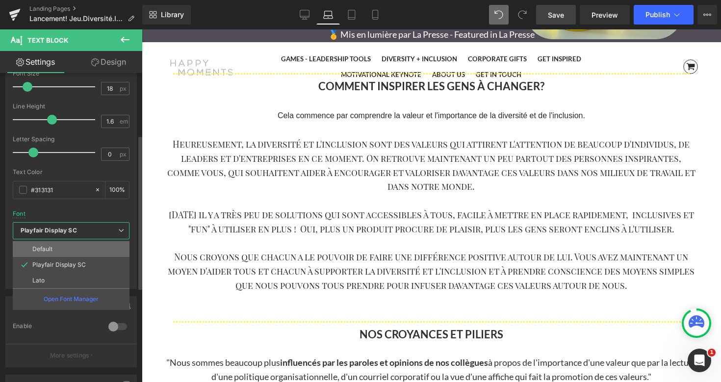
click at [104, 250] on li "Default" at bounding box center [71, 249] width 117 height 16
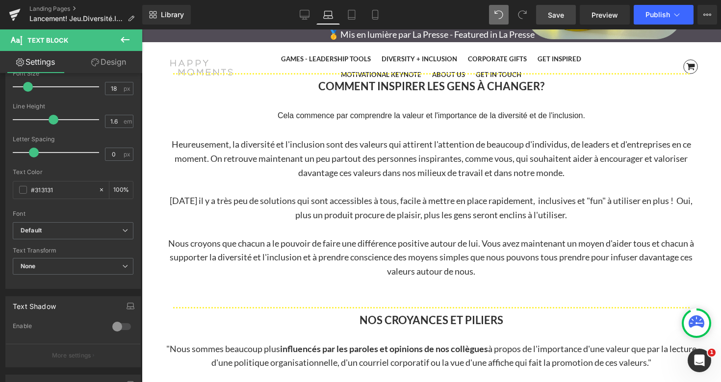
click at [372, 177] on p "Heureusement, la diversité et l'inclusion sont des valeurs qui attirent l'atten…" at bounding box center [431, 158] width 533 height 42
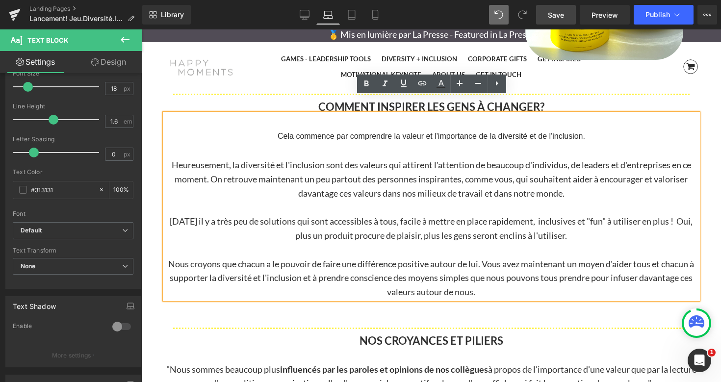
scroll to position [2071, 0]
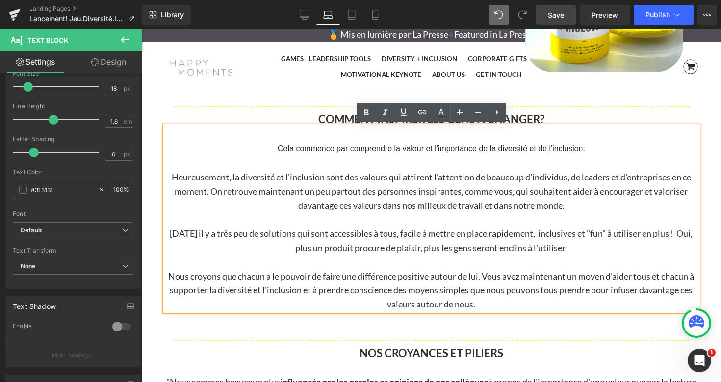
click at [331, 185] on p "Heureusement, la diversité et l'inclusion sont des valeurs qui attirent l'atten…" at bounding box center [431, 191] width 533 height 42
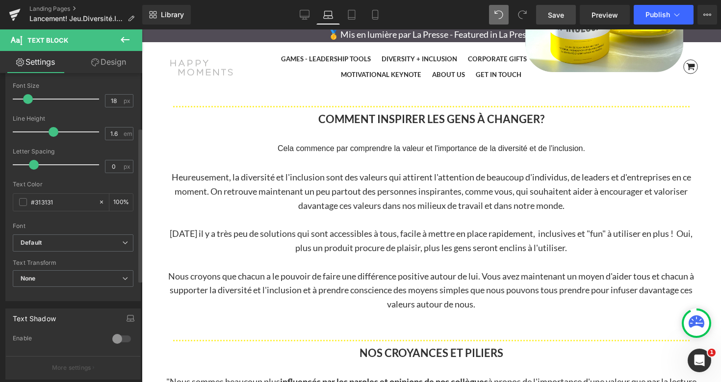
scroll to position [109, 0]
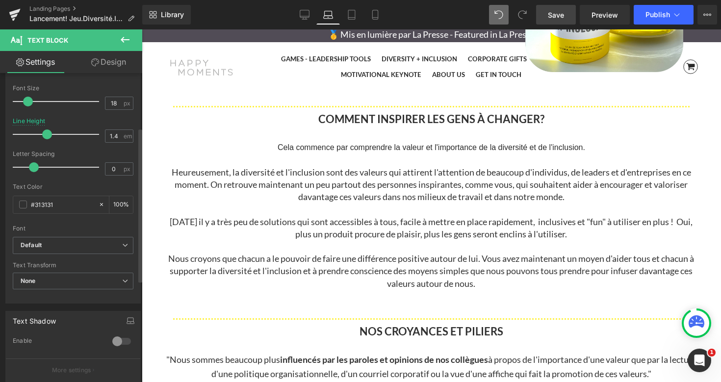
type input "1.3"
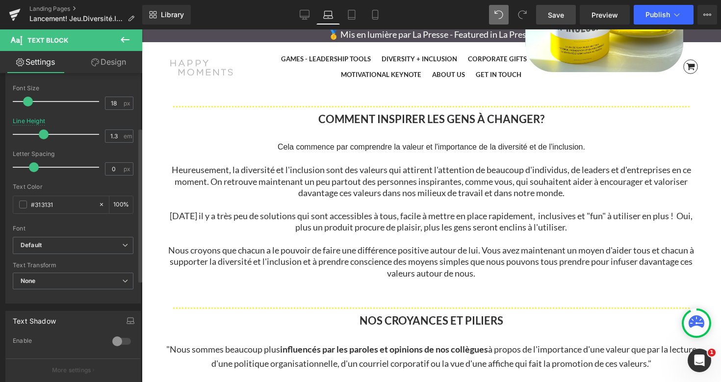
drag, startPoint x: 50, startPoint y: 134, endPoint x: 42, endPoint y: 134, distance: 7.8
click at [42, 134] on span at bounding box center [44, 135] width 10 height 10
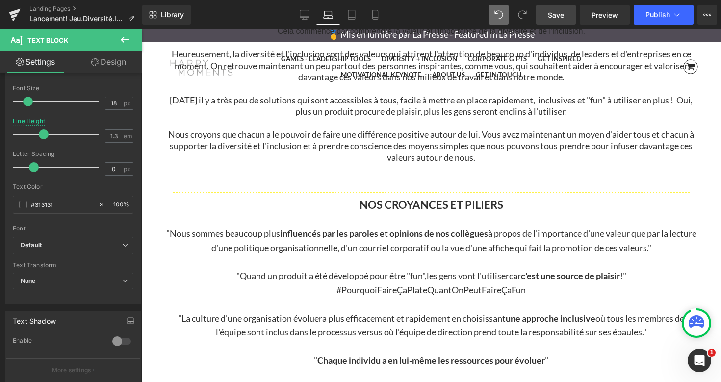
scroll to position [2194, 0]
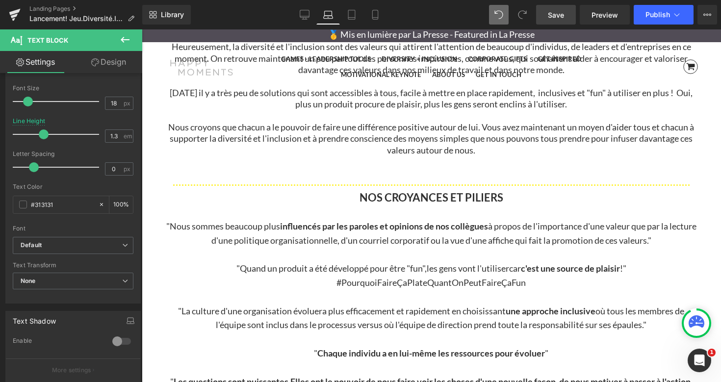
click at [272, 229] on p ""Nous sommes beaucoup plus influencés par les paroles et opinions de nos collèg…" at bounding box center [431, 233] width 533 height 28
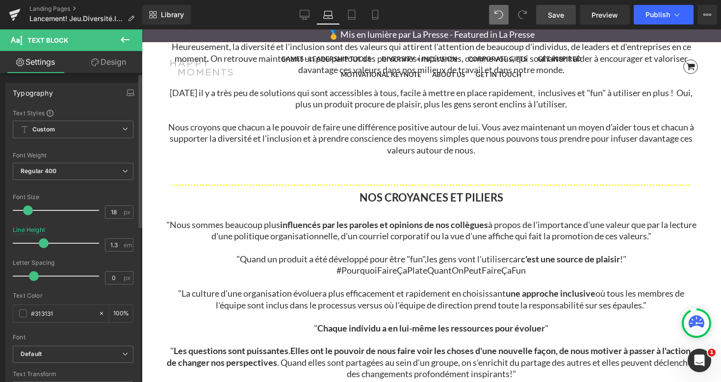
drag, startPoint x: 52, startPoint y: 242, endPoint x: 43, endPoint y: 243, distance: 9.4
click at [43, 243] on span at bounding box center [44, 243] width 10 height 10
click at [305, 20] on link "Desktop" at bounding box center [305, 15] width 24 height 20
type input "1.6"
type input "100"
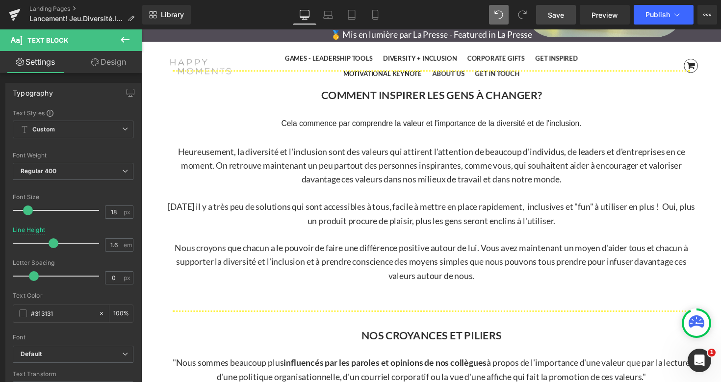
scroll to position [2163, 0]
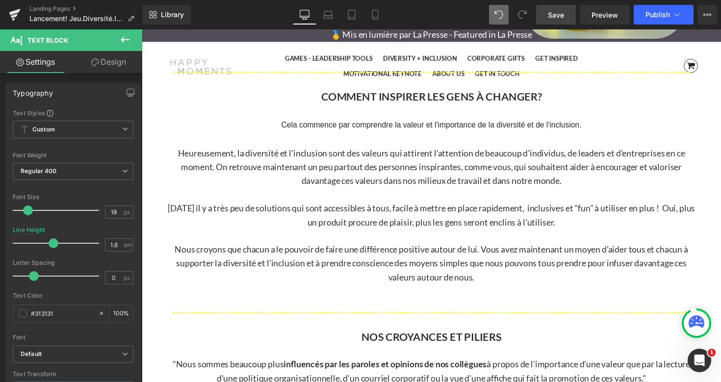
click at [290, 167] on p "Heureusement, la diversité et l'inclusion sont des valeurs qui attirent l'atten…" at bounding box center [438, 170] width 546 height 42
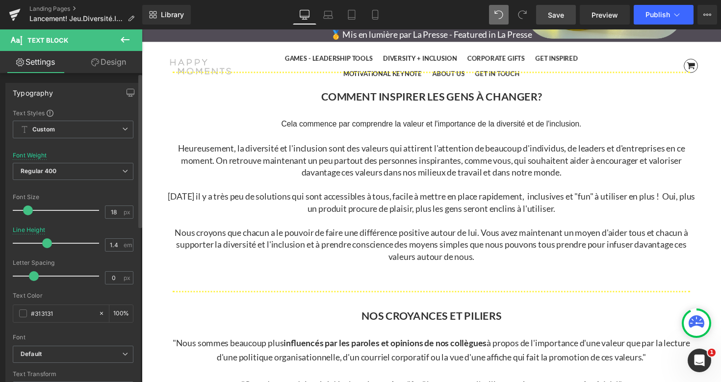
type input "1.3"
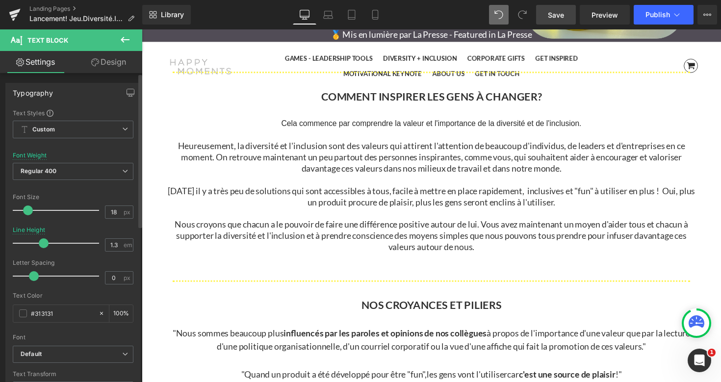
drag, startPoint x: 52, startPoint y: 242, endPoint x: 43, endPoint y: 243, distance: 8.4
click at [43, 243] on span at bounding box center [44, 243] width 10 height 10
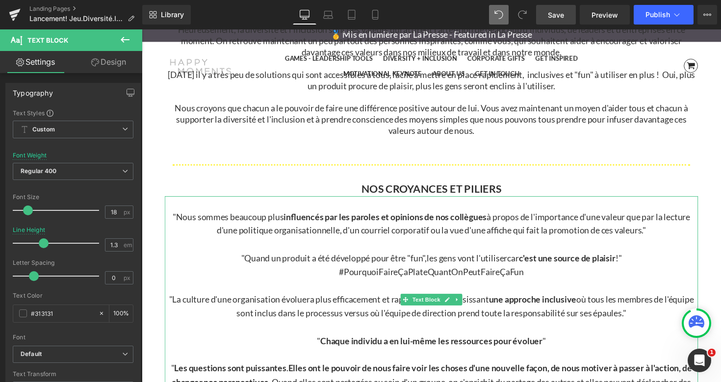
scroll to position [2320, 0]
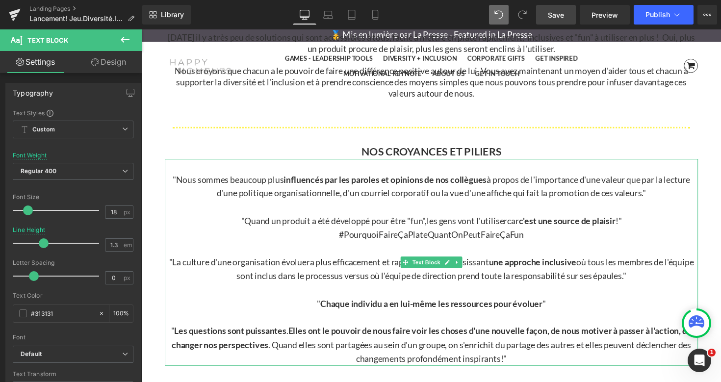
click at [329, 245] on p ""Quand un produit a été développé pour être "fun", les gens vont l'utiliser car…" at bounding box center [438, 233] width 546 height 28
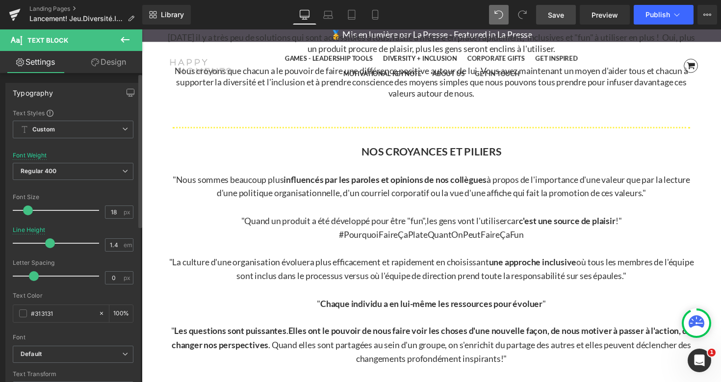
type input "1.3"
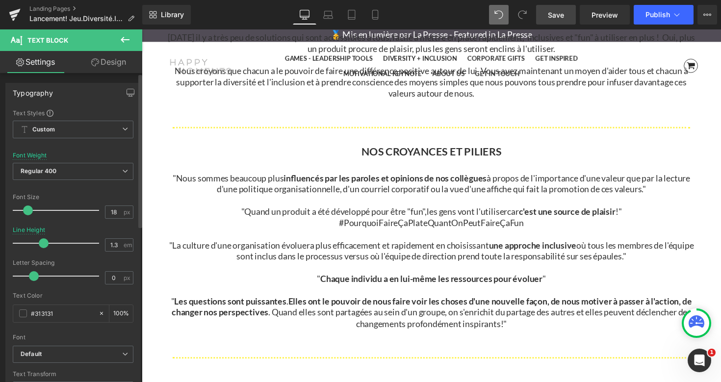
drag, startPoint x: 51, startPoint y: 245, endPoint x: 42, endPoint y: 245, distance: 9.3
click at [42, 245] on span at bounding box center [44, 243] width 10 height 10
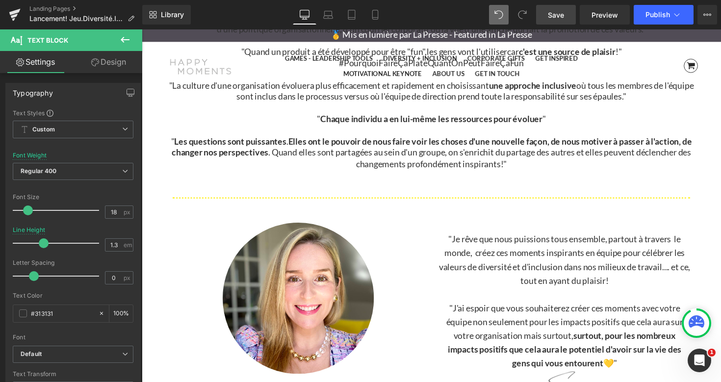
scroll to position [2485, 0]
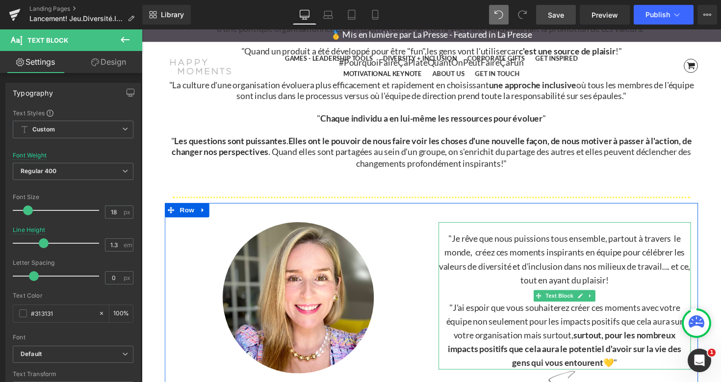
click at [518, 249] on span ""Je rêve que nous puissions tous ensemble, partout à travers le monde, créez ce…" at bounding box center [575, 264] width 258 height 53
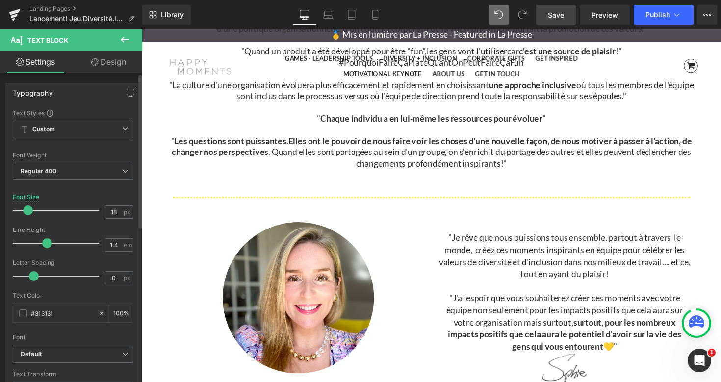
type input "1.5"
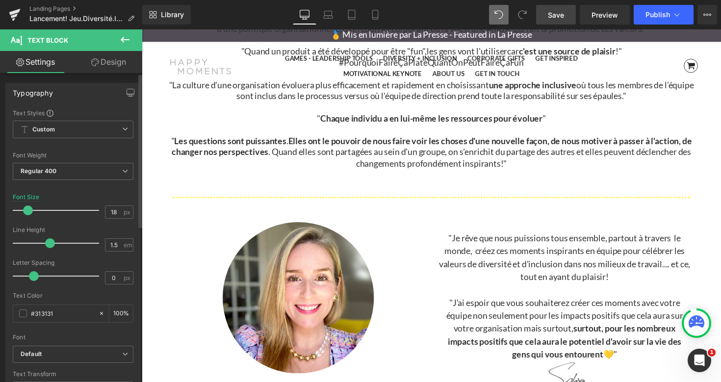
click at [51, 242] on span at bounding box center [50, 243] width 10 height 10
click at [325, 22] on link "Laptop" at bounding box center [328, 15] width 24 height 20
type input "100"
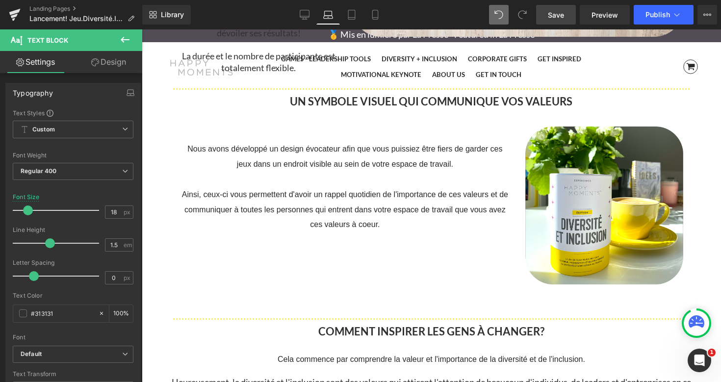
scroll to position [1844, 0]
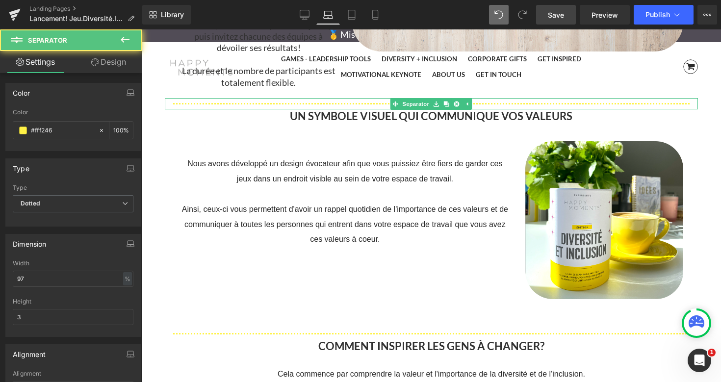
click at [350, 105] on hr at bounding box center [431, 106] width 517 height 6
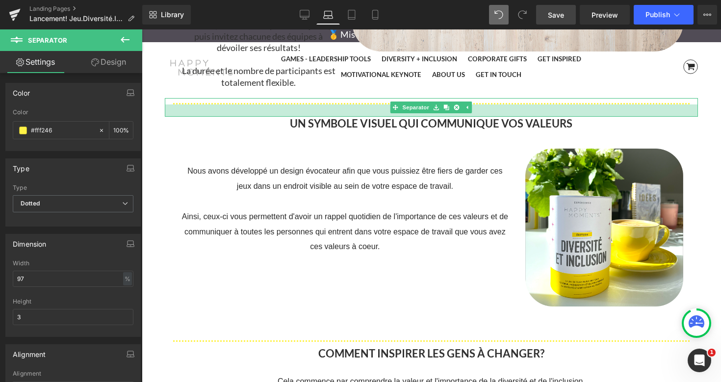
drag, startPoint x: 350, startPoint y: 108, endPoint x: 349, endPoint y: 115, distance: 7.4
click at [349, 115] on div at bounding box center [431, 110] width 533 height 12
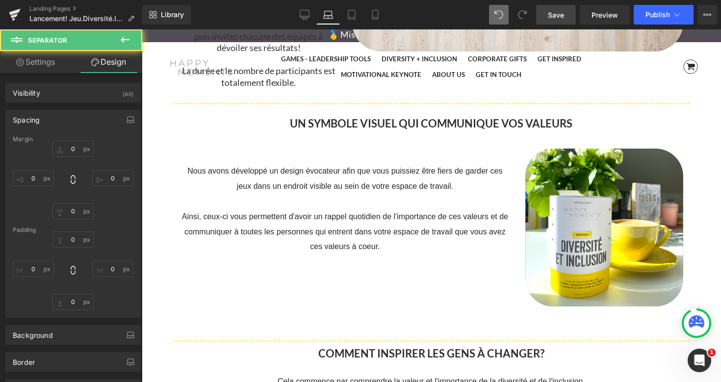
type input "0"
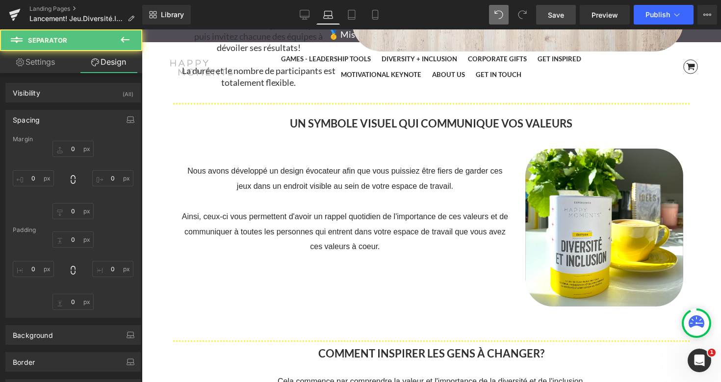
type input "0"
type input "25"
type input "0"
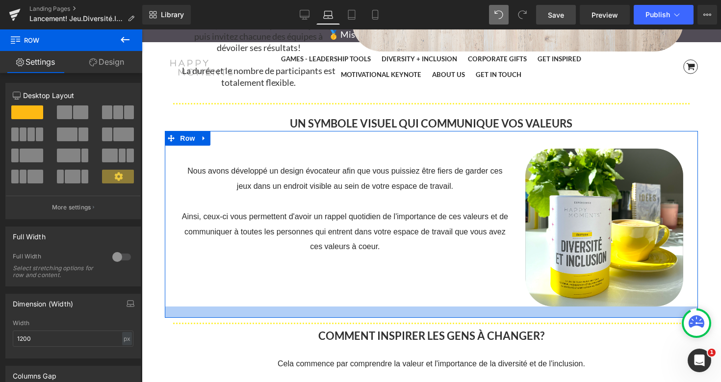
drag, startPoint x: 336, startPoint y: 333, endPoint x: 338, endPoint y: 315, distance: 17.7
click at [338, 315] on div at bounding box center [431, 312] width 533 height 11
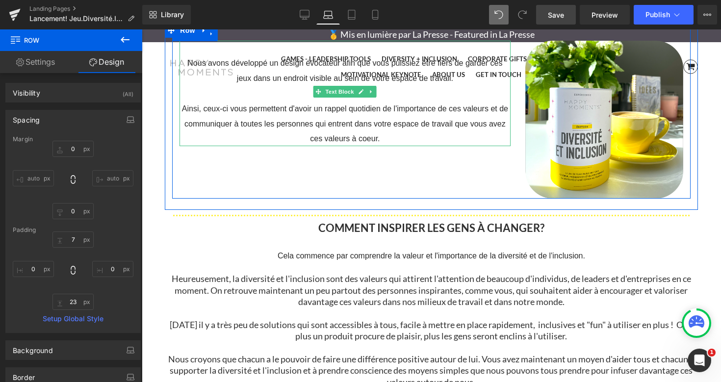
scroll to position [1956, 0]
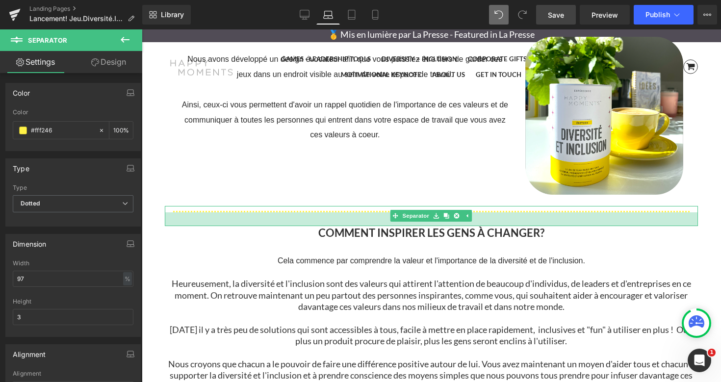
drag, startPoint x: 318, startPoint y: 215, endPoint x: 317, endPoint y: 224, distance: 8.8
click at [317, 224] on div at bounding box center [431, 219] width 533 height 14
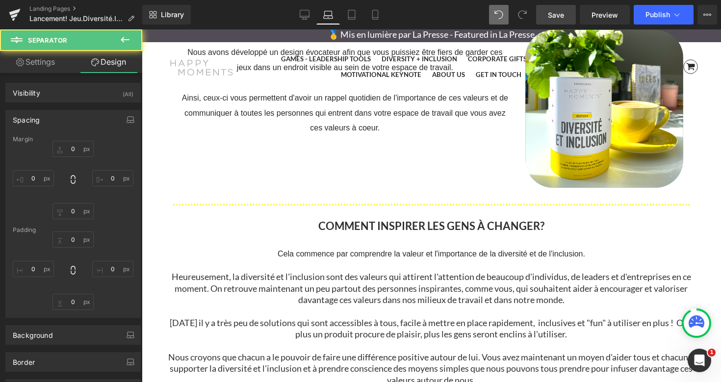
type input "0"
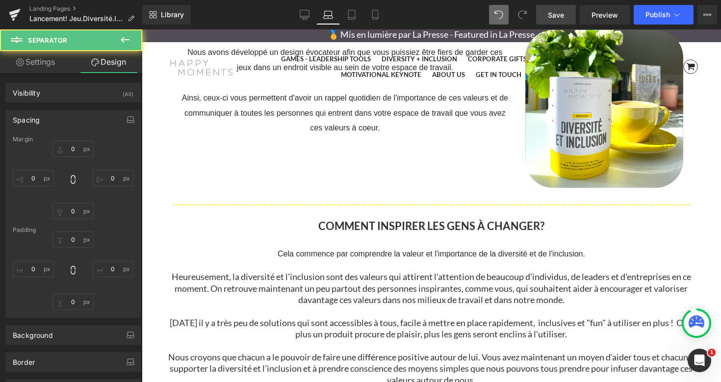
type input "0"
type input "28"
type input "0"
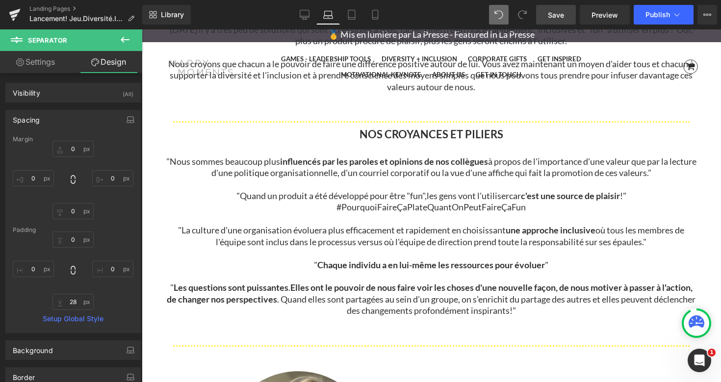
scroll to position [2258, 0]
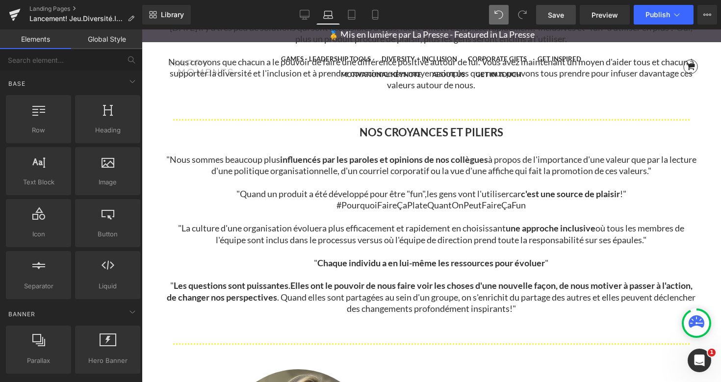
click at [479, 84] on p "Nous croyons que chacun a le pouvoir de faire une différence positive autour de…" at bounding box center [431, 73] width 533 height 34
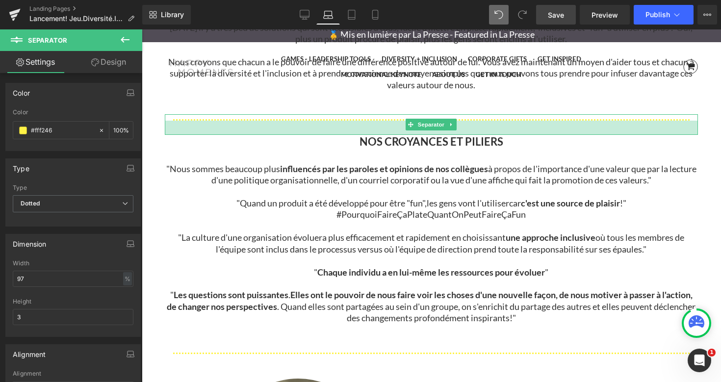
drag, startPoint x: 485, startPoint y: 124, endPoint x: 546, endPoint y: 133, distance: 62.0
click at [484, 133] on div at bounding box center [431, 128] width 533 height 14
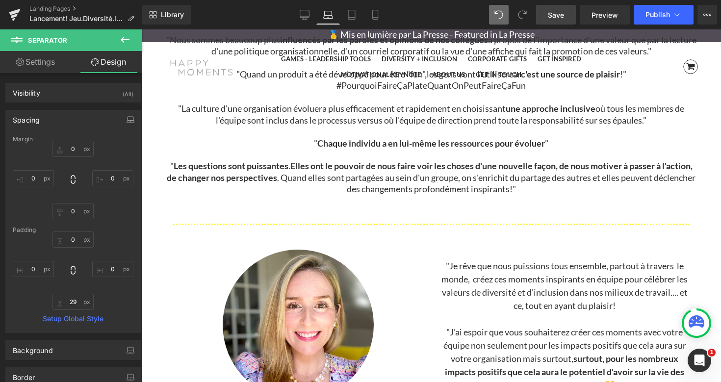
scroll to position [2388, 0]
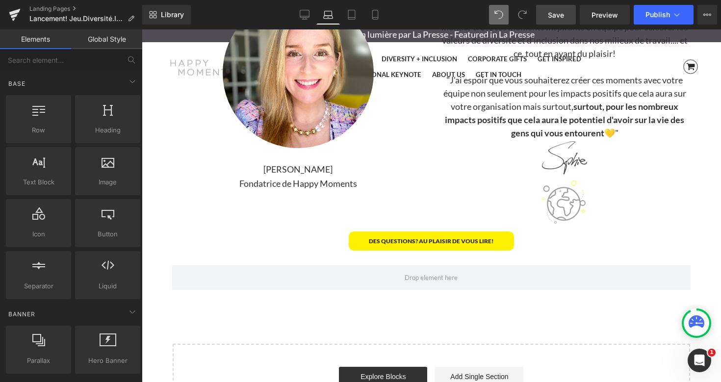
scroll to position [2640, 0]
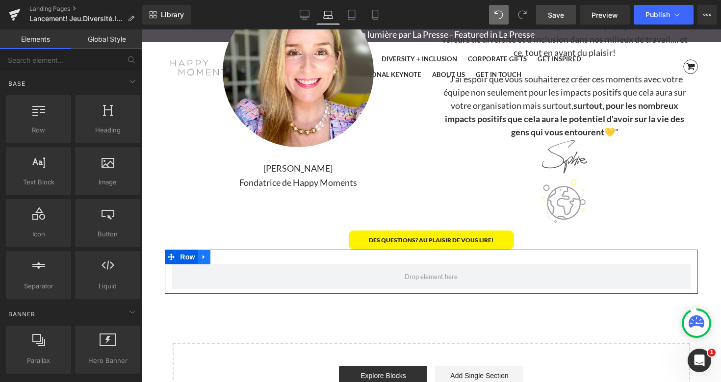
click at [204, 258] on icon at bounding box center [204, 256] width 7 height 7
click at [229, 257] on icon at bounding box center [229, 256] width 7 height 7
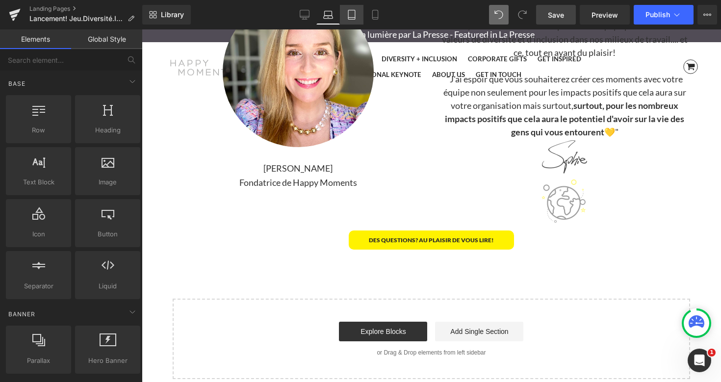
click at [352, 15] on icon at bounding box center [352, 15] width 10 height 10
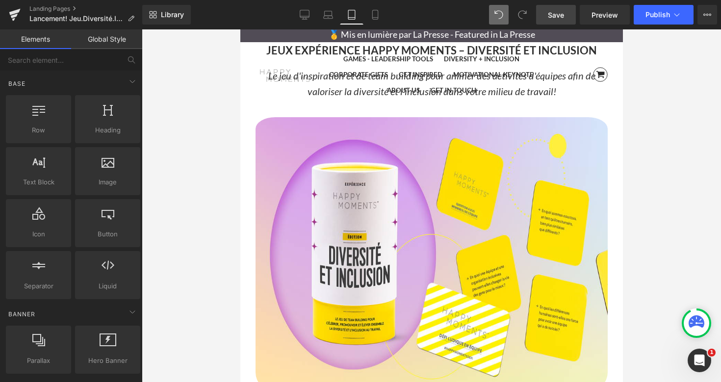
scroll to position [95, 0]
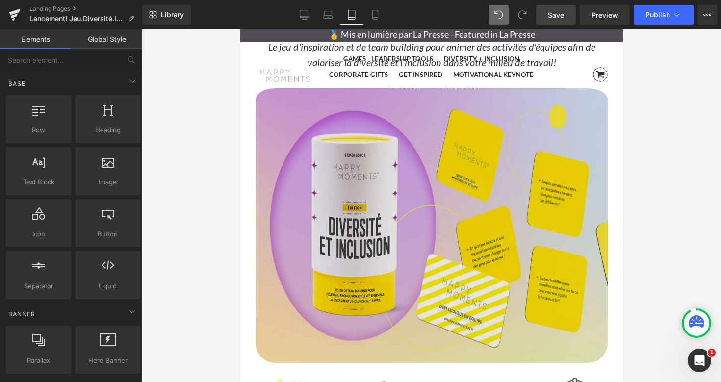
click at [347, 136] on img at bounding box center [431, 221] width 352 height 283
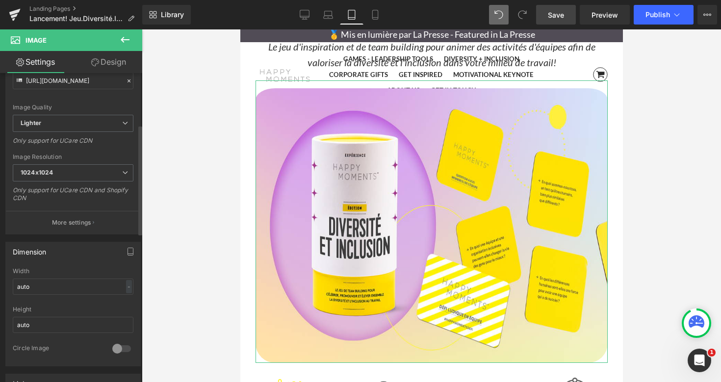
scroll to position [148, 0]
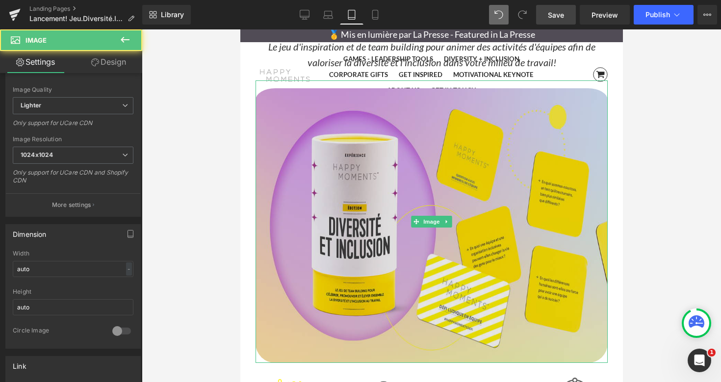
click at [311, 206] on img at bounding box center [431, 221] width 352 height 283
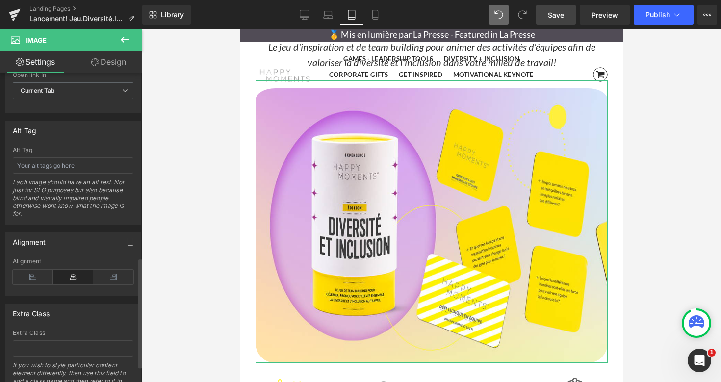
scroll to position [562, 0]
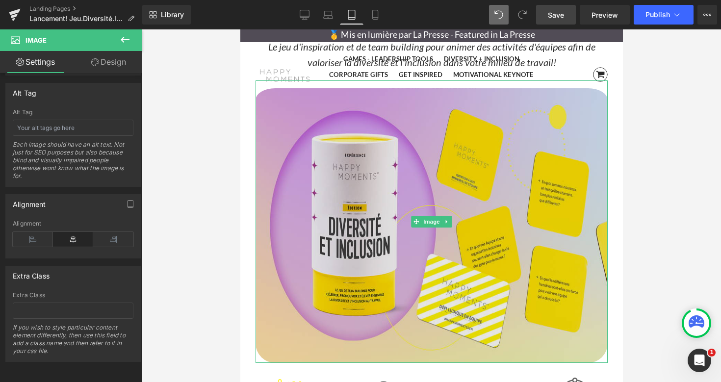
click at [446, 179] on img at bounding box center [431, 221] width 352 height 283
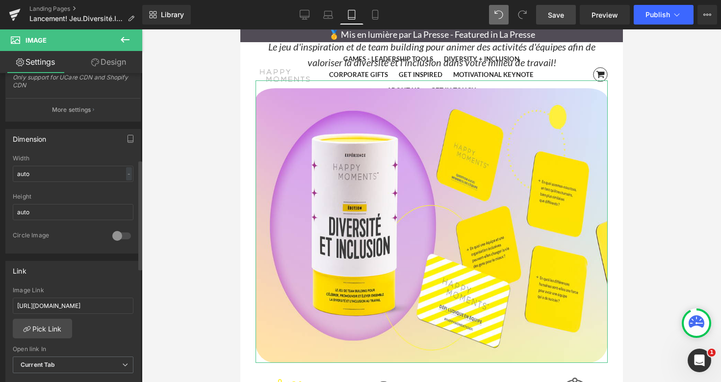
scroll to position [242, 0]
click at [52, 215] on input "auto" at bounding box center [73, 213] width 121 height 16
type input "a"
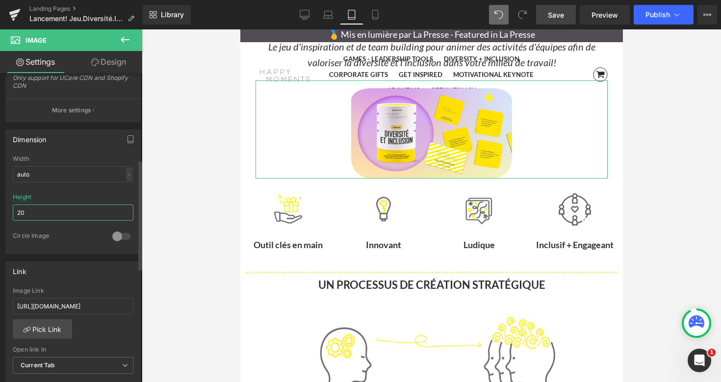
type input "2"
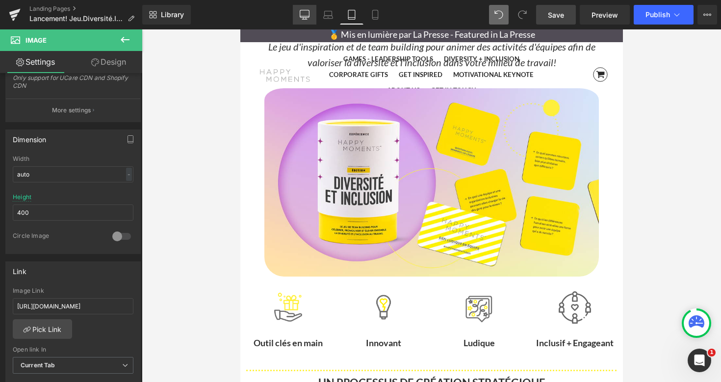
click at [308, 16] on icon at bounding box center [305, 15] width 10 height 10
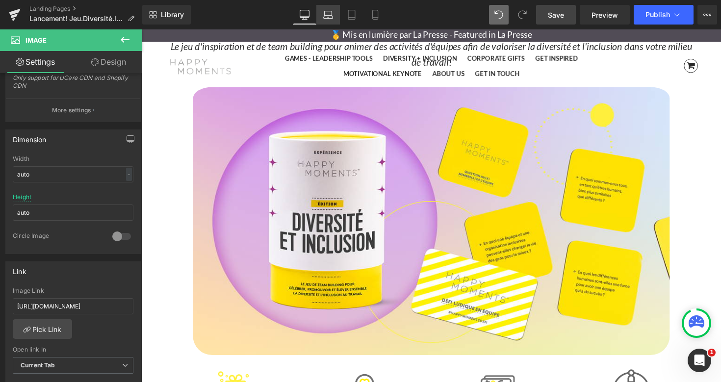
click at [328, 16] on icon at bounding box center [328, 17] width 9 height 3
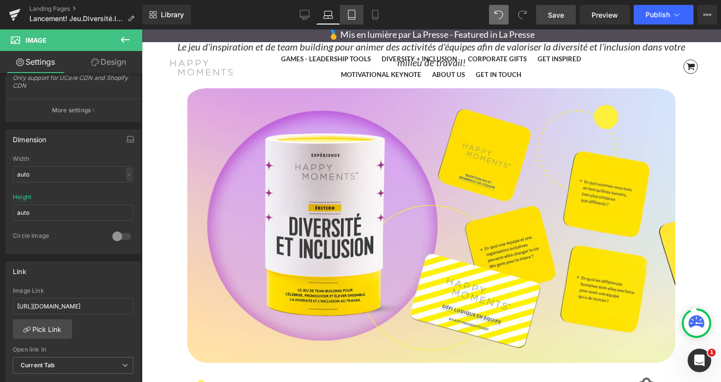
click at [347, 14] on link "Tablet" at bounding box center [352, 15] width 24 height 20
type input "400"
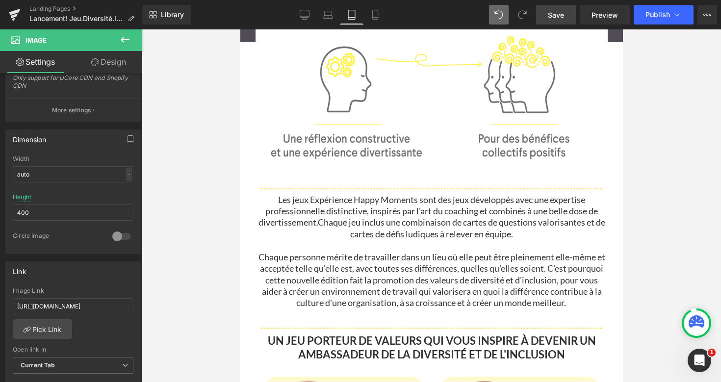
scroll to position [481, 0]
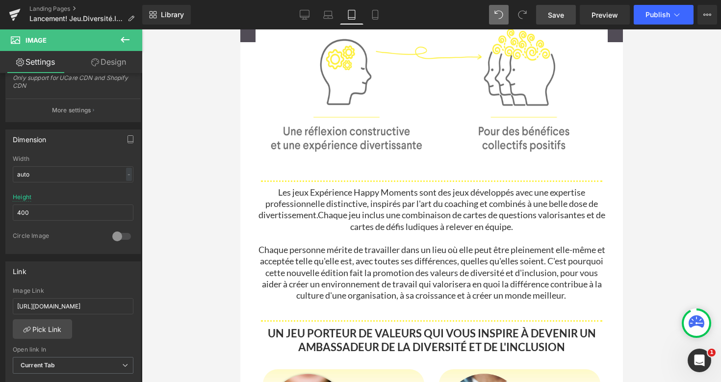
click at [377, 213] on span "Chaque jeu inclus une combinaison de cartes de questions valorisantes et de car…" at bounding box center [460, 220] width 287 height 22
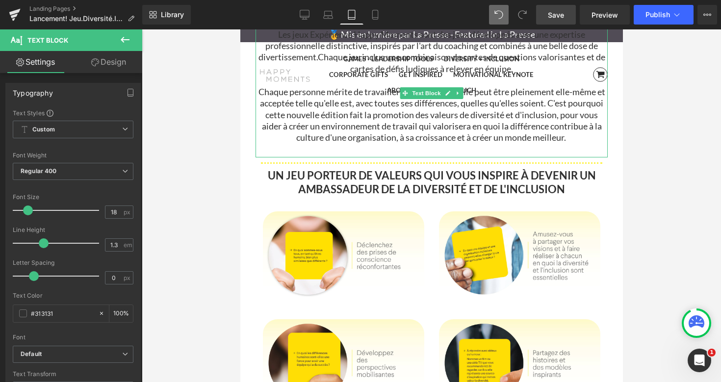
scroll to position [646, 0]
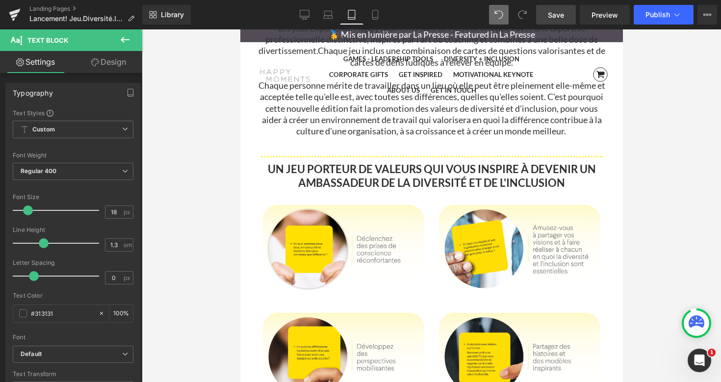
click at [347, 186] on strong "UN JEU PORTEUR DE VALEURS QUI VOUS INSPIRE À DEVENIR UN AMBASSADEUR DE LA DIVER…" at bounding box center [431, 175] width 328 height 27
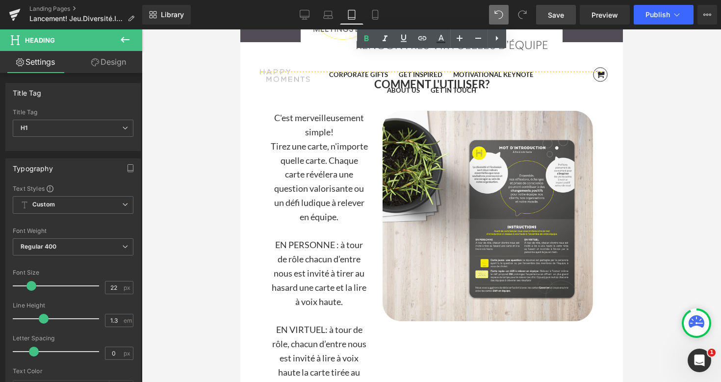
scroll to position [1265, 0]
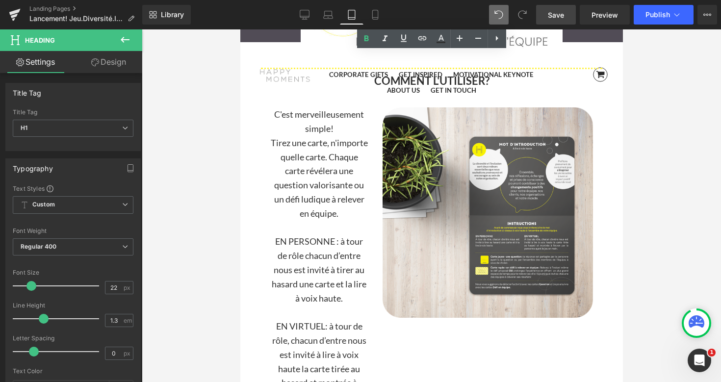
click at [325, 185] on span "Tirez une carte, n'importe quelle carte. Chaque carte révélera une question val…" at bounding box center [318, 177] width 97 height 81
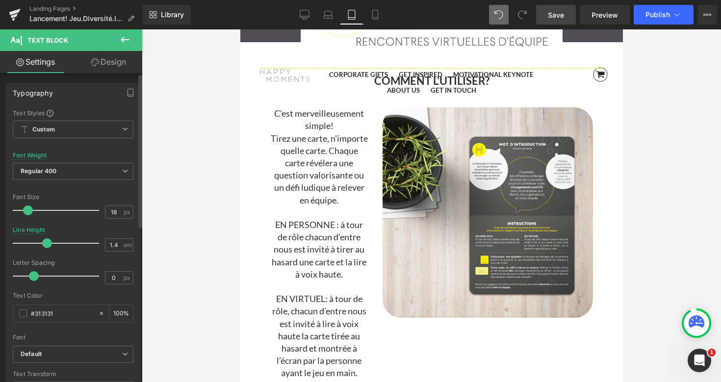
type input "1.3"
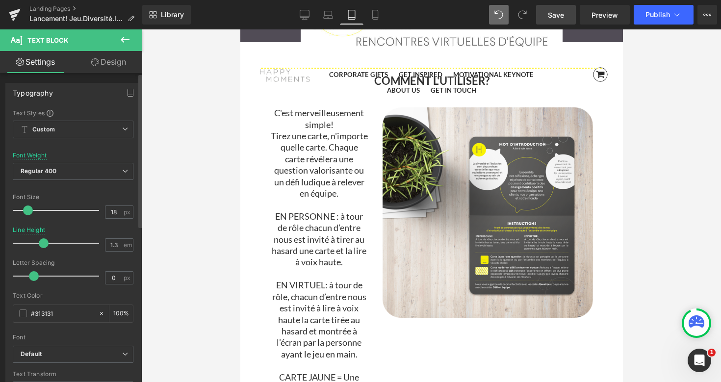
drag, startPoint x: 50, startPoint y: 243, endPoint x: 40, endPoint y: 244, distance: 9.8
click at [40, 244] on span at bounding box center [44, 243] width 10 height 10
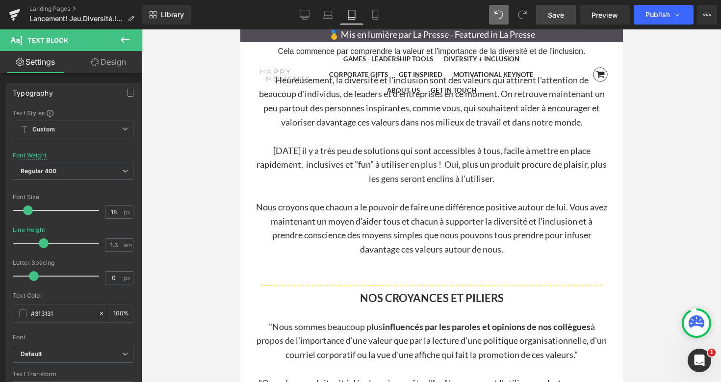
scroll to position [2140, 0]
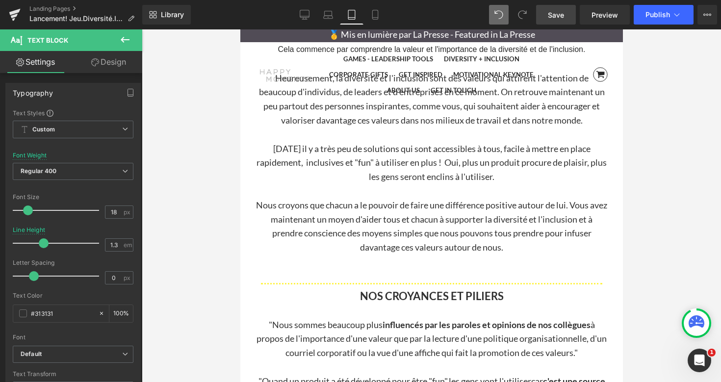
click at [318, 168] on p "Aujourd'hui il y a très peu de solutions qui sont accessibles à tous, facile à …" at bounding box center [431, 163] width 352 height 42
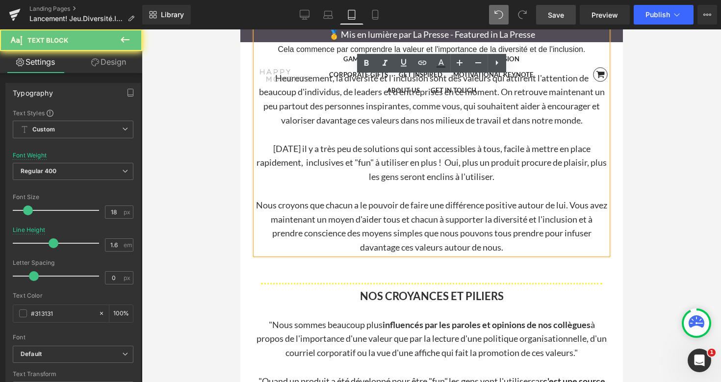
click at [318, 149] on p "Aujourd'hui il y a très peu de solutions qui sont accessibles à tous, facile à …" at bounding box center [431, 163] width 352 height 42
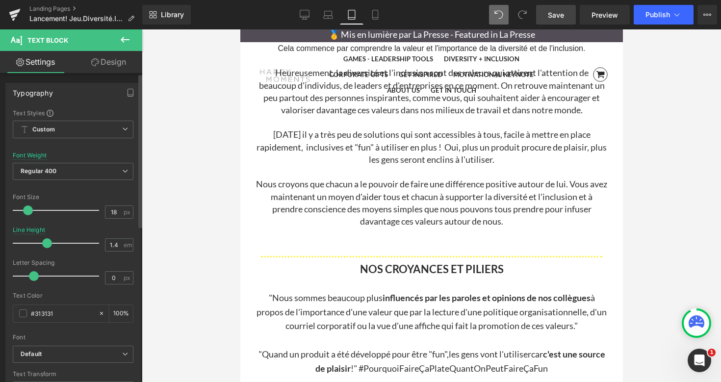
type input "1.3"
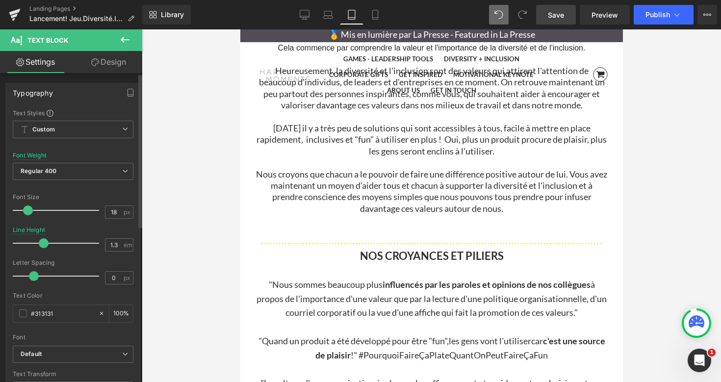
drag, startPoint x: 52, startPoint y: 244, endPoint x: 43, endPoint y: 244, distance: 8.8
click at [43, 244] on span at bounding box center [44, 243] width 10 height 10
click at [303, 292] on p ""Nous sommes beaucoup plus influencés par les paroles et opinions de nos collèg…" at bounding box center [431, 299] width 352 height 42
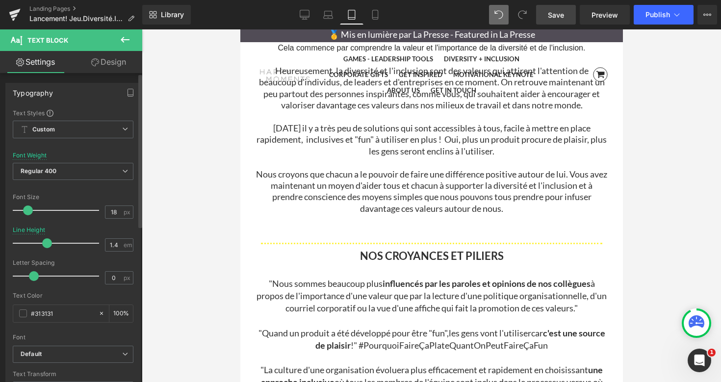
type input "1.3"
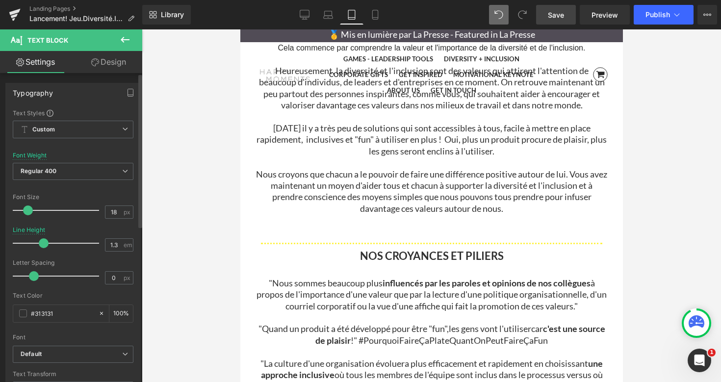
drag, startPoint x: 50, startPoint y: 242, endPoint x: 42, endPoint y: 242, distance: 8.3
click at [42, 242] on span at bounding box center [44, 243] width 10 height 10
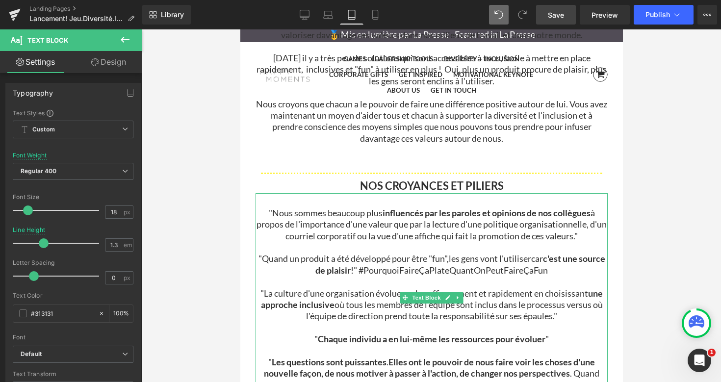
scroll to position [2208, 0]
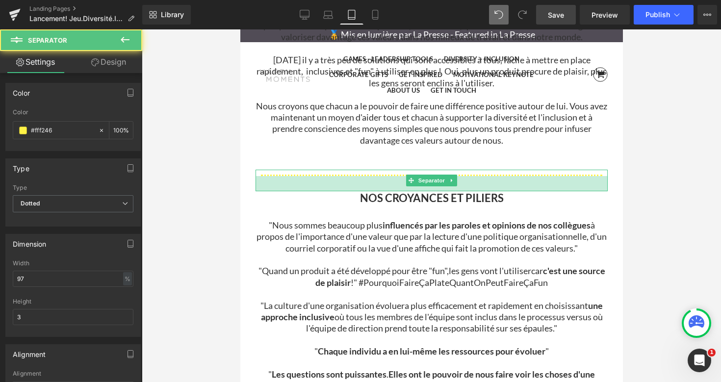
drag, startPoint x: 369, startPoint y: 175, endPoint x: 369, endPoint y: 185, distance: 10.3
click at [369, 185] on div "31px" at bounding box center [431, 183] width 352 height 15
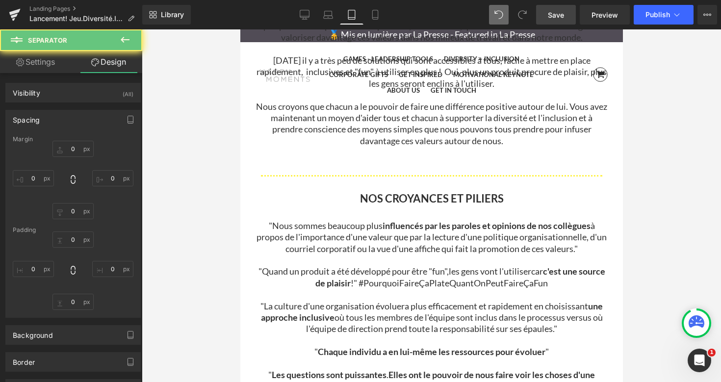
type input "0"
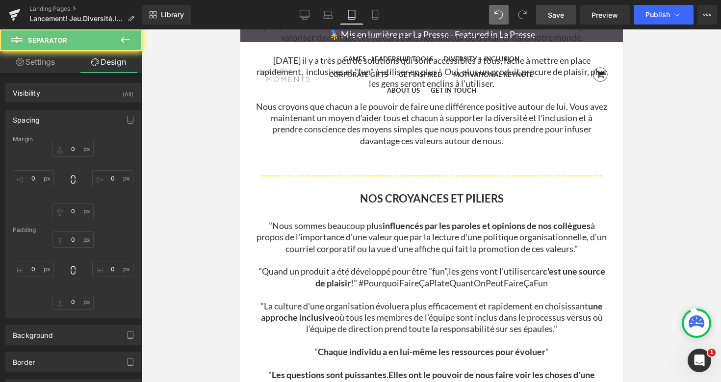
type input "0"
type input "31"
type input "0"
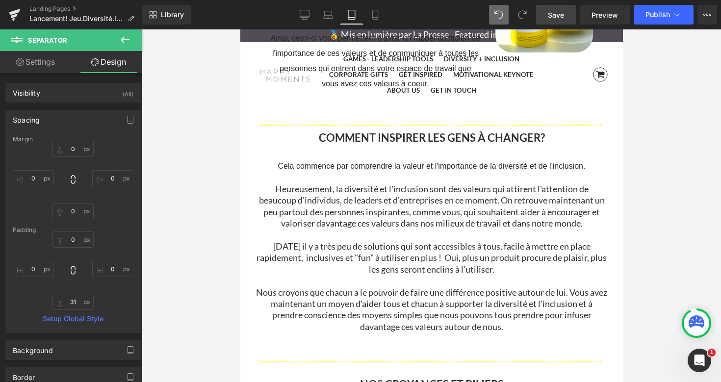
scroll to position [2018, 0]
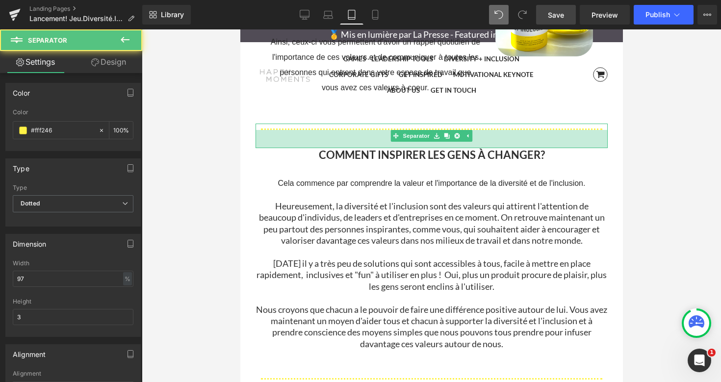
drag, startPoint x: 359, startPoint y: 129, endPoint x: 358, endPoint y: 143, distance: 13.8
click at [358, 143] on div "37px" at bounding box center [431, 139] width 352 height 18
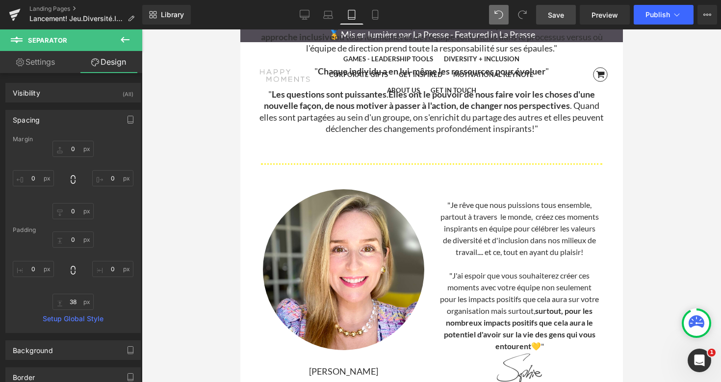
scroll to position [2509, 0]
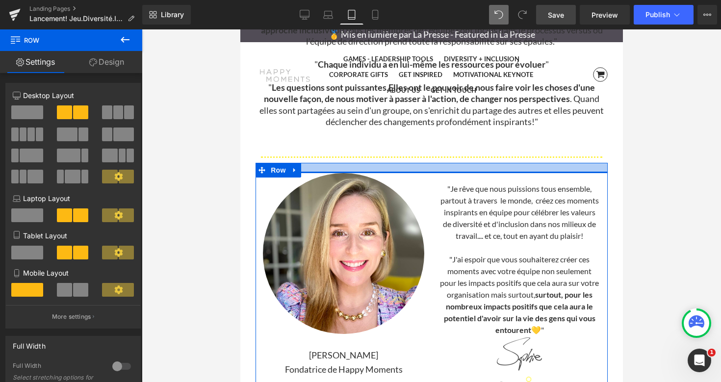
drag, startPoint x: 393, startPoint y: 162, endPoint x: 394, endPoint y: 153, distance: 9.4
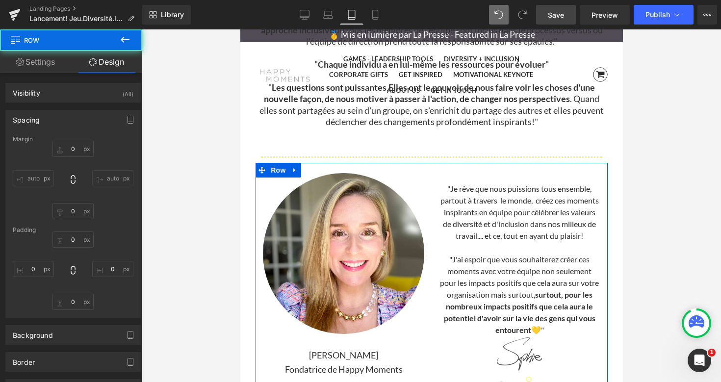
type input "0"
type input "21"
type input "0"
type input "10"
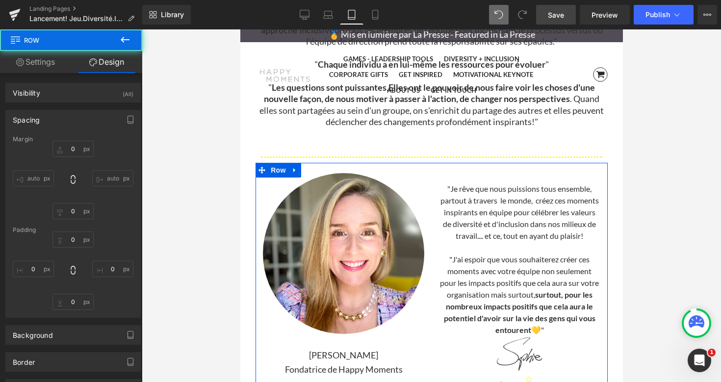
type input "0"
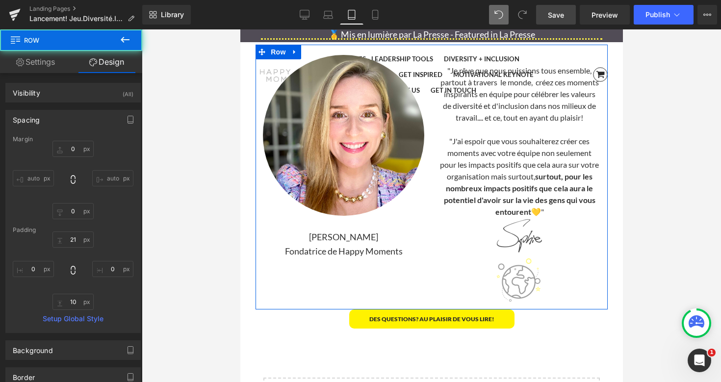
scroll to position [2629, 0]
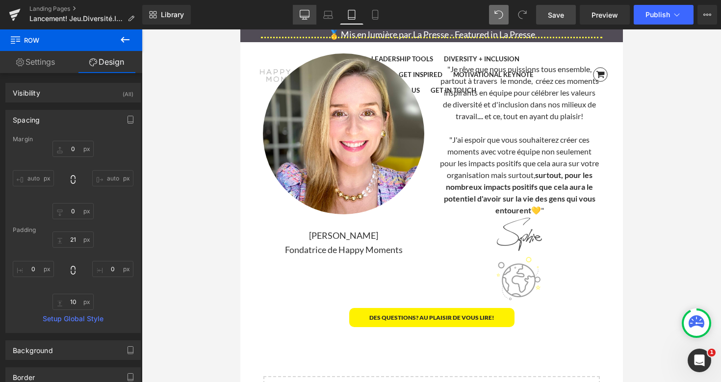
click at [307, 15] on icon at bounding box center [305, 15] width 10 height 10
type input "0"
type input "40"
type input "0"
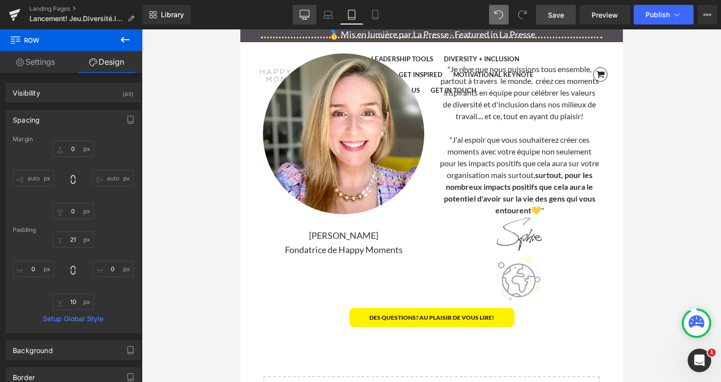
type input "10"
type input "0"
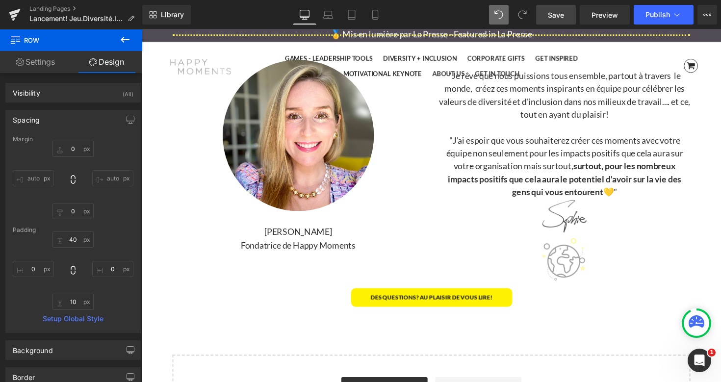
scroll to position [2654, 0]
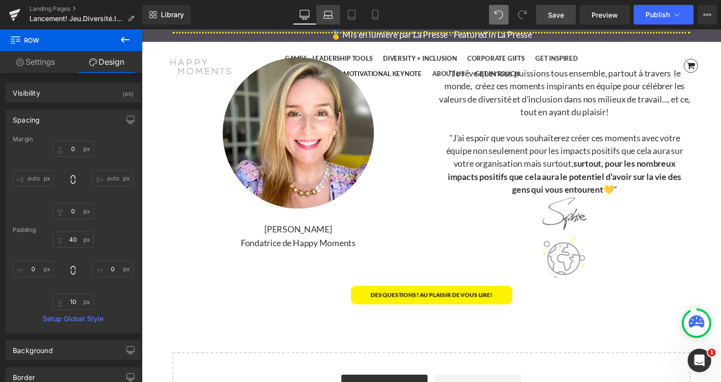
click at [329, 15] on icon at bounding box center [328, 15] width 10 height 10
type input "0"
type input "40"
type input "0"
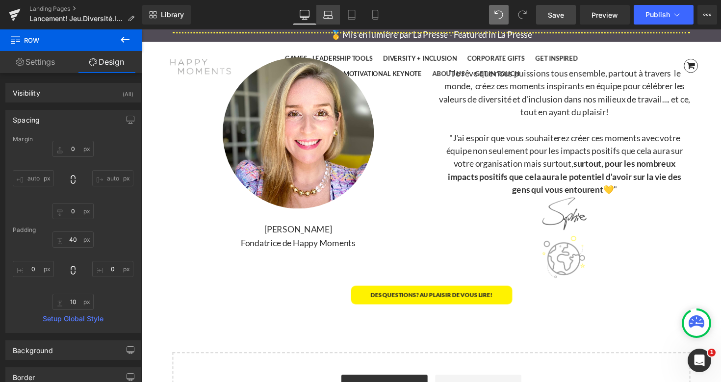
type input "10"
type input "0"
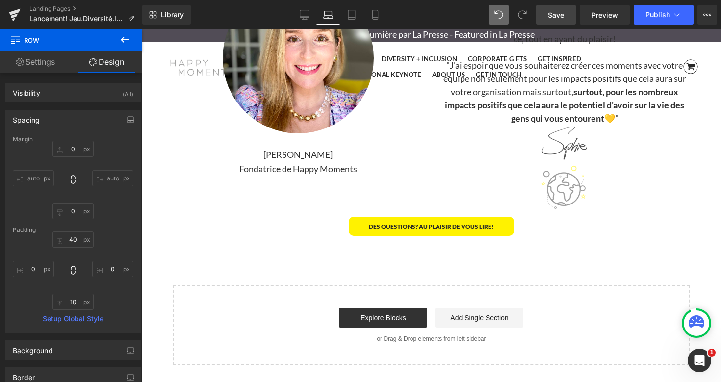
scroll to position [2578, 0]
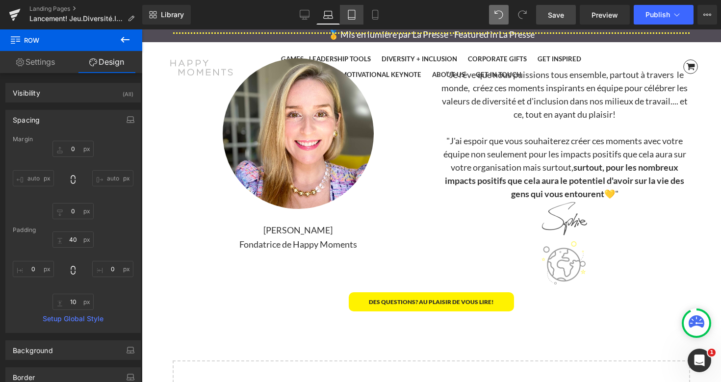
click at [354, 14] on icon at bounding box center [352, 15] width 10 height 10
type input "0"
type input "21"
type input "0"
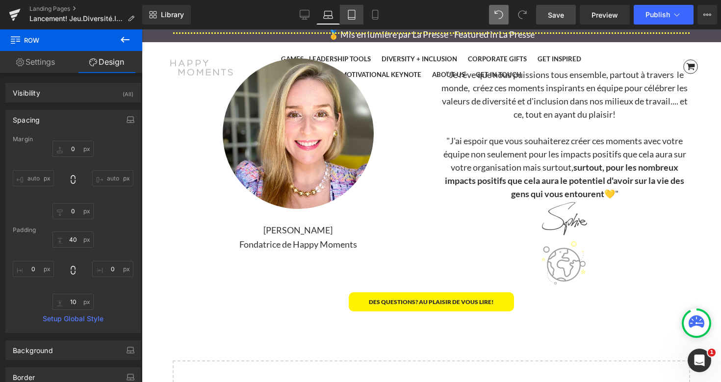
type input "10"
type input "0"
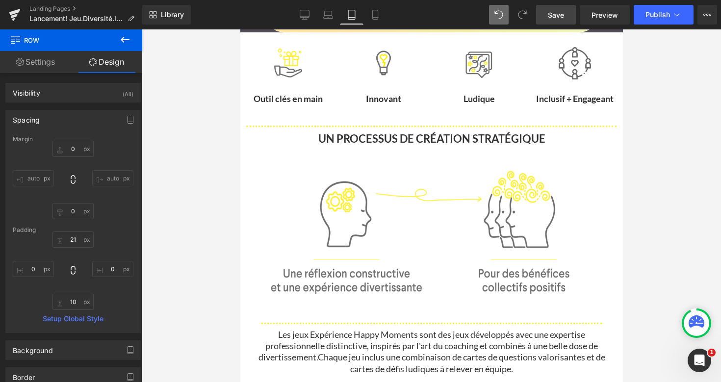
scroll to position [0, 0]
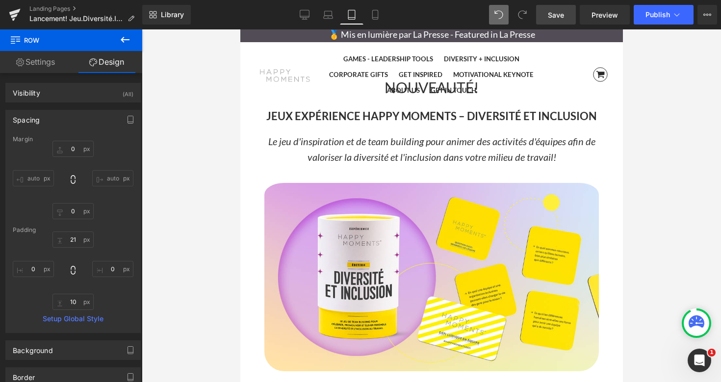
click at [459, 139] on icon "Le jeu d'inspiration et de team building pour animer des activités d'équipes af…" at bounding box center [431, 148] width 327 height 27
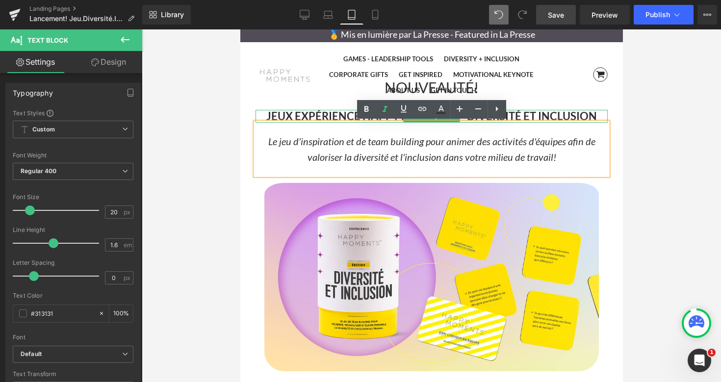
click at [341, 115] on strong "JEUX EXPÉRIENCE HAPPY MOMENTS – DIVERSITÉ ET INCLUSION" at bounding box center [431, 115] width 331 height 13
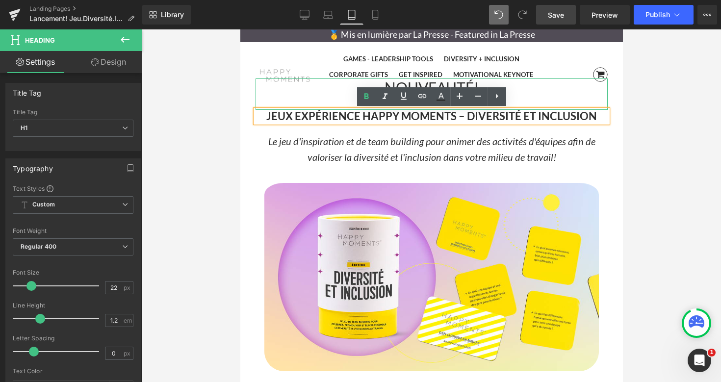
click at [401, 83] on h1 "NOUVEAUTÉ!" at bounding box center [431, 87] width 352 height 18
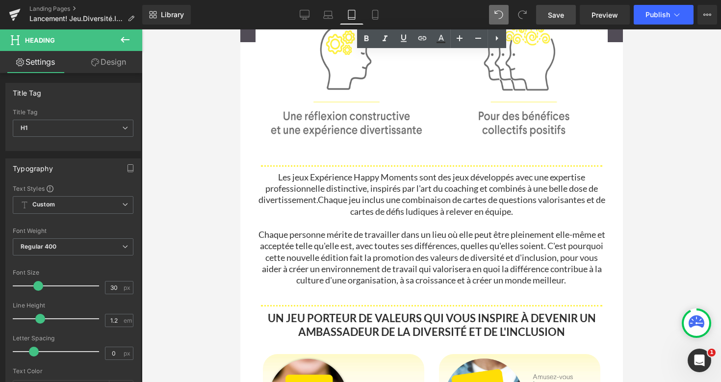
click at [346, 184] on p "Les jeux Expérience Happy Moments sont des jeux développés avec une expertise p…" at bounding box center [431, 195] width 352 height 46
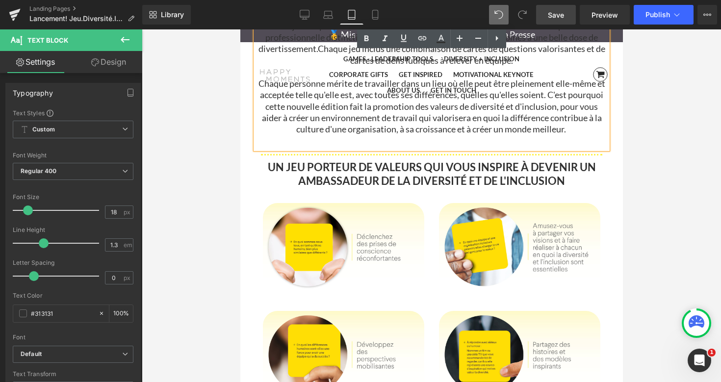
scroll to position [647, 0]
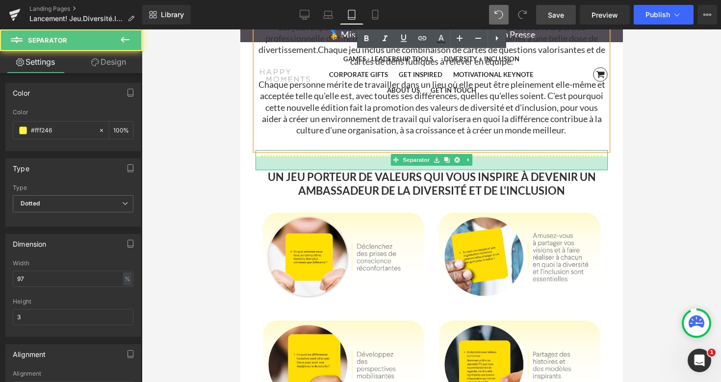
drag, startPoint x: 318, startPoint y: 159, endPoint x: 317, endPoint y: 168, distance: 8.8
click at [317, 168] on div at bounding box center [431, 163] width 352 height 14
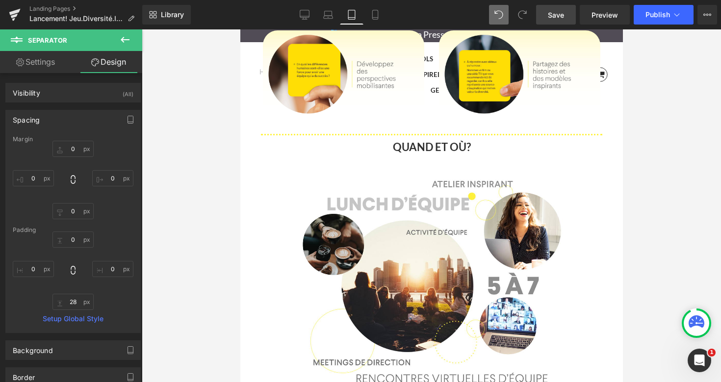
scroll to position [927, 0]
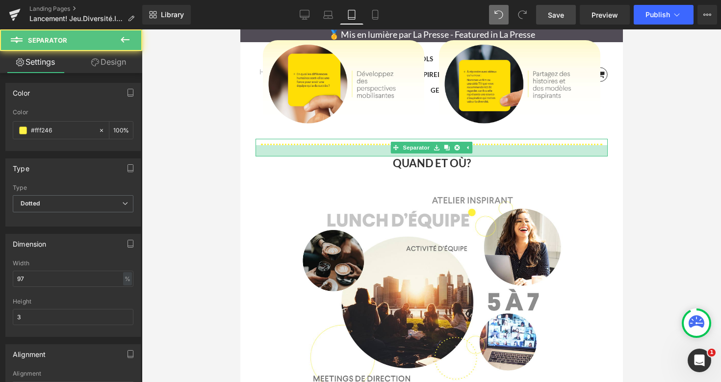
drag, startPoint x: 494, startPoint y: 149, endPoint x: 494, endPoint y: 155, distance: 6.4
click at [494, 155] on div at bounding box center [431, 150] width 352 height 11
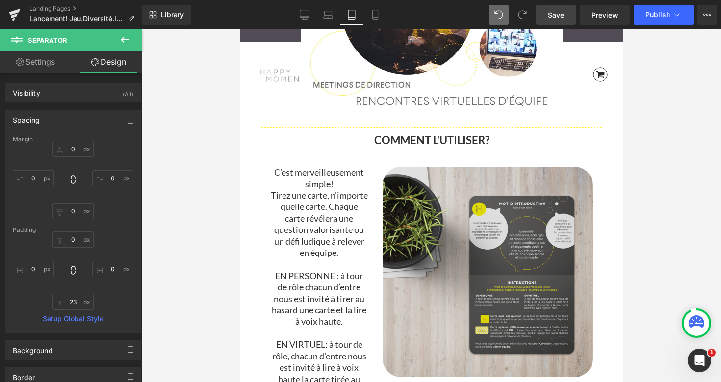
scroll to position [1203, 0]
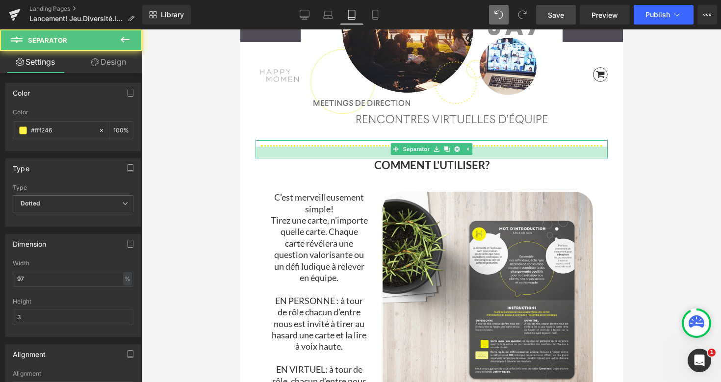
drag, startPoint x: 501, startPoint y: 149, endPoint x: 500, endPoint y: 156, distance: 6.9
click at [500, 156] on div at bounding box center [431, 153] width 352 height 12
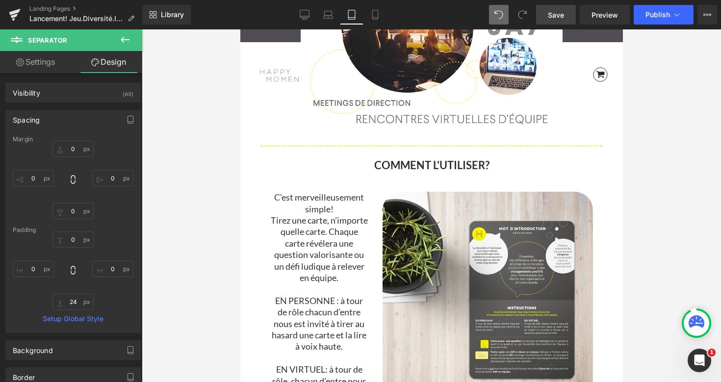
click at [312, 240] on span "Tirez une carte, n'importe quelle carte. Chaque carte révélera une question val…" at bounding box center [318, 249] width 97 height 68
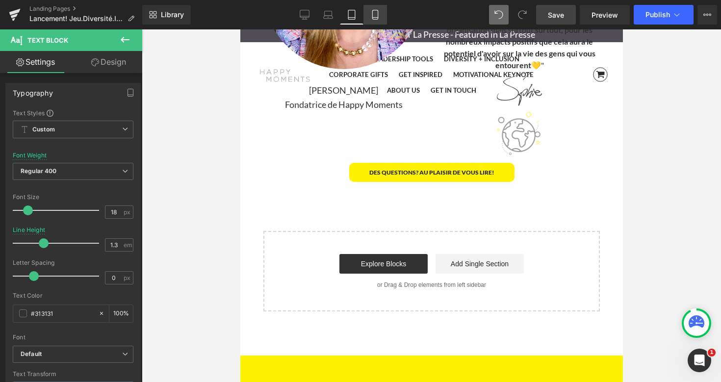
click at [374, 18] on icon at bounding box center [374, 18] width 5 height 0
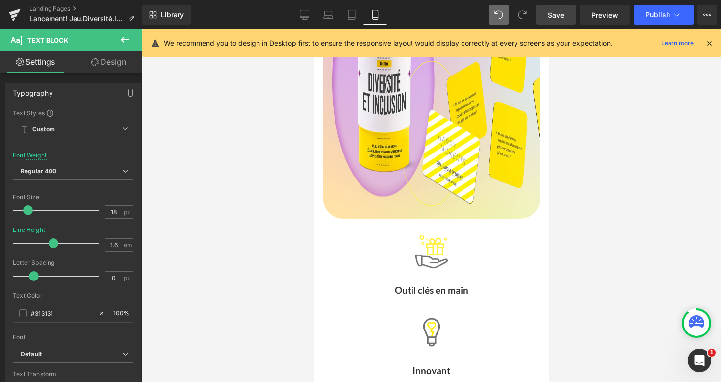
scroll to position [0, 0]
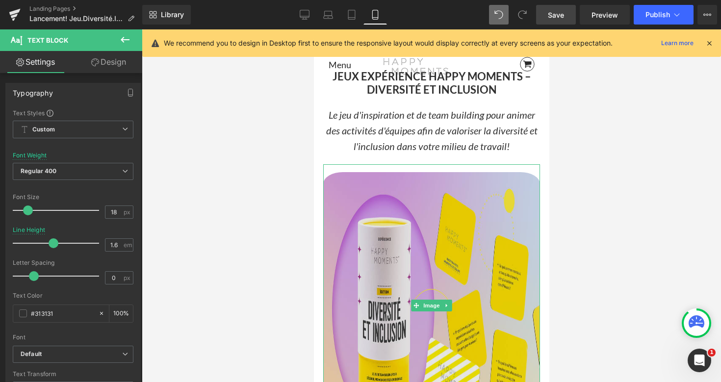
click at [376, 231] on img at bounding box center [431, 305] width 217 height 283
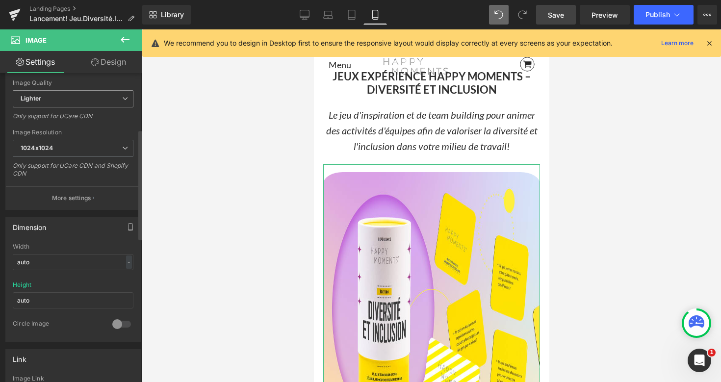
scroll to position [157, 0]
click at [51, 297] on input "auto" at bounding box center [73, 297] width 121 height 16
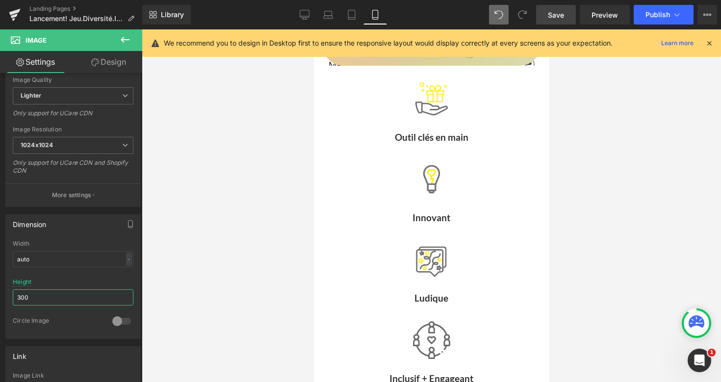
scroll to position [249, 0]
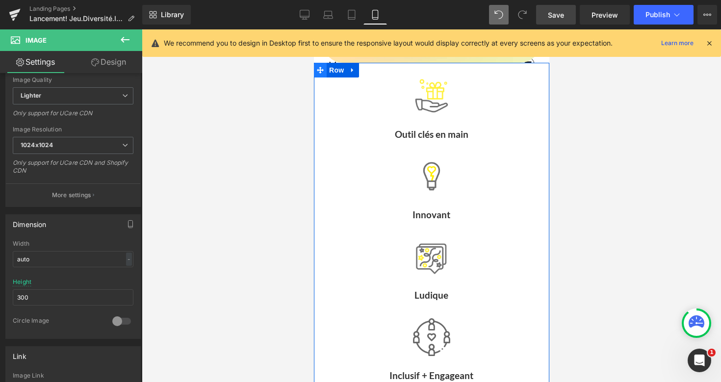
click at [320, 71] on icon at bounding box center [319, 70] width 7 height 7
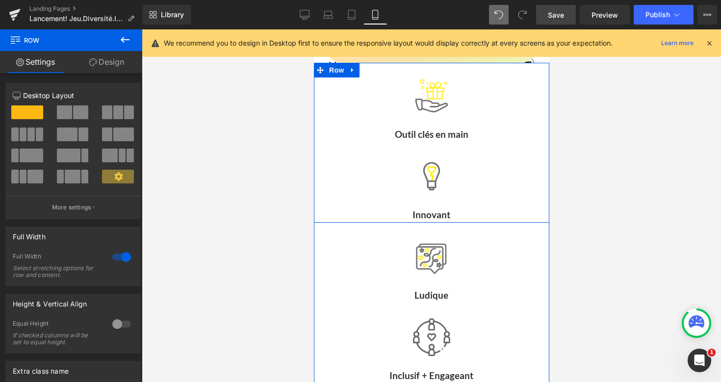
click at [353, 121] on div "Image Outil clés en main Text Block" at bounding box center [430, 118] width 235 height 80
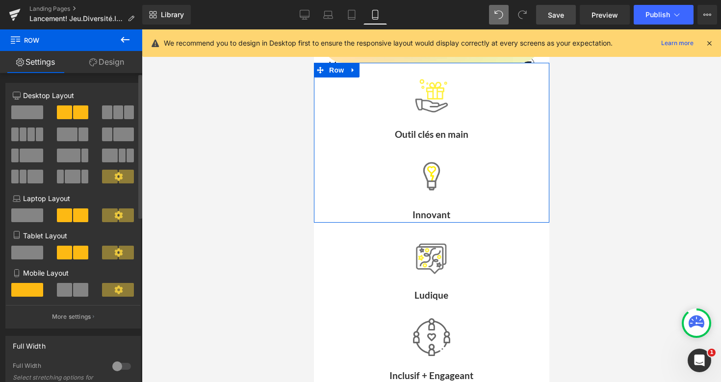
click at [78, 289] on span at bounding box center [80, 290] width 15 height 14
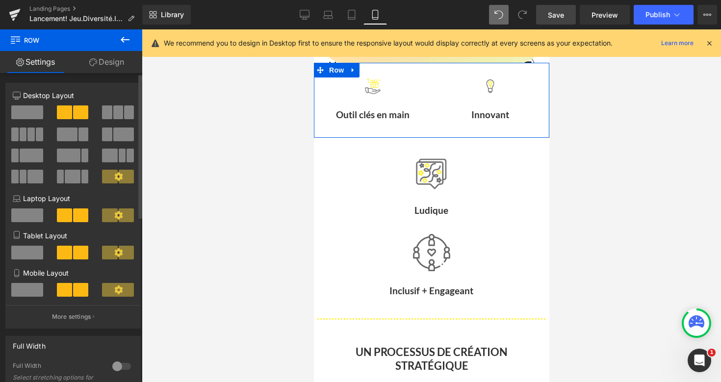
click at [28, 292] on span at bounding box center [27, 290] width 32 height 14
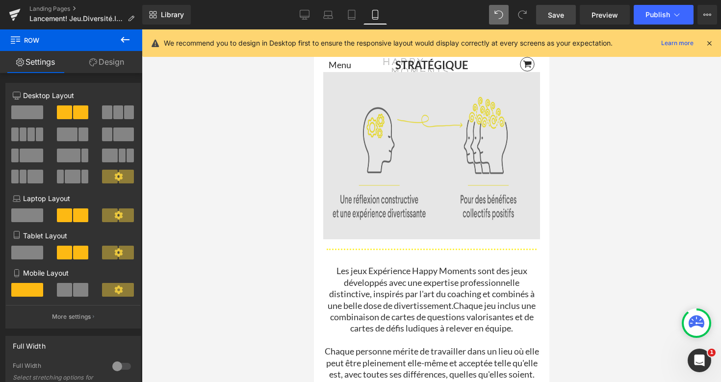
scroll to position [635, 0]
click at [421, 212] on img at bounding box center [431, 158] width 217 height 172
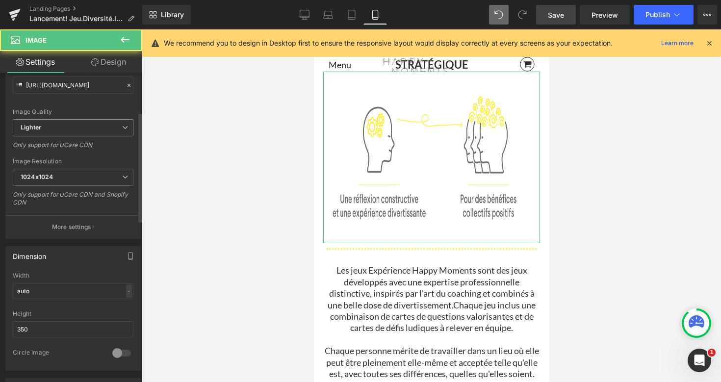
scroll to position [135, 0]
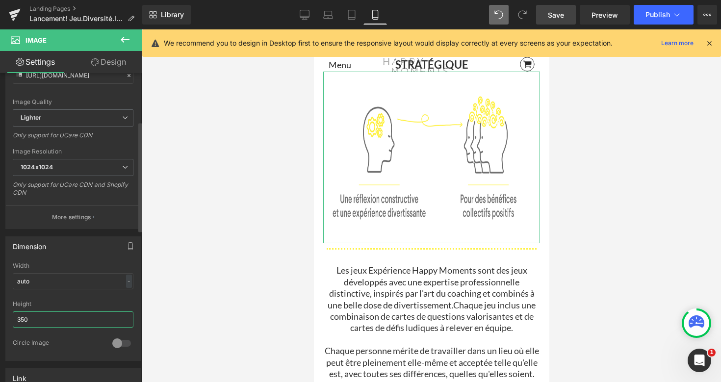
click at [49, 318] on input "350" at bounding box center [73, 320] width 121 height 16
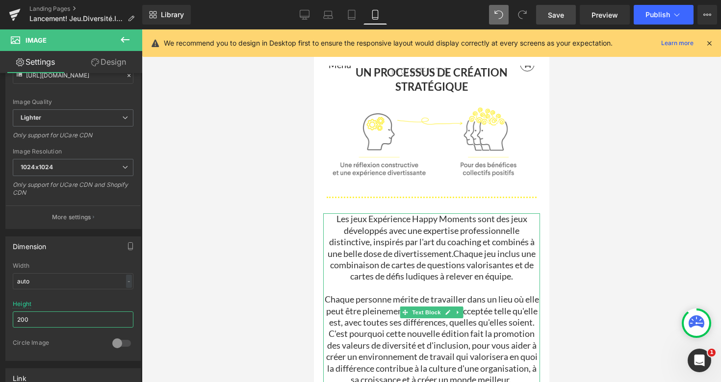
scroll to position [667, 0]
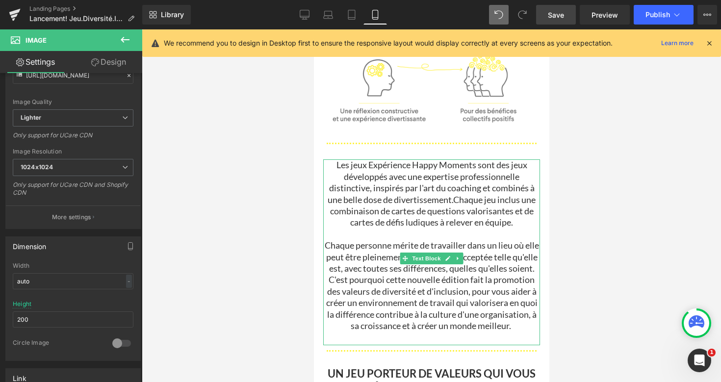
click at [390, 209] on span "Chaque jeu inclus une combinaison de cartes de questions valorisantes et de car…" at bounding box center [433, 211] width 206 height 34
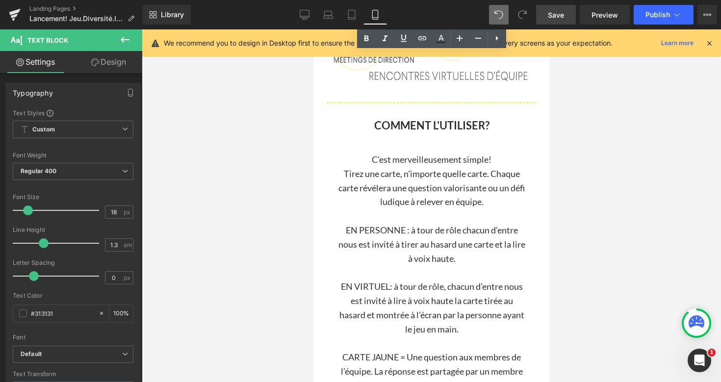
scroll to position [1751, 0]
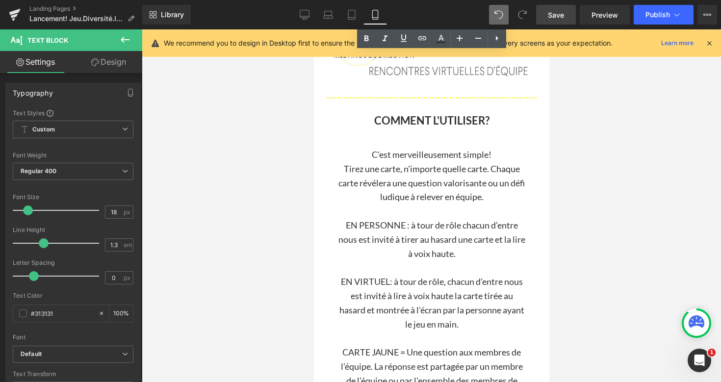
click at [395, 195] on span "Tirez une carte, n'importe quelle carte. Chaque carte révélera une question val…" at bounding box center [431, 182] width 186 height 39
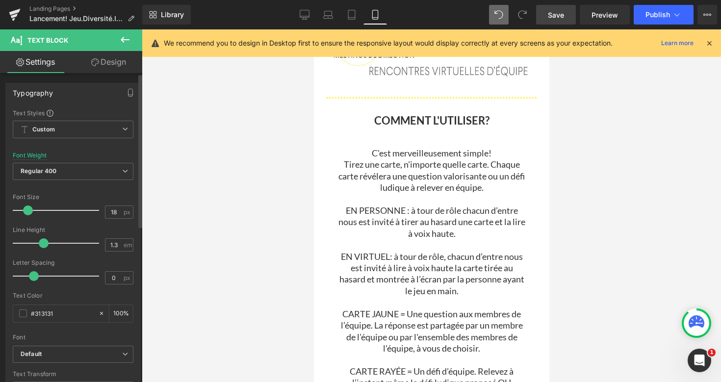
drag, startPoint x: 52, startPoint y: 244, endPoint x: 44, endPoint y: 244, distance: 7.8
click at [44, 244] on span at bounding box center [44, 243] width 10 height 10
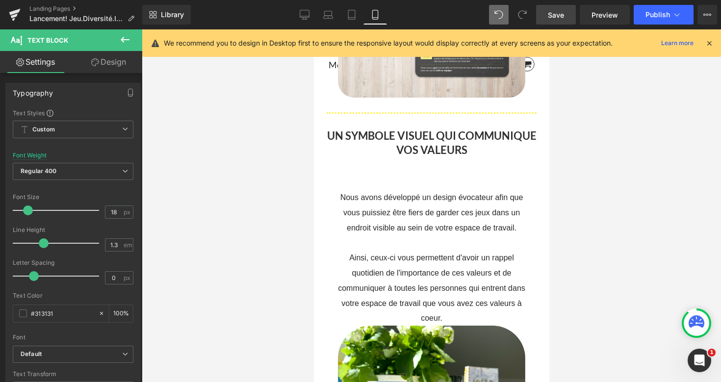
scroll to position [2322, 0]
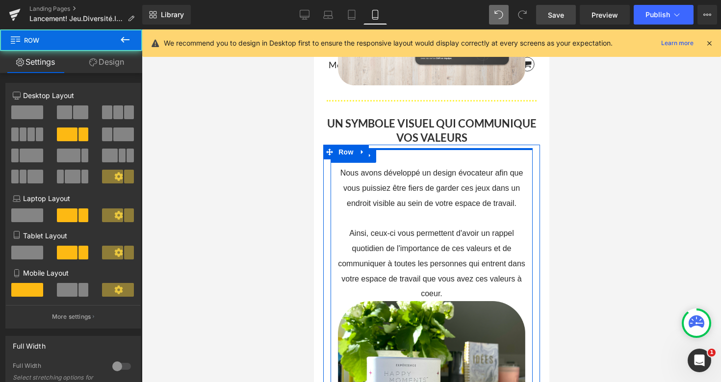
drag, startPoint x: 425, startPoint y: 174, endPoint x: 425, endPoint y: 161, distance: 12.3
click at [425, 150] on div at bounding box center [431, 149] width 202 height 2
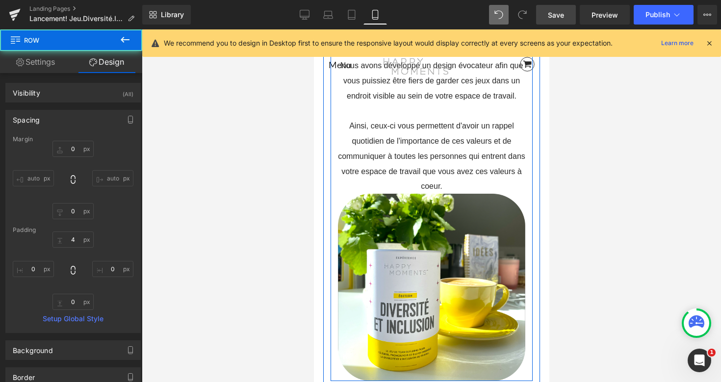
scroll to position [2442, 0]
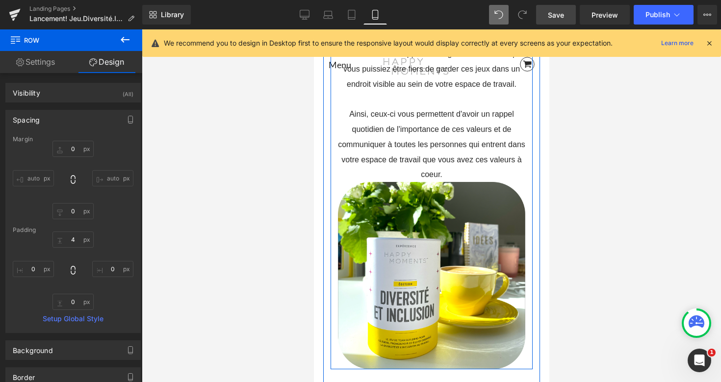
click at [474, 182] on p "Ainsi, ceux-ci vous permettent d'avoir un rappel quotidien de l'importance de c…" at bounding box center [431, 144] width 187 height 76
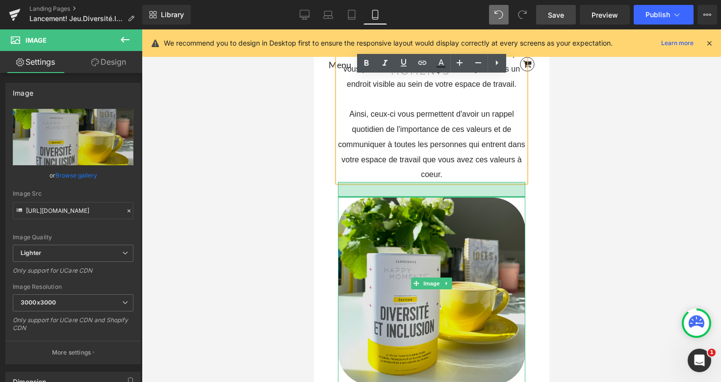
drag, startPoint x: 510, startPoint y: 189, endPoint x: 510, endPoint y: 205, distance: 15.7
click at [510, 205] on div "Image 32px" at bounding box center [431, 283] width 187 height 203
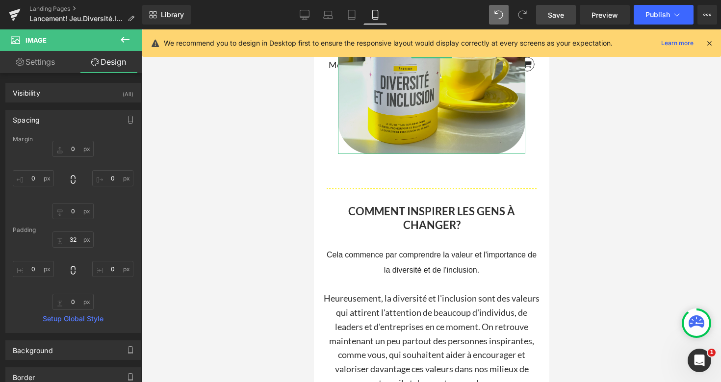
scroll to position [2695, 0]
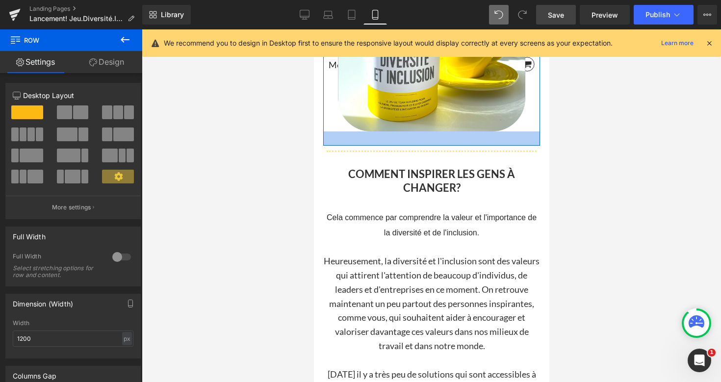
drag, startPoint x: 477, startPoint y: 160, endPoint x: 476, endPoint y: 146, distance: 14.7
click at [476, 146] on div at bounding box center [431, 138] width 217 height 14
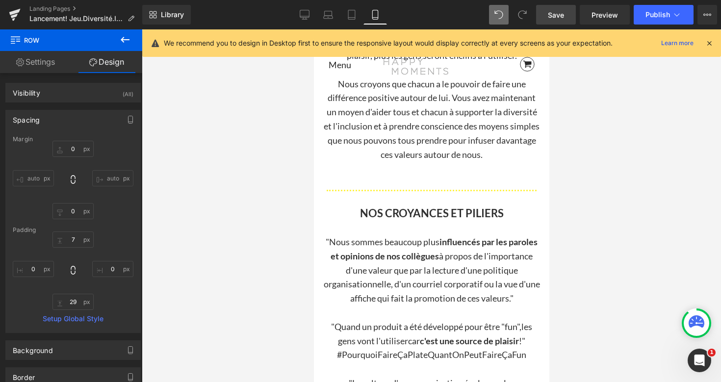
scroll to position [3062, 0]
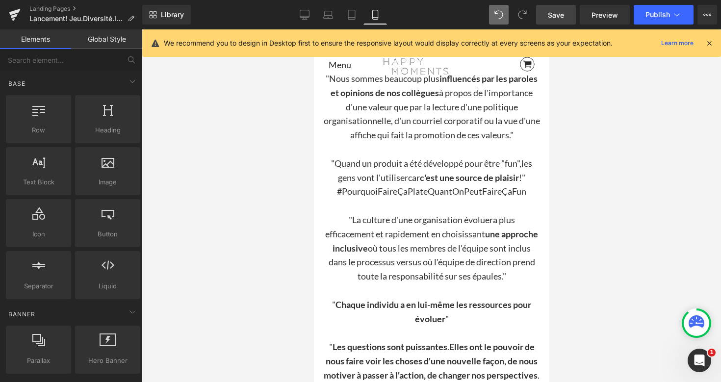
scroll to position [3227, 0]
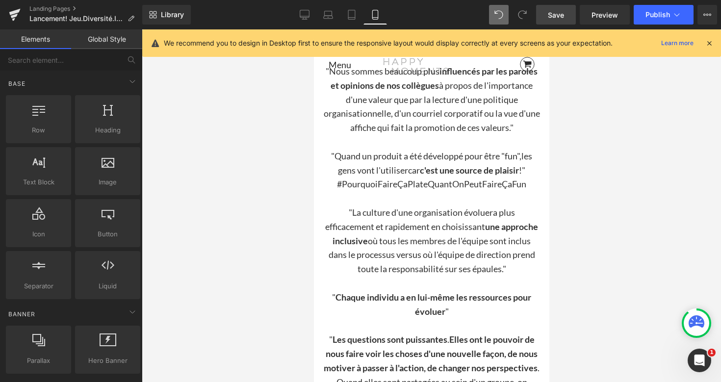
click at [460, 171] on strong "c'est une source de plaisir" at bounding box center [468, 170] width 99 height 11
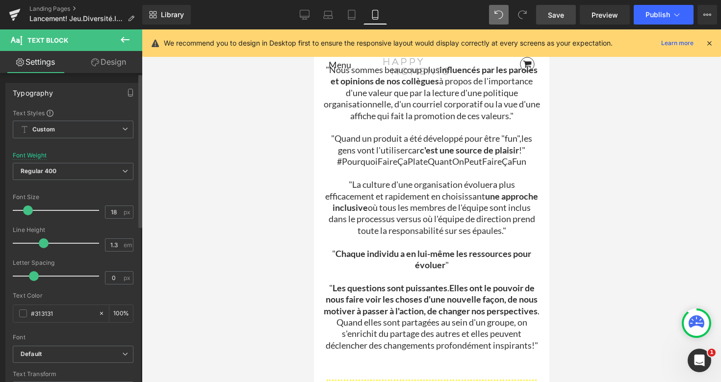
drag, startPoint x: 51, startPoint y: 242, endPoint x: 43, endPoint y: 243, distance: 8.4
click at [43, 243] on span at bounding box center [44, 243] width 10 height 10
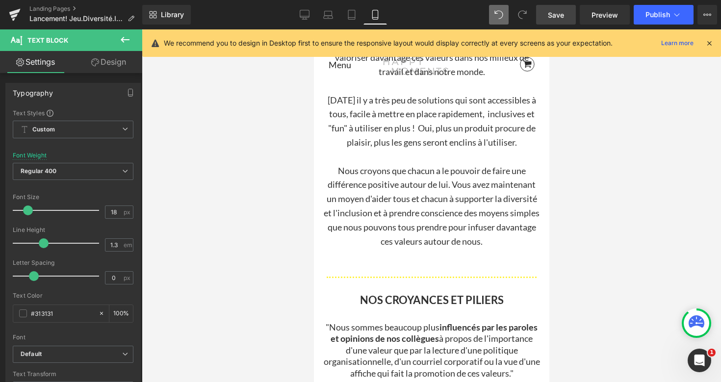
scroll to position [2961, 0]
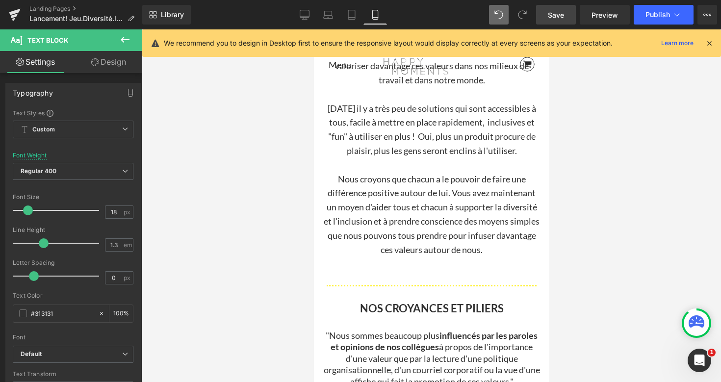
click at [399, 199] on p "Nous croyons que chacun a le pouvoir de faire une différence positive autour de…" at bounding box center [431, 214] width 217 height 85
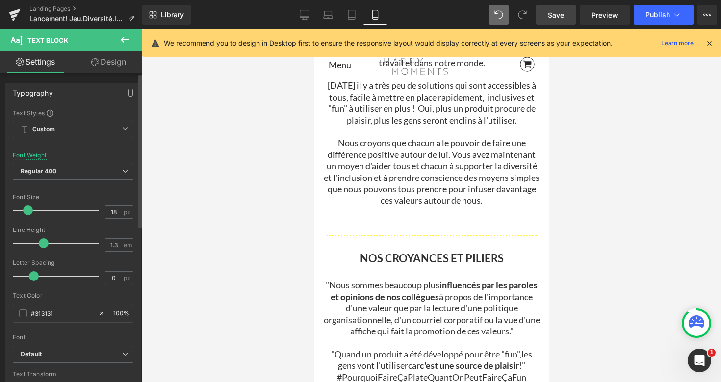
drag, startPoint x: 52, startPoint y: 245, endPoint x: 43, endPoint y: 246, distance: 8.8
click at [43, 246] on span at bounding box center [44, 243] width 10 height 10
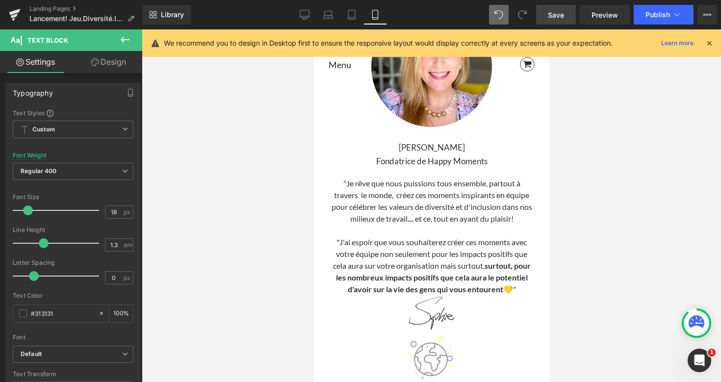
click at [392, 207] on p ""Je rêve que nous puissions tous ensemble, partout à travers le monde, créez ce…" at bounding box center [431, 201] width 202 height 47
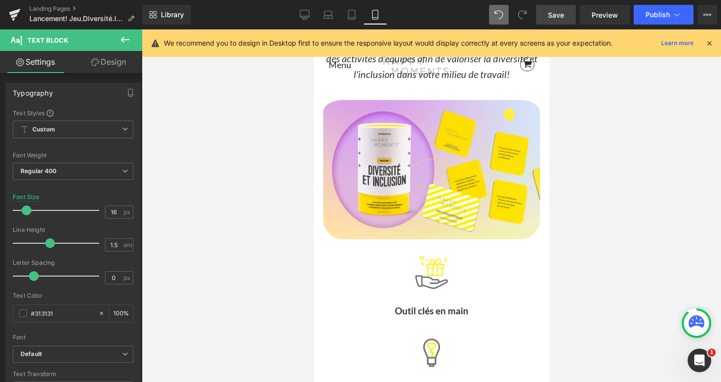
scroll to position [0, 0]
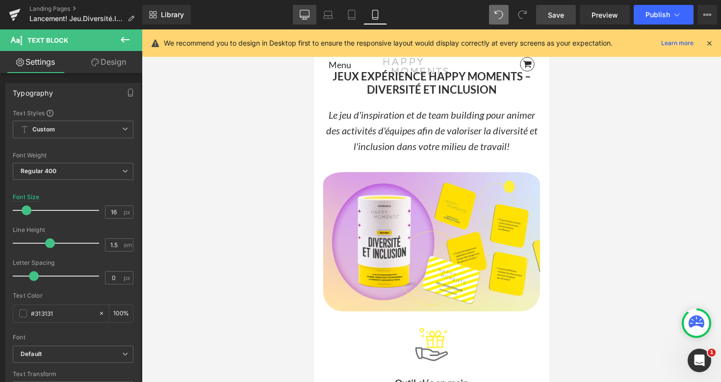
click at [305, 15] on icon at bounding box center [305, 15] width 10 height 10
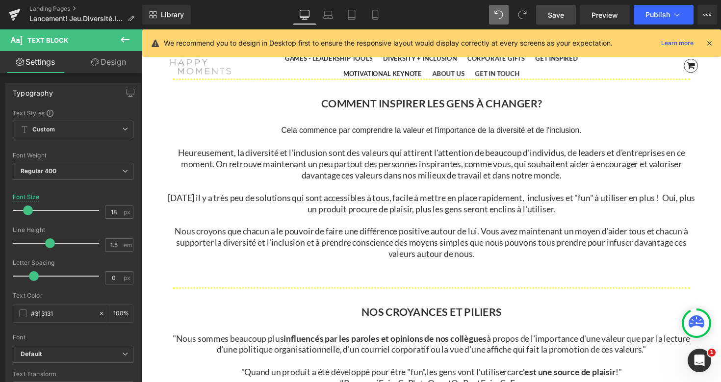
scroll to position [2156, 0]
click at [539, 104] on b "COMMENT INSPIRER LES GENS À CHANGER?" at bounding box center [439, 105] width 226 height 13
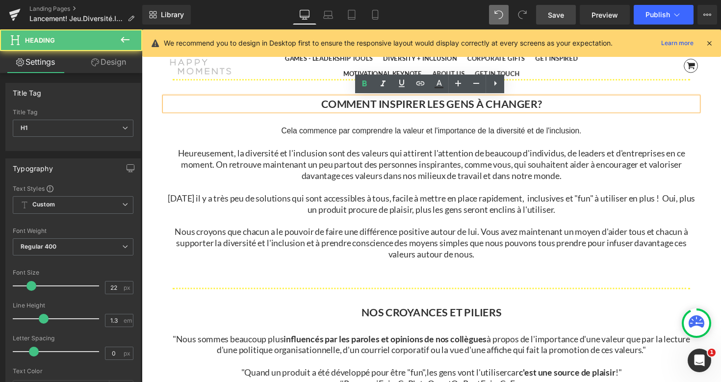
click at [497, 106] on b "COMMENT INSPIRER LES GENS À CHANGER?" at bounding box center [439, 105] width 226 height 13
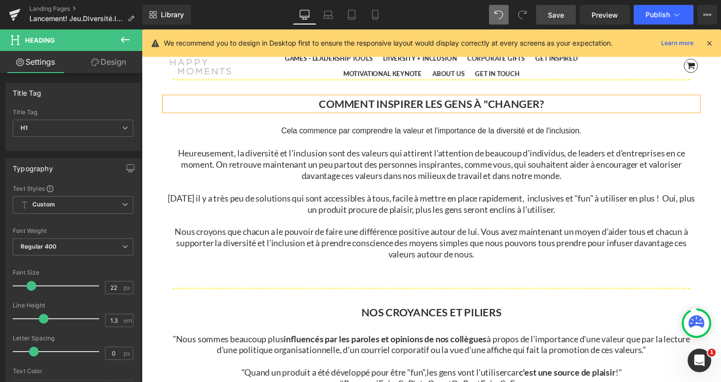
click at [546, 104] on b "COMMENT INSPIRER LES GENS À "CHANGER?" at bounding box center [438, 105] width 231 height 13
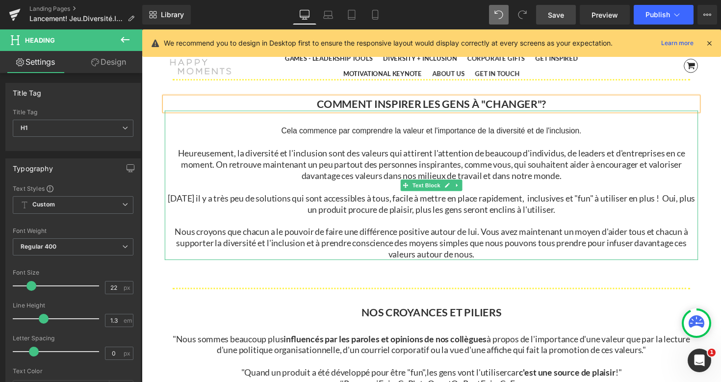
click at [537, 143] on p at bounding box center [438, 145] width 546 height 11
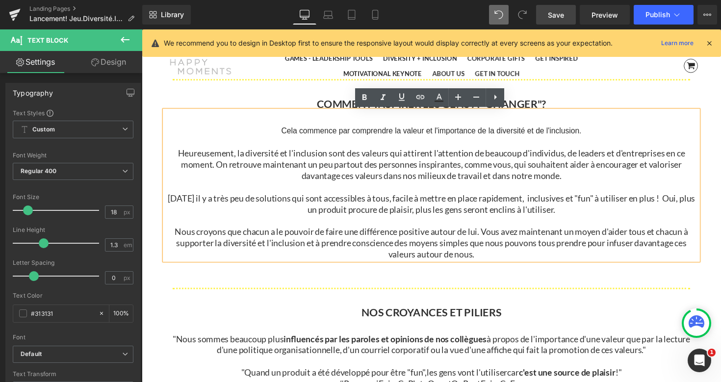
click at [551, 128] on p "Cela commence par comprendre la valeur et l'importance de la diversité et de l'…" at bounding box center [438, 134] width 546 height 12
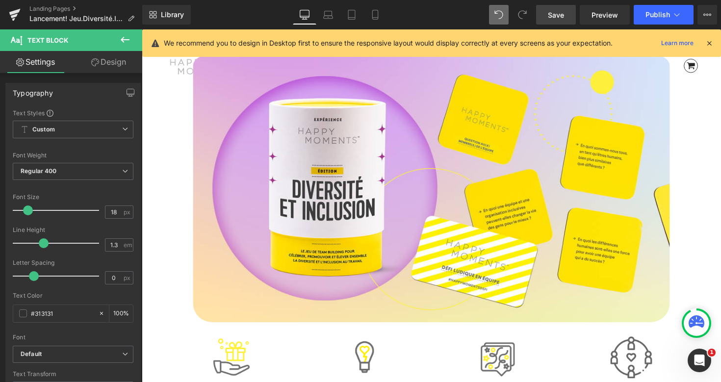
scroll to position [0, 0]
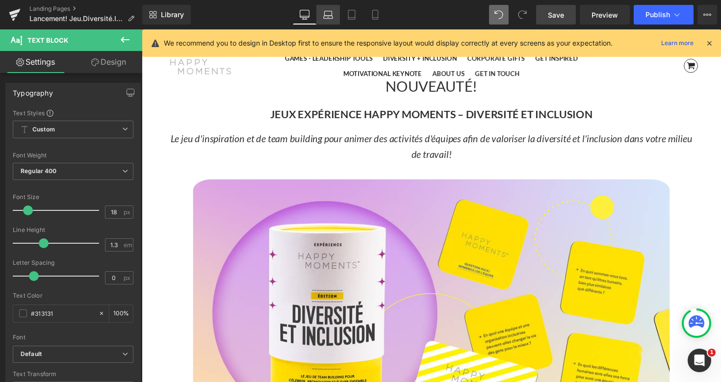
click at [330, 12] on icon at bounding box center [328, 15] width 10 height 10
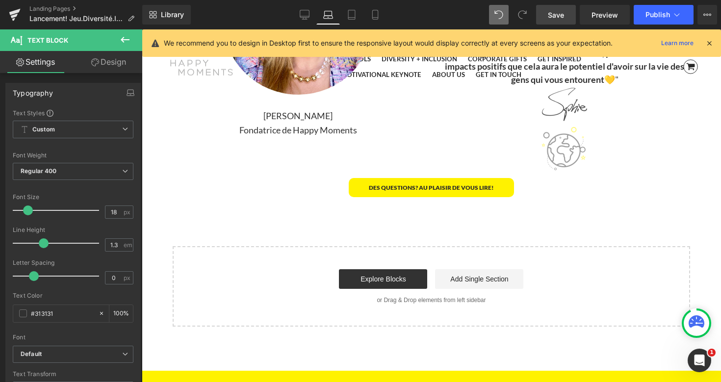
scroll to position [2766, 0]
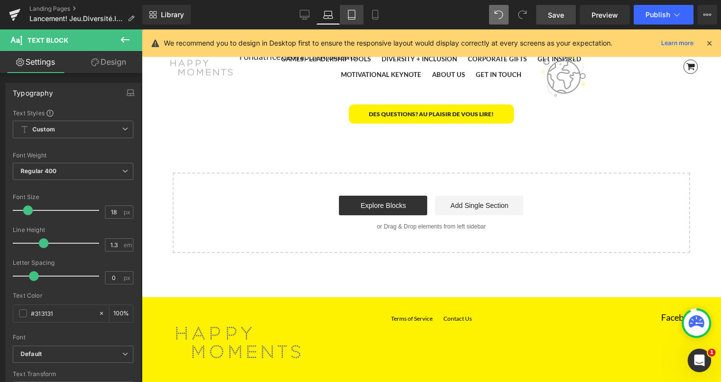
click at [354, 7] on link "Tablet" at bounding box center [352, 15] width 24 height 20
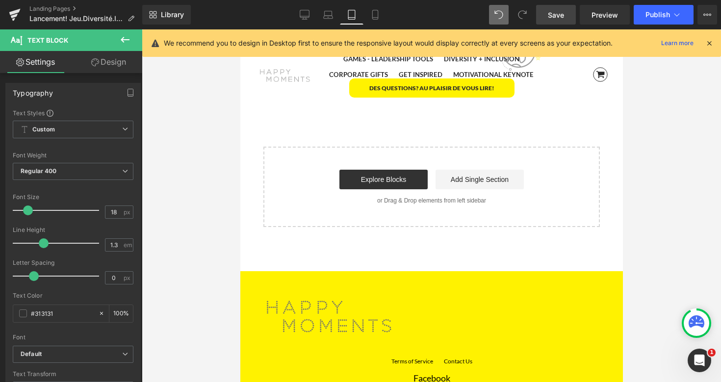
scroll to position [2904, 0]
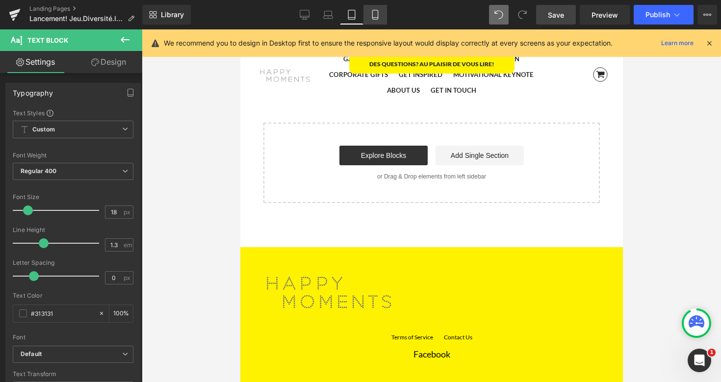
click at [375, 15] on icon at bounding box center [375, 15] width 10 height 10
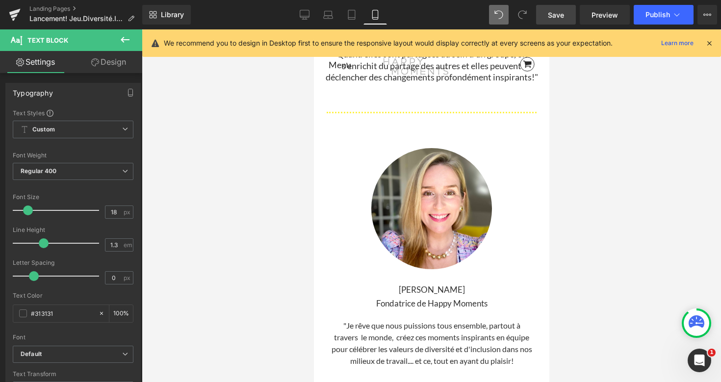
scroll to position [3435, 0]
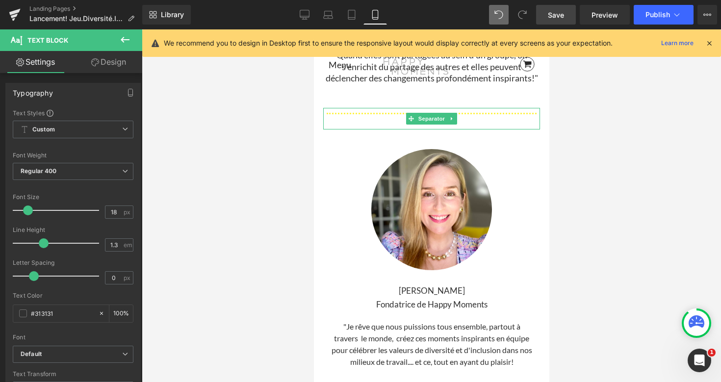
click at [430, 130] on div "Separator" at bounding box center [431, 119] width 217 height 22
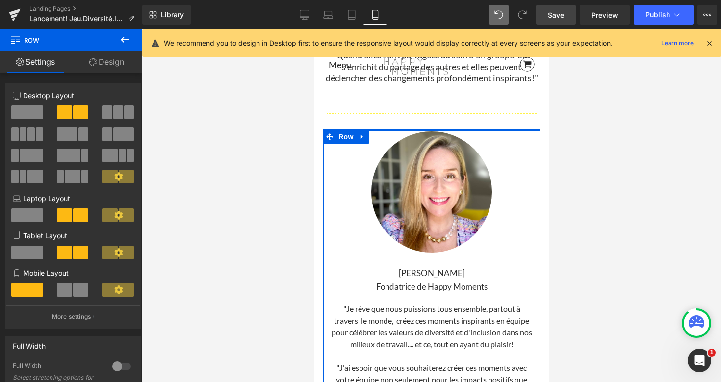
drag, startPoint x: 457, startPoint y: 161, endPoint x: 460, endPoint y: 144, distance: 17.9
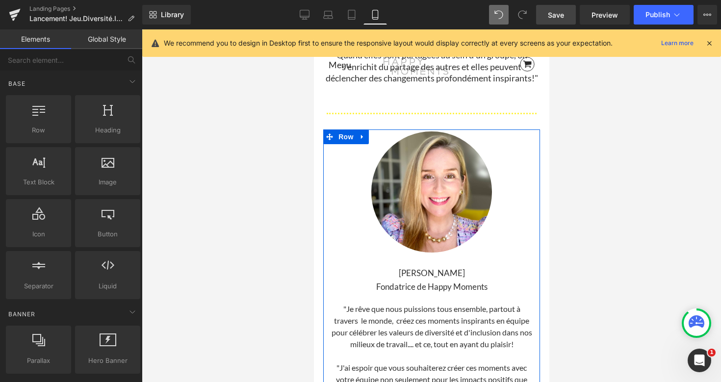
click at [440, 84] on p "" Les questions sont puissantes . Elles ont le pouvoir de nous faire voir les c…" at bounding box center [431, 49] width 217 height 69
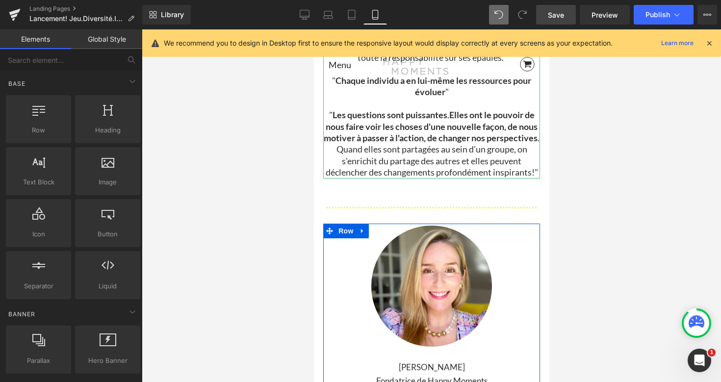
scroll to position [3340, 0]
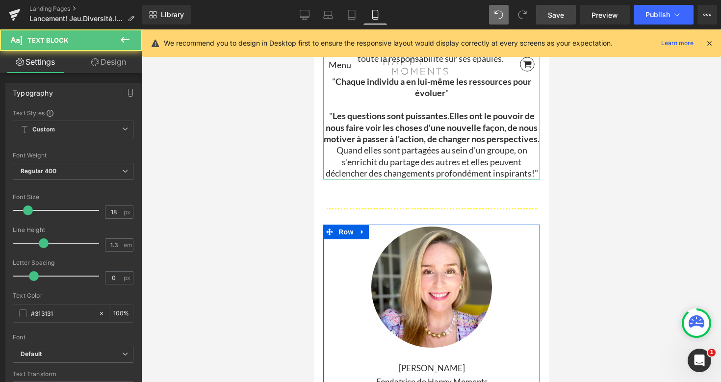
drag, startPoint x: 463, startPoint y: 195, endPoint x: 465, endPoint y: 188, distance: 7.6
click at [465, 179] on div ""Nous sommes beaucoup plus influencés par les paroles et opinions de nos collèg…" at bounding box center [431, 28] width 217 height 301
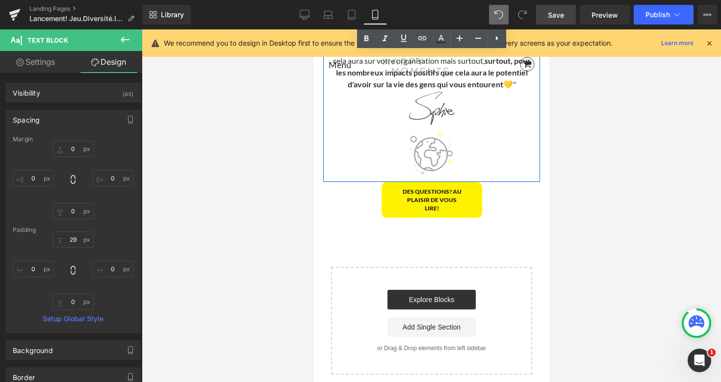
scroll to position [3775, 0]
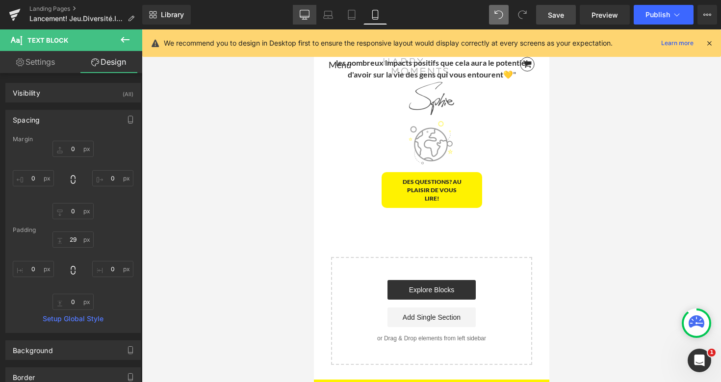
click at [303, 19] on icon at bounding box center [304, 19] width 5 height 0
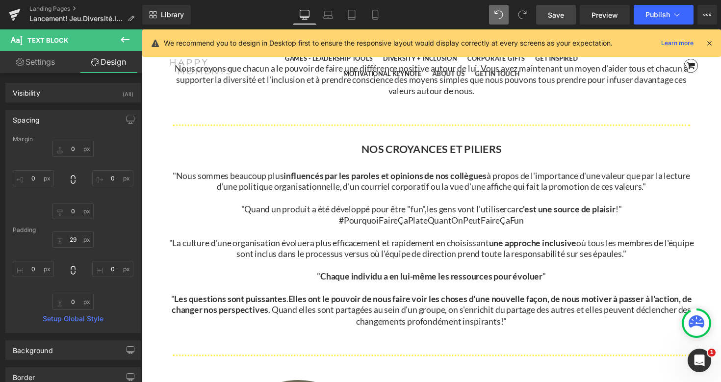
scroll to position [2334, 0]
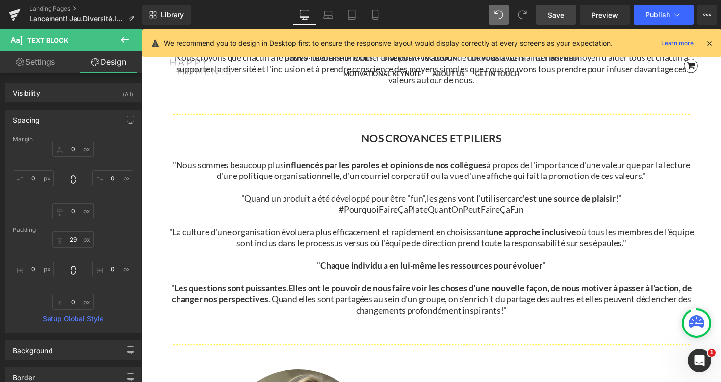
click at [566, 13] on link "Save" at bounding box center [556, 15] width 40 height 20
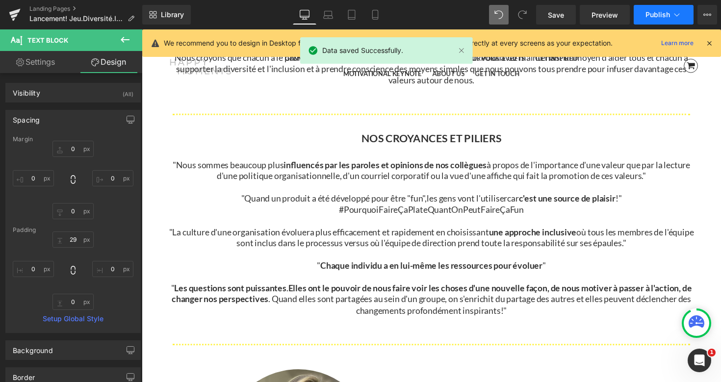
click at [675, 14] on icon at bounding box center [677, 14] width 5 height 3
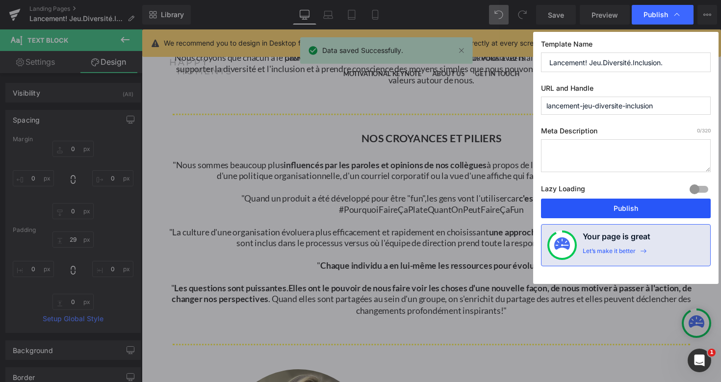
click at [636, 206] on button "Publish" at bounding box center [626, 209] width 170 height 20
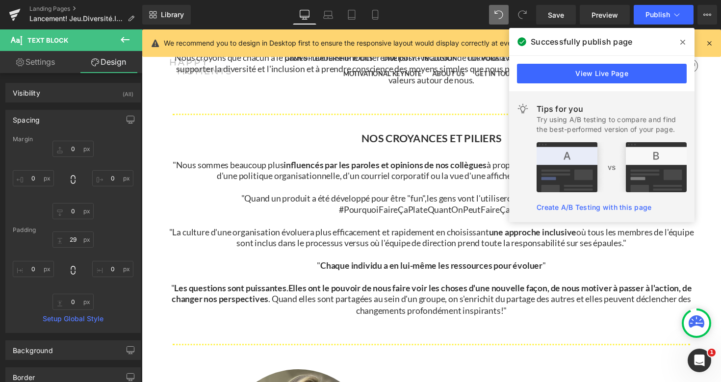
click at [684, 40] on icon at bounding box center [682, 42] width 5 height 5
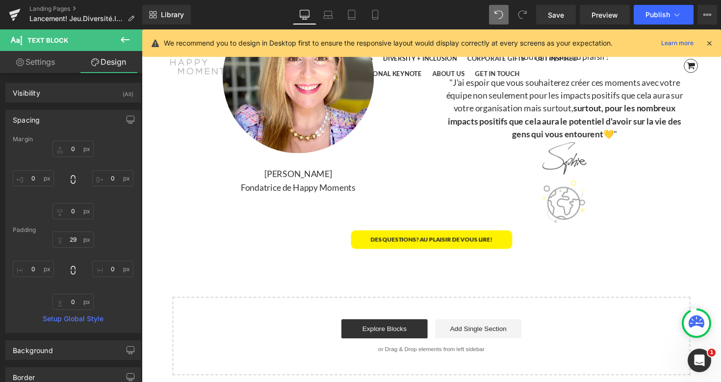
scroll to position [2834, 0]
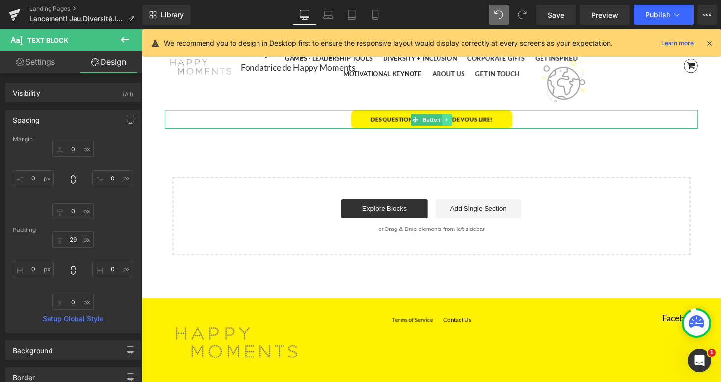
click at [456, 121] on icon at bounding box center [454, 122] width 5 height 6
click at [449, 123] on icon at bounding box center [449, 121] width 5 height 5
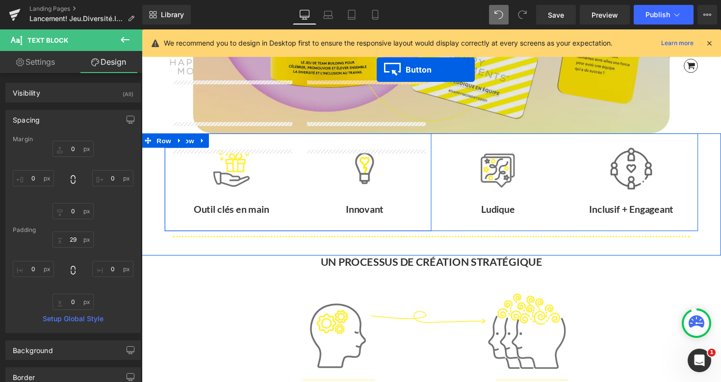
scroll to position [263, 0]
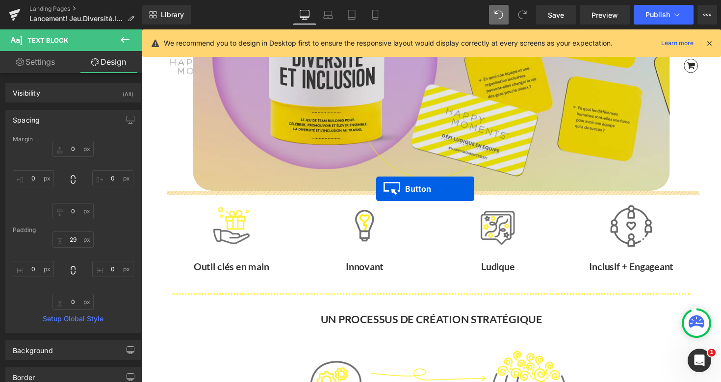
drag, startPoint x: 425, startPoint y: 141, endPoint x: 382, endPoint y: 193, distance: 67.3
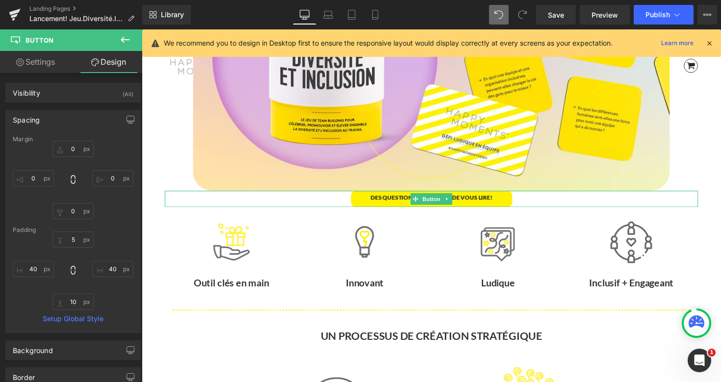
click at [176, 176] on link at bounding box center [438, 53] width 546 height 283
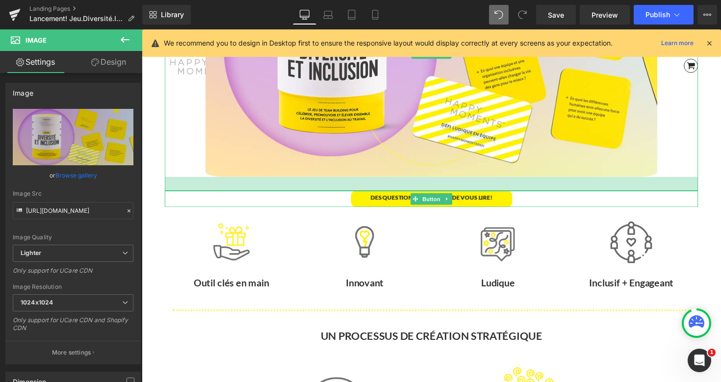
drag, startPoint x: 236, startPoint y: 193, endPoint x: 238, endPoint y: 207, distance: 14.0
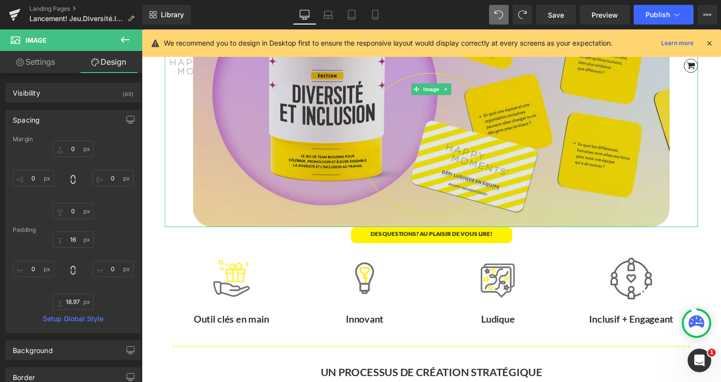
scroll to position [226, 0]
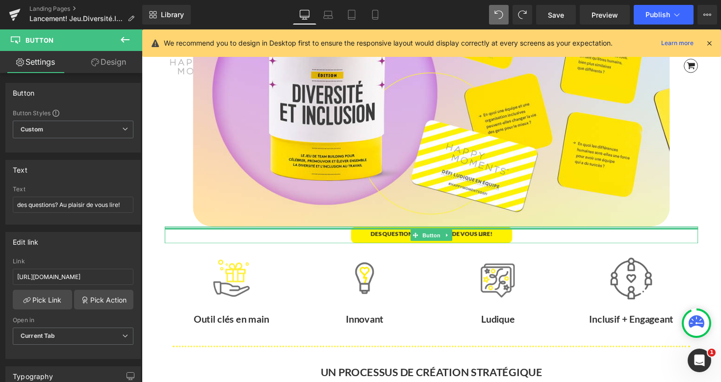
click at [585, 233] on div at bounding box center [438, 233] width 546 height 3
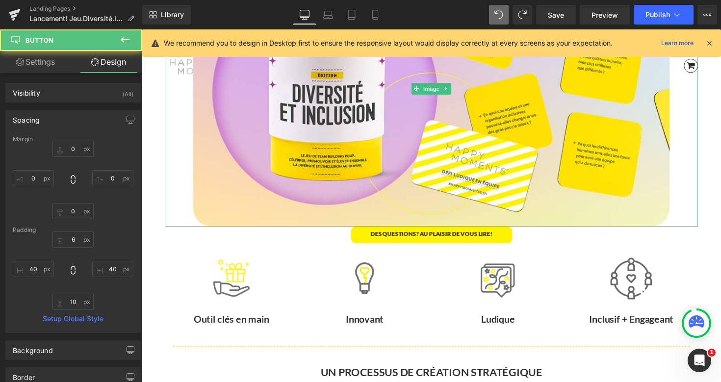
click at [711, 187] on div at bounding box center [710, 90] width 2 height 283
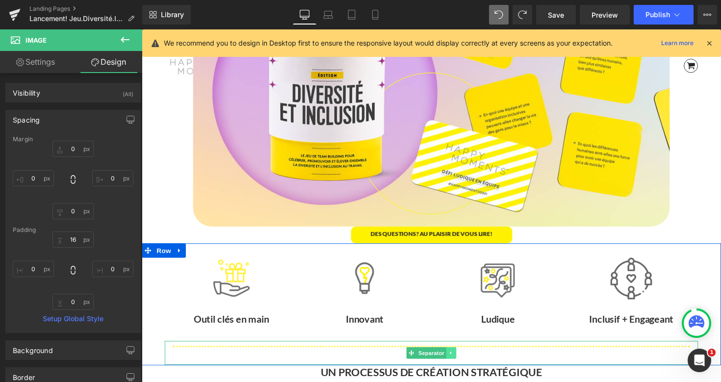
click at [457, 362] on icon at bounding box center [458, 361] width 5 height 6
click at [453, 361] on icon at bounding box center [453, 361] width 5 height 5
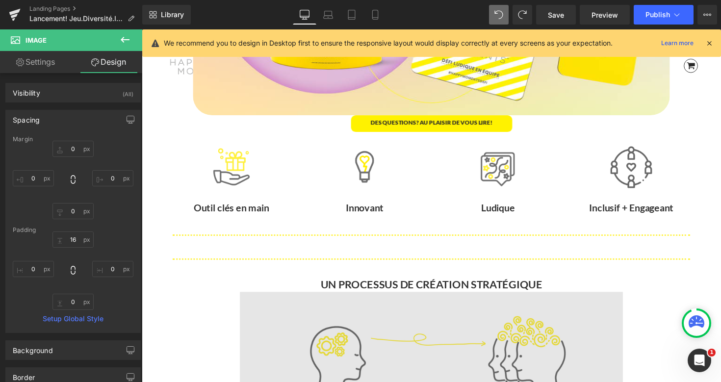
scroll to position [331, 0]
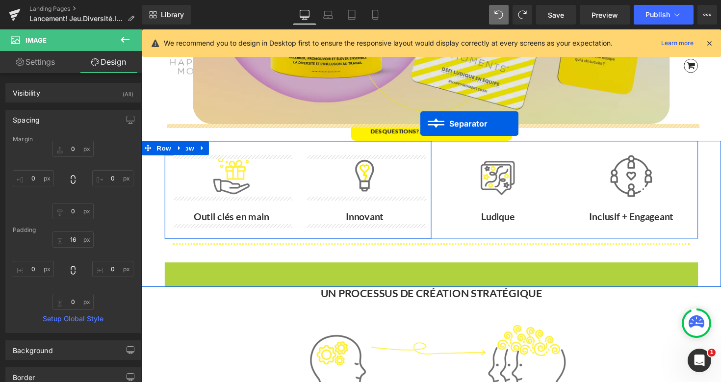
drag, startPoint x: 420, startPoint y: 278, endPoint x: 427, endPoint y: 126, distance: 152.7
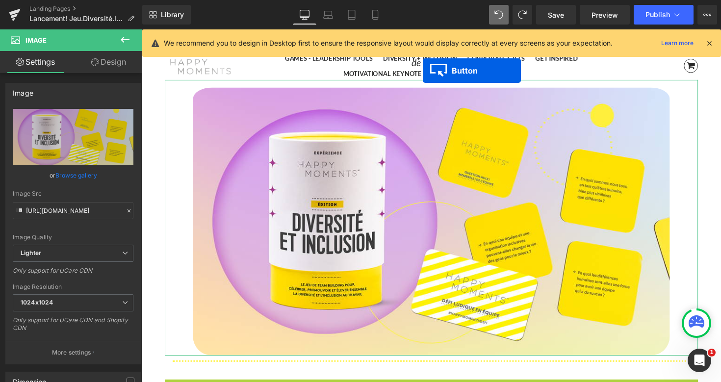
scroll to position [26, 0]
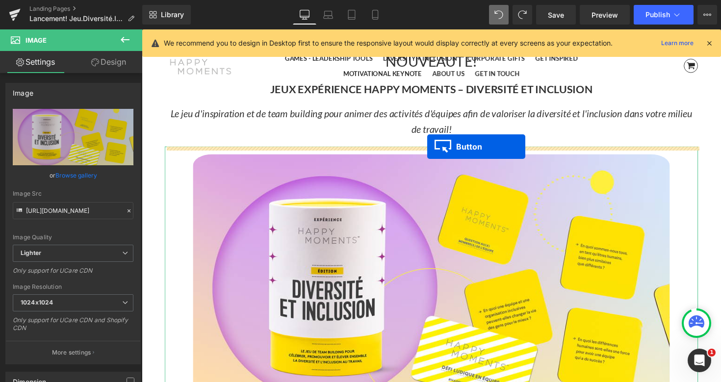
drag, startPoint x: 422, startPoint y: 325, endPoint x: 434, endPoint y: 150, distance: 175.6
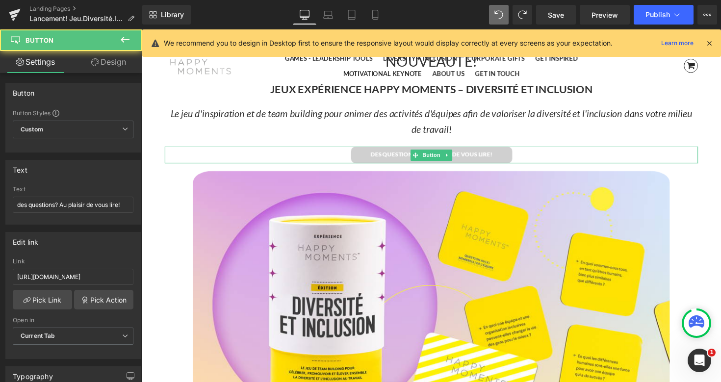
click at [475, 154] on span "des questions? Au plaisir de vous lire!" at bounding box center [438, 157] width 125 height 7
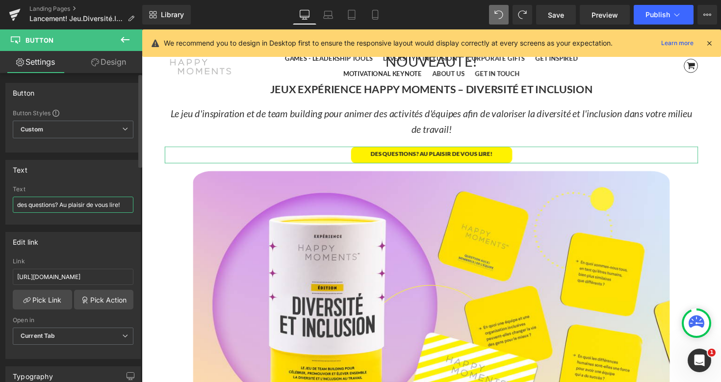
click at [103, 207] on input "des questions? Au plaisir de vous lire!" at bounding box center [73, 205] width 121 height 16
drag, startPoint x: 124, startPoint y: 205, endPoint x: 19, endPoint y: 208, distance: 105.0
click at [19, 208] on input "des questions? Au plaisir de vous lire!" at bounding box center [73, 205] width 121 height 16
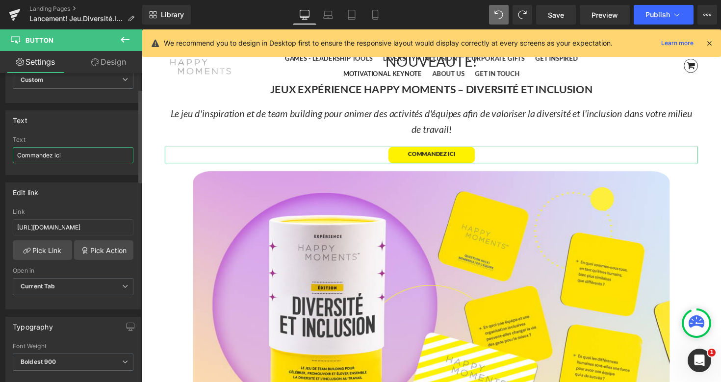
scroll to position [52, 0]
click at [52, 254] on link "Pick Link" at bounding box center [42, 248] width 59 height 20
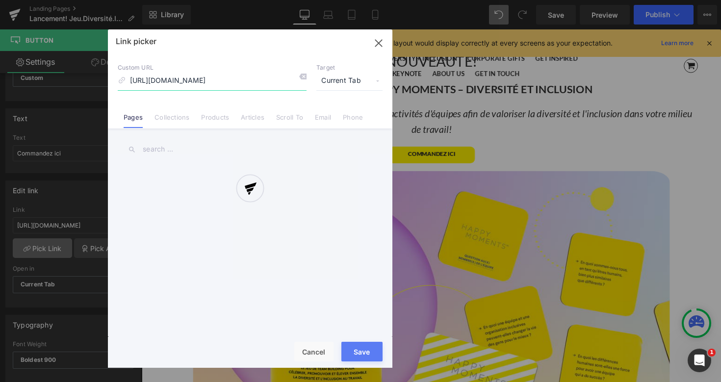
scroll to position [0, 23]
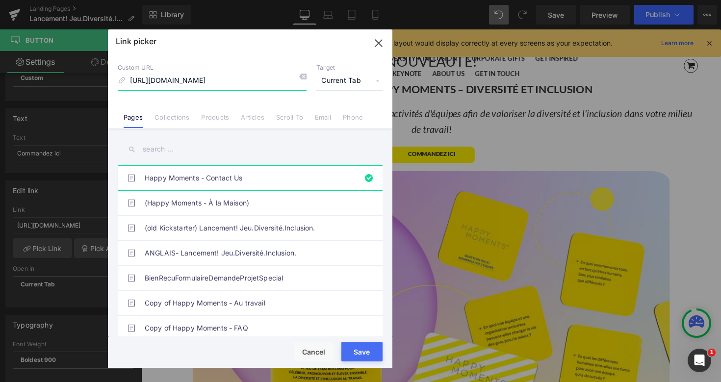
click at [381, 40] on icon "button" at bounding box center [379, 43] width 16 height 16
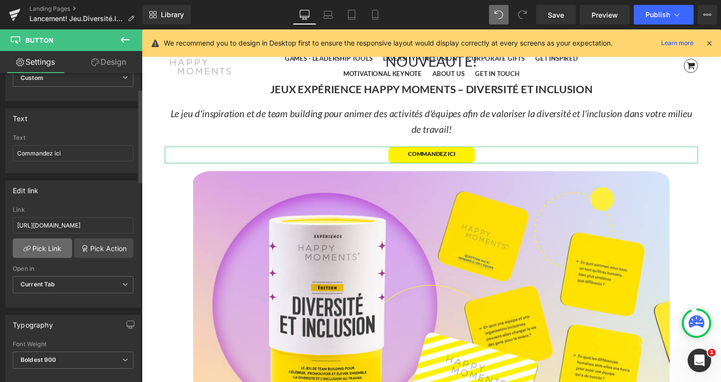
click at [50, 247] on link "Pick Link" at bounding box center [42, 248] width 59 height 20
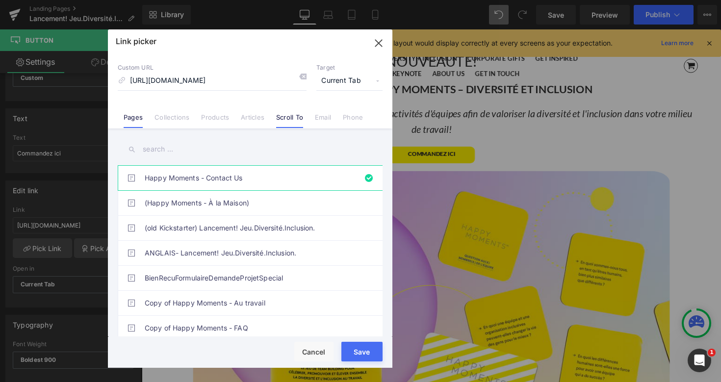
scroll to position [0, 0]
click at [292, 118] on link "Scroll To" at bounding box center [289, 120] width 27 height 15
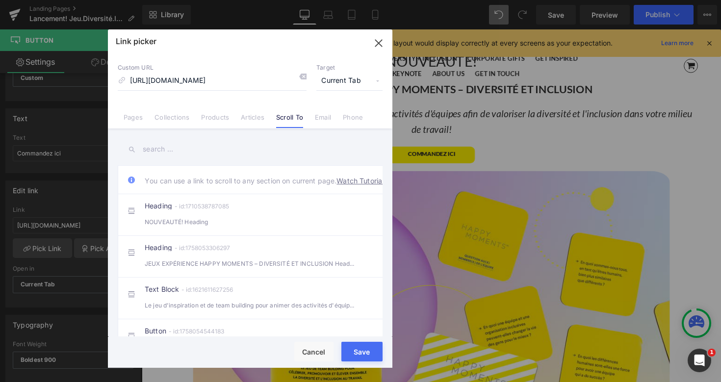
click at [380, 44] on icon "button" at bounding box center [378, 43] width 6 height 6
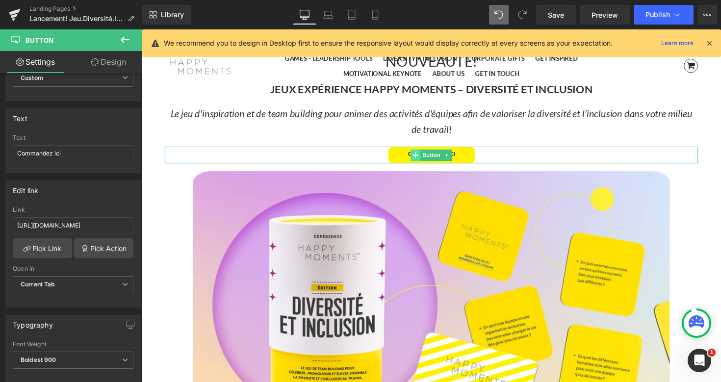
click at [422, 158] on icon at bounding box center [421, 158] width 5 height 5
click at [455, 158] on icon at bounding box center [454, 157] width 1 height 3
click at [457, 158] on icon at bounding box center [459, 158] width 5 height 5
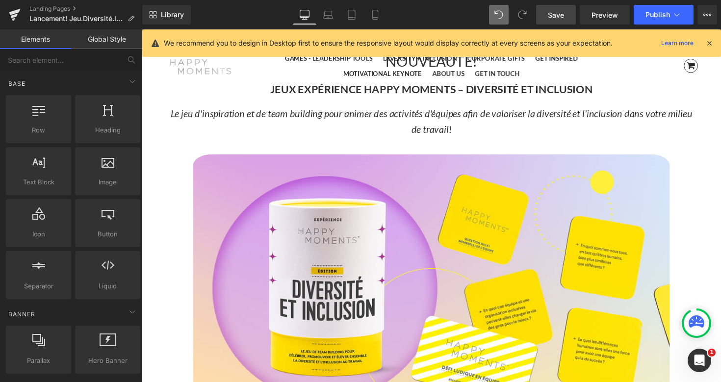
click at [561, 13] on span "Save" at bounding box center [556, 15] width 16 height 10
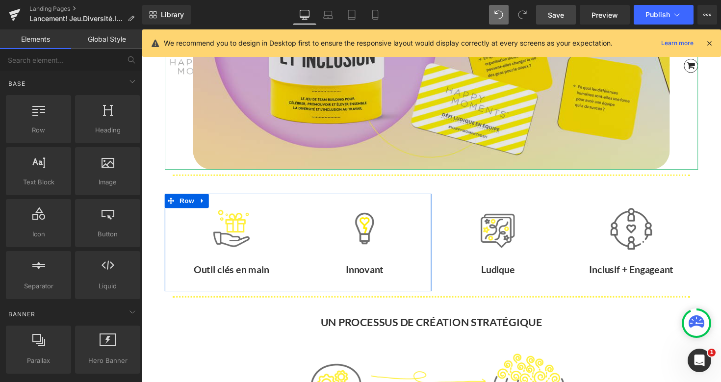
scroll to position [287, 0]
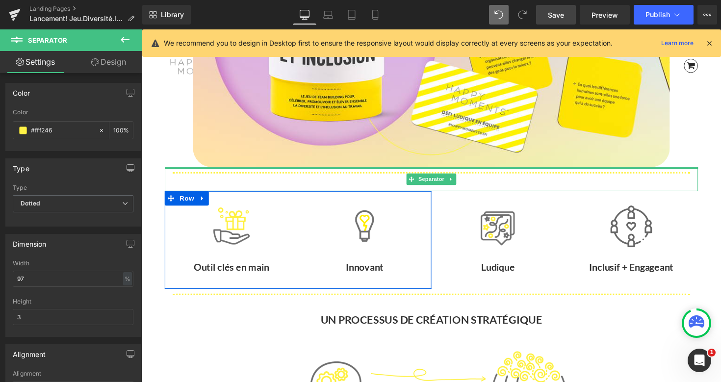
click at [692, 172] on div at bounding box center [438, 172] width 546 height 2
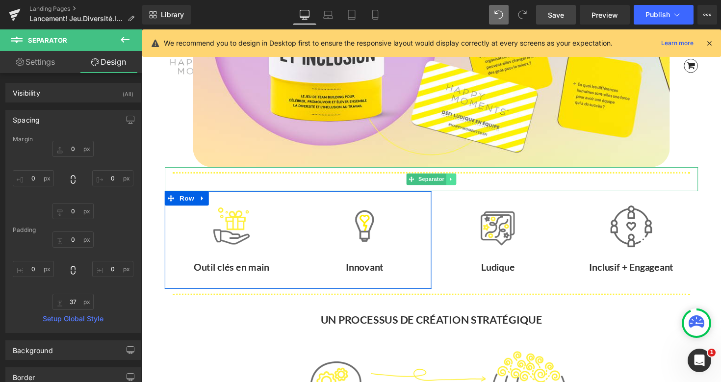
click at [458, 182] on icon at bounding box center [458, 183] width 5 height 6
click at [463, 182] on icon at bounding box center [463, 183] width 5 height 5
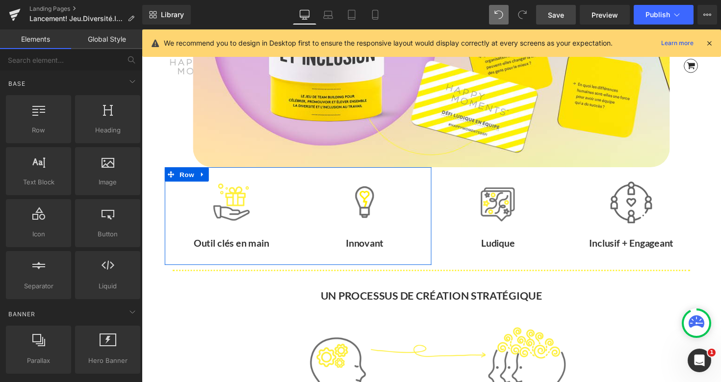
click at [562, 16] on span "Save" at bounding box center [556, 15] width 16 height 10
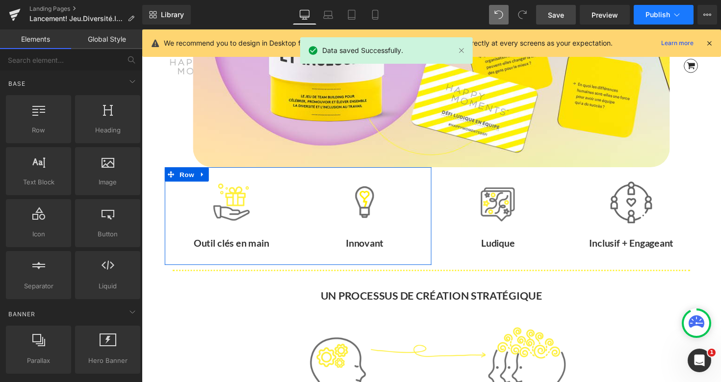
click at [666, 13] on span "Publish" at bounding box center [658, 15] width 25 height 8
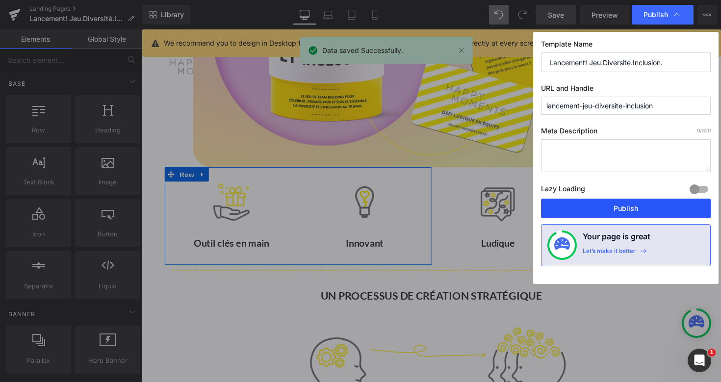
click at [645, 208] on button "Publish" at bounding box center [626, 209] width 170 height 20
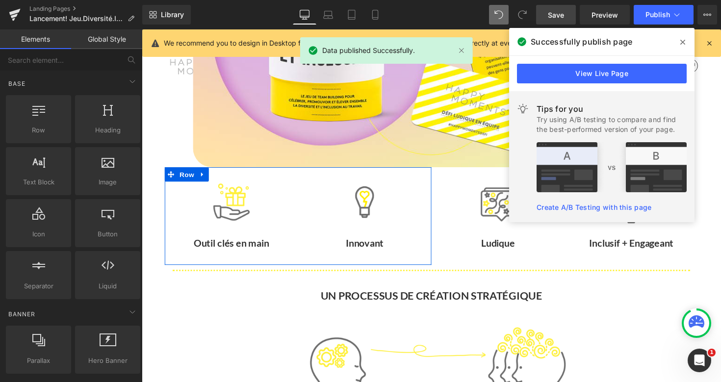
click at [679, 41] on span at bounding box center [683, 42] width 16 height 16
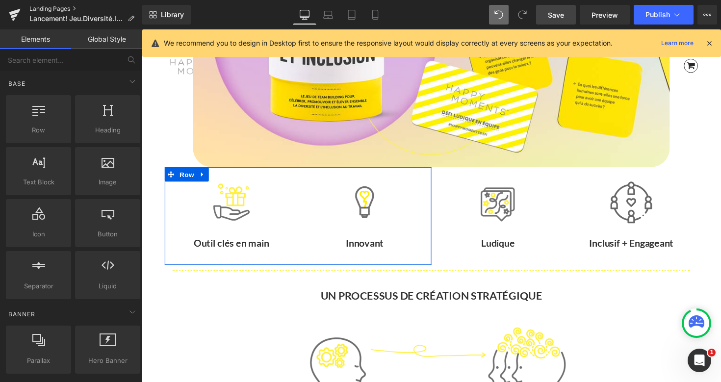
click at [51, 9] on link "Landing Pages" at bounding box center [85, 9] width 113 height 8
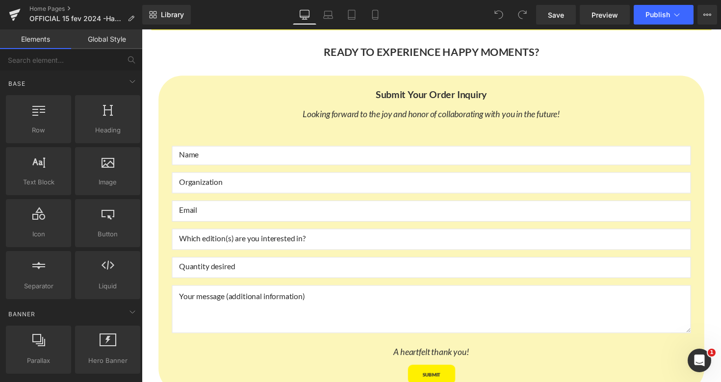
scroll to position [4864, 0]
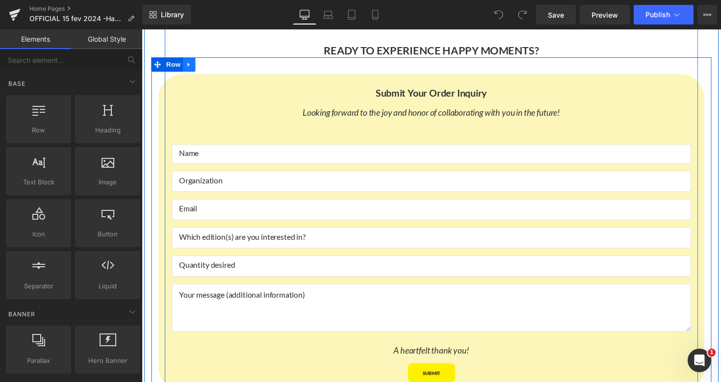
click at [190, 68] on icon at bounding box center [190, 65] width 7 height 7
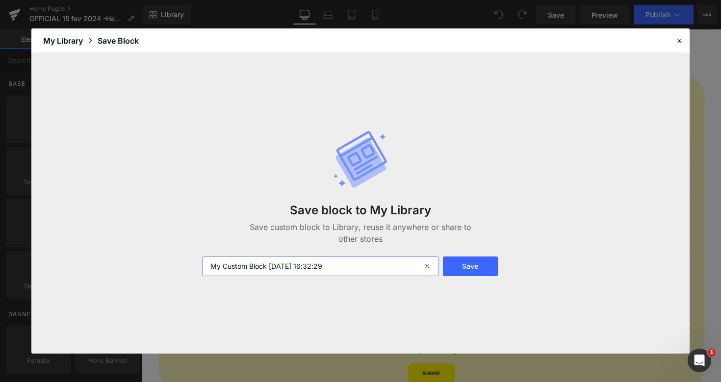
drag, startPoint x: 357, startPoint y: 265, endPoint x: 178, endPoint y: 265, distance: 178.6
click at [178, 265] on div "Save block to My Library Save custom block to Library, reuse it anywhere or sha…" at bounding box center [360, 203] width 658 height 300
type input "submit your order inquiry"
click at [465, 269] on button "Save" at bounding box center [470, 267] width 55 height 20
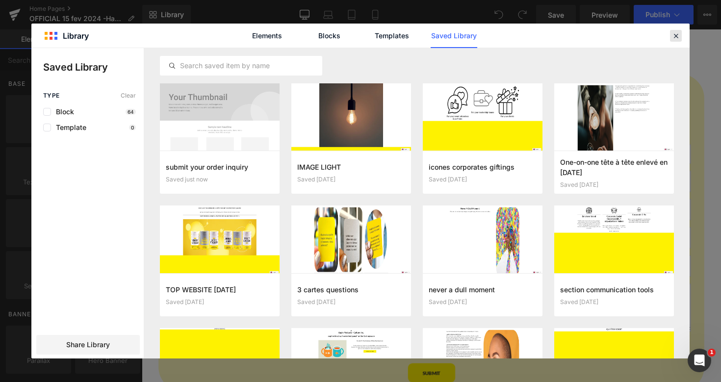
click at [675, 34] on icon at bounding box center [676, 35] width 9 height 9
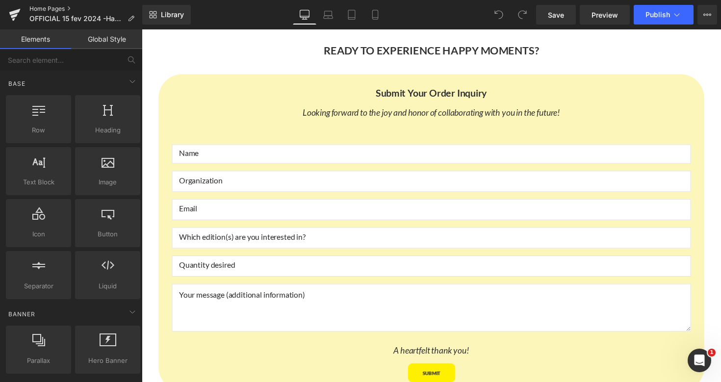
click at [46, 6] on link "Home Pages" at bounding box center [85, 9] width 113 height 8
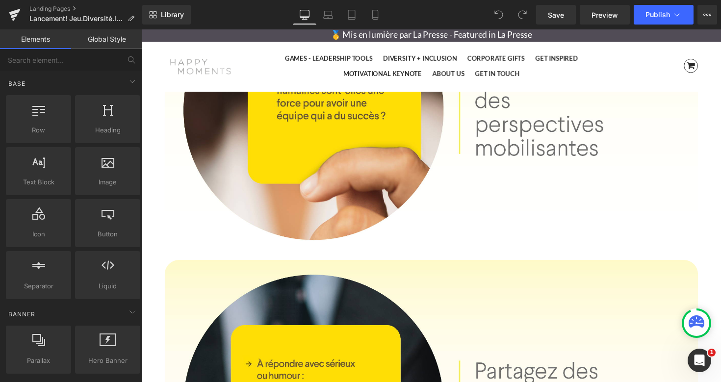
scroll to position [2424, 0]
click at [142, 29] on icon at bounding box center [142, 29] width 0 height 0
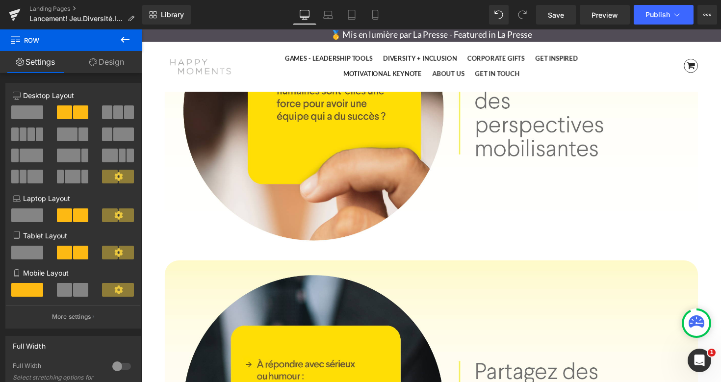
click at [126, 46] on button at bounding box center [125, 40] width 34 height 22
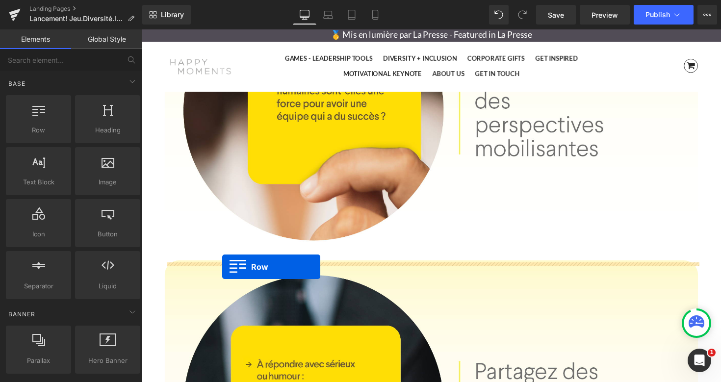
drag, startPoint x: 191, startPoint y: 157, endPoint x: 224, endPoint y: 272, distance: 119.5
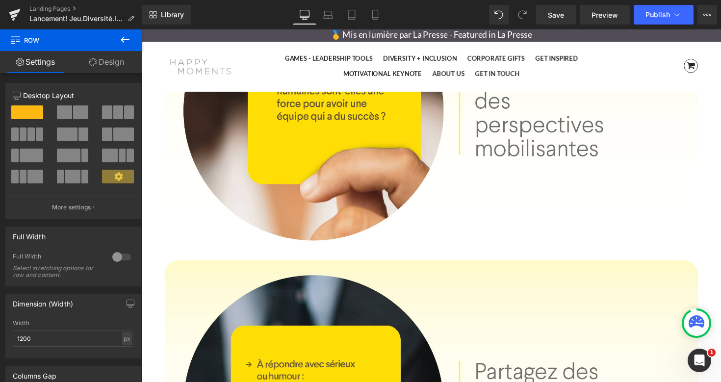
click at [142, 29] on icon at bounding box center [142, 29] width 0 height 0
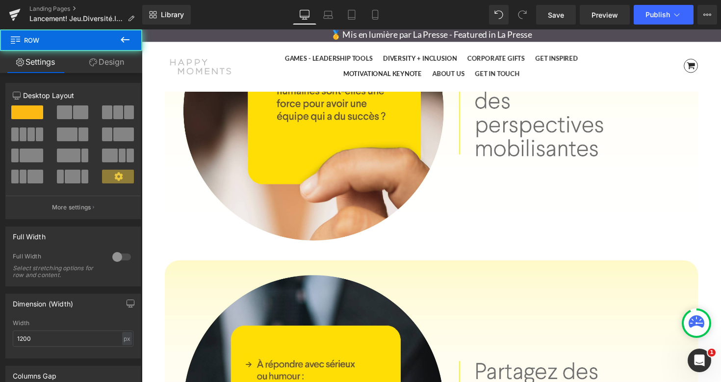
click at [171, 12] on span "Library" at bounding box center [172, 14] width 23 height 9
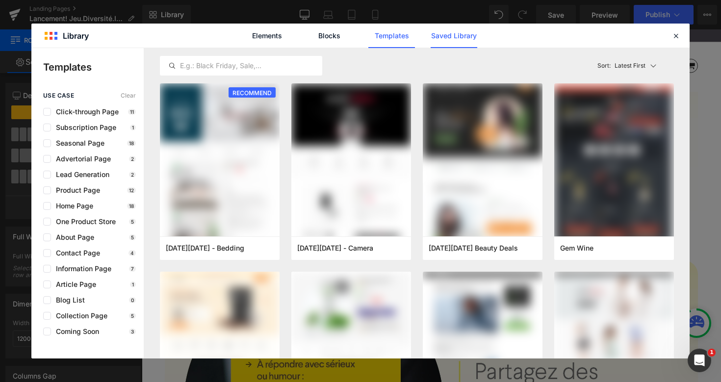
click at [450, 36] on link "Saved Library" at bounding box center [454, 36] width 47 height 25
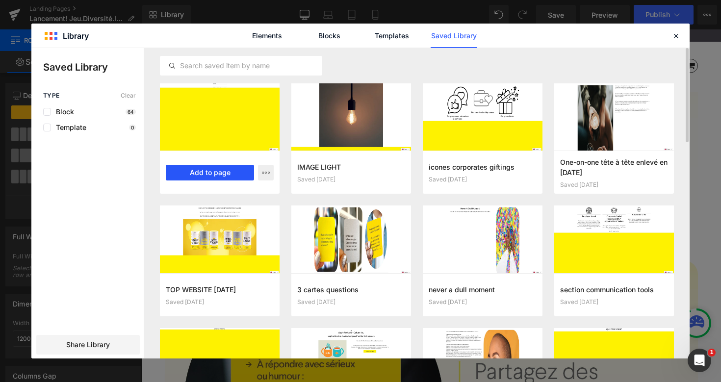
click at [223, 170] on button "Add to page" at bounding box center [210, 173] width 88 height 16
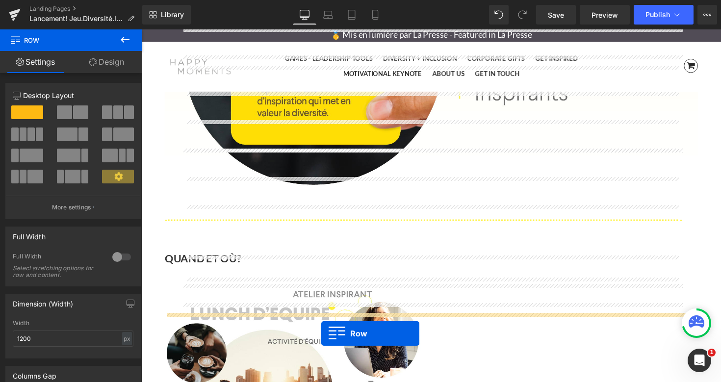
scroll to position [2832, 0]
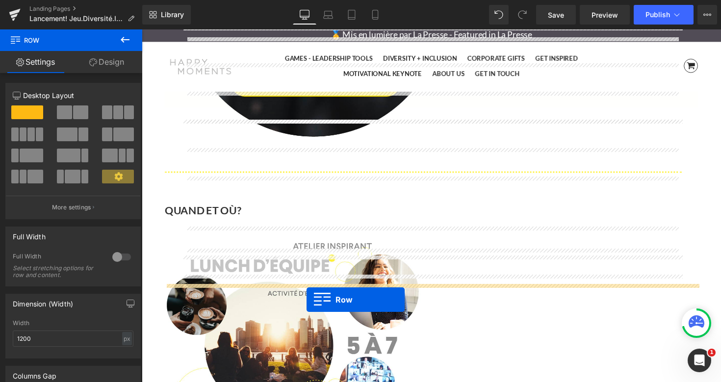
drag, startPoint x: 171, startPoint y: 87, endPoint x: 311, endPoint y: 307, distance: 260.5
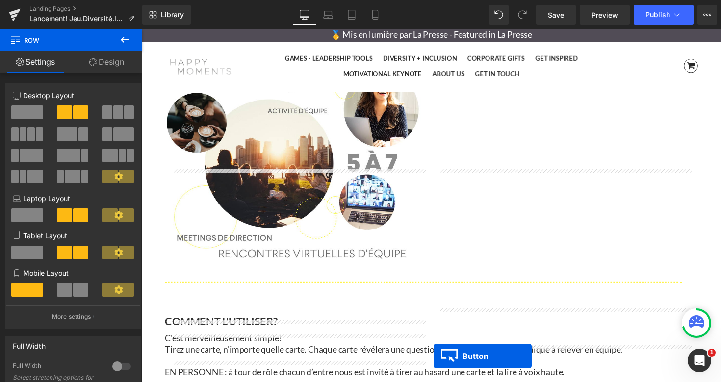
scroll to position [3039, 0]
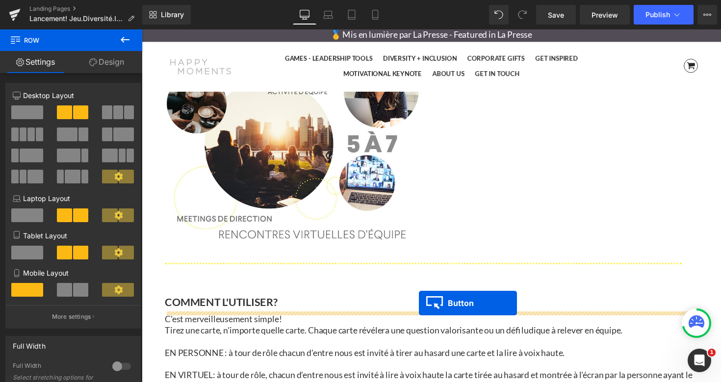
drag, startPoint x: 420, startPoint y: 274, endPoint x: 426, endPoint y: 310, distance: 36.3
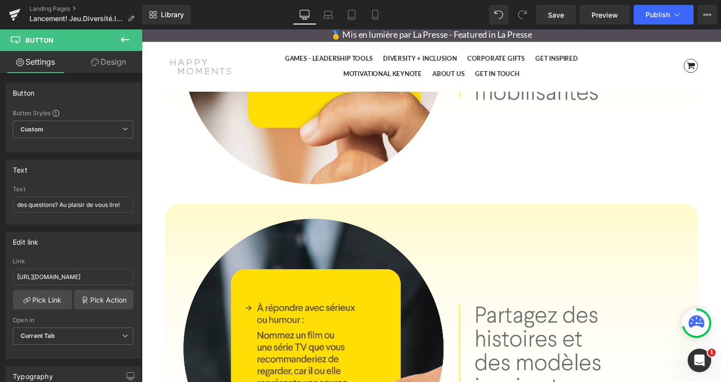
scroll to position [2474, 0]
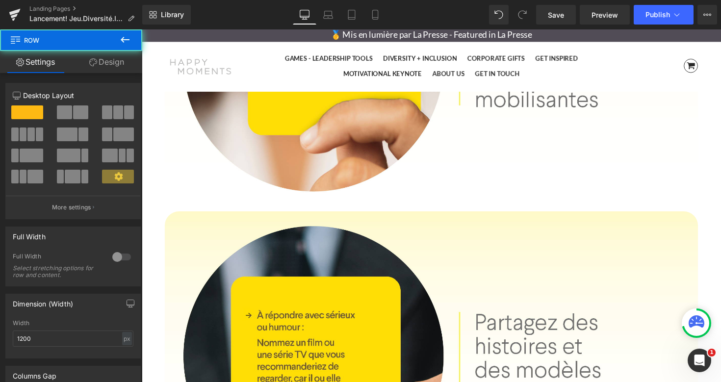
click at [142, 29] on icon at bounding box center [142, 29] width 0 height 0
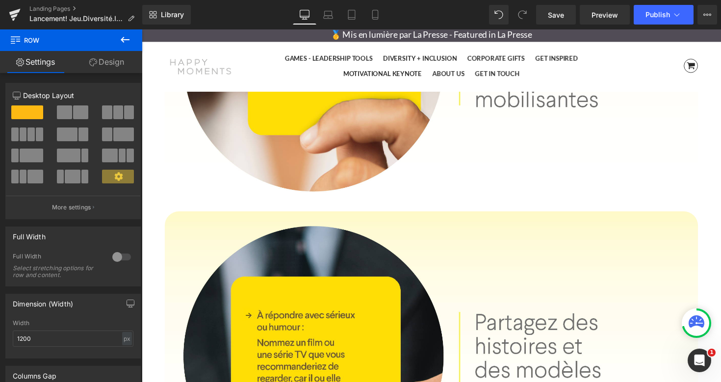
click at [142, 29] on icon at bounding box center [142, 29] width 0 height 0
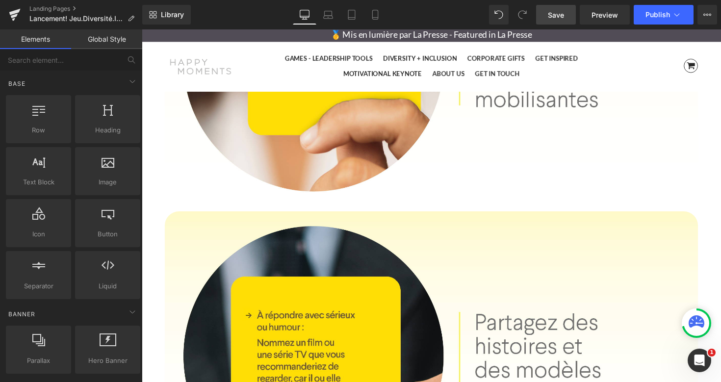
click at [563, 13] on span "Save" at bounding box center [556, 15] width 16 height 10
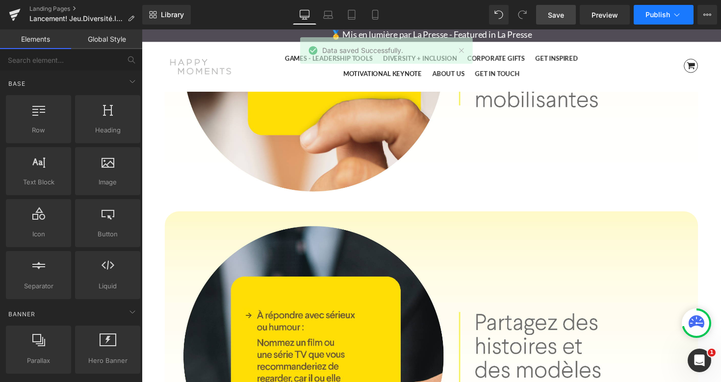
click at [664, 15] on span "Publish" at bounding box center [658, 15] width 25 height 8
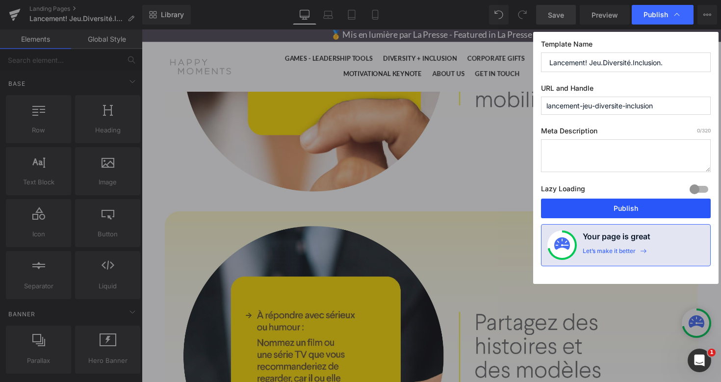
click at [631, 209] on button "Publish" at bounding box center [626, 209] width 170 height 20
